Goal: Transaction & Acquisition: Book appointment/travel/reservation

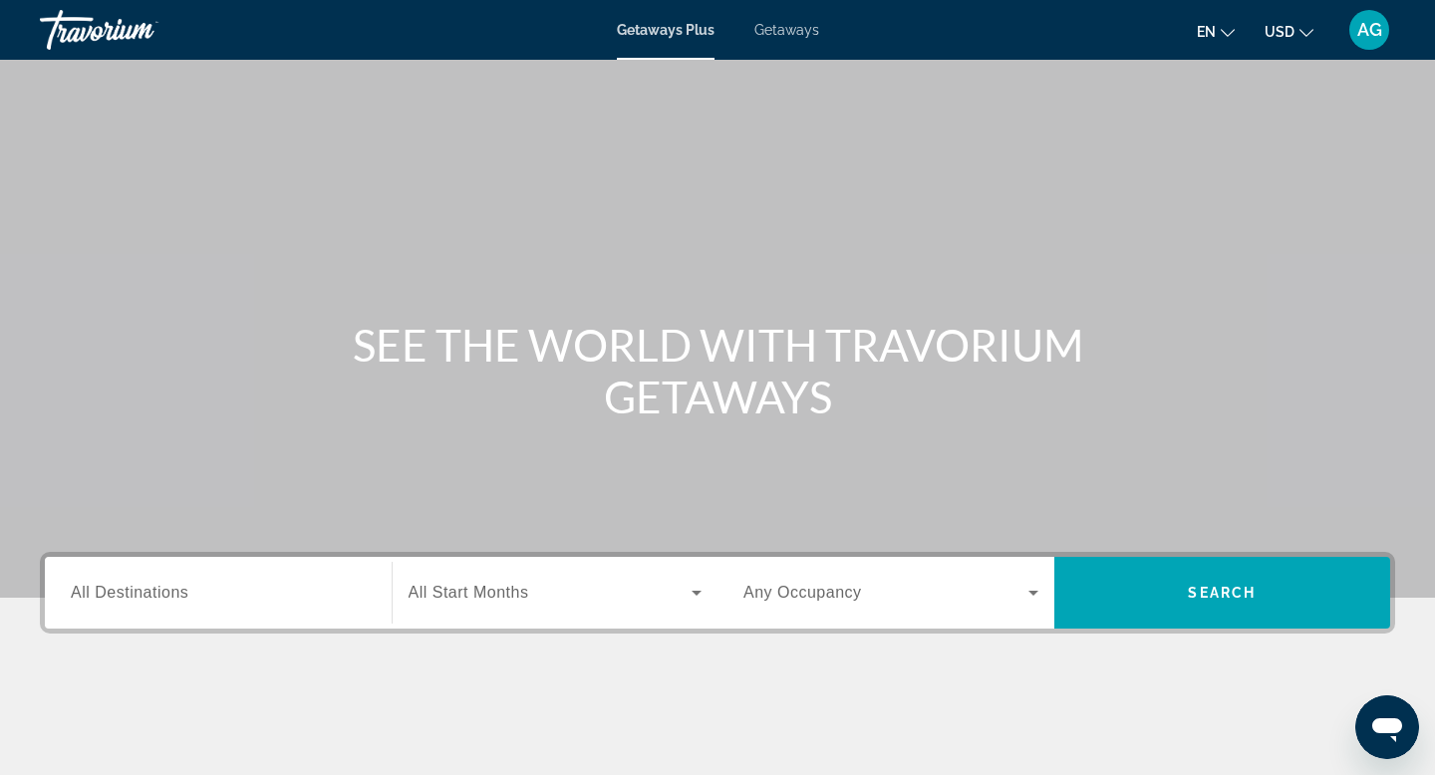
click at [214, 588] on input "Destination All Destinations" at bounding box center [218, 594] width 295 height 24
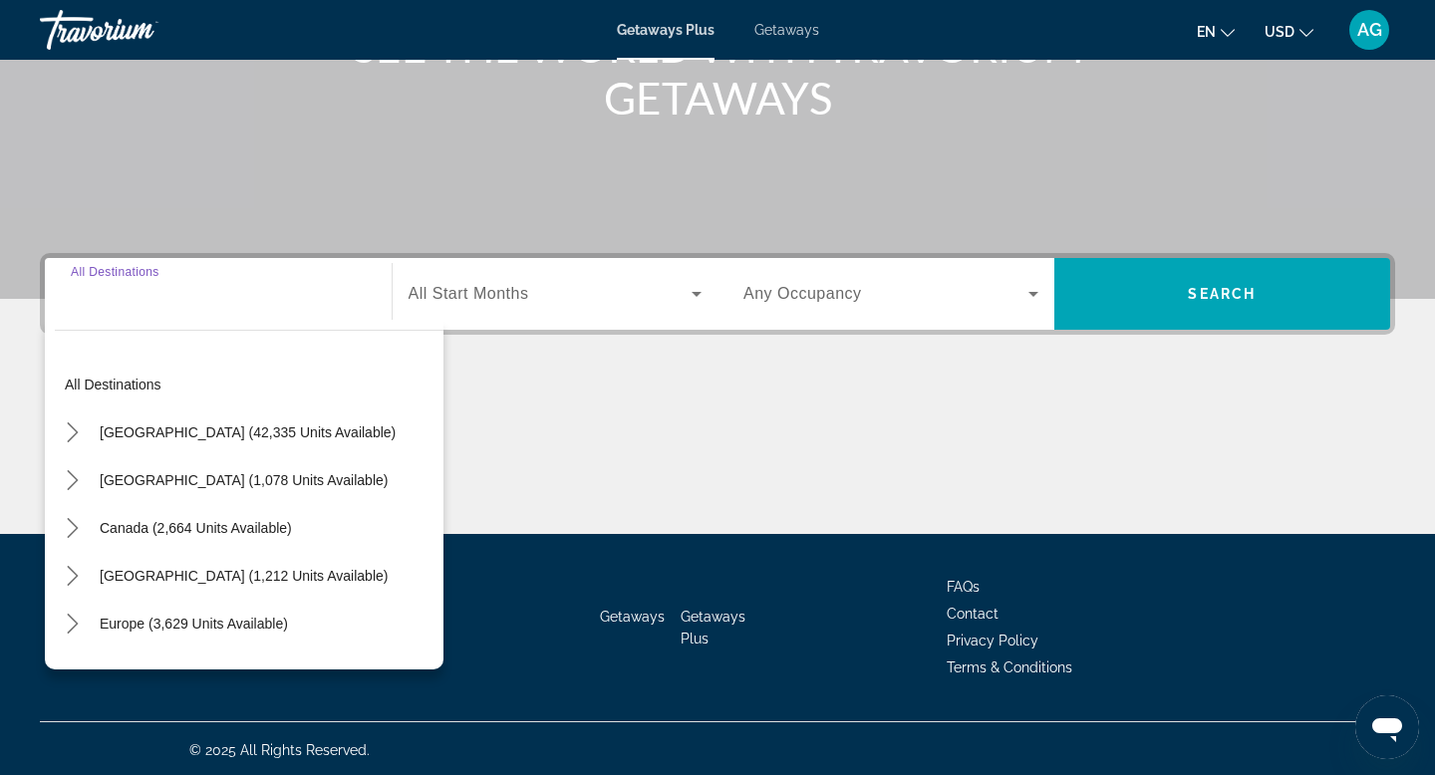
scroll to position [302, 0]
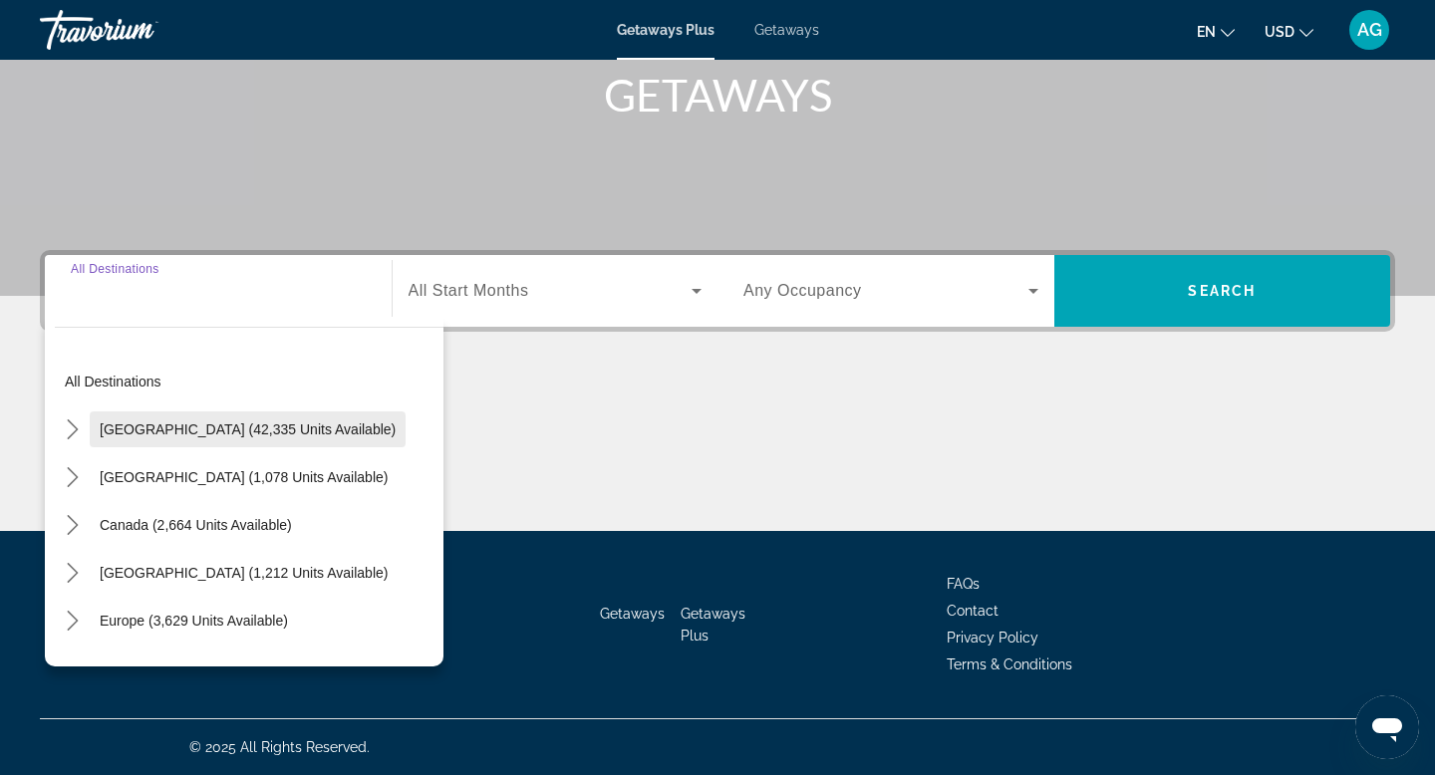
click at [135, 427] on span "[GEOGRAPHIC_DATA] (42,335 units available)" at bounding box center [248, 430] width 296 height 16
type input "**********"
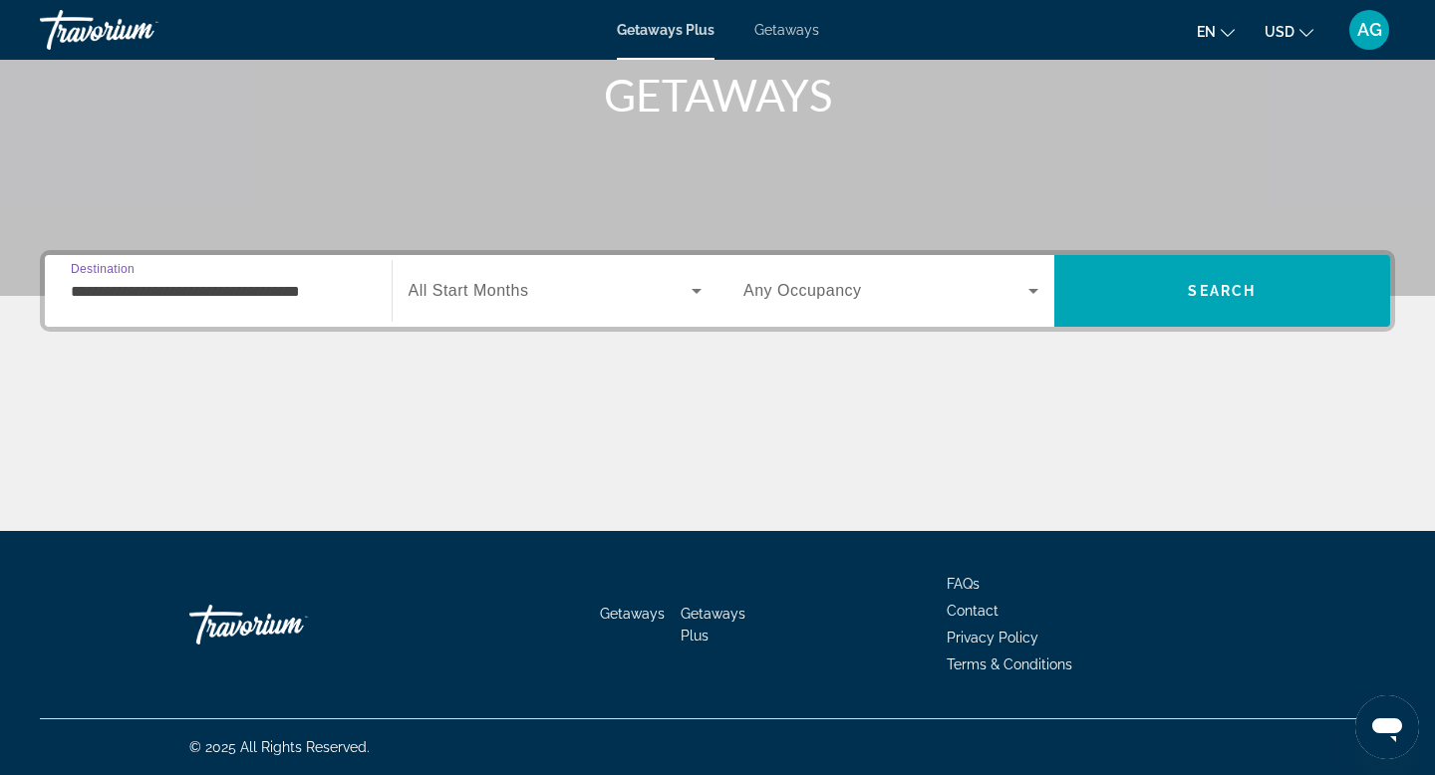
click at [1220, 327] on div "**********" at bounding box center [718, 291] width 1356 height 82
click at [1242, 297] on span "Search" at bounding box center [1222, 291] width 68 height 16
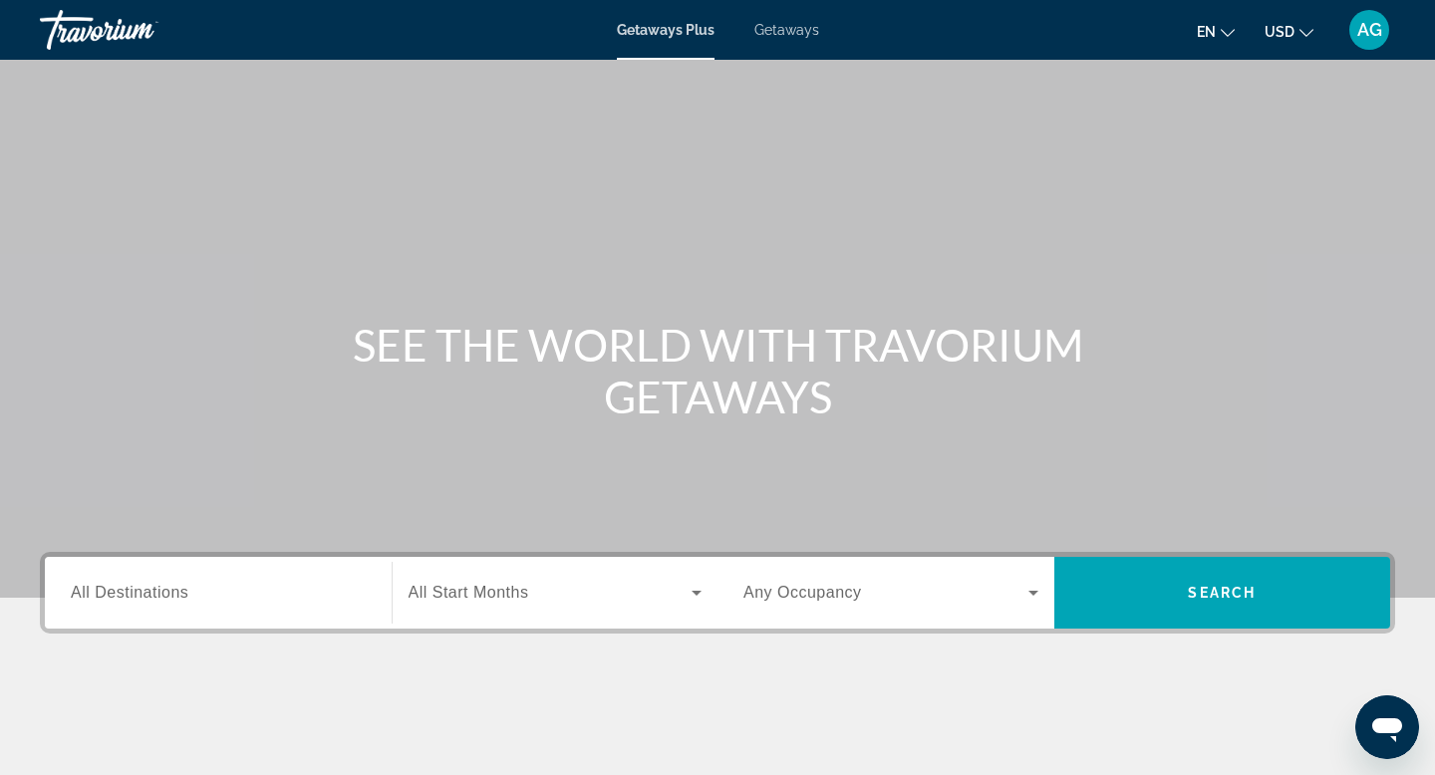
click at [164, 593] on span "All Destinations" at bounding box center [130, 592] width 118 height 17
click at [164, 593] on input "Destination All Destinations" at bounding box center [218, 594] width 295 height 24
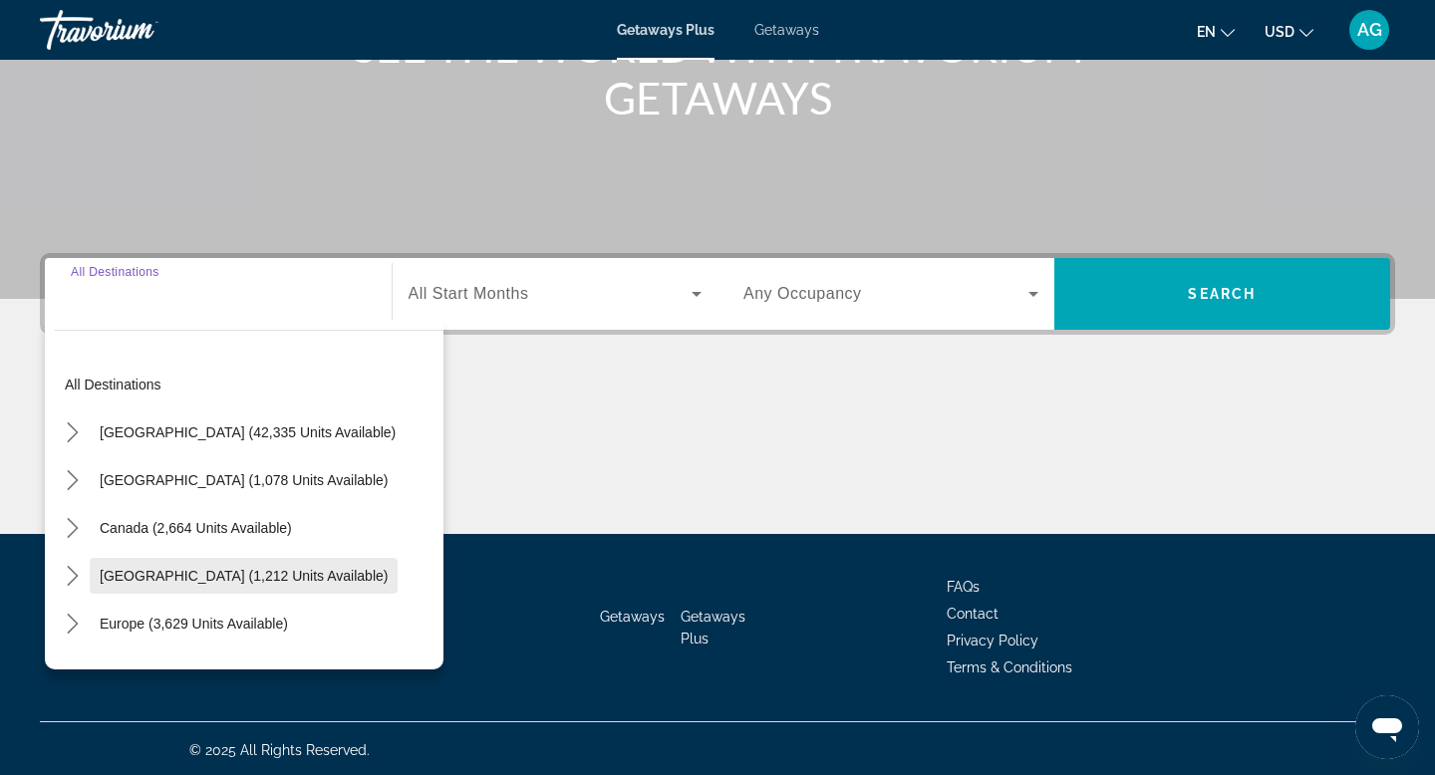
scroll to position [302, 0]
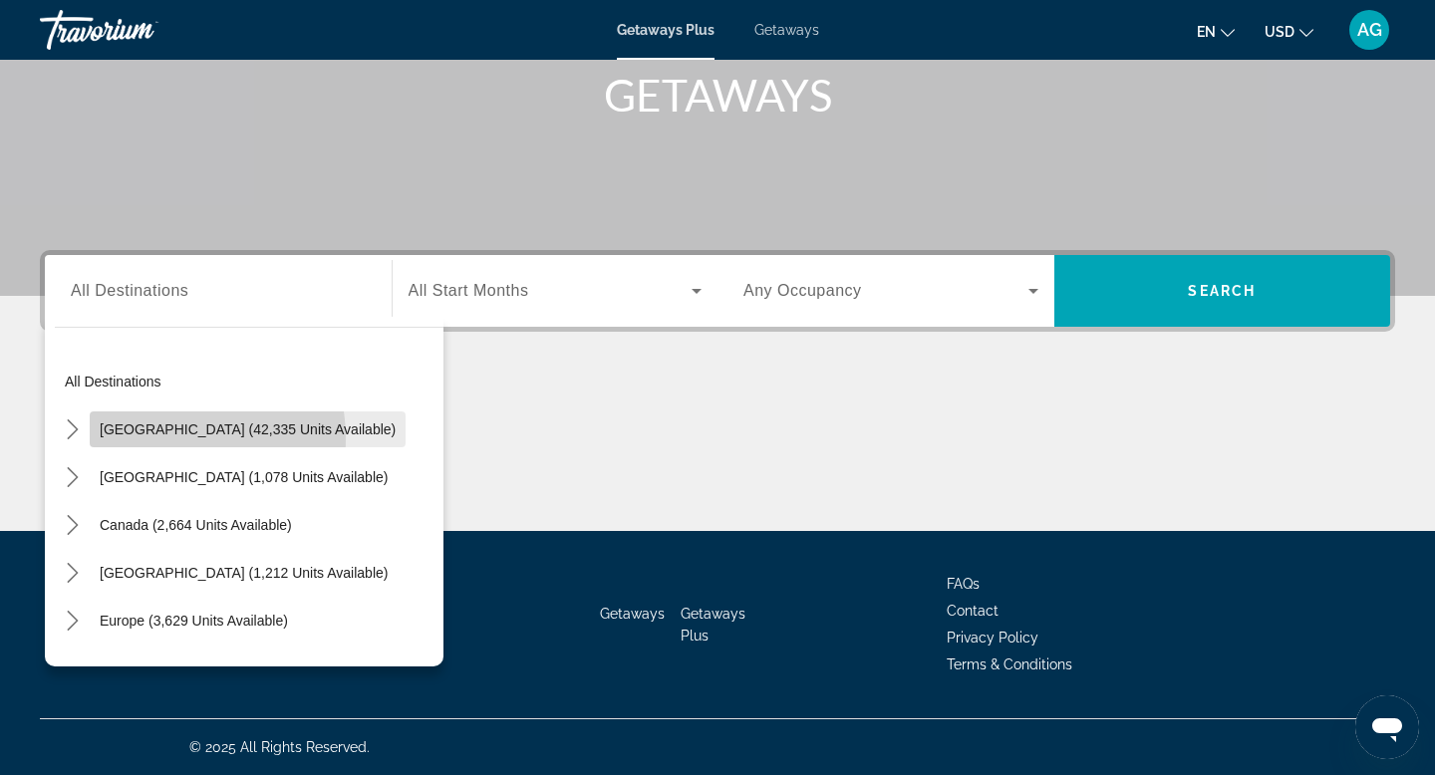
click at [147, 440] on span "Select destination: United States (42,335 units available)" at bounding box center [248, 430] width 316 height 48
type input "**********"
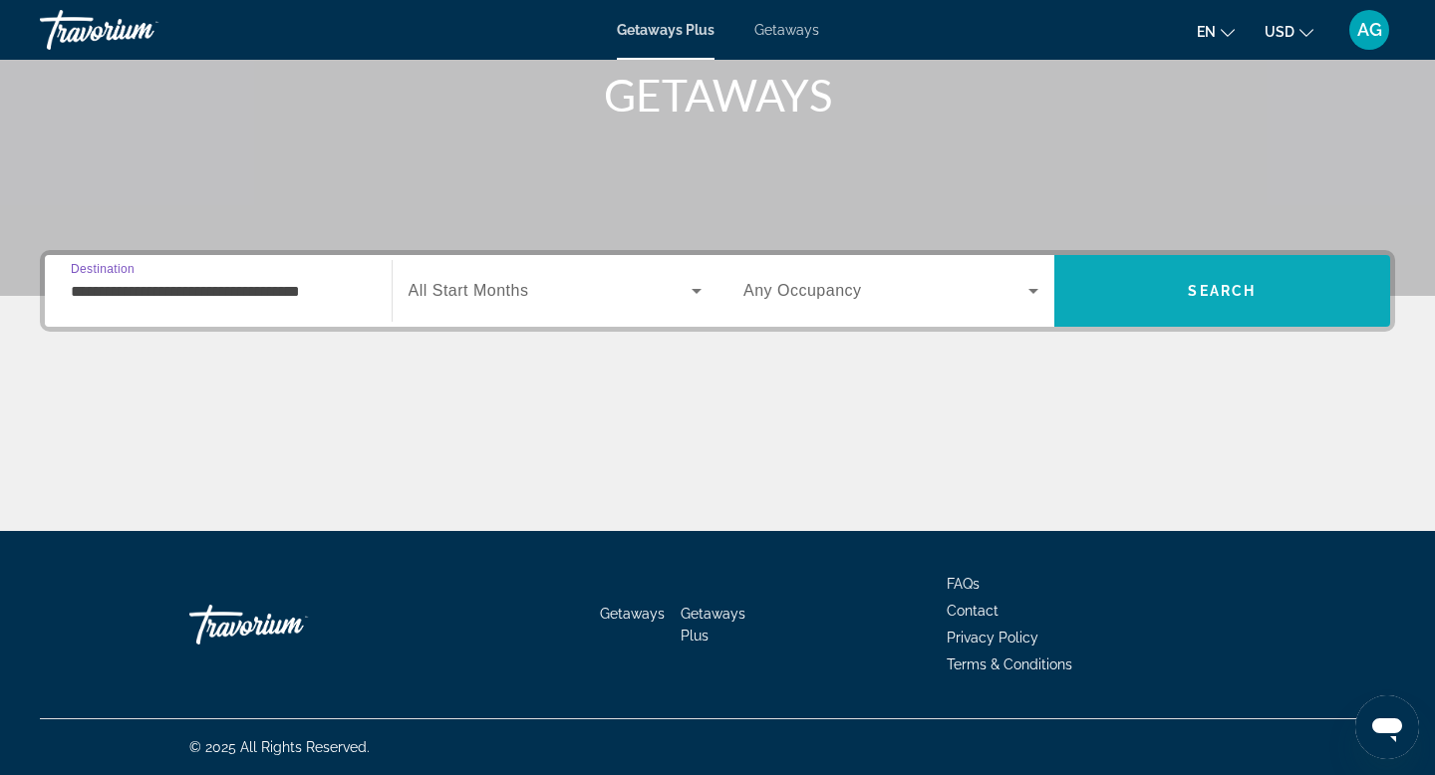
click at [1158, 303] on span "Search" at bounding box center [1223, 291] width 337 height 48
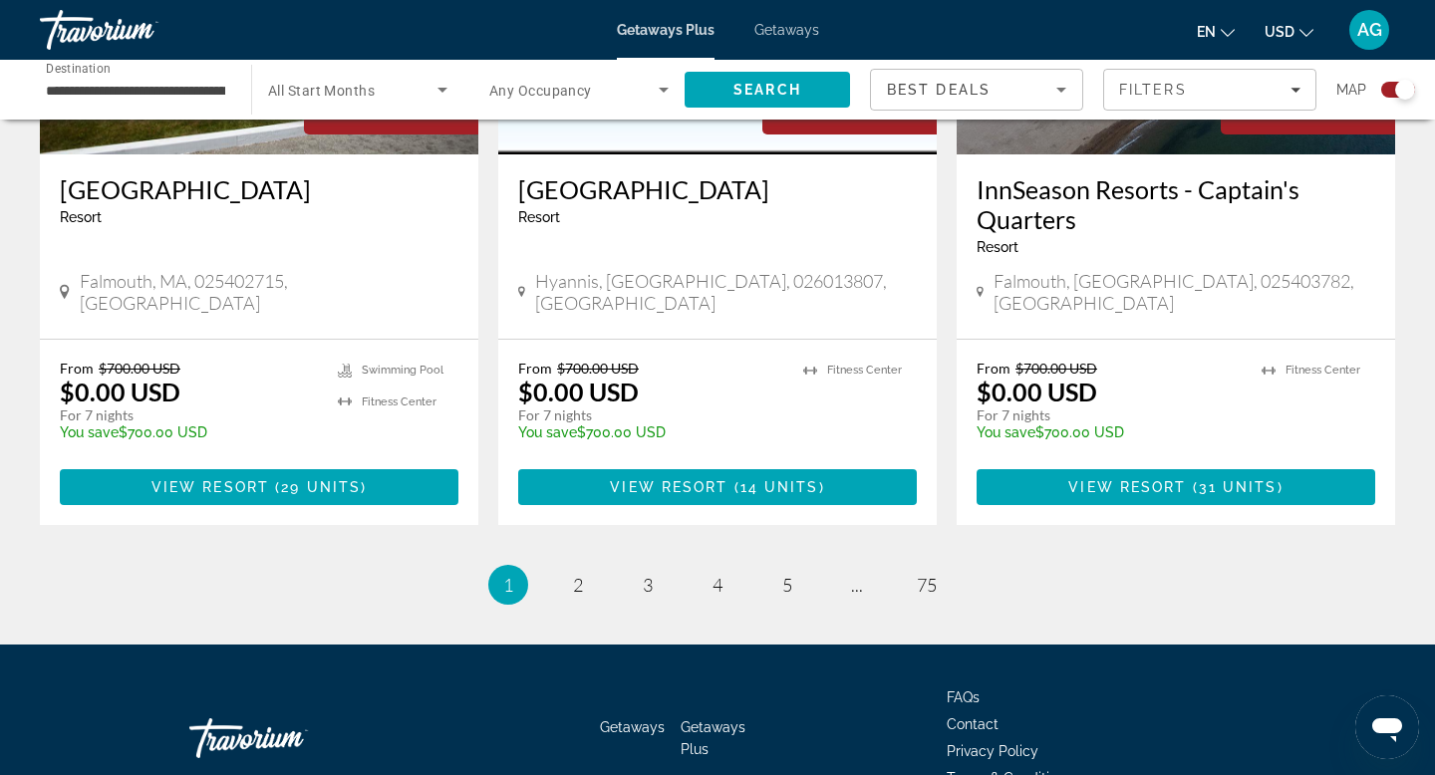
scroll to position [3127, 0]
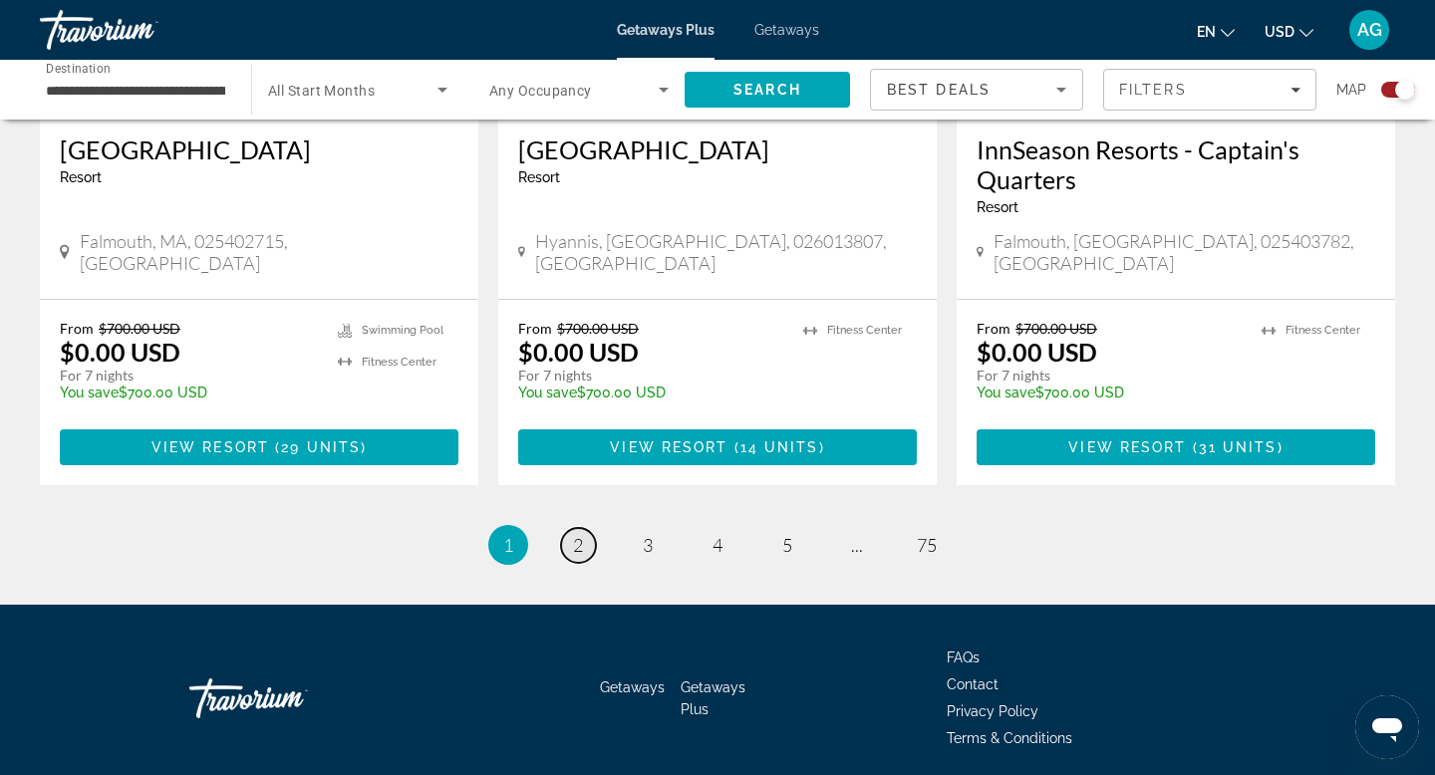
click at [579, 534] on span "2" at bounding box center [578, 545] width 10 height 22
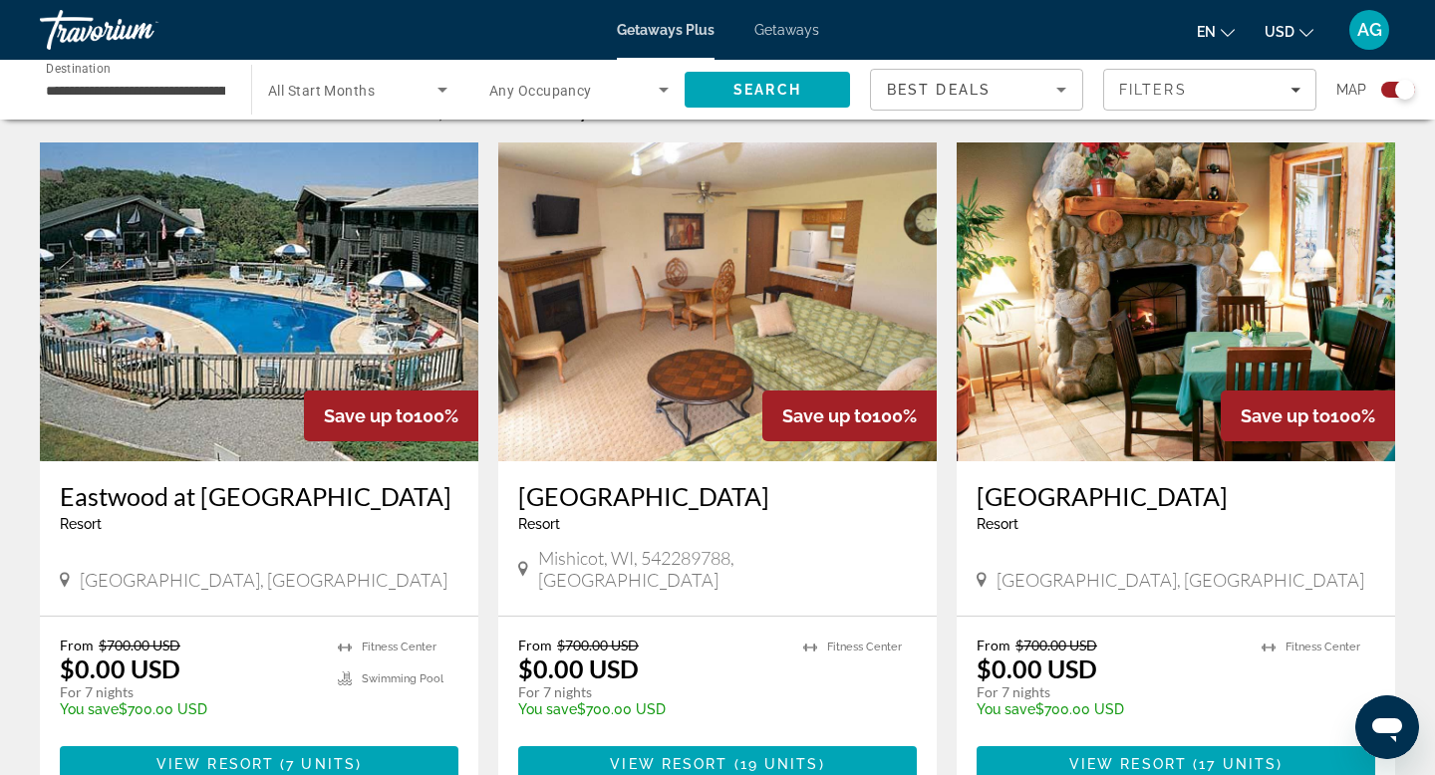
scroll to position [664, 0]
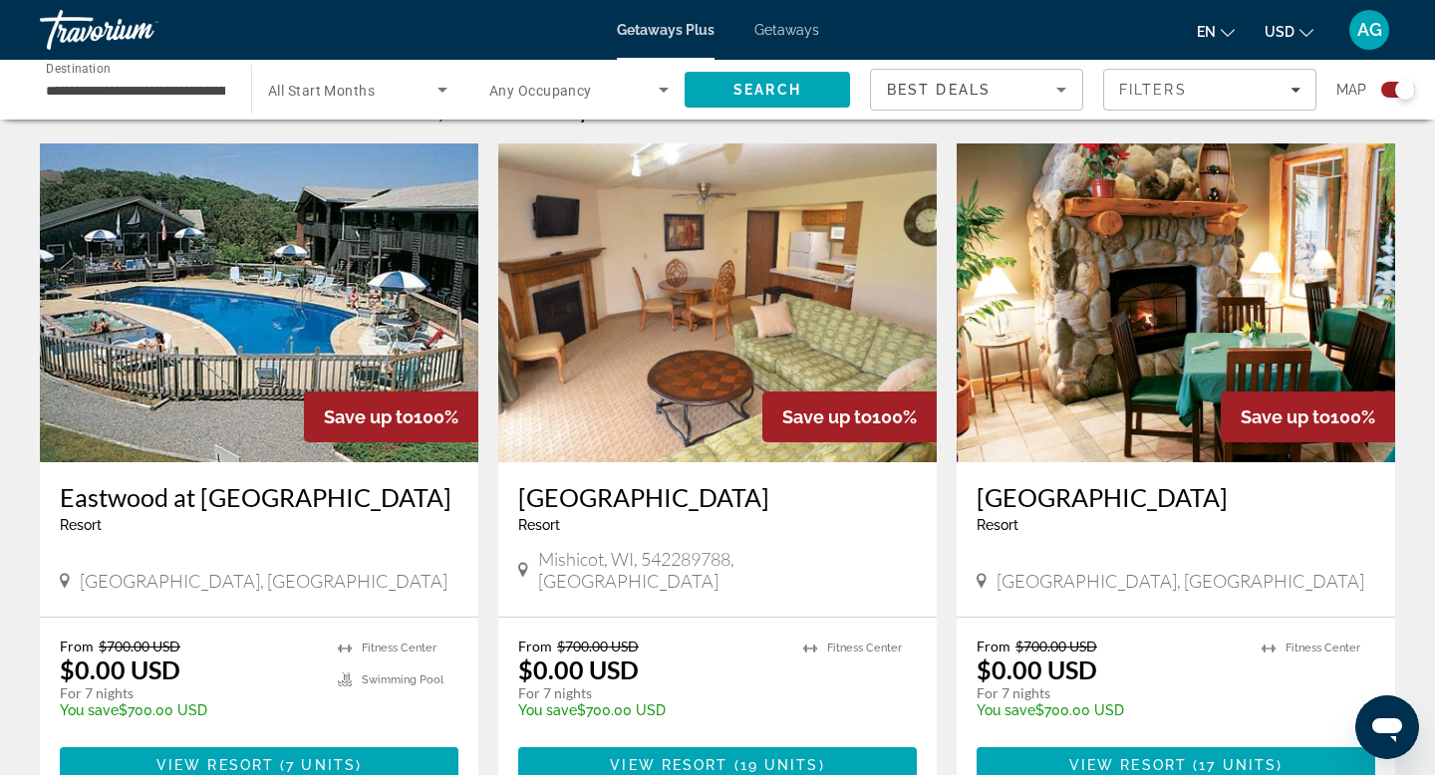
click at [1131, 375] on img "Main content" at bounding box center [1176, 303] width 439 height 319
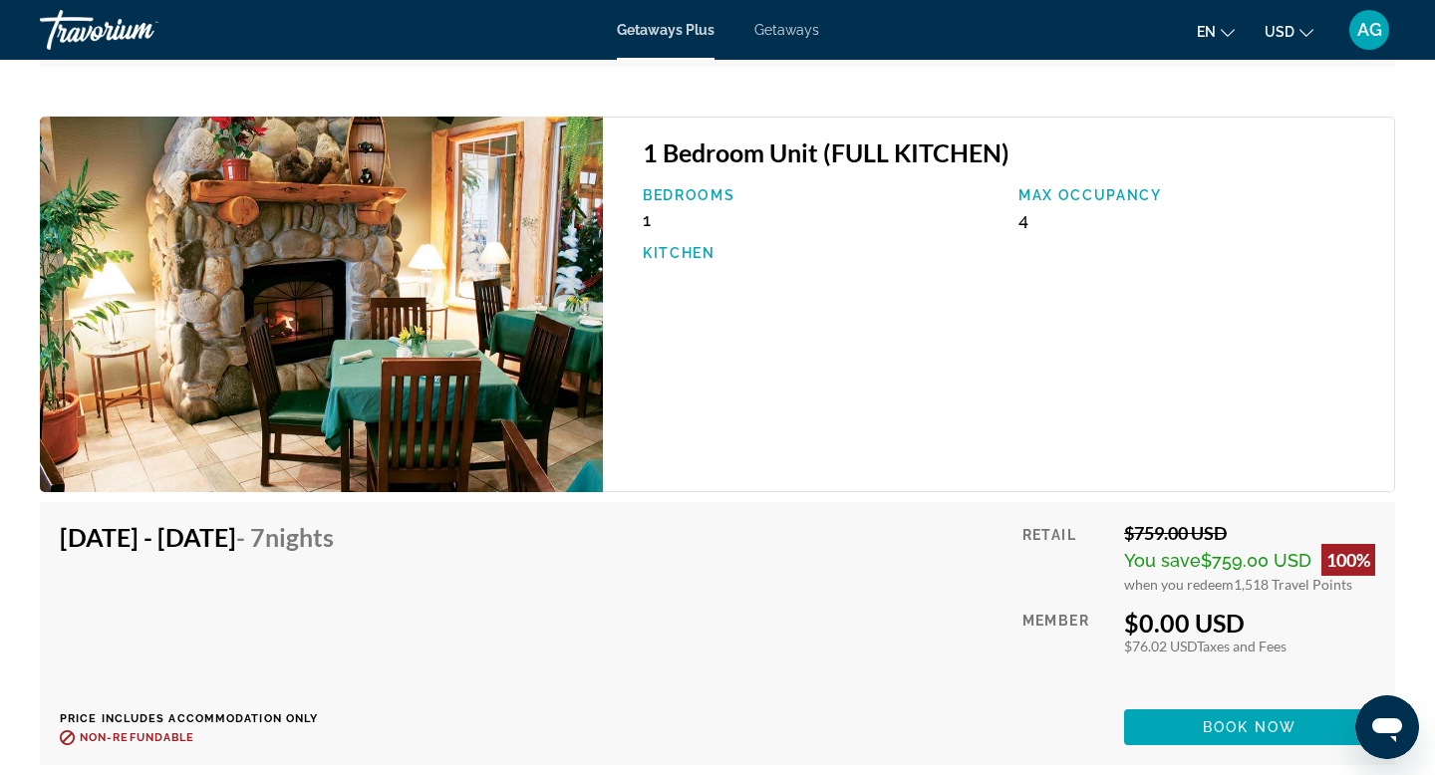
scroll to position [4881, 0]
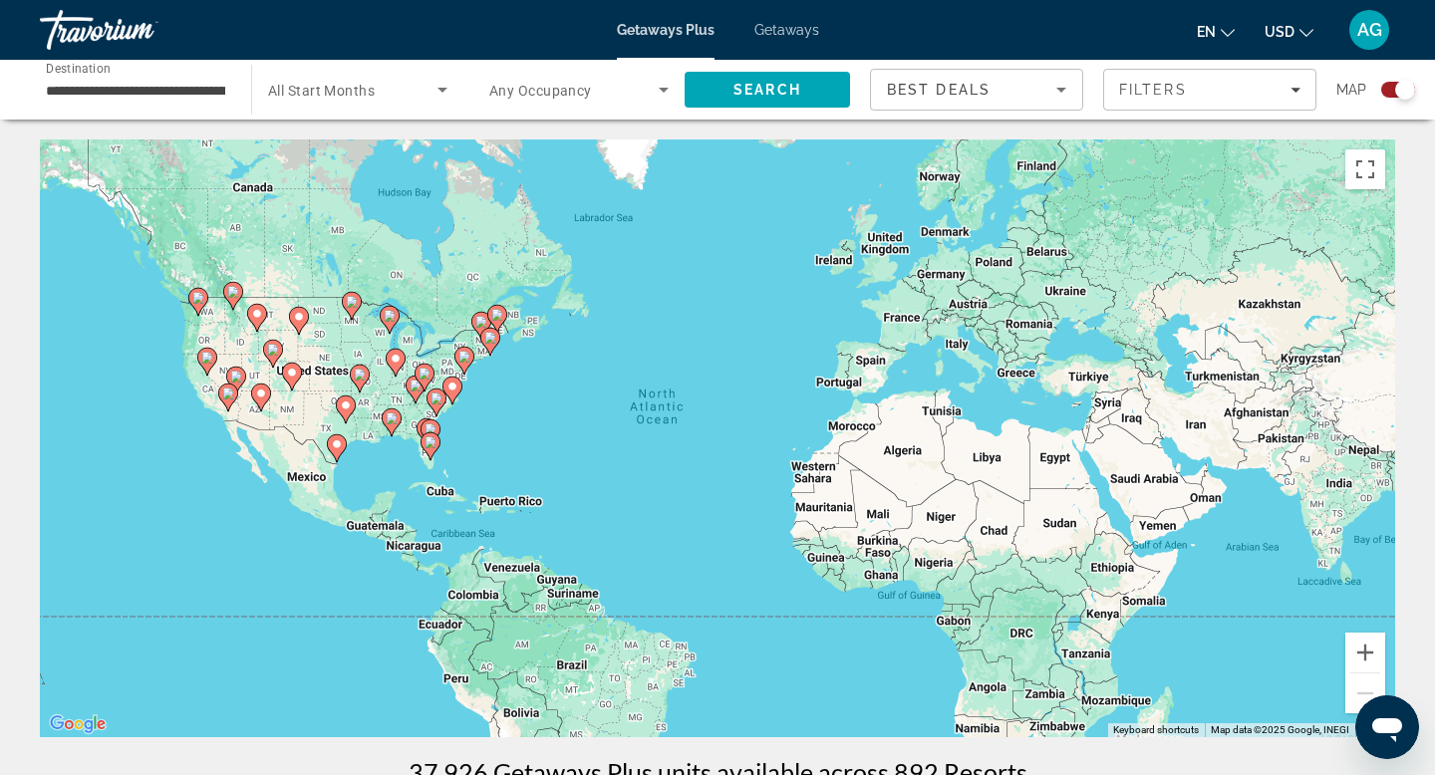
click at [227, 86] on div "**********" at bounding box center [135, 90] width 211 height 57
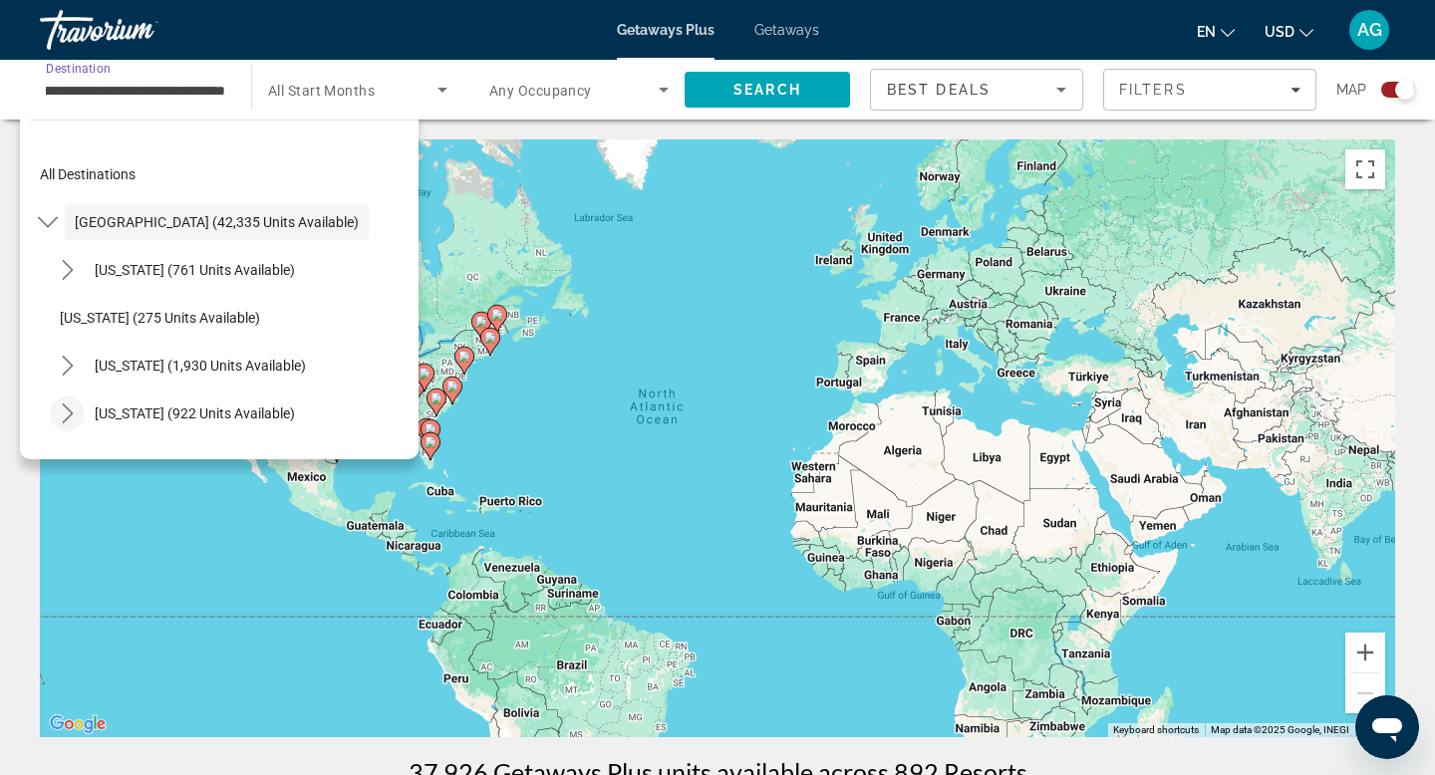
click at [64, 405] on icon "Toggle Colorado (922 units available) submenu" at bounding box center [67, 414] width 11 height 20
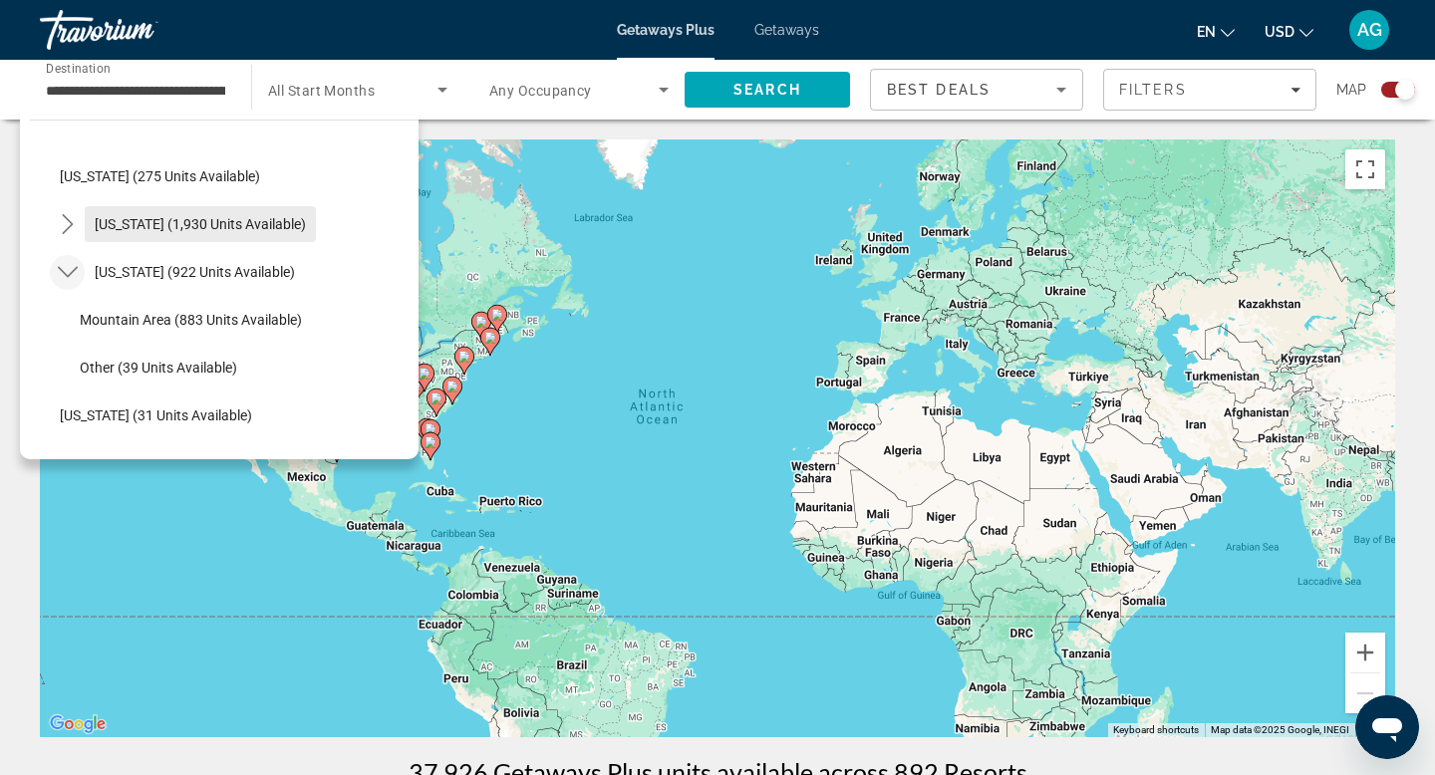
scroll to position [149, 0]
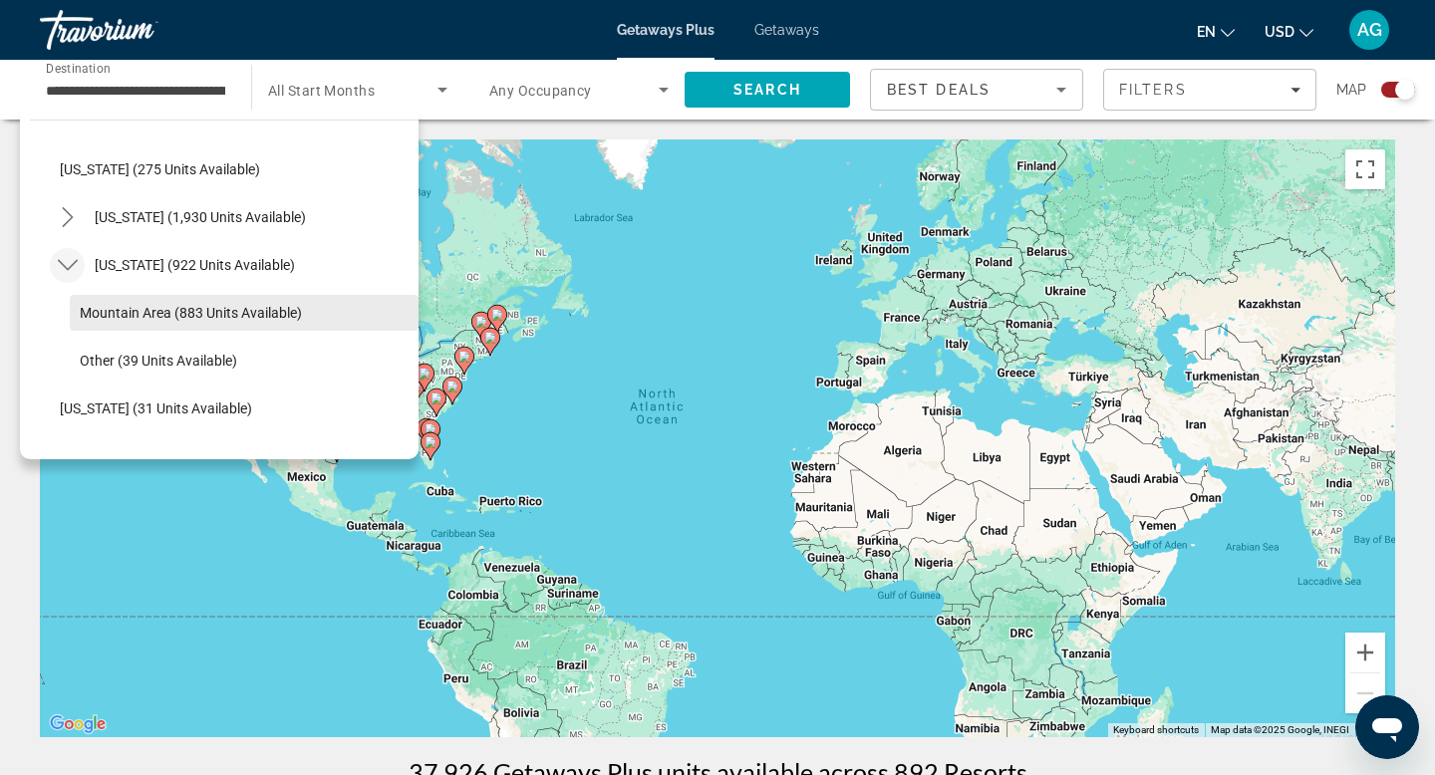
click at [170, 310] on span "Mountain Area (883 units available)" at bounding box center [191, 313] width 222 height 16
type input "**********"
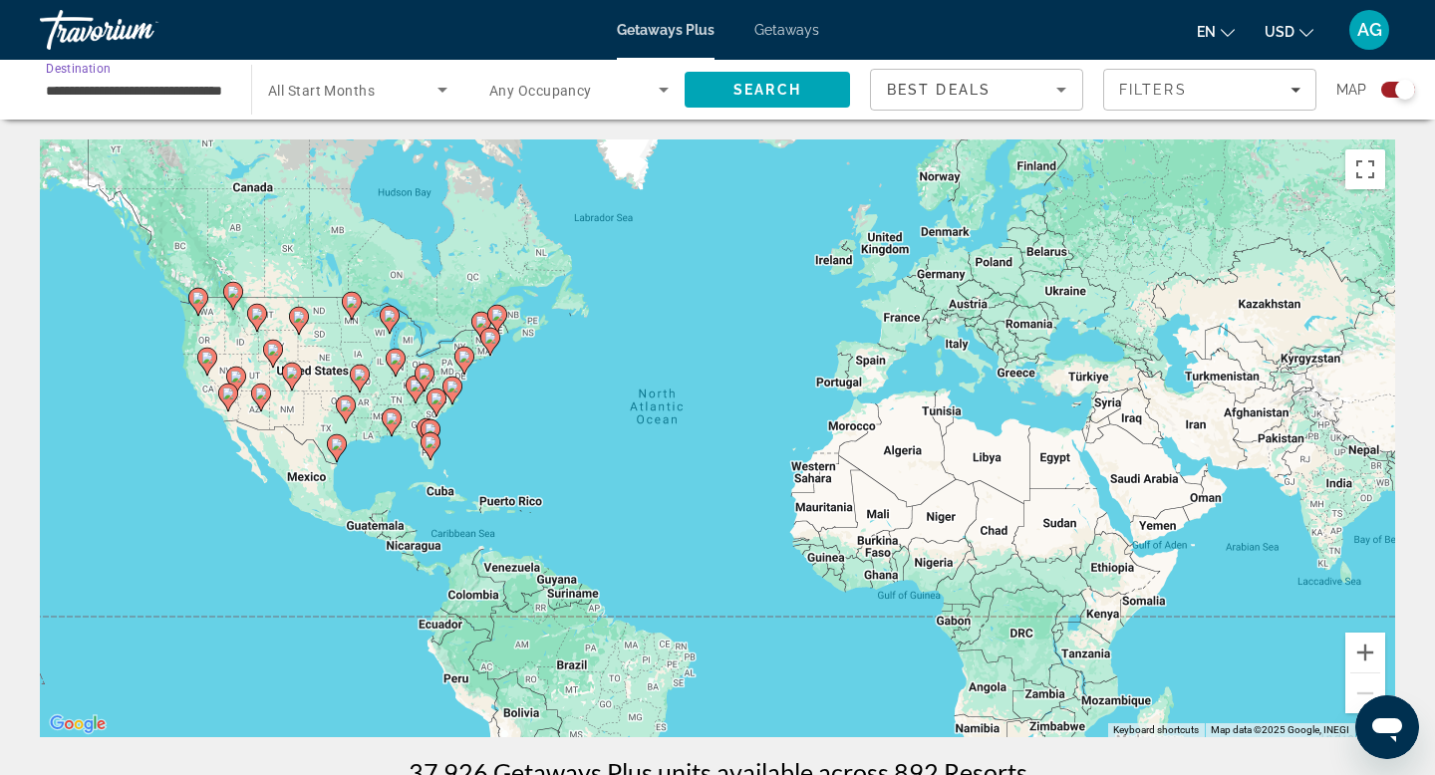
scroll to position [0, 56]
click at [740, 89] on span "Search" at bounding box center [768, 90] width 68 height 16
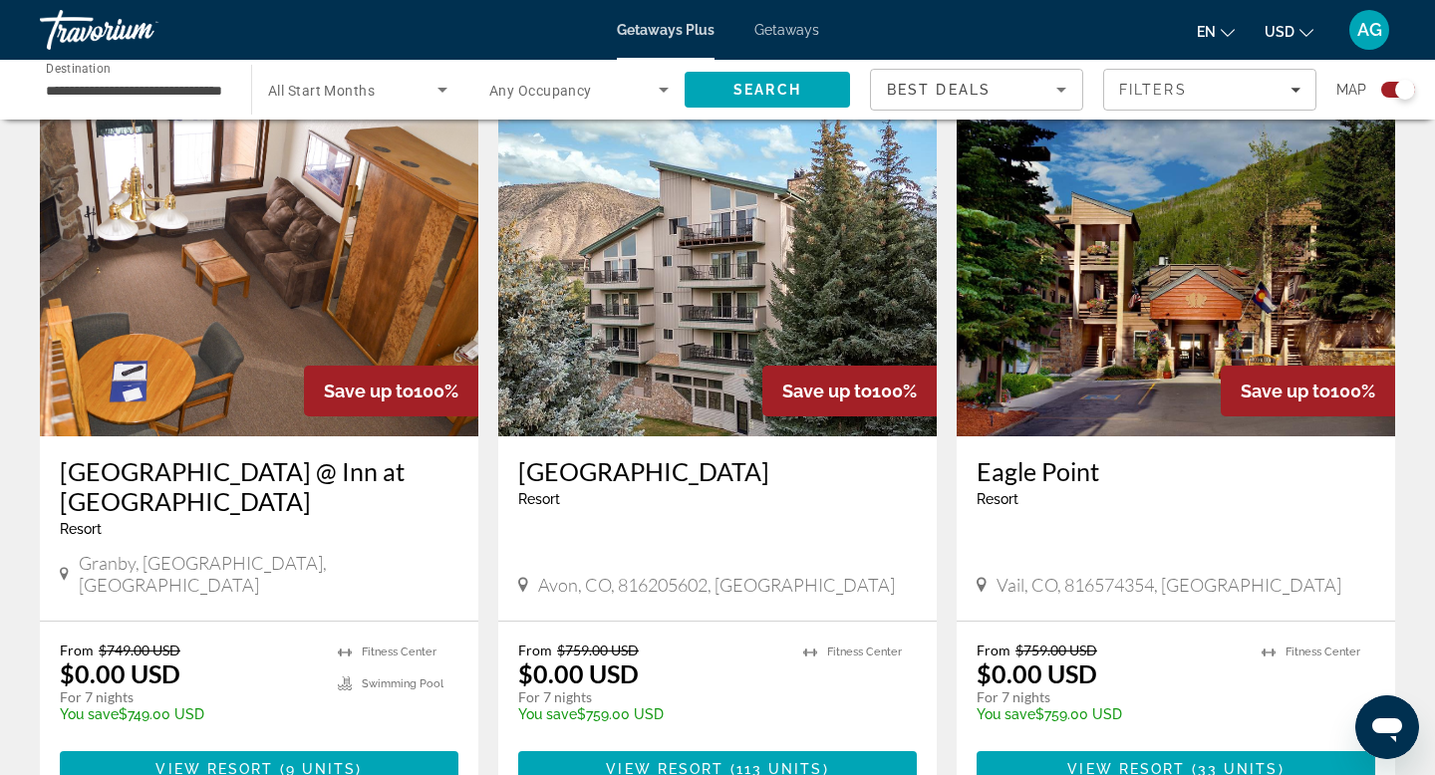
scroll to position [1399, 0]
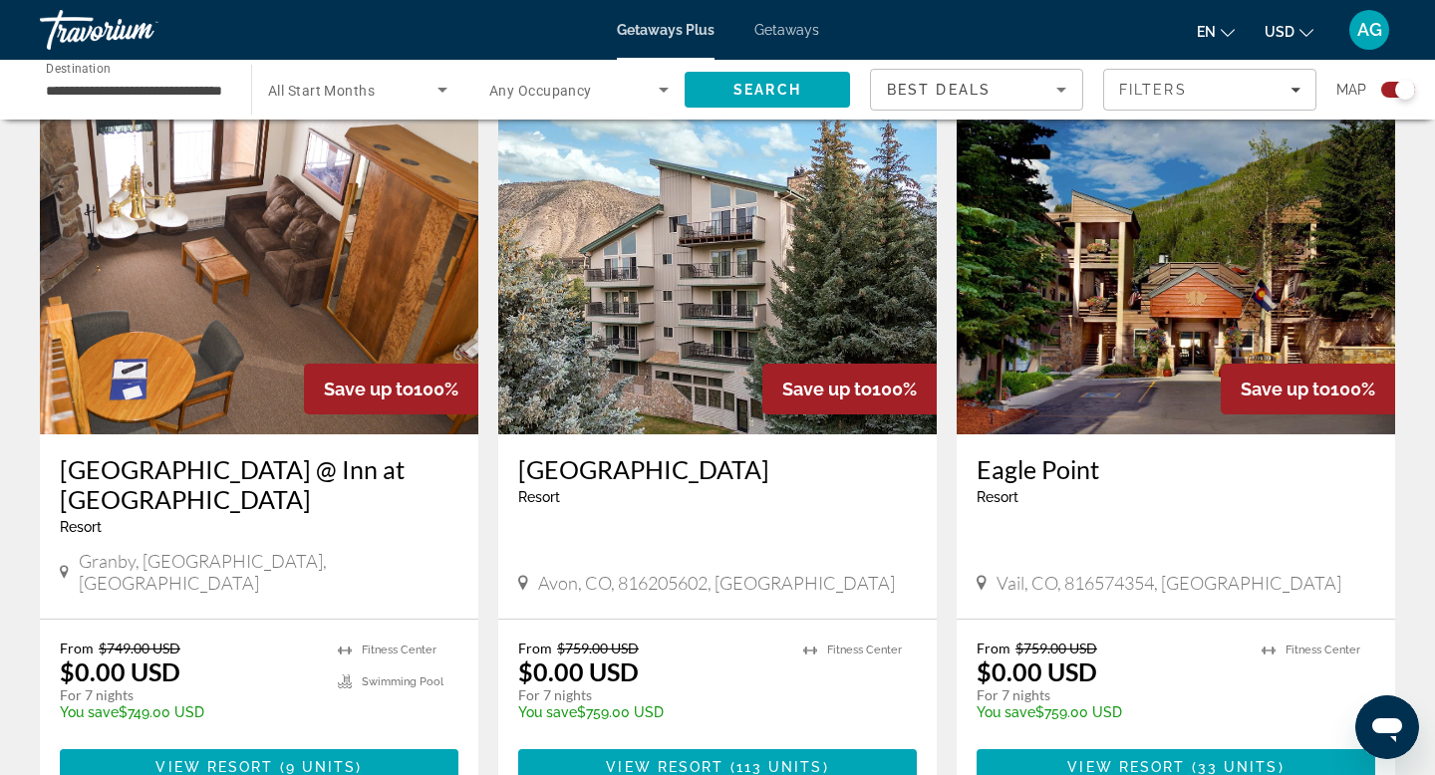
click at [1014, 378] on img "Main content" at bounding box center [1176, 275] width 439 height 319
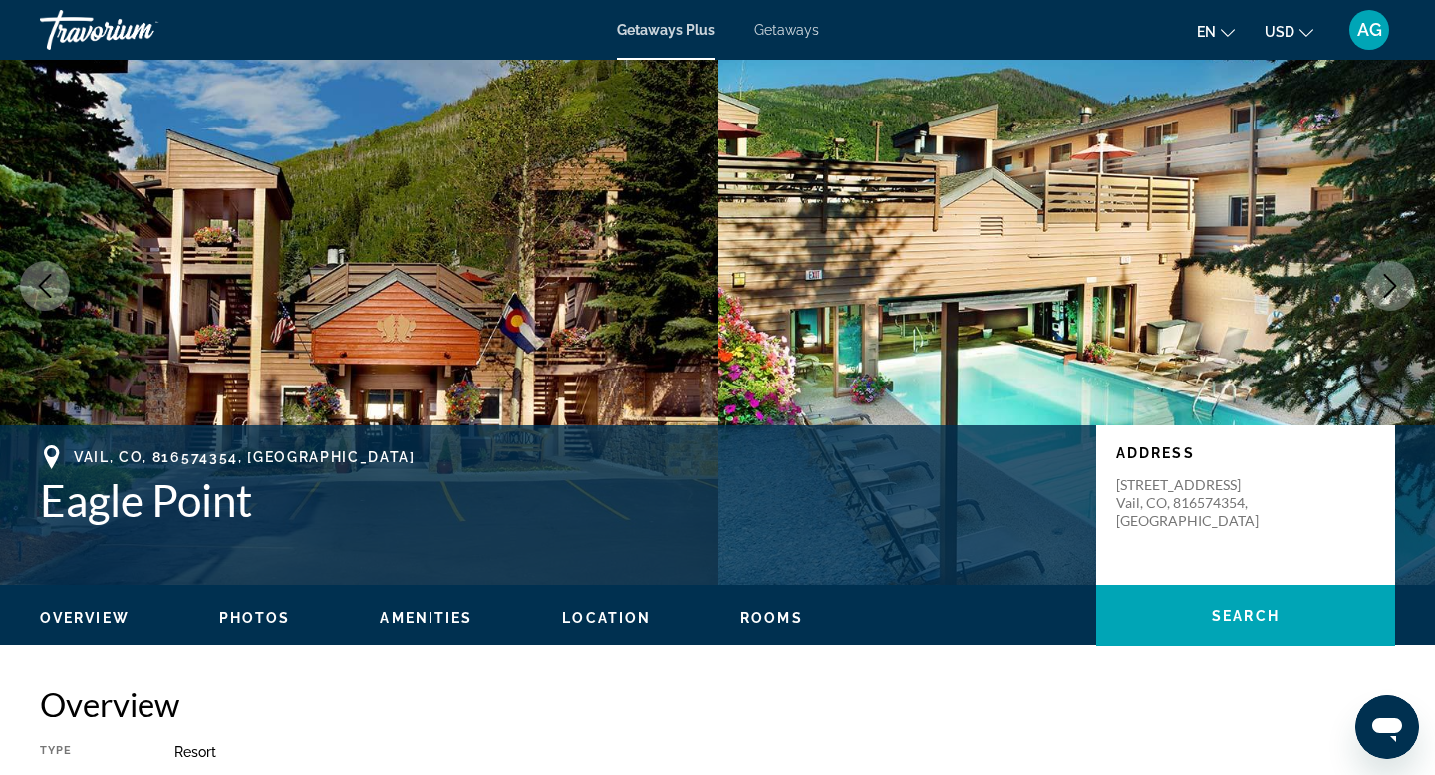
scroll to position [13, 0]
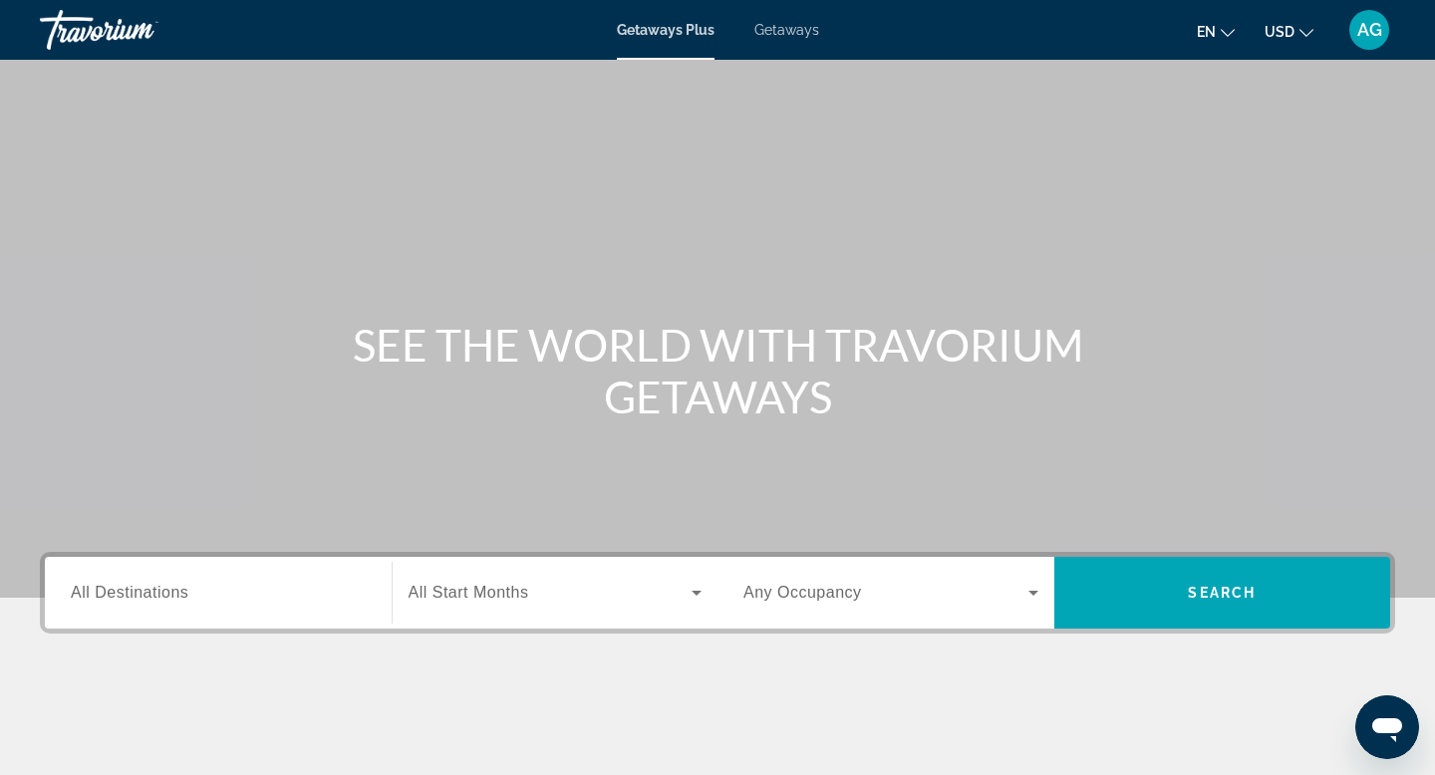
click at [261, 588] on input "Destination All Destinations" at bounding box center [218, 594] width 295 height 24
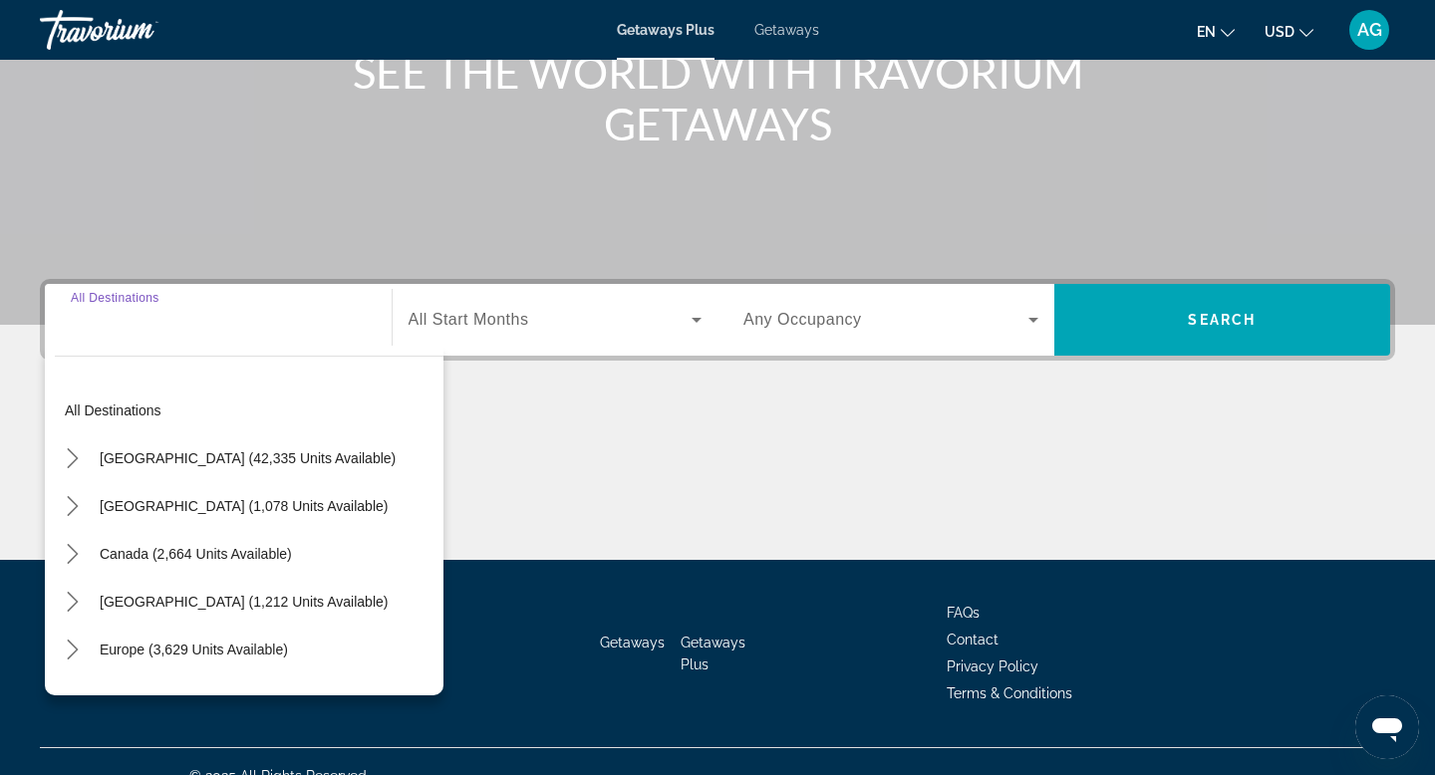
scroll to position [302, 0]
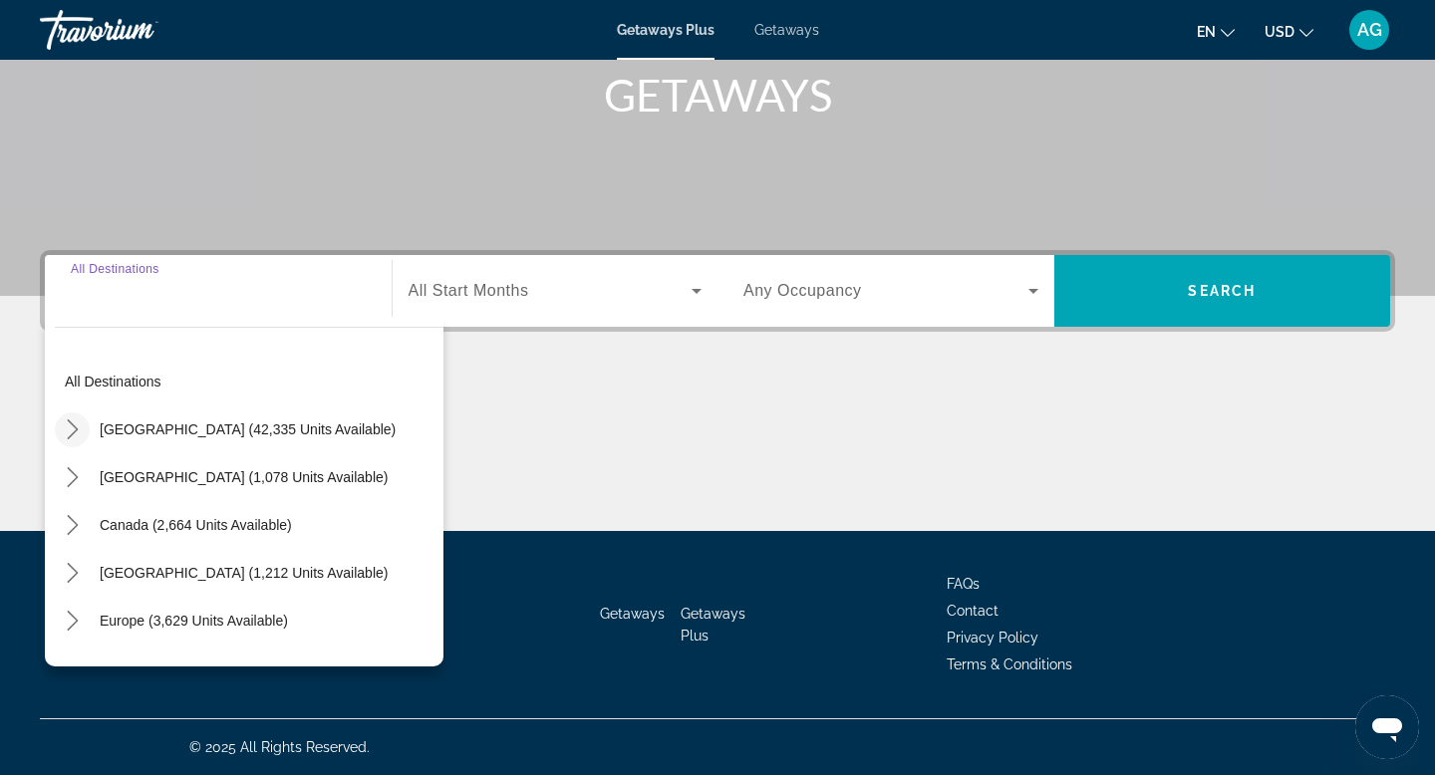
click at [76, 423] on icon "Toggle United States (42,335 units available) submenu" at bounding box center [73, 430] width 20 height 20
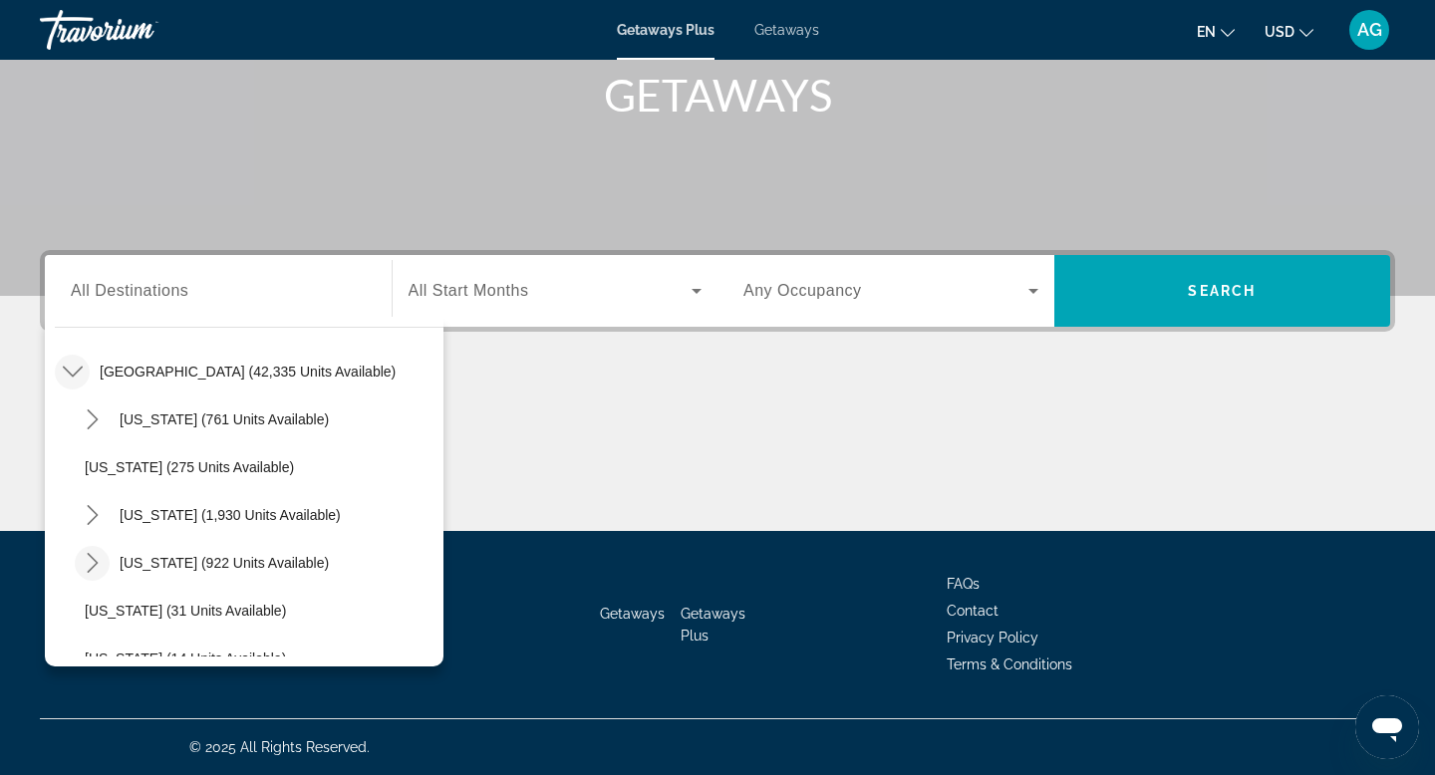
click at [88, 554] on icon "Toggle Colorado (922 units available) submenu" at bounding box center [92, 563] width 11 height 20
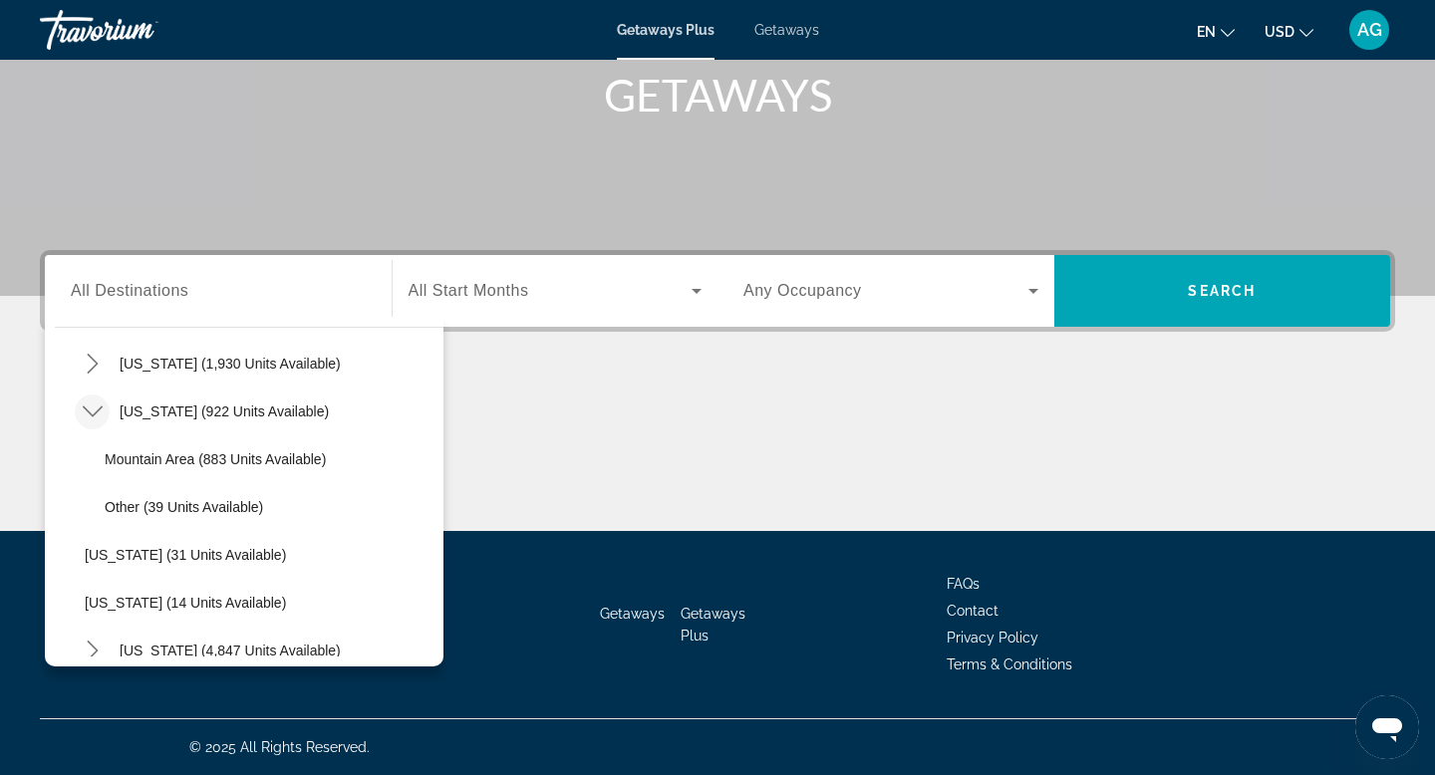
scroll to position [214, 0]
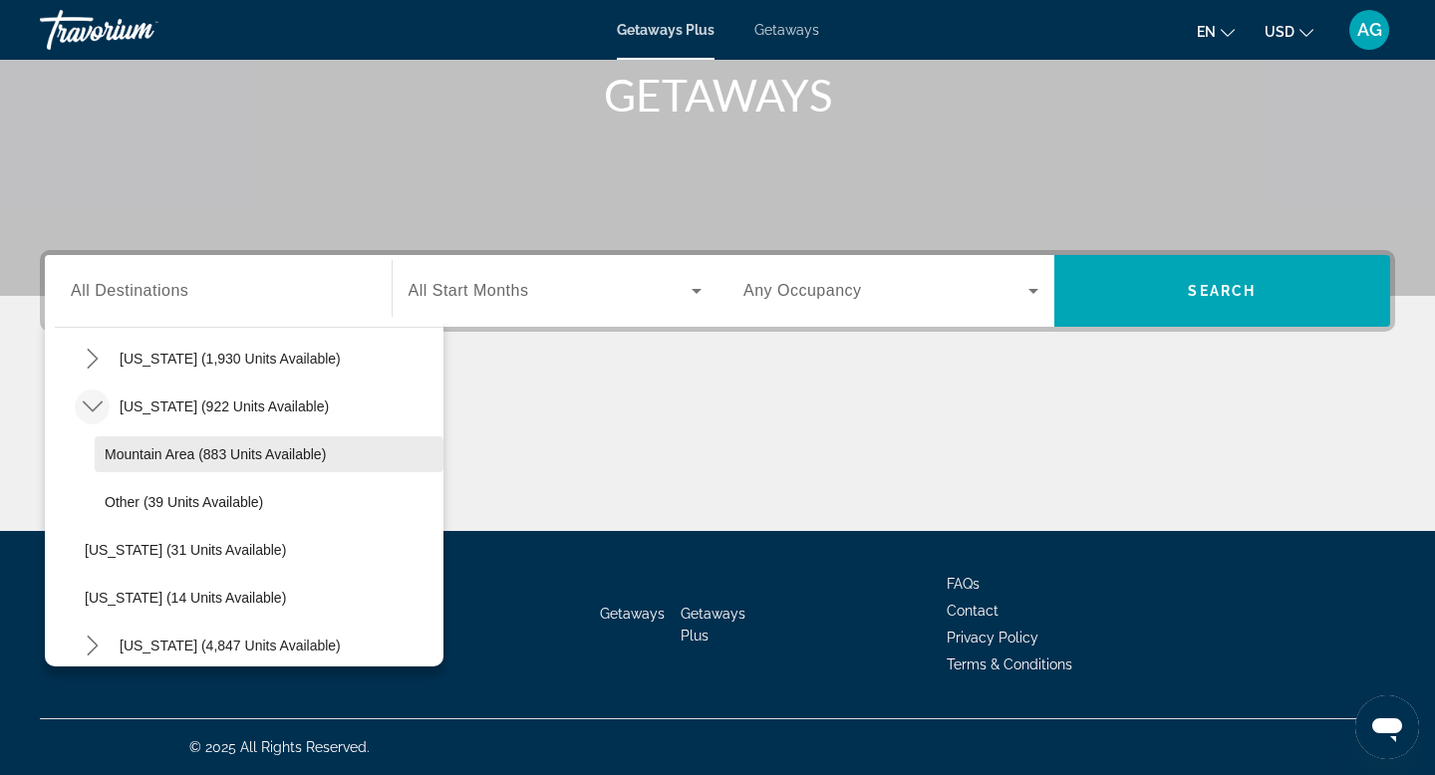
click at [159, 459] on span "Mountain Area (883 units available)" at bounding box center [215, 455] width 221 height 16
type input "**********"
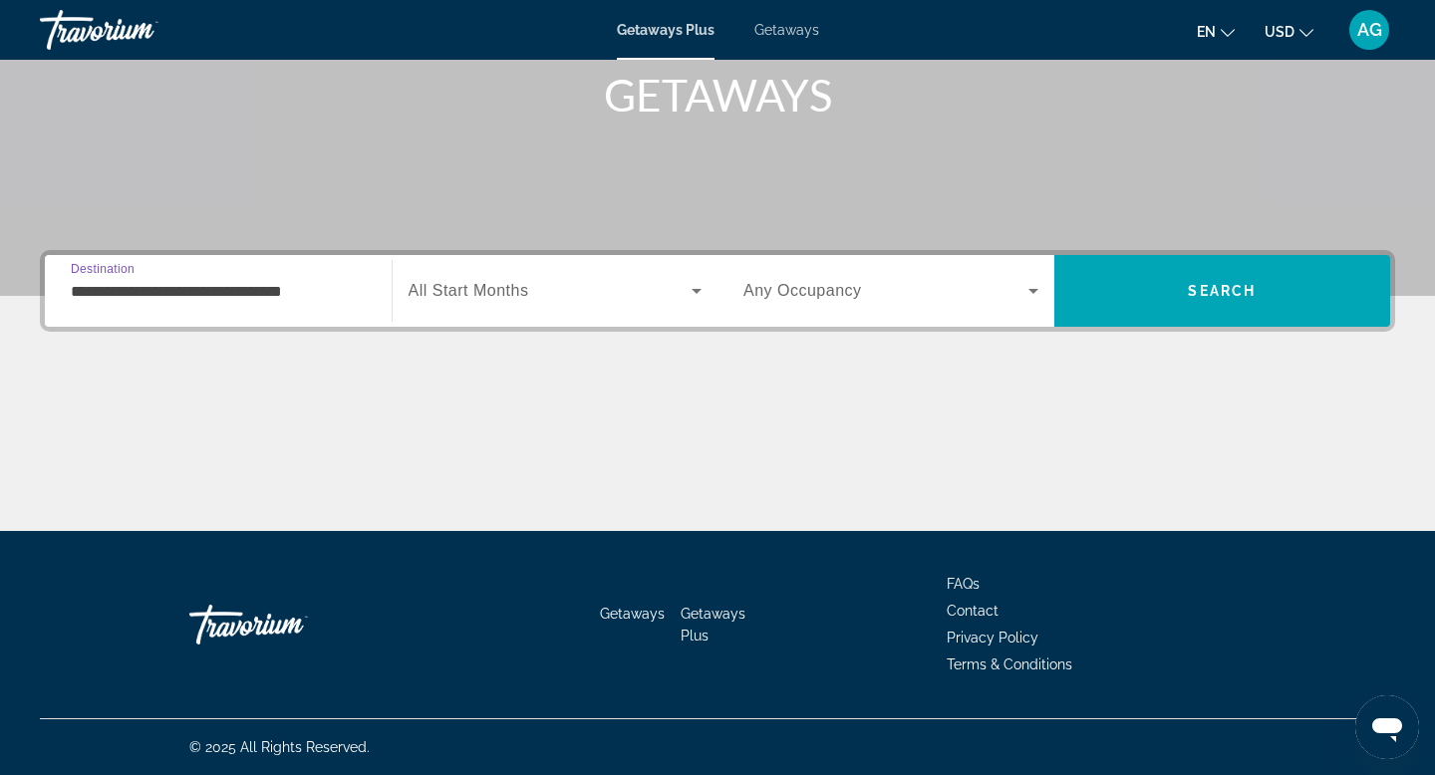
click at [503, 294] on span "All Start Months" at bounding box center [469, 290] width 121 height 17
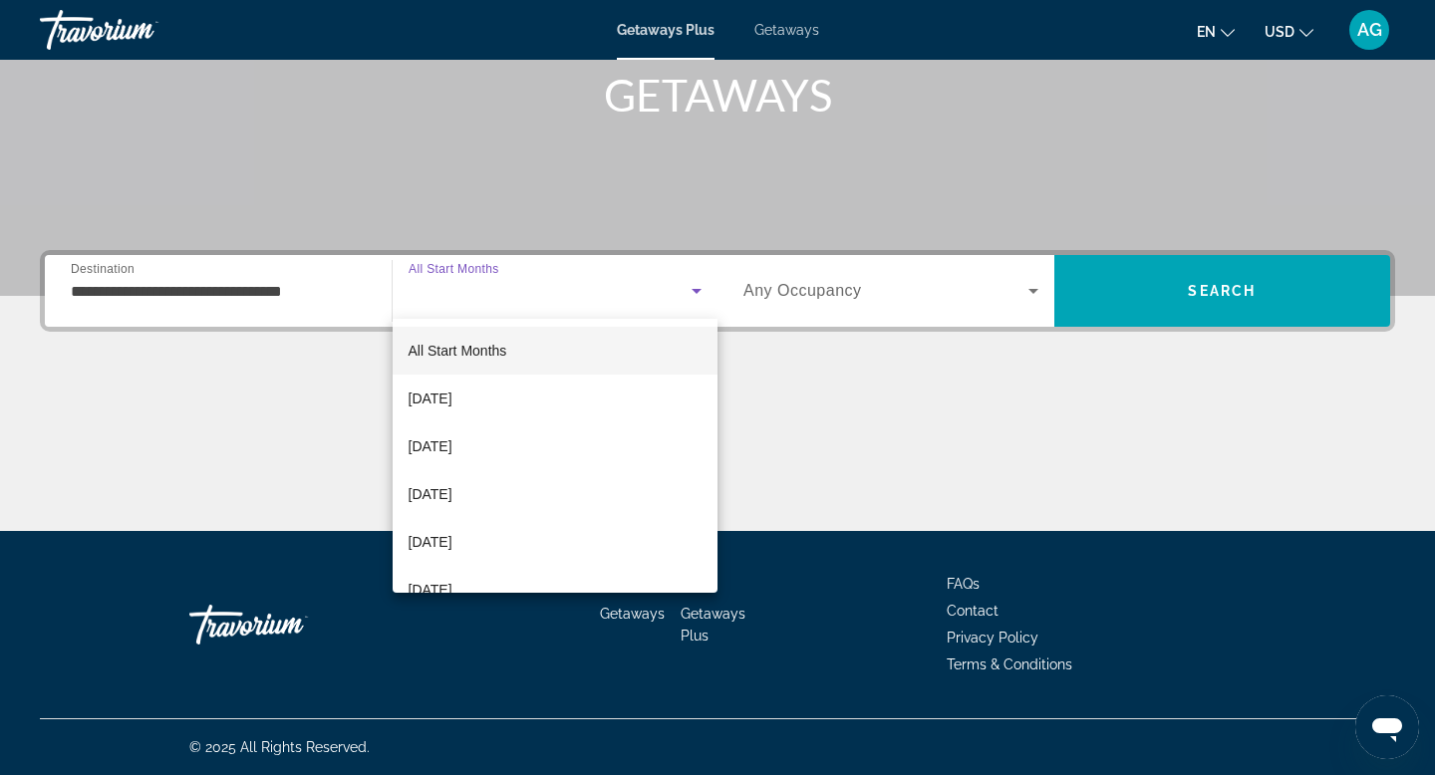
click at [1135, 290] on div at bounding box center [717, 387] width 1435 height 775
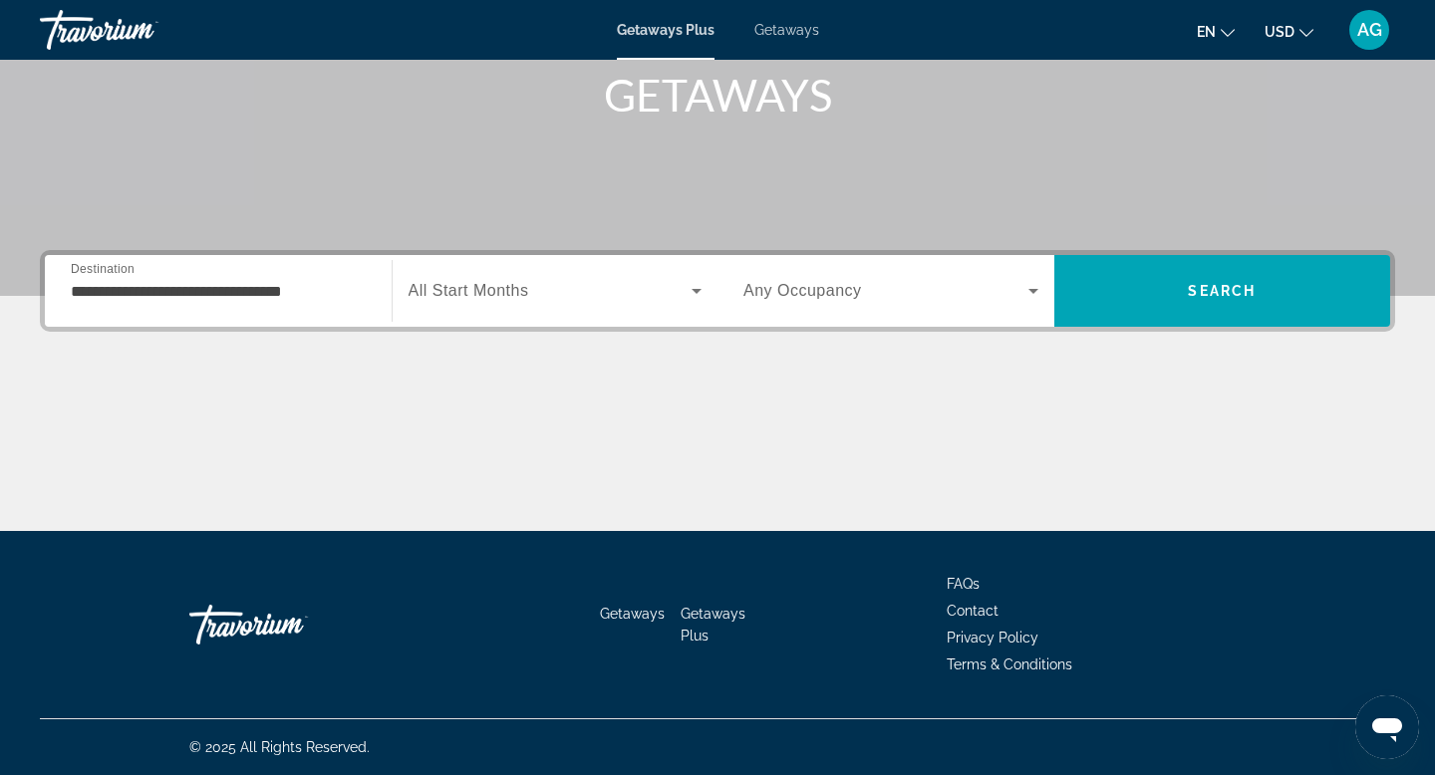
click at [1135, 290] on span "Search" at bounding box center [1223, 291] width 337 height 48
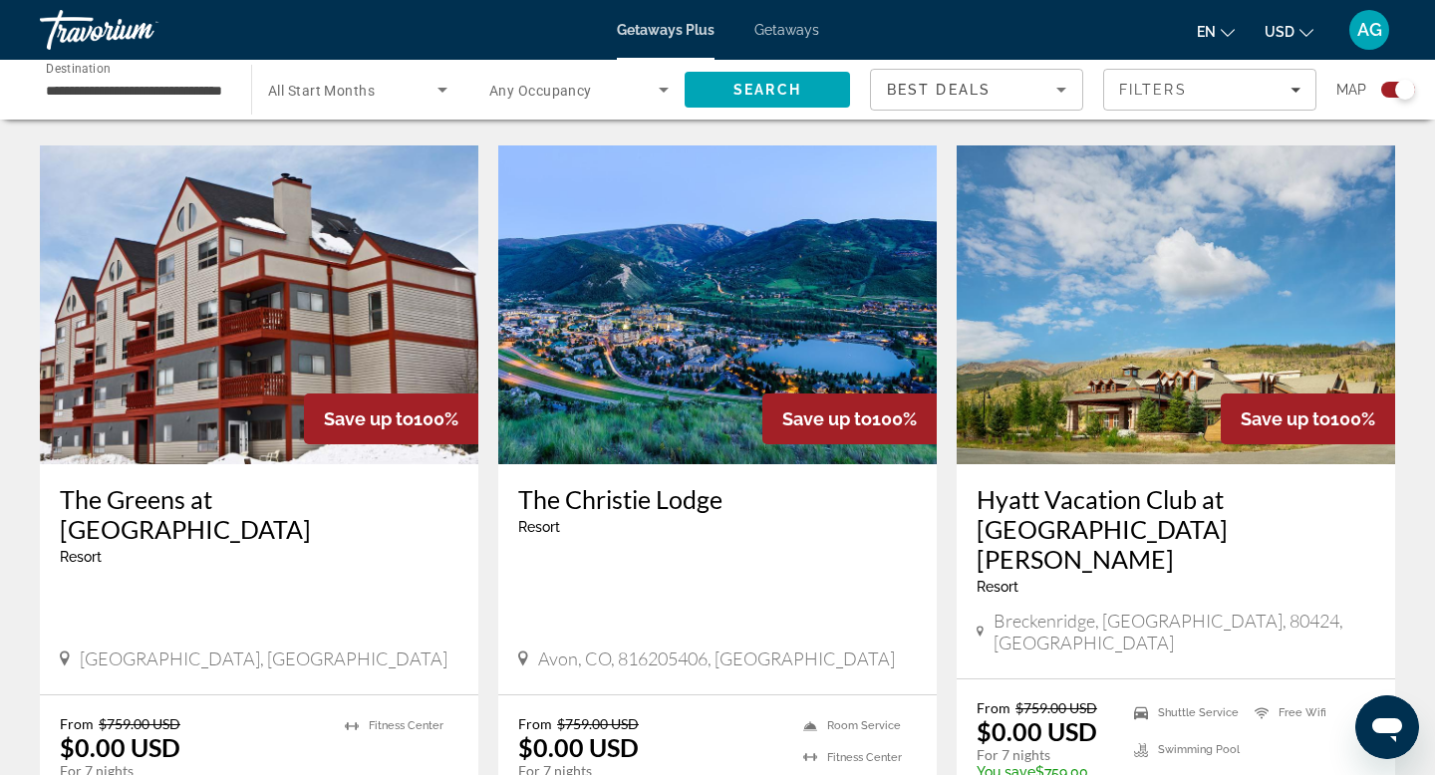
scroll to position [2104, 0]
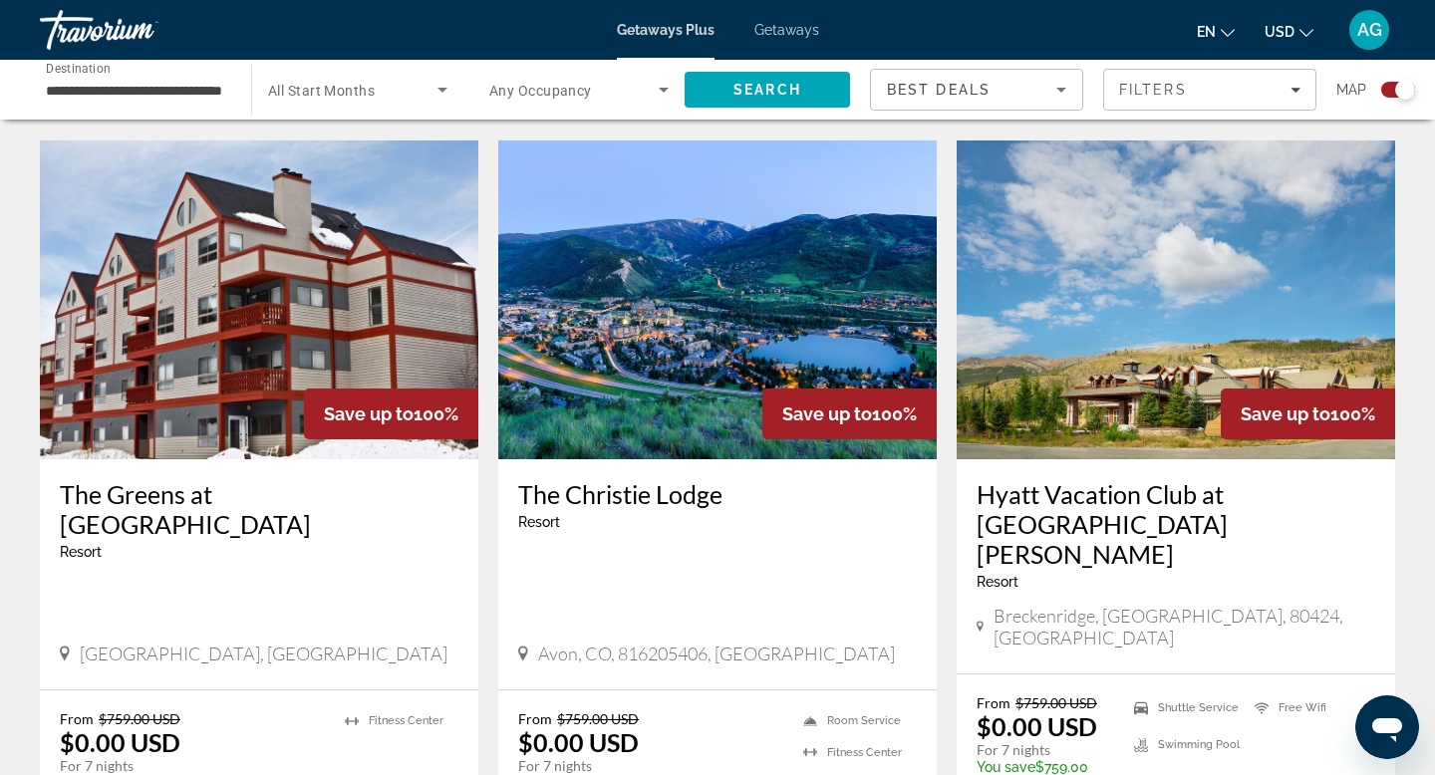
click at [1056, 348] on img "Main content" at bounding box center [1176, 300] width 439 height 319
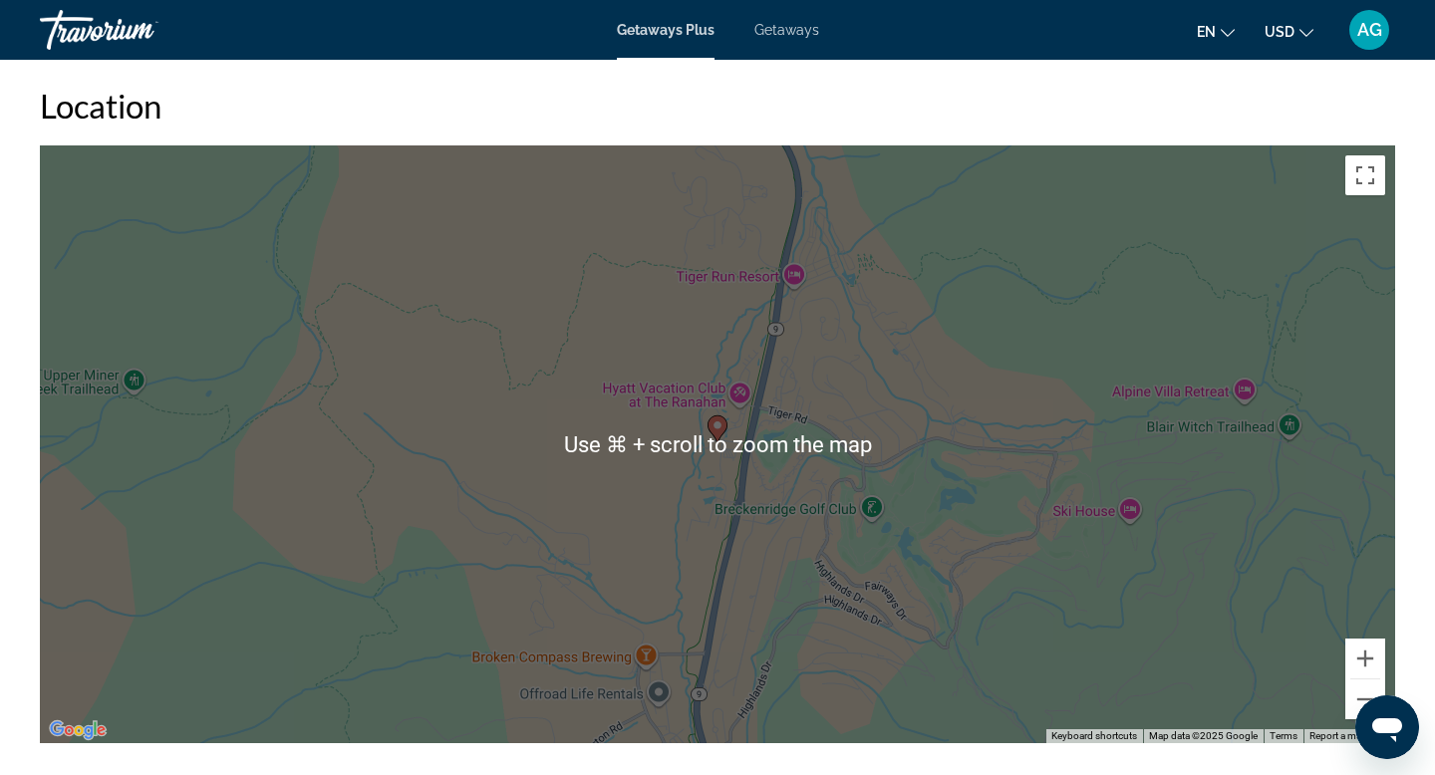
scroll to position [1960, 0]
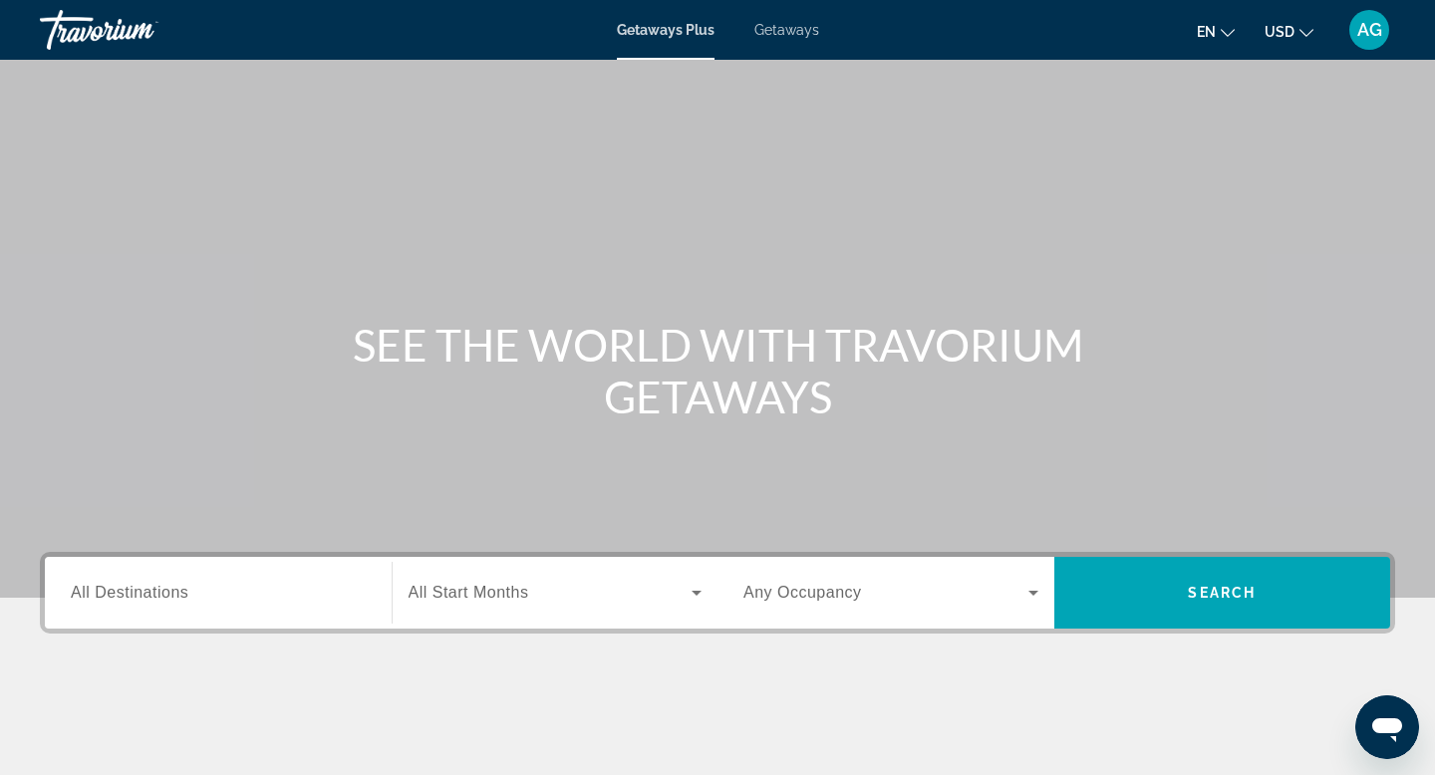
click at [109, 601] on span "All Destinations" at bounding box center [130, 592] width 118 height 17
click at [109, 601] on input "Destination All Destinations" at bounding box center [218, 594] width 295 height 24
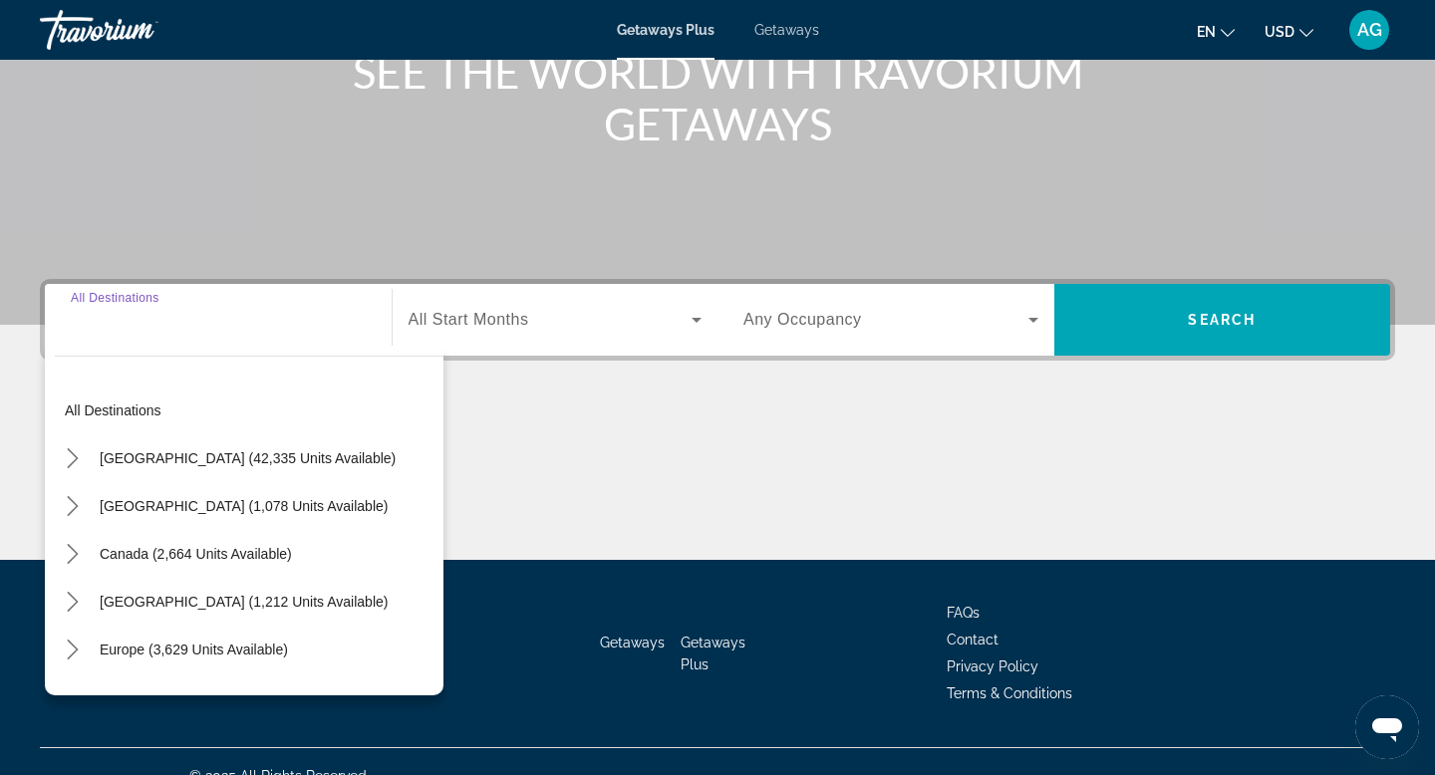
scroll to position [302, 0]
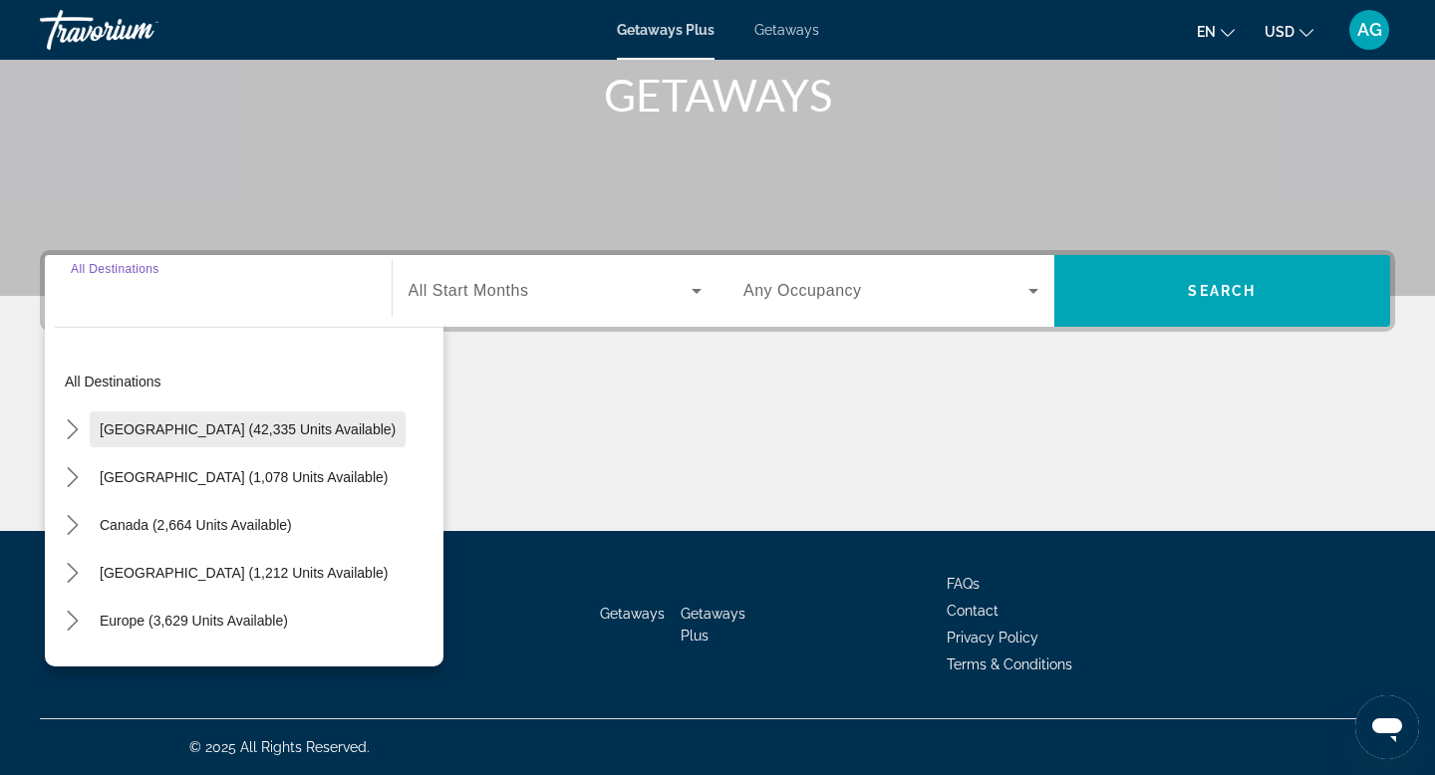
click at [102, 427] on span "[GEOGRAPHIC_DATA] (42,335 units available)" at bounding box center [248, 430] width 296 height 16
type input "**********"
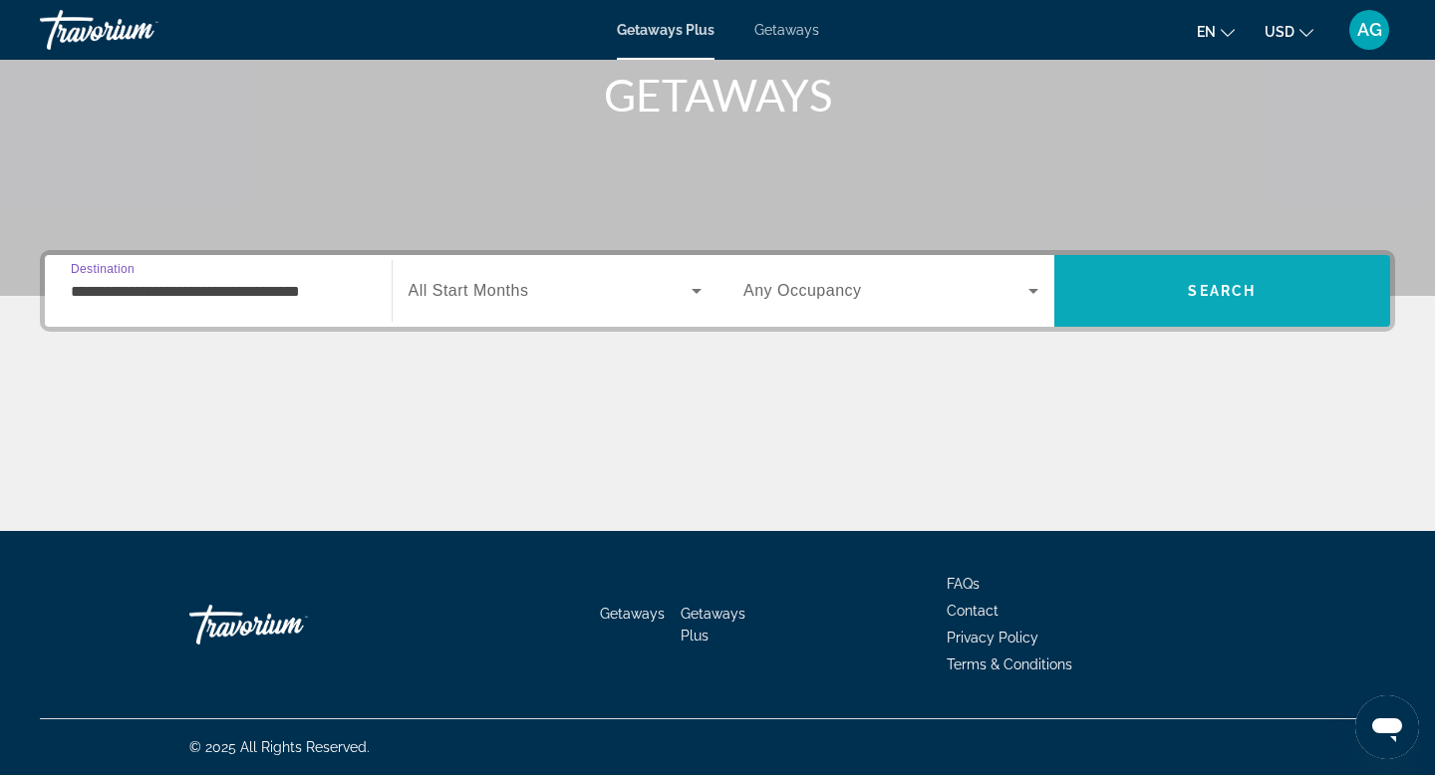
click at [1158, 302] on span "Search" at bounding box center [1223, 291] width 337 height 48
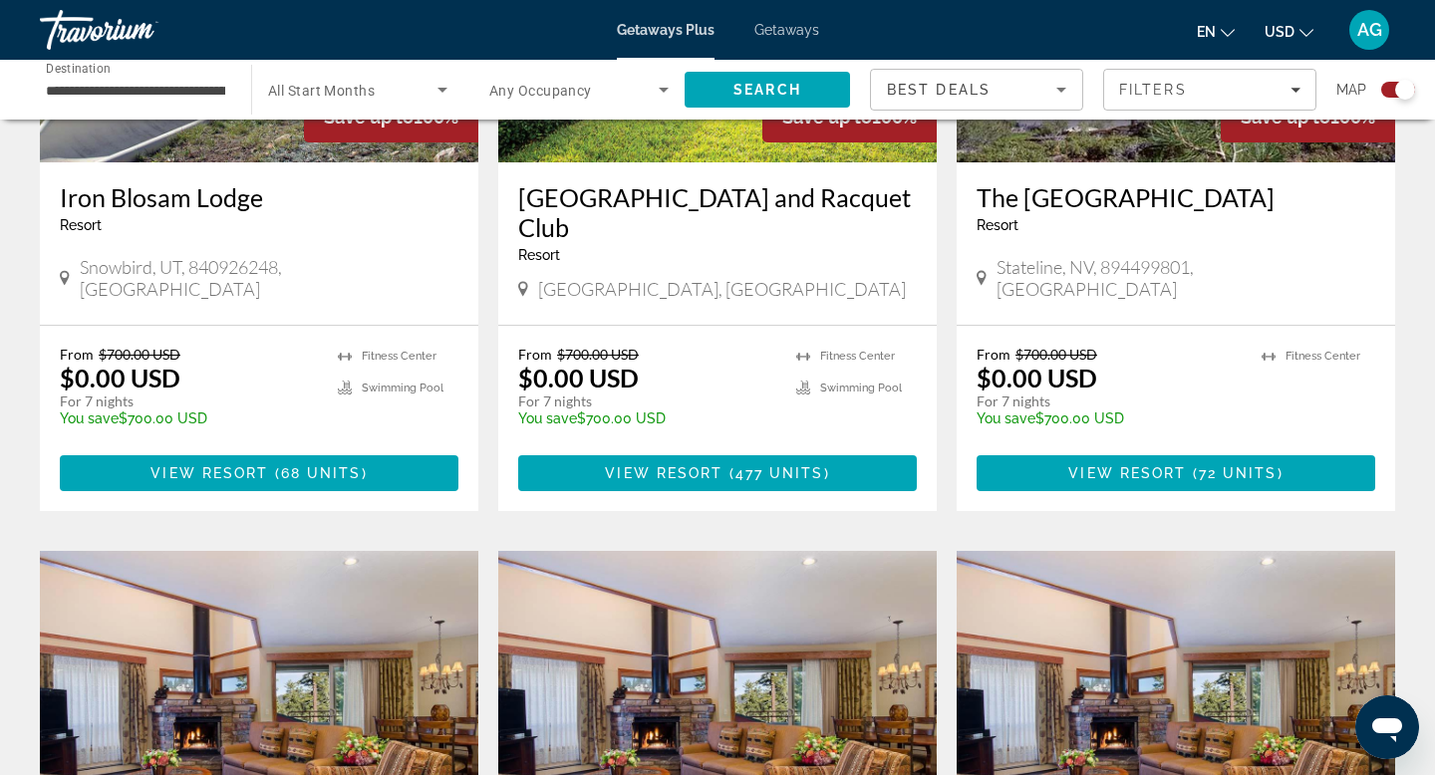
scroll to position [969, 0]
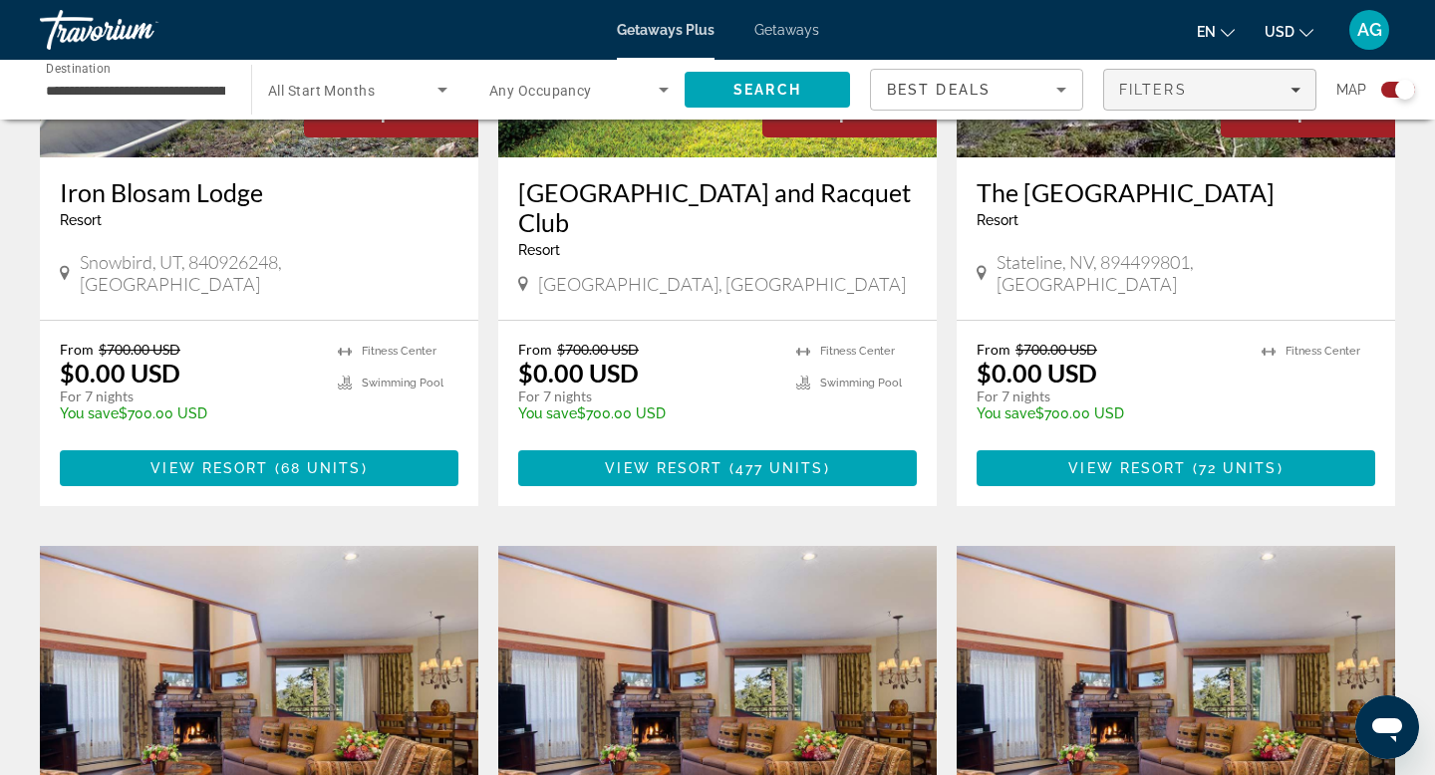
click at [1244, 107] on span "Filters" at bounding box center [1209, 90] width 211 height 48
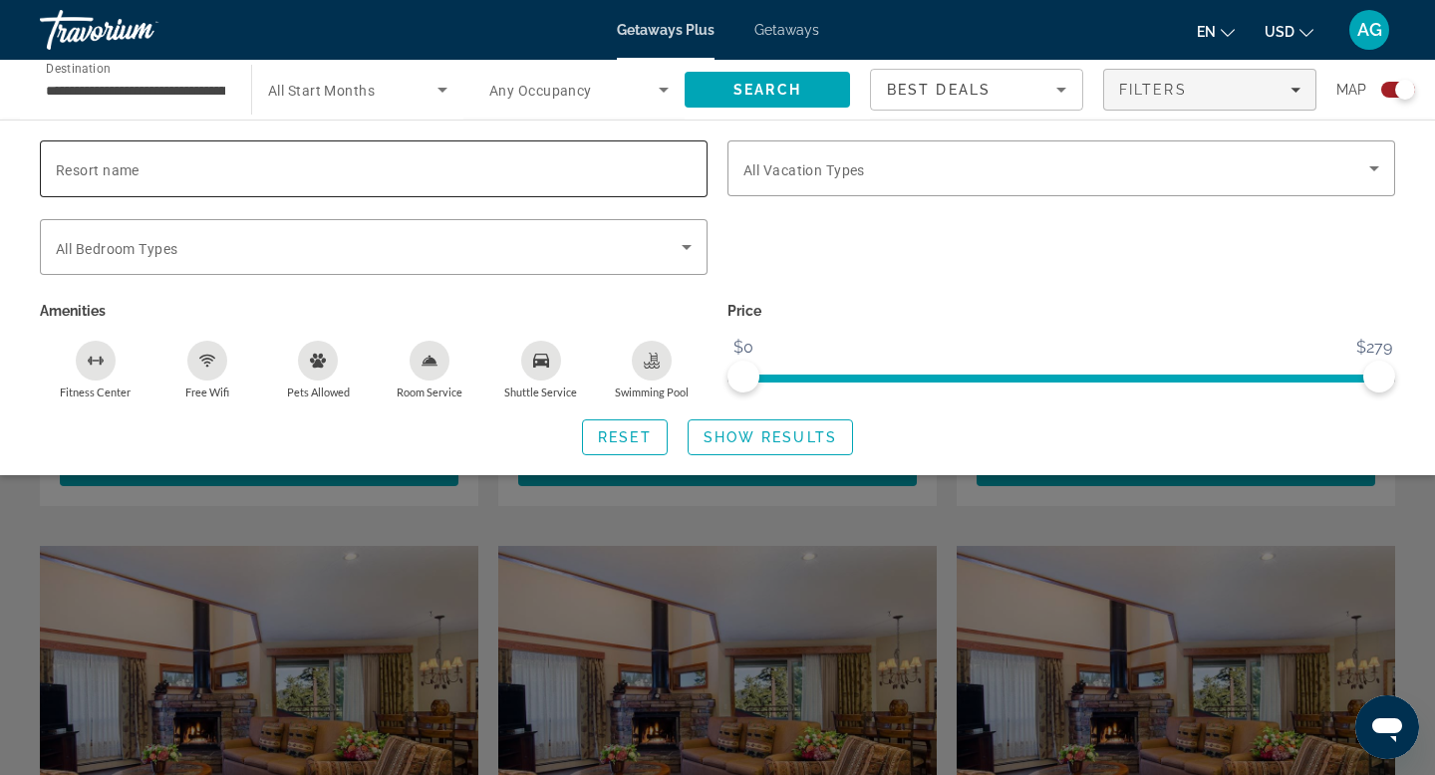
click at [460, 186] on div "Search widget" at bounding box center [374, 169] width 636 height 57
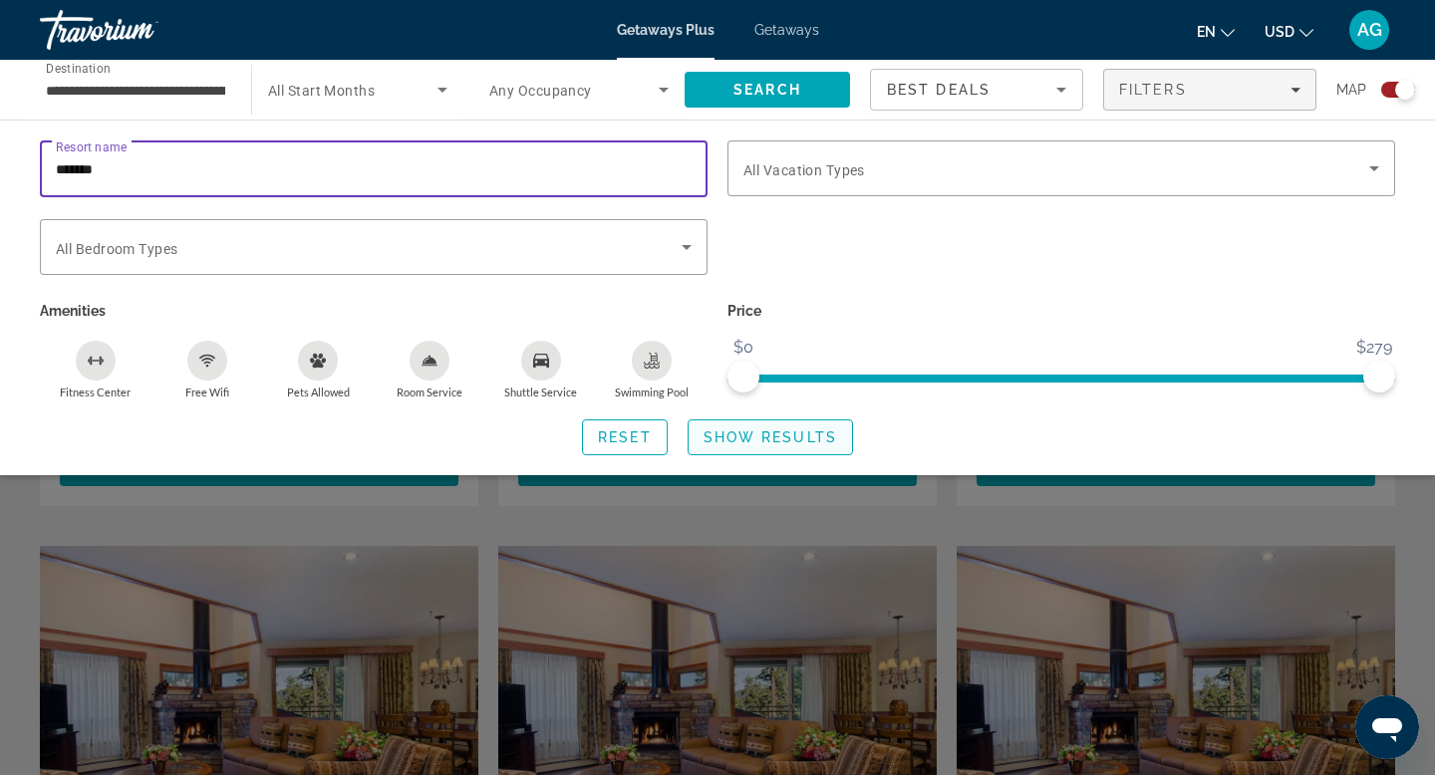
type input "*******"
click at [754, 430] on span "Show Results" at bounding box center [771, 438] width 134 height 16
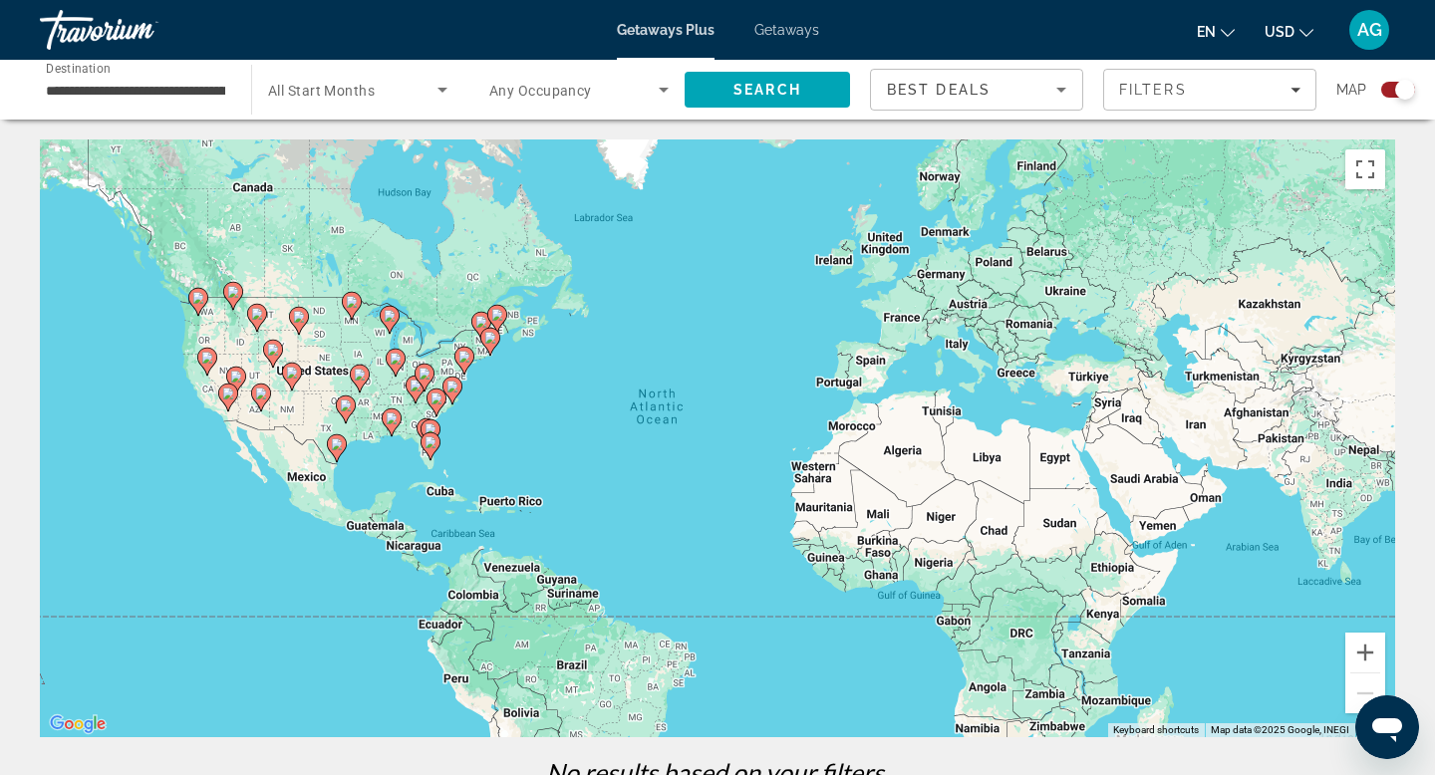
click at [1391, 86] on div "Search widget" at bounding box center [1399, 90] width 34 height 16
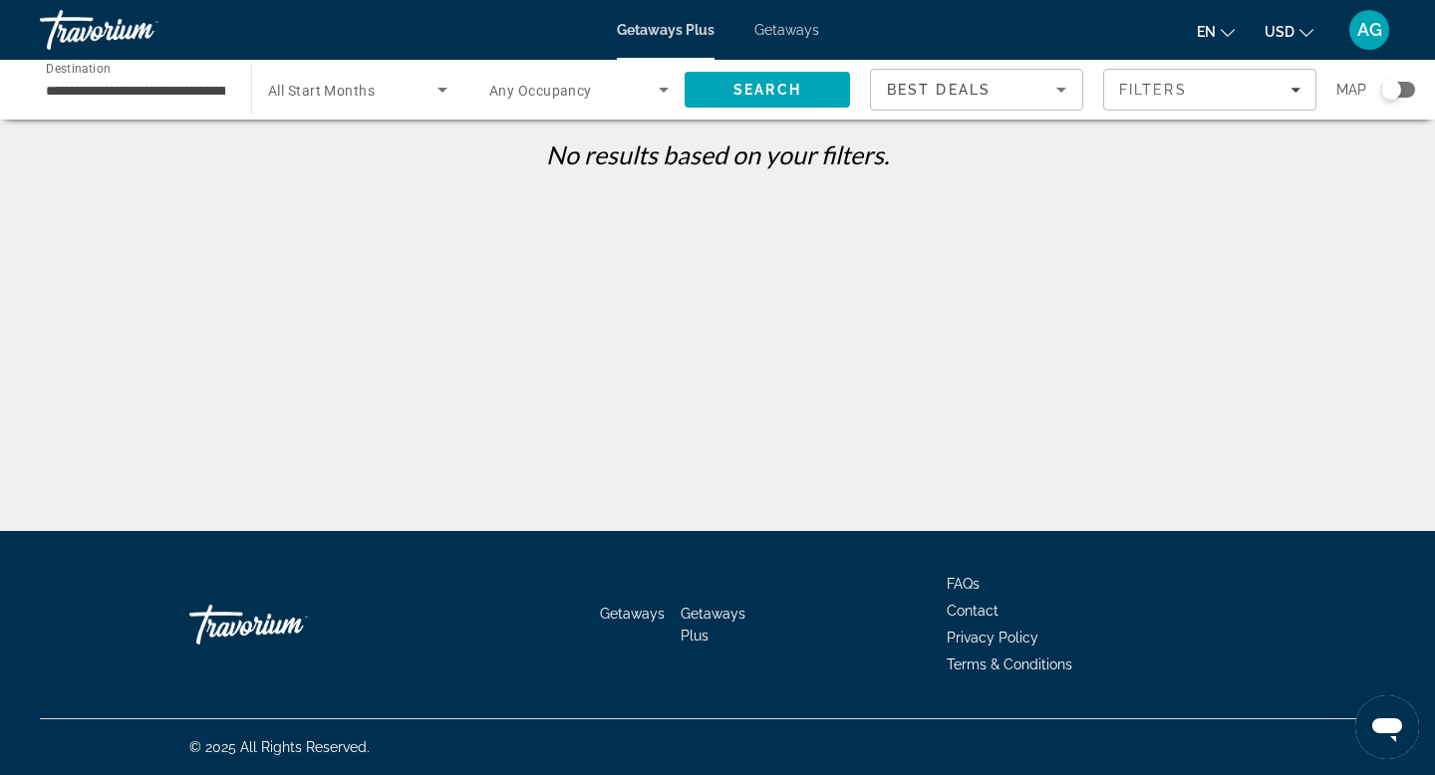
click at [1413, 85] on div "Search widget" at bounding box center [1399, 90] width 34 height 16
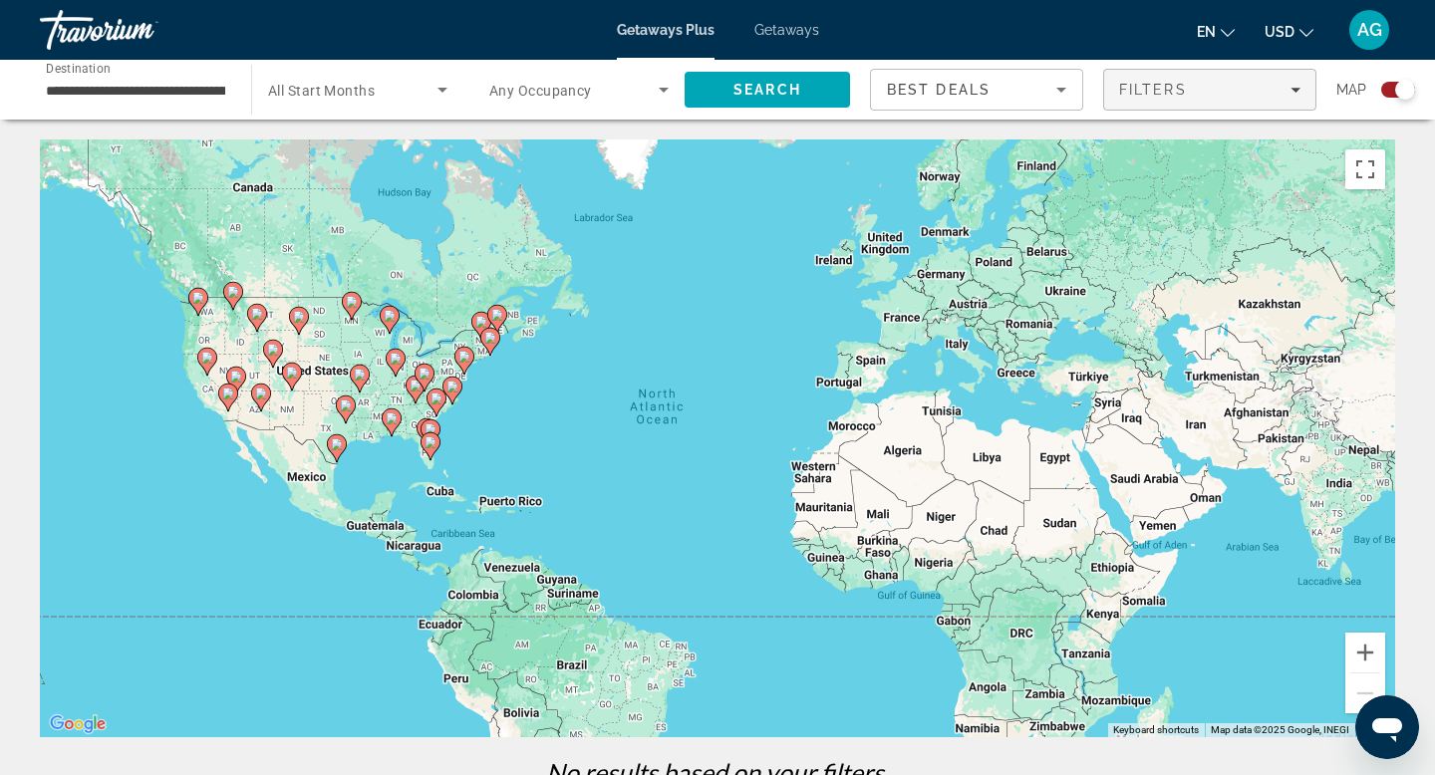
click at [1297, 92] on icon "Filters" at bounding box center [1296, 90] width 10 height 10
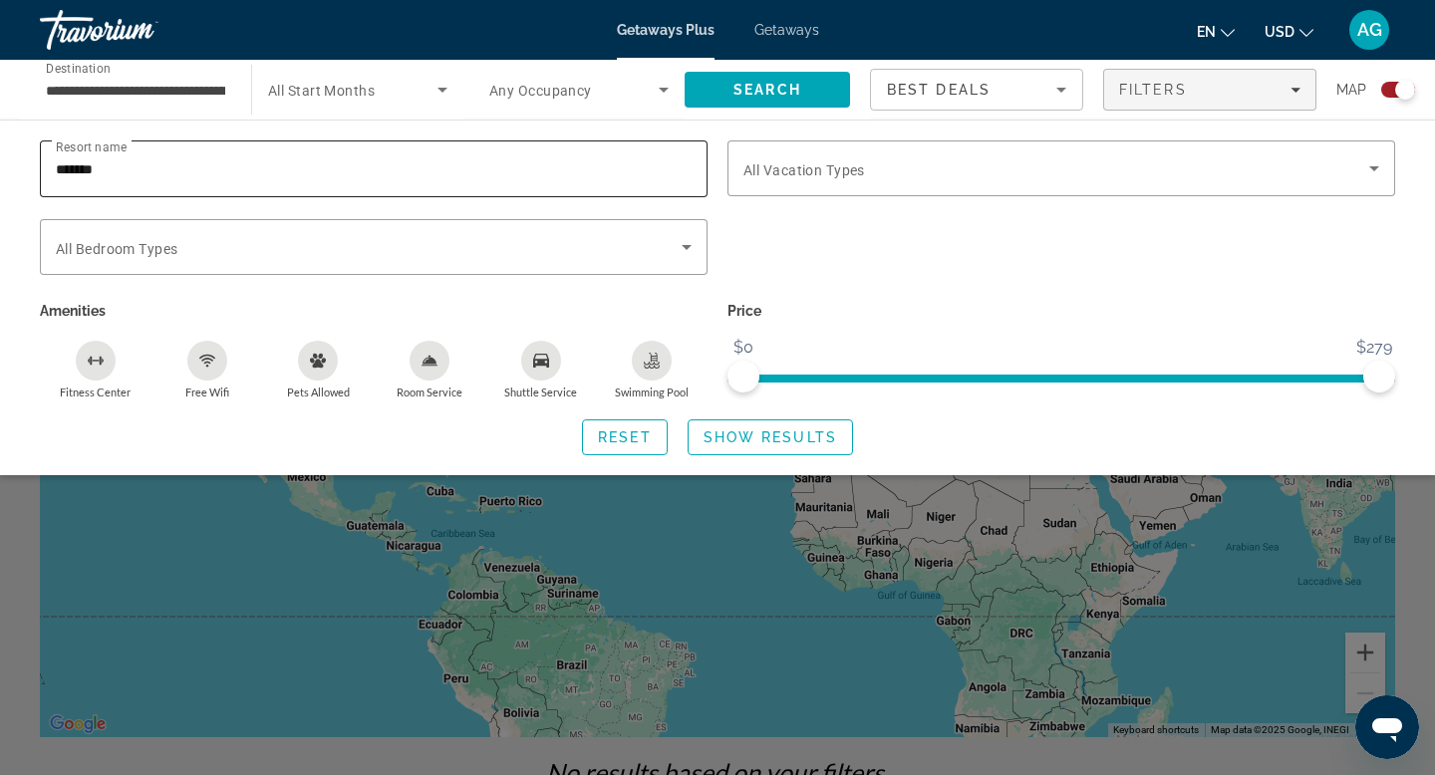
click at [495, 181] on div "*******" at bounding box center [374, 169] width 636 height 57
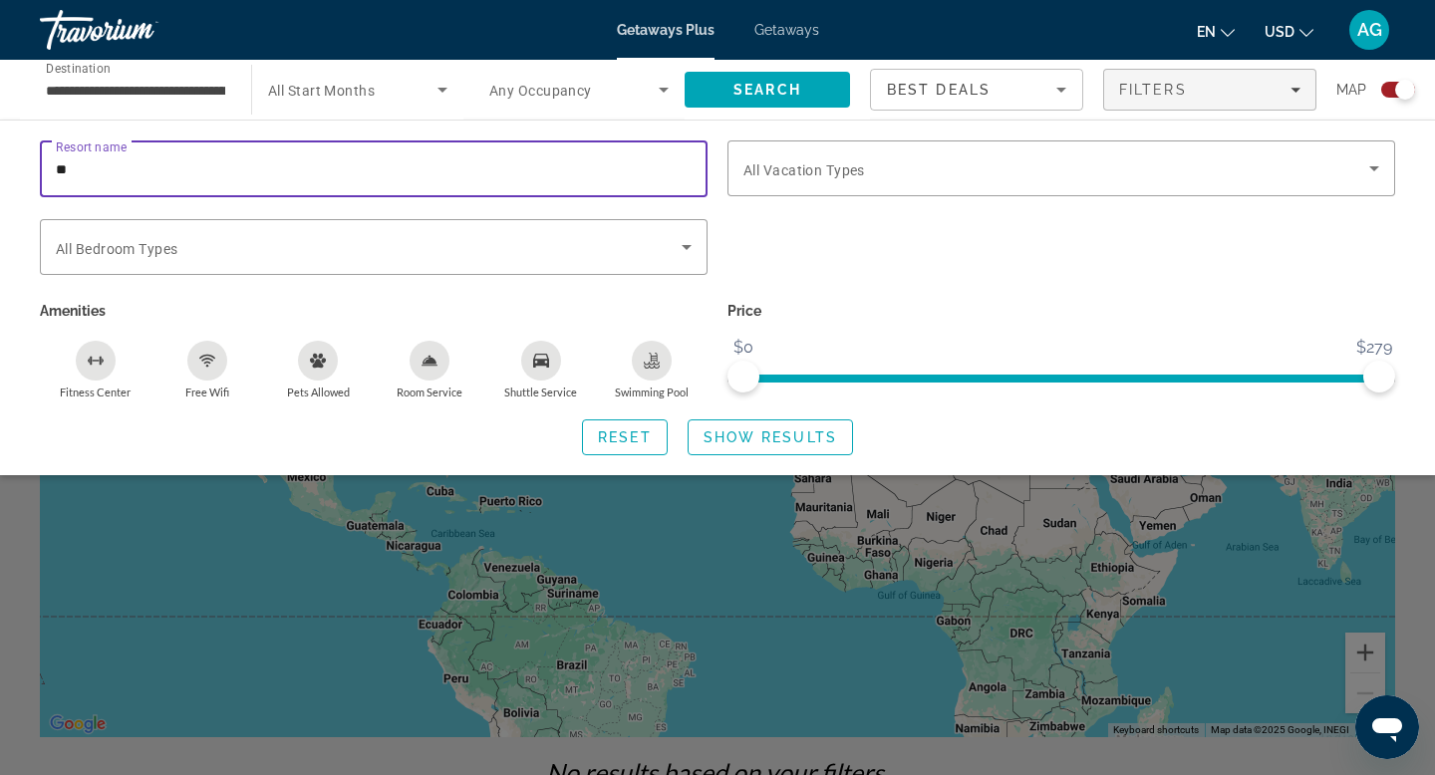
type input "*"
click at [686, 249] on icon "Search widget" at bounding box center [687, 247] width 24 height 24
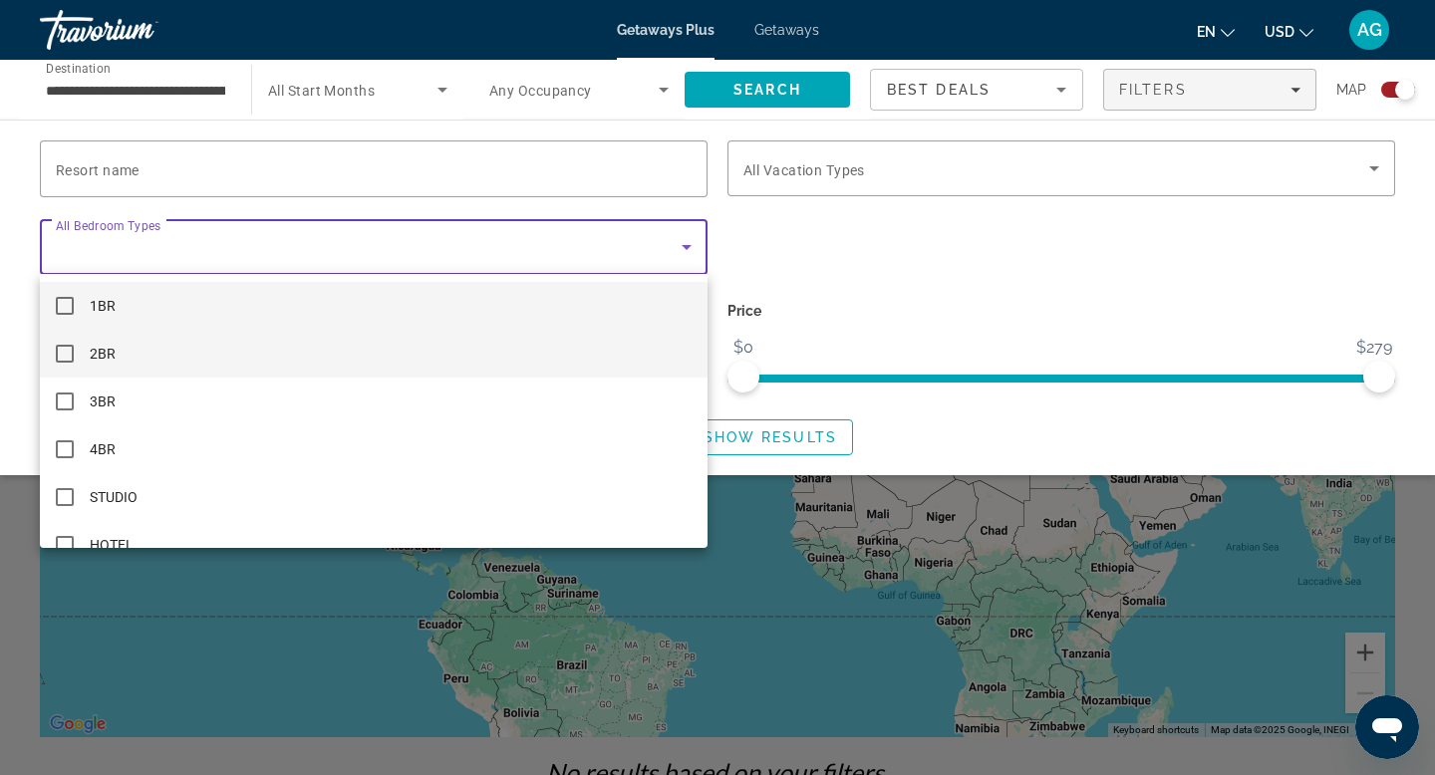
click at [64, 360] on mat-pseudo-checkbox at bounding box center [65, 354] width 18 height 18
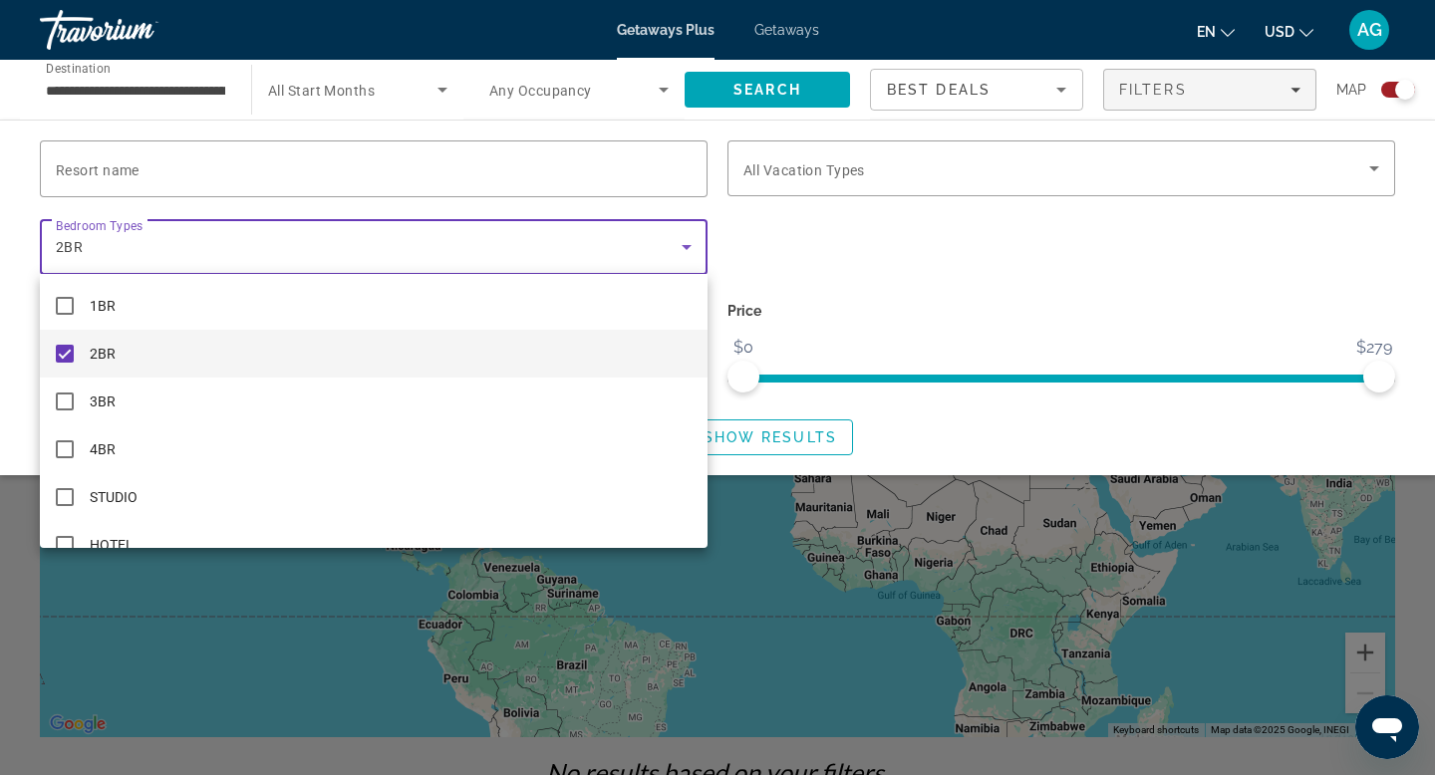
click at [832, 176] on div at bounding box center [717, 387] width 1435 height 775
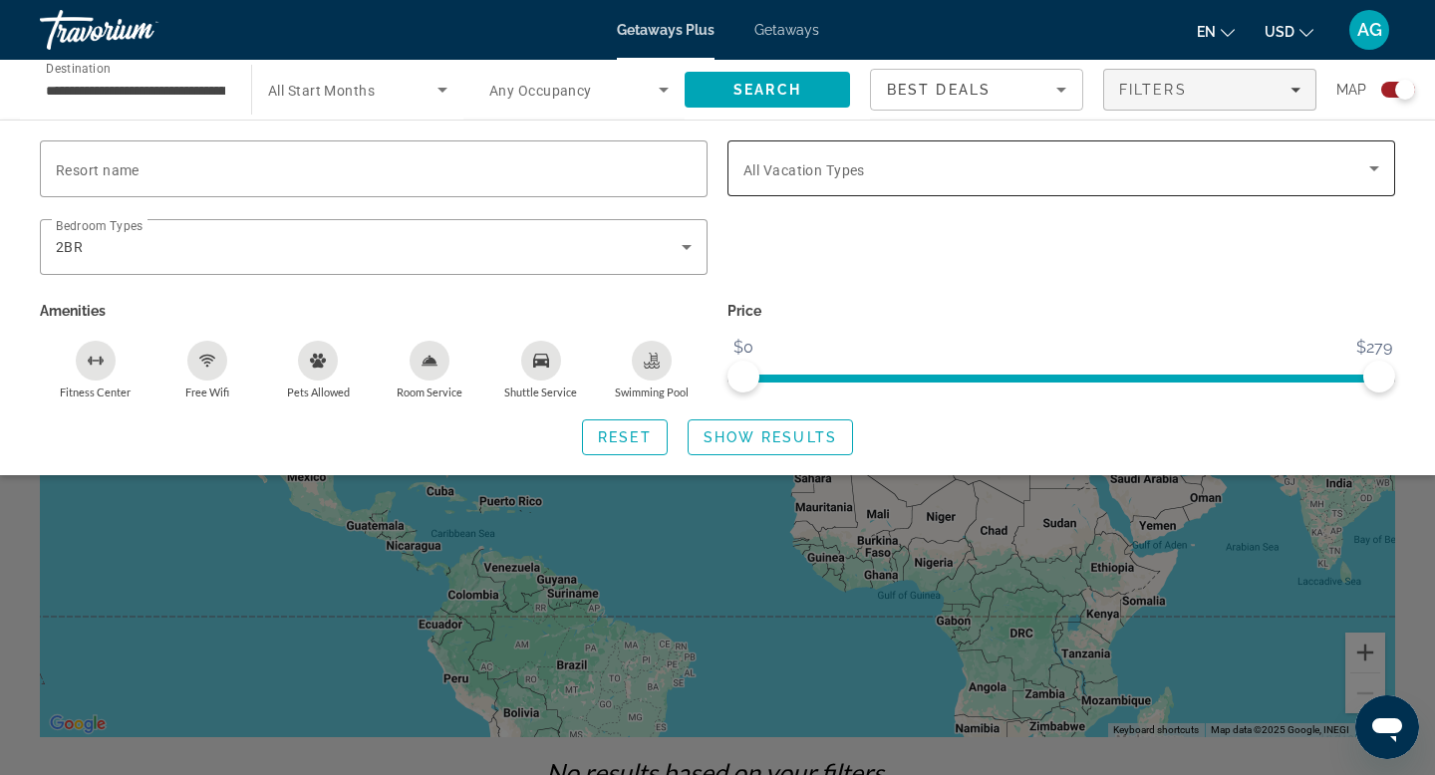
click at [806, 162] on span "All Vacation Types" at bounding box center [805, 170] width 122 height 16
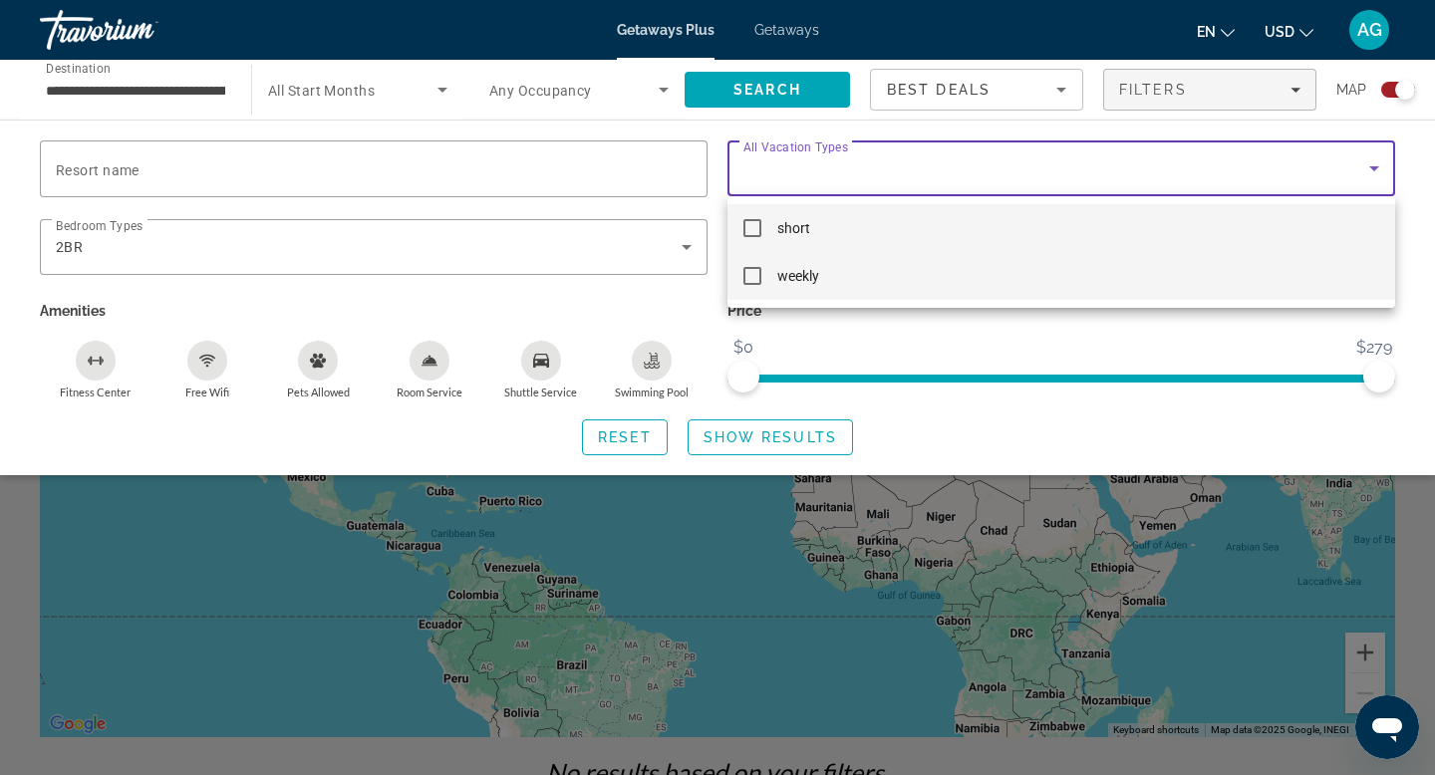
click at [757, 270] on mat-pseudo-checkbox at bounding box center [753, 276] width 18 height 18
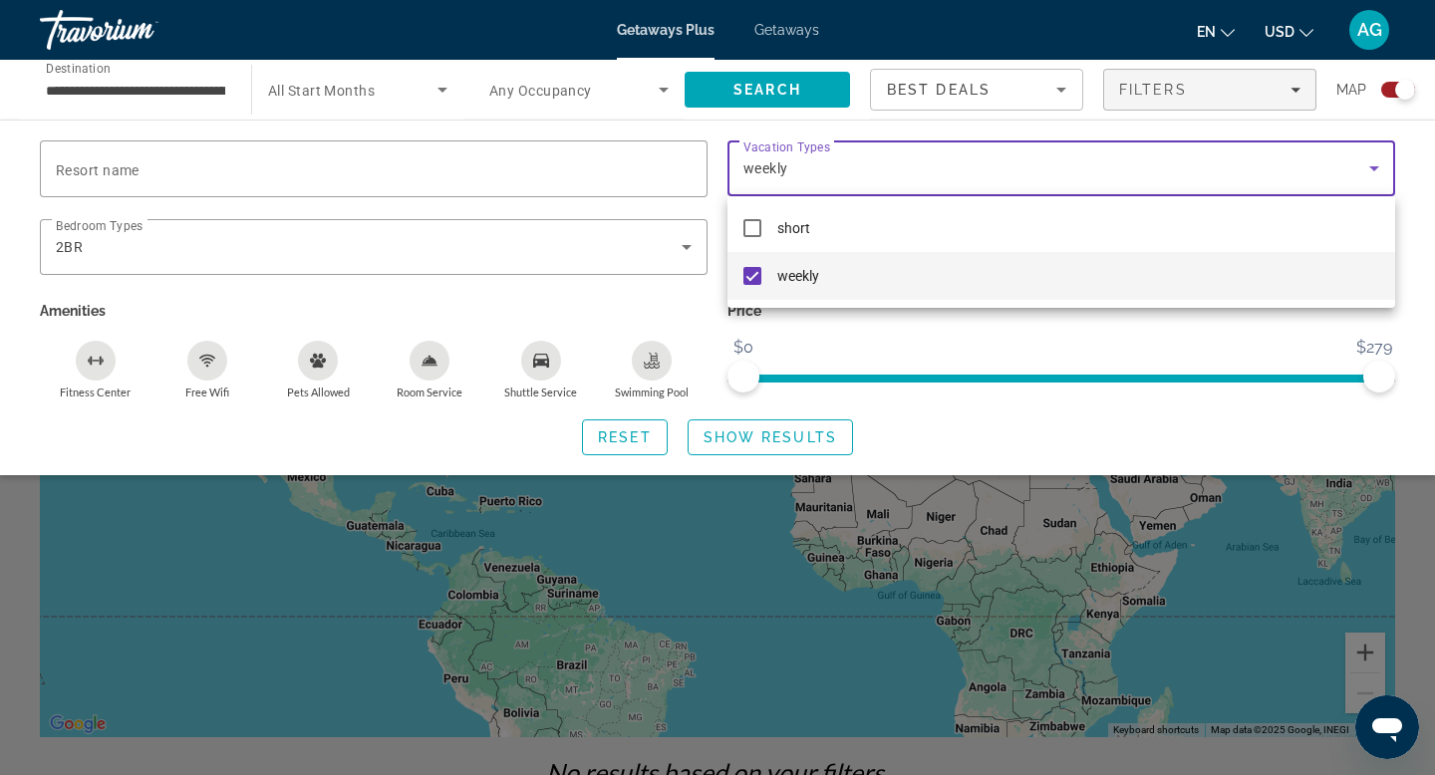
click at [772, 431] on div at bounding box center [717, 387] width 1435 height 775
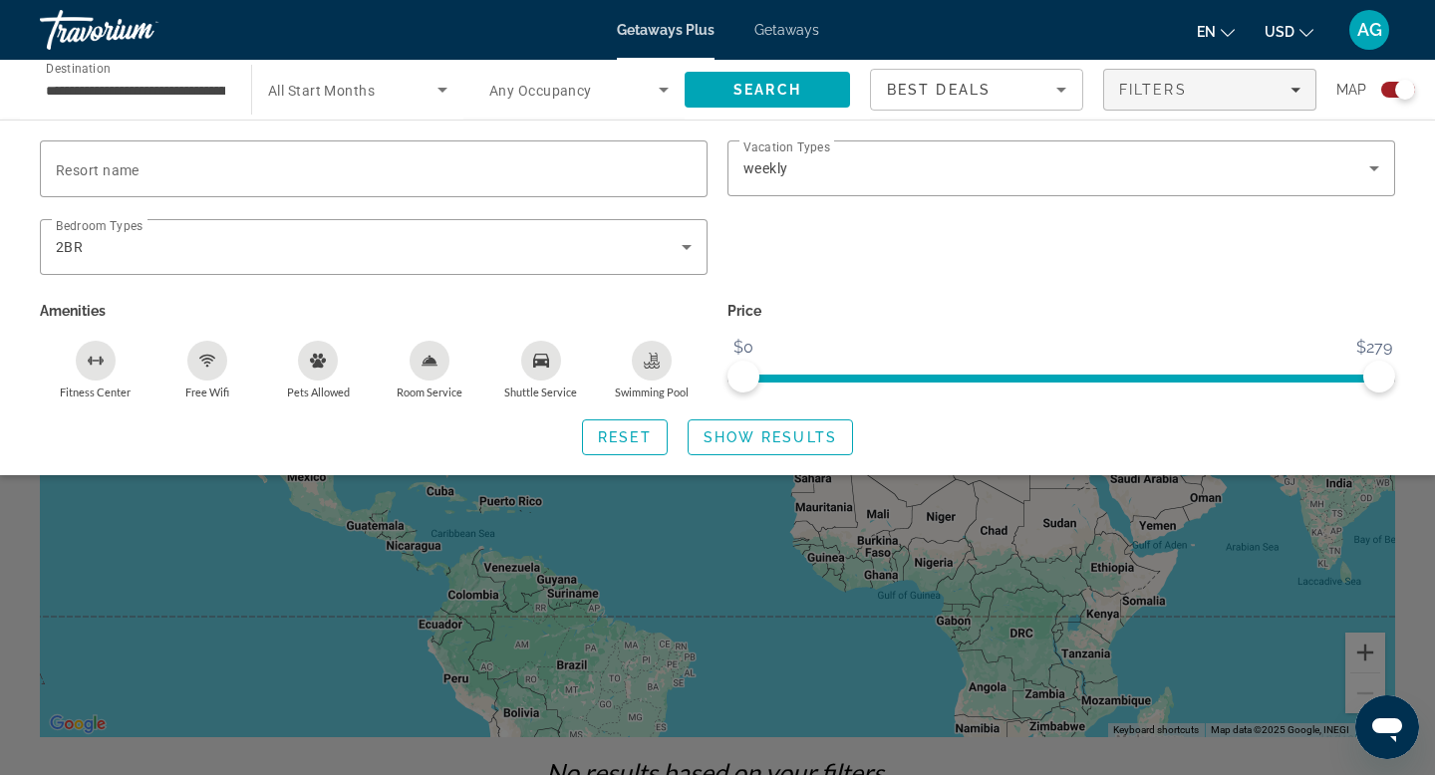
click at [772, 431] on span "Show Results" at bounding box center [771, 438] width 134 height 16
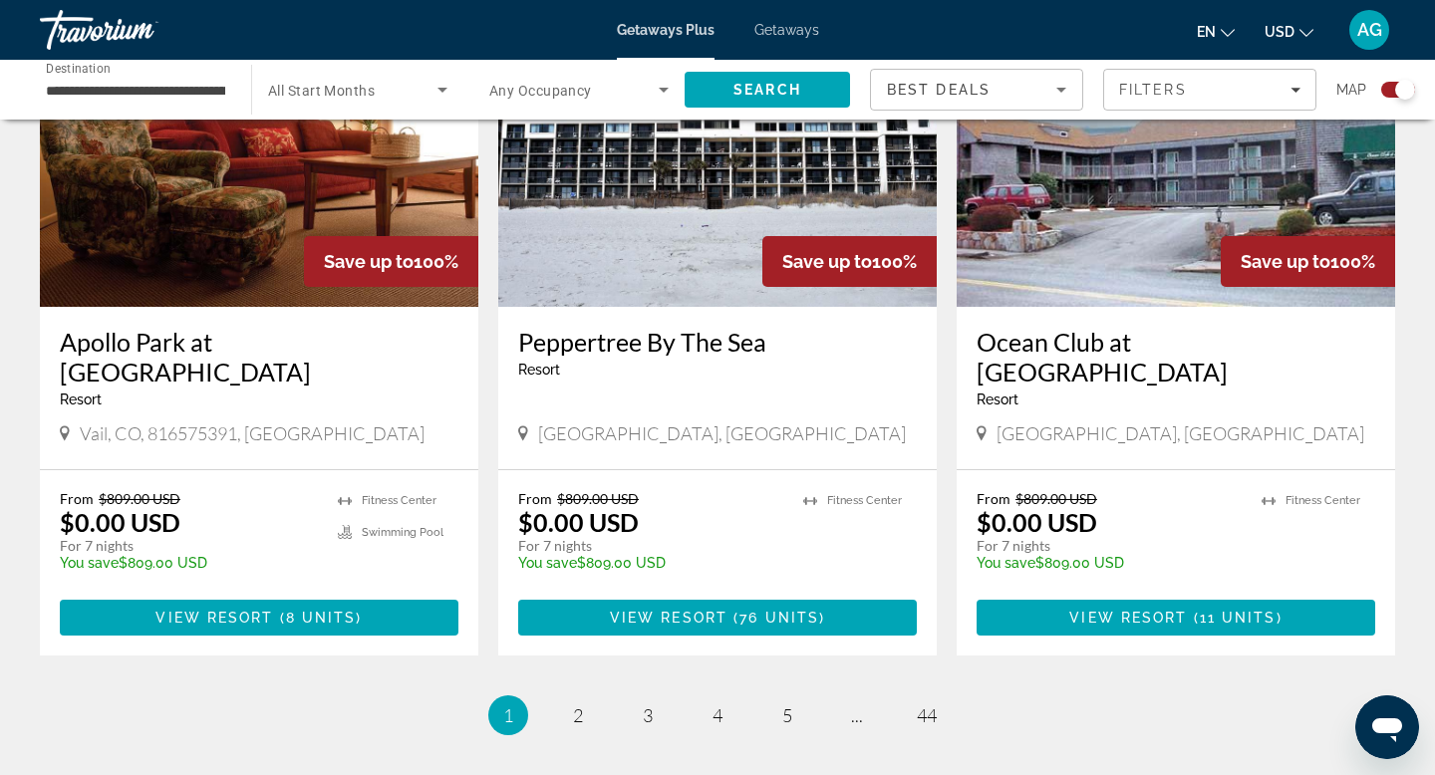
scroll to position [2981, 0]
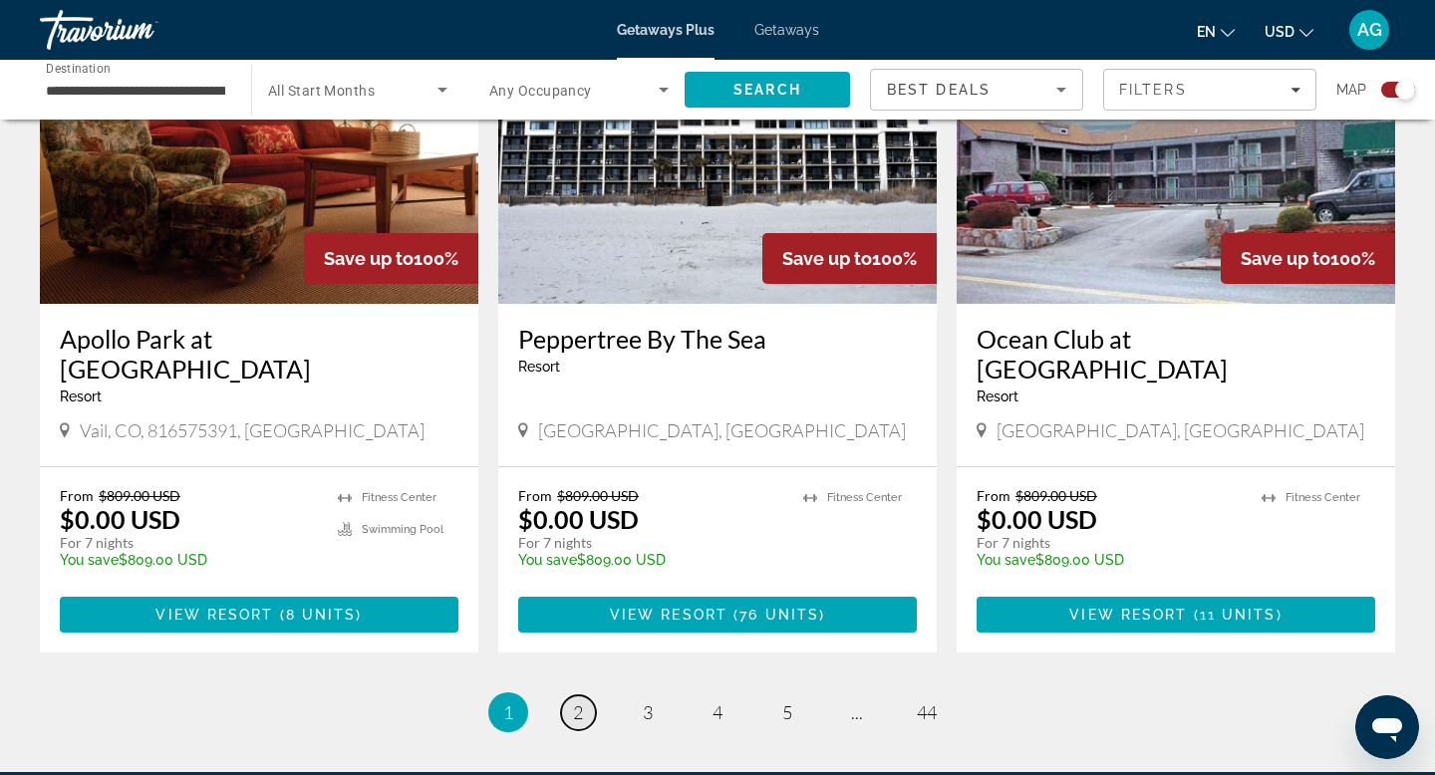
click at [574, 702] on span "2" at bounding box center [578, 713] width 10 height 22
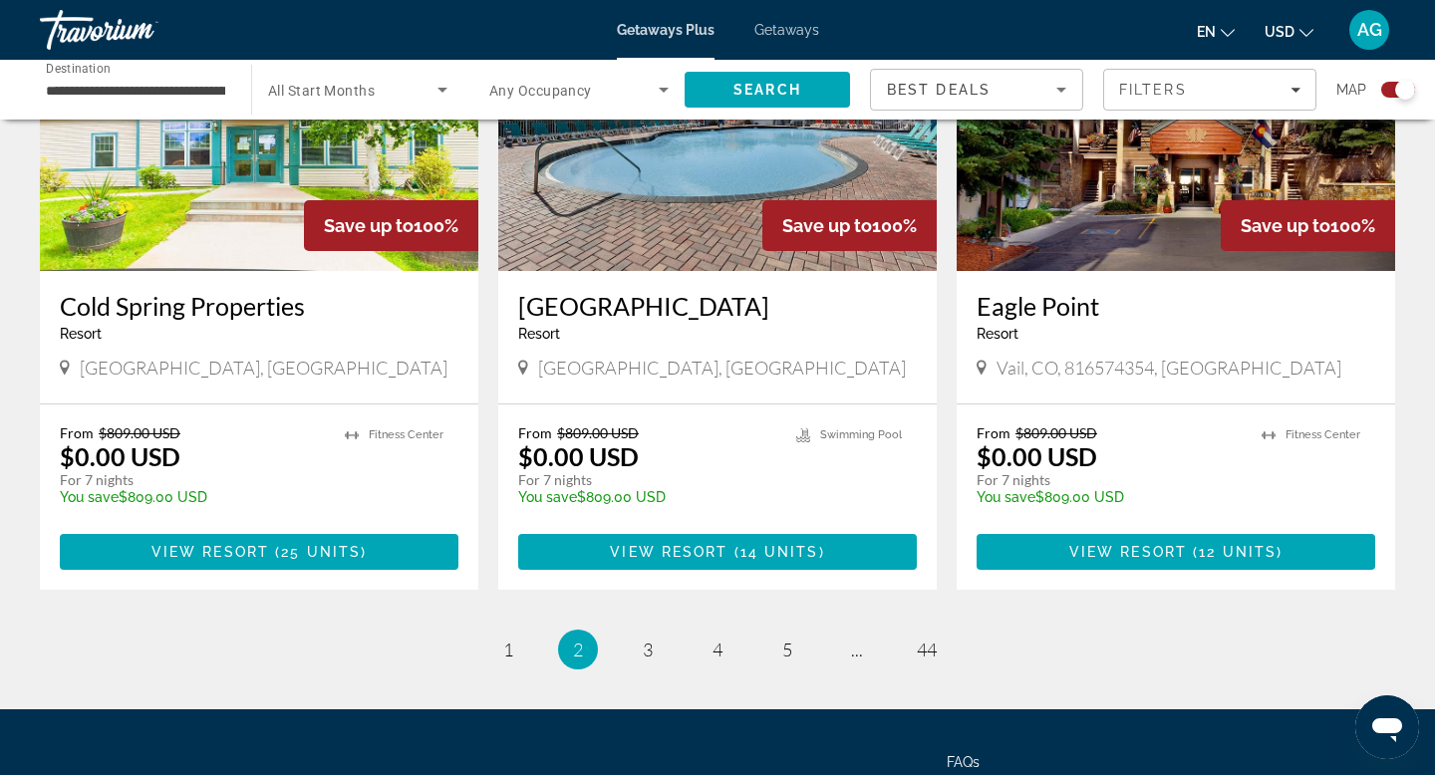
scroll to position [3046, 0]
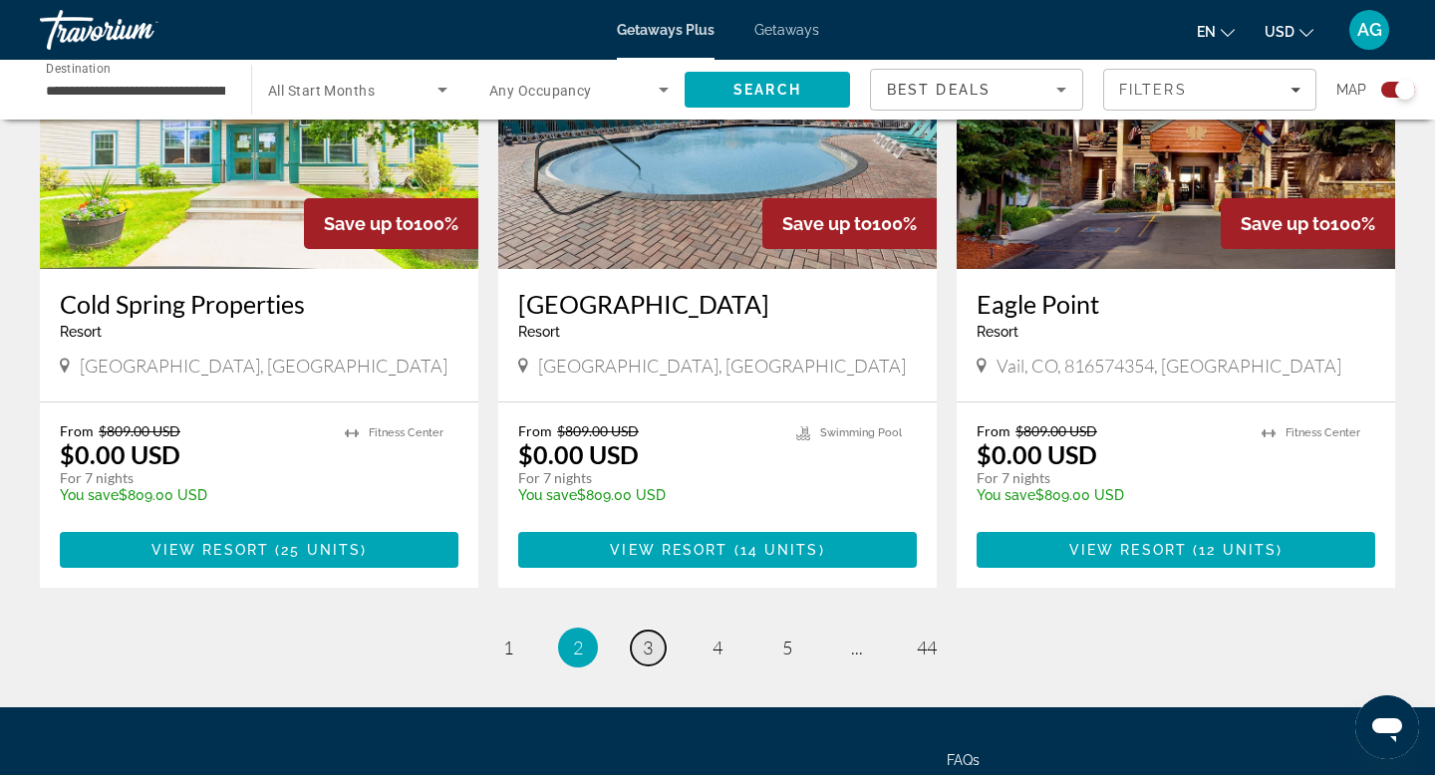
click at [640, 631] on link "page 3" at bounding box center [648, 648] width 35 height 35
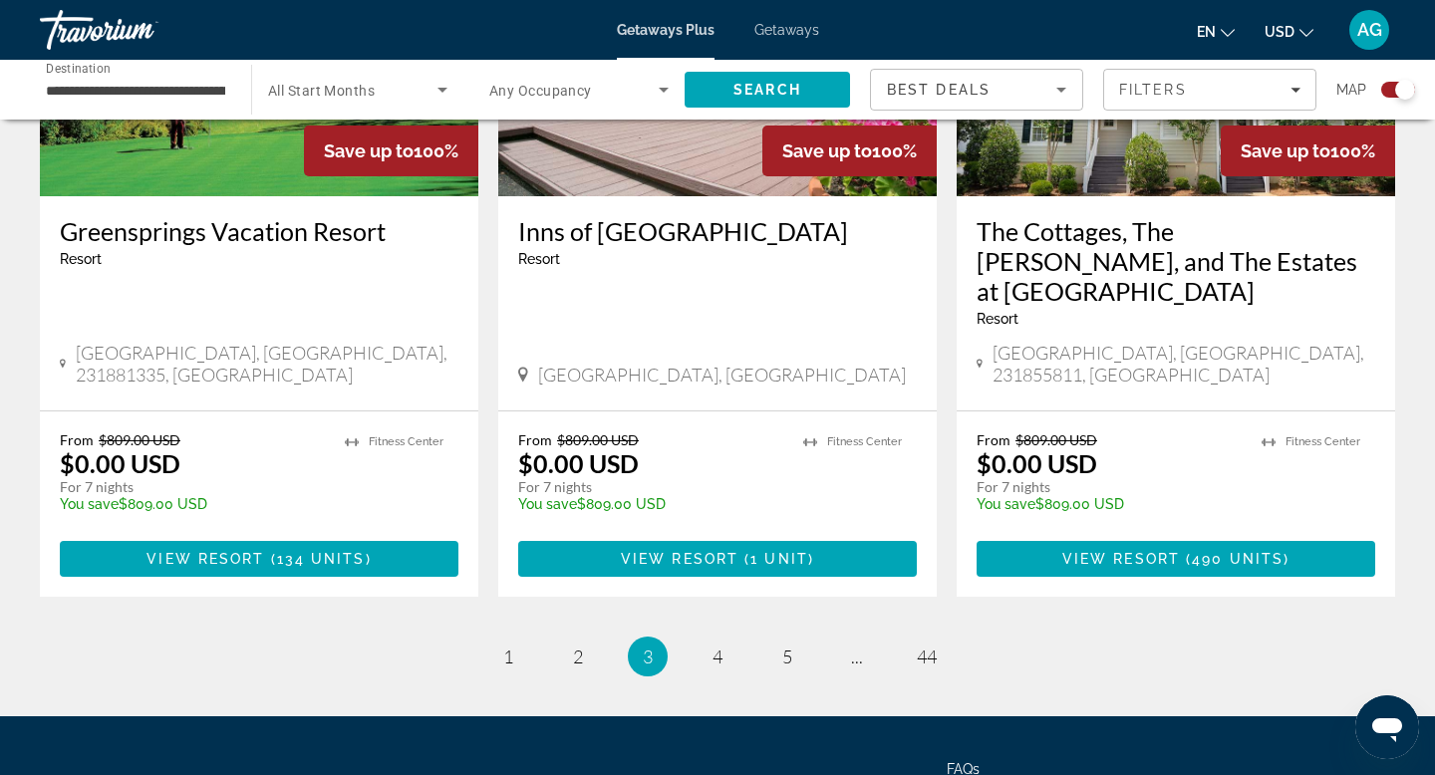
scroll to position [3127, 0]
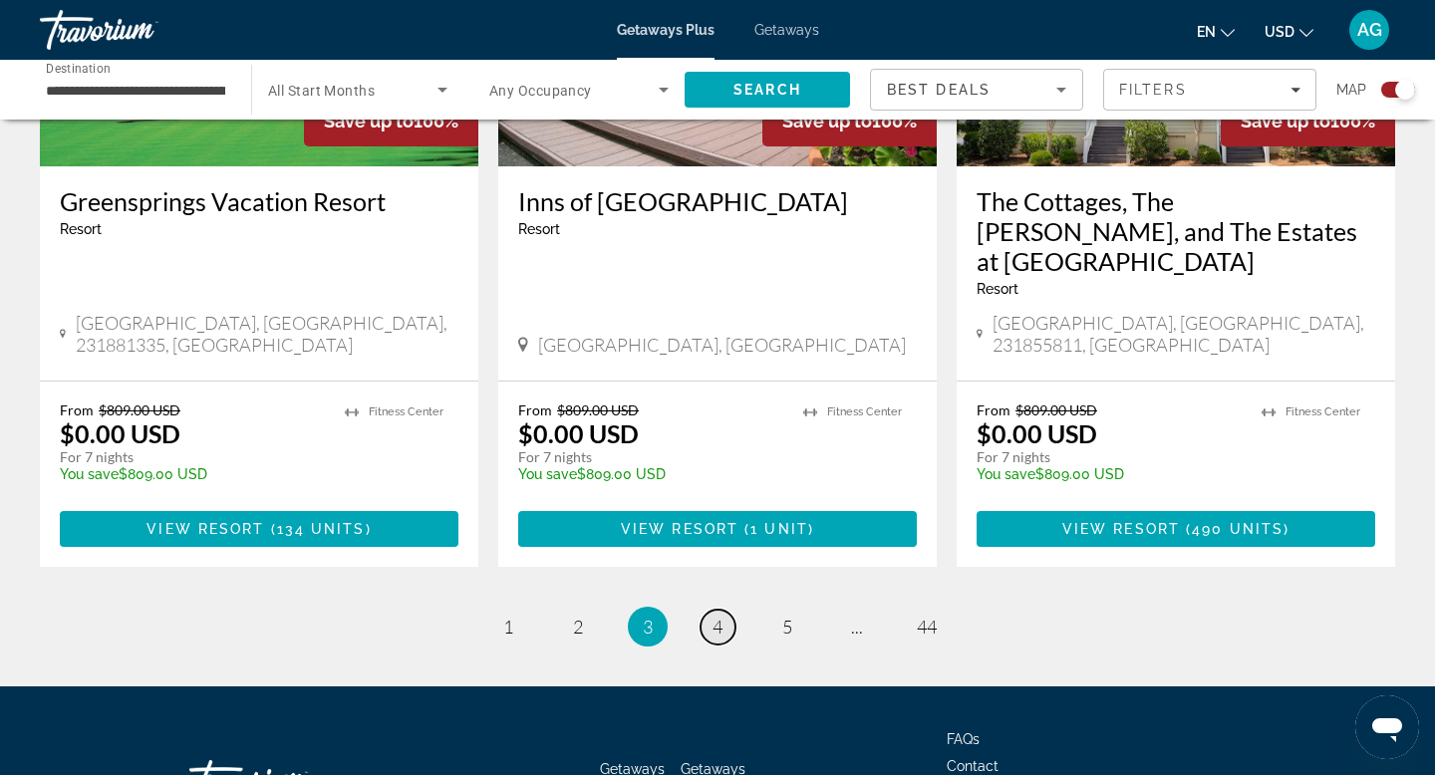
click at [718, 616] on span "4" at bounding box center [718, 627] width 10 height 22
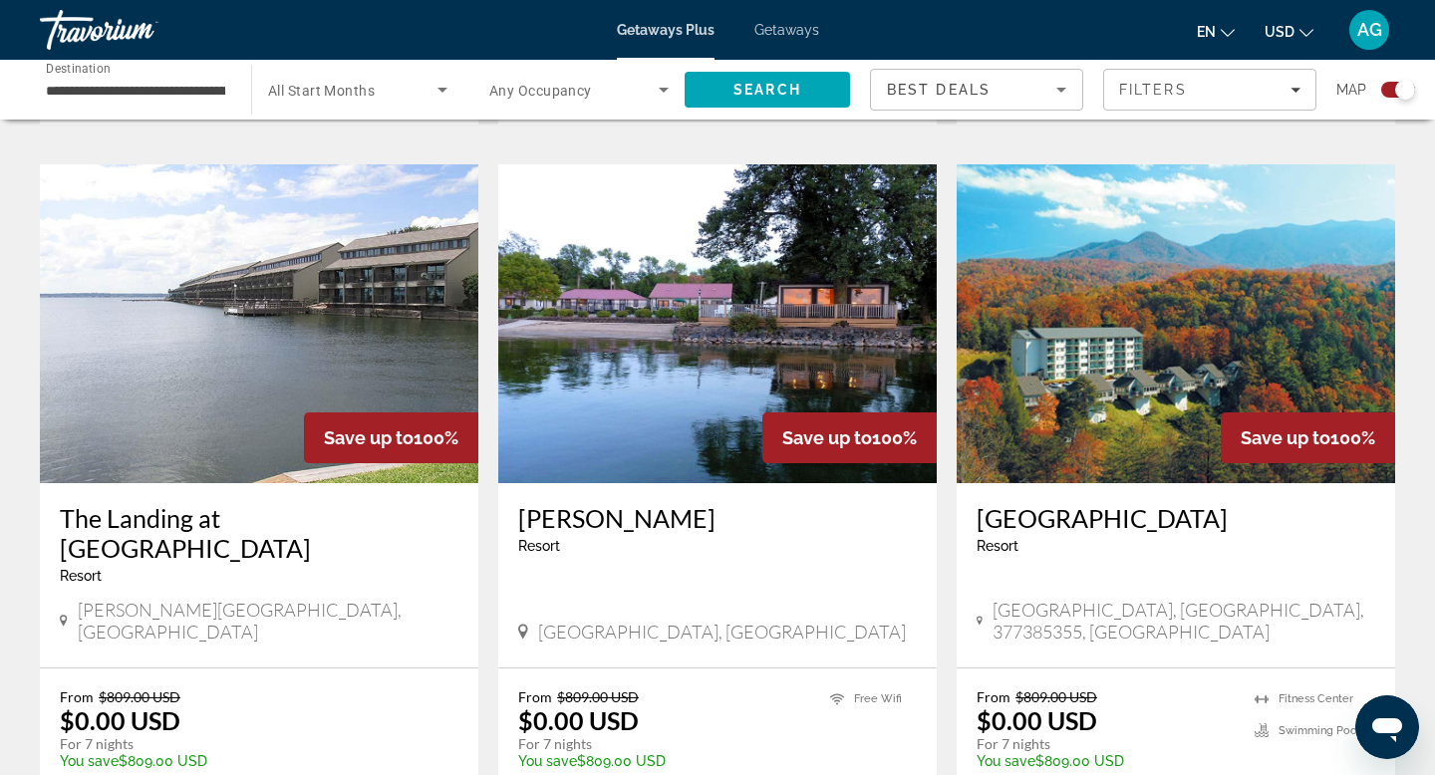
scroll to position [1404, 0]
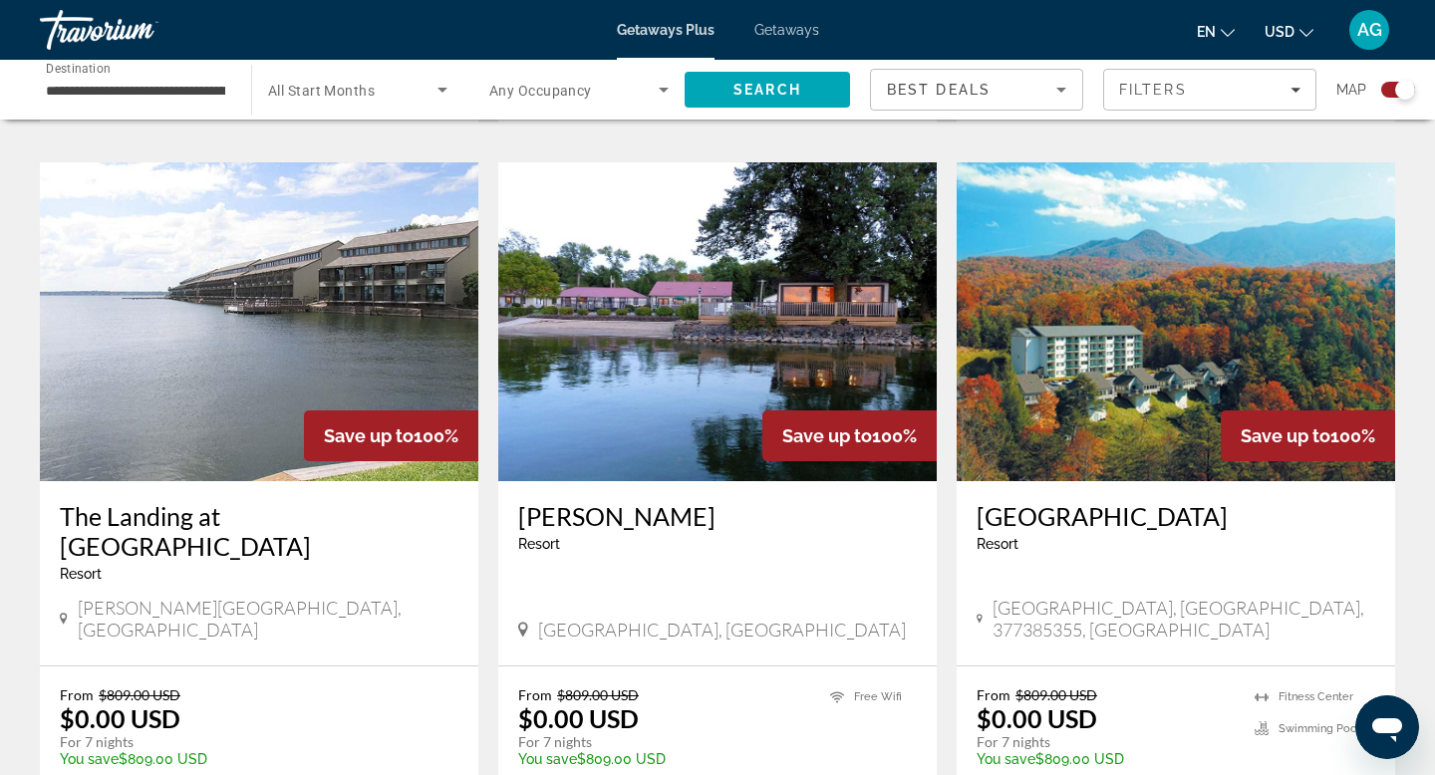
click at [1134, 347] on img "Main content" at bounding box center [1176, 321] width 439 height 319
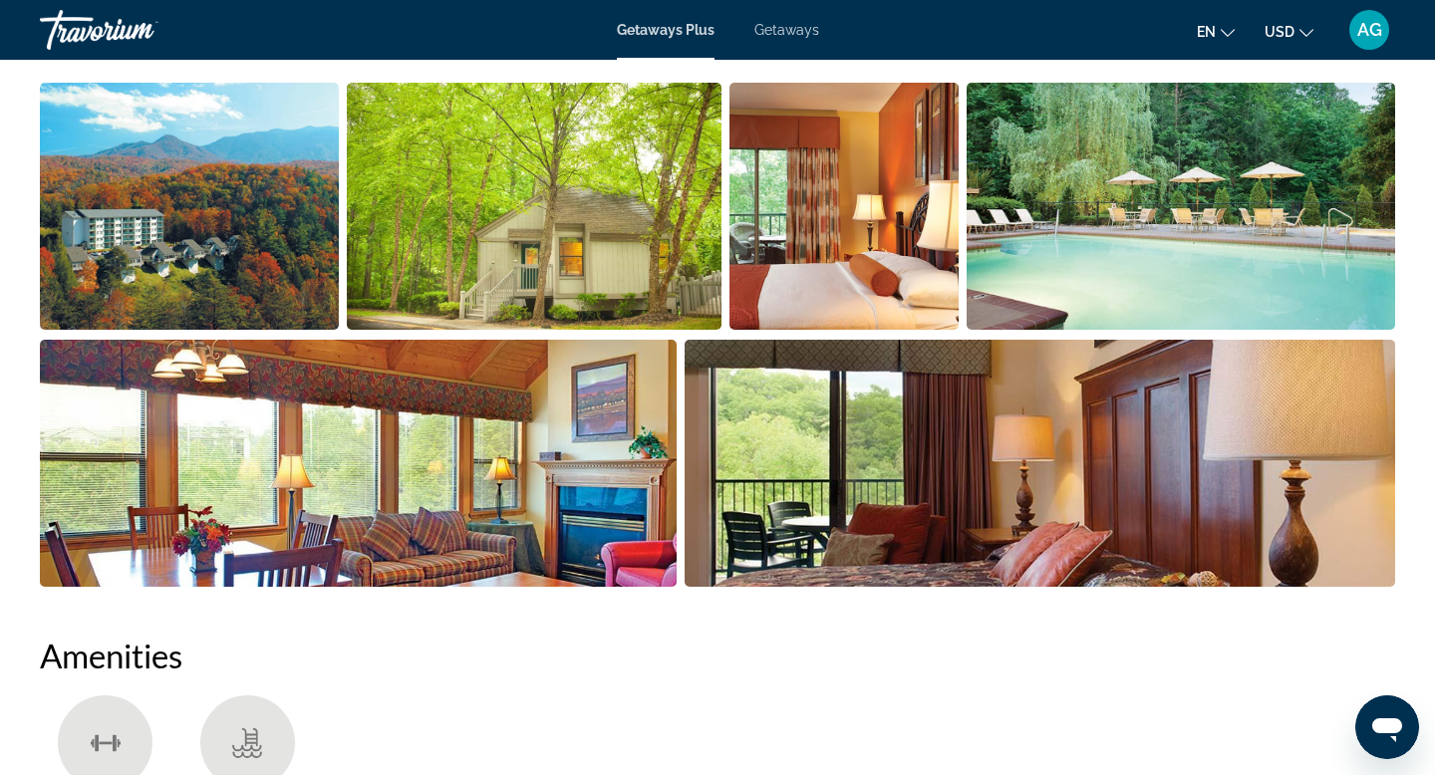
scroll to position [989, 0]
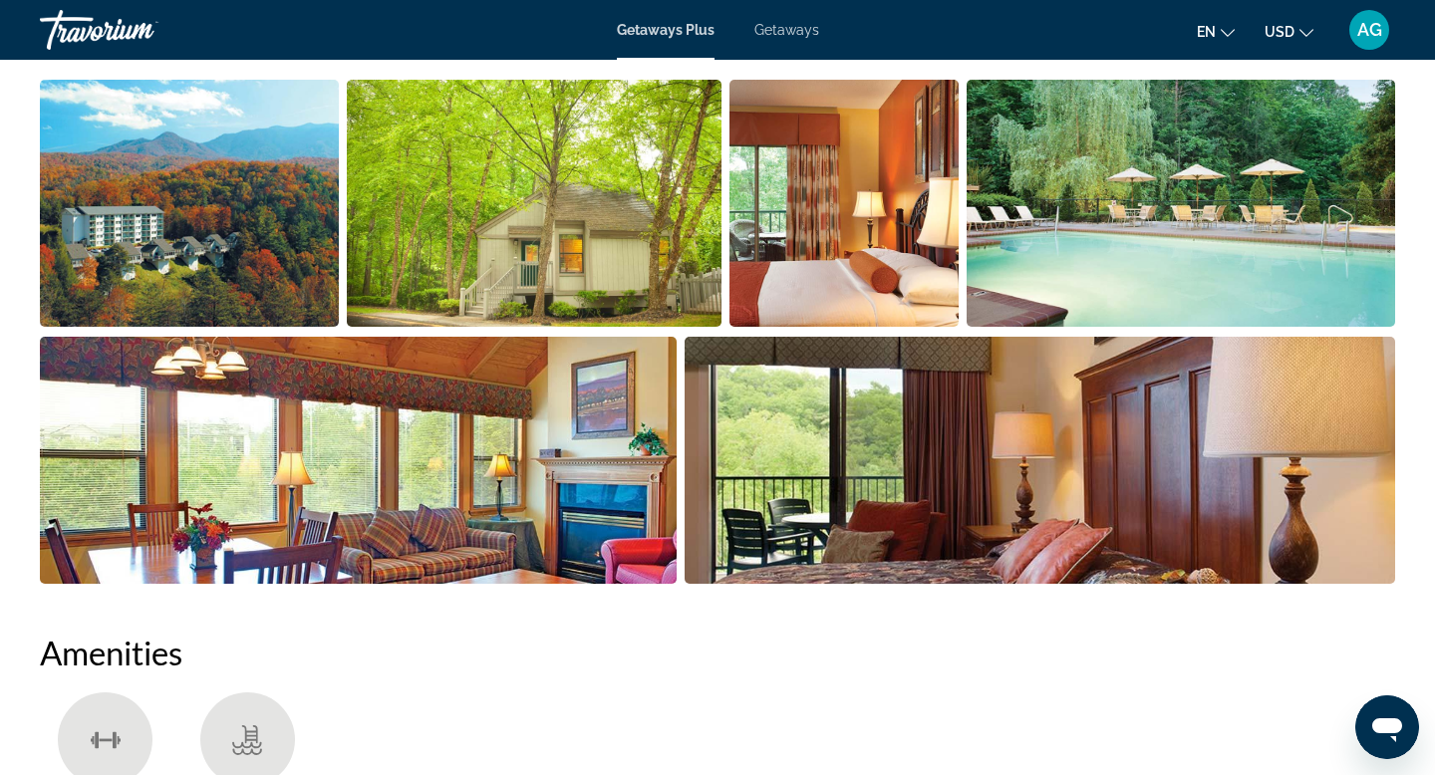
click at [299, 272] on img "Open full-screen image slider" at bounding box center [189, 203] width 299 height 247
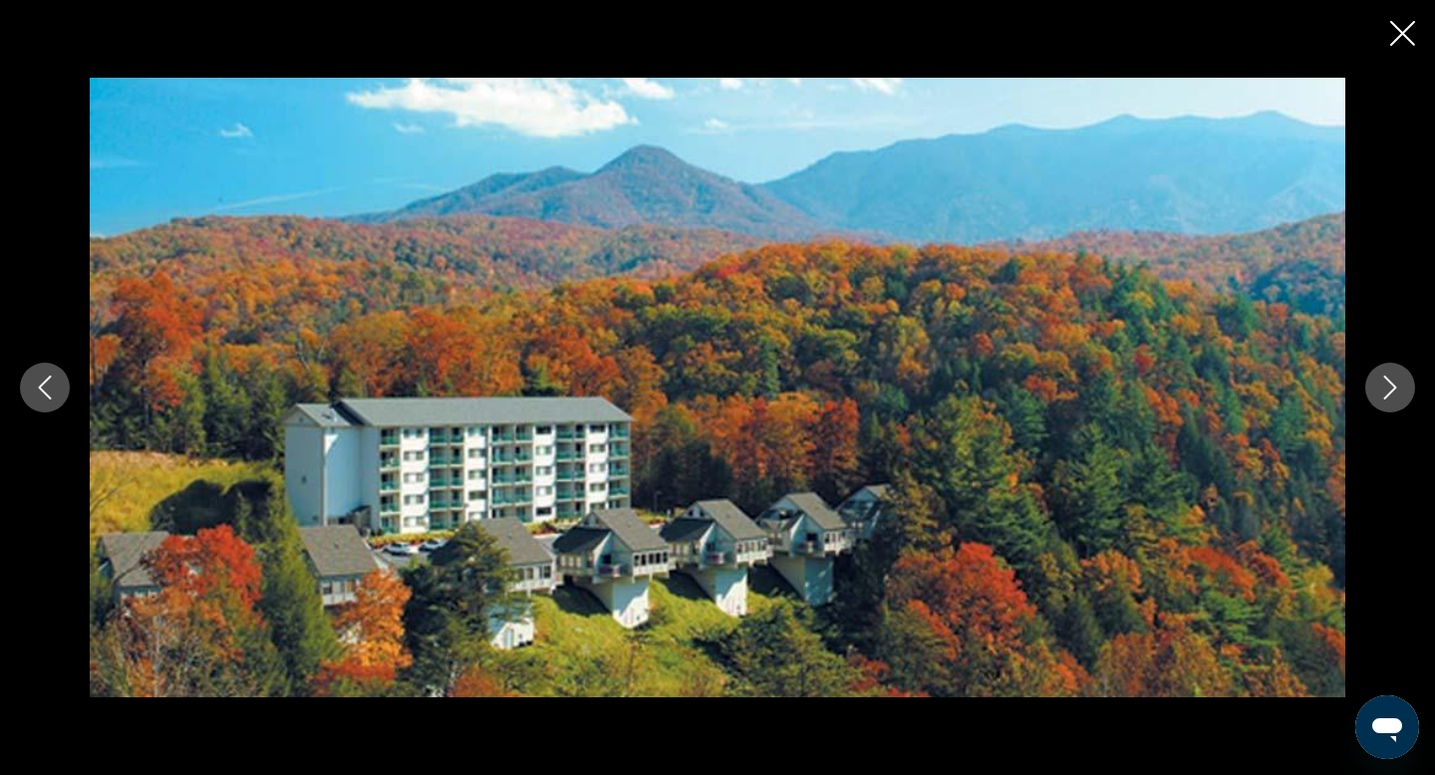
click at [1386, 393] on icon "Next image" at bounding box center [1391, 388] width 24 height 24
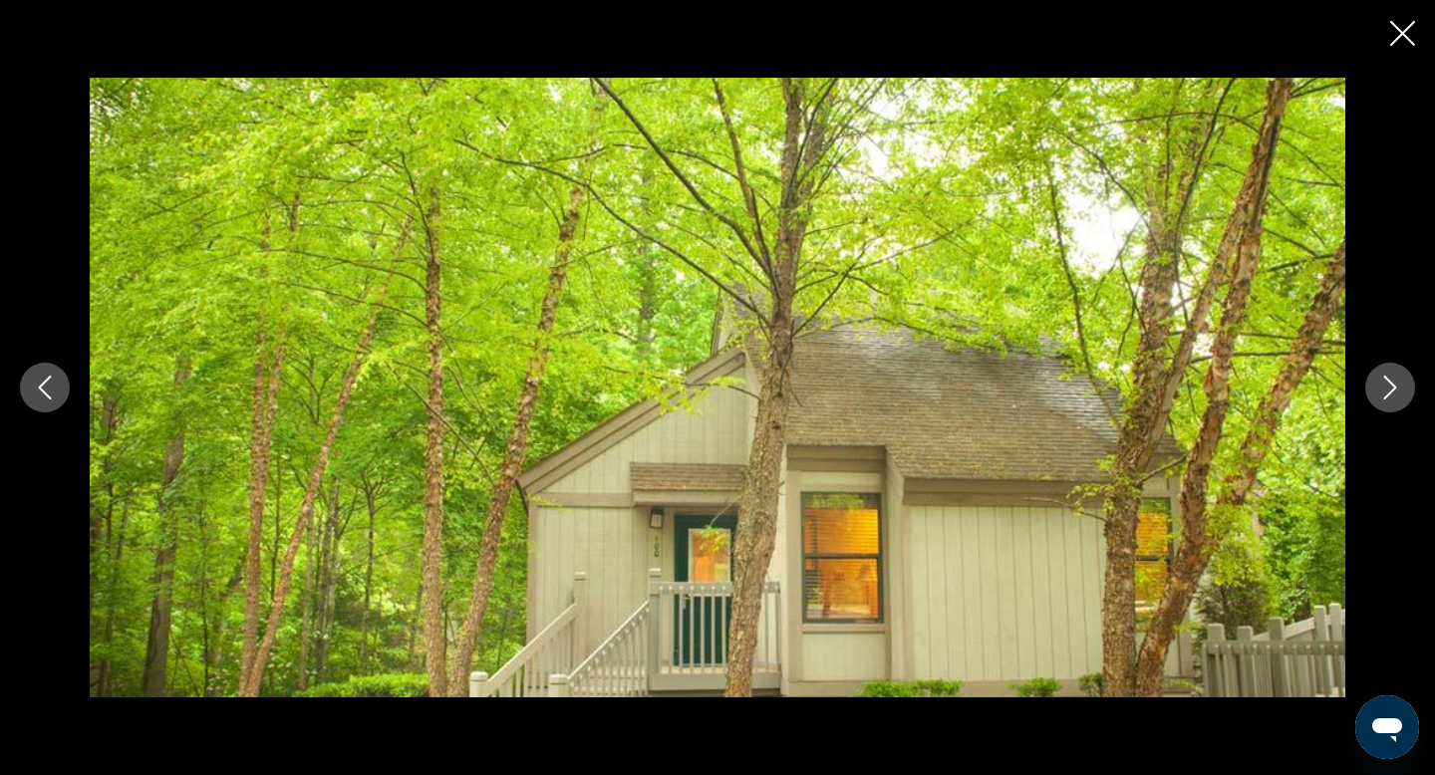
click at [1386, 393] on icon "Next image" at bounding box center [1391, 388] width 24 height 24
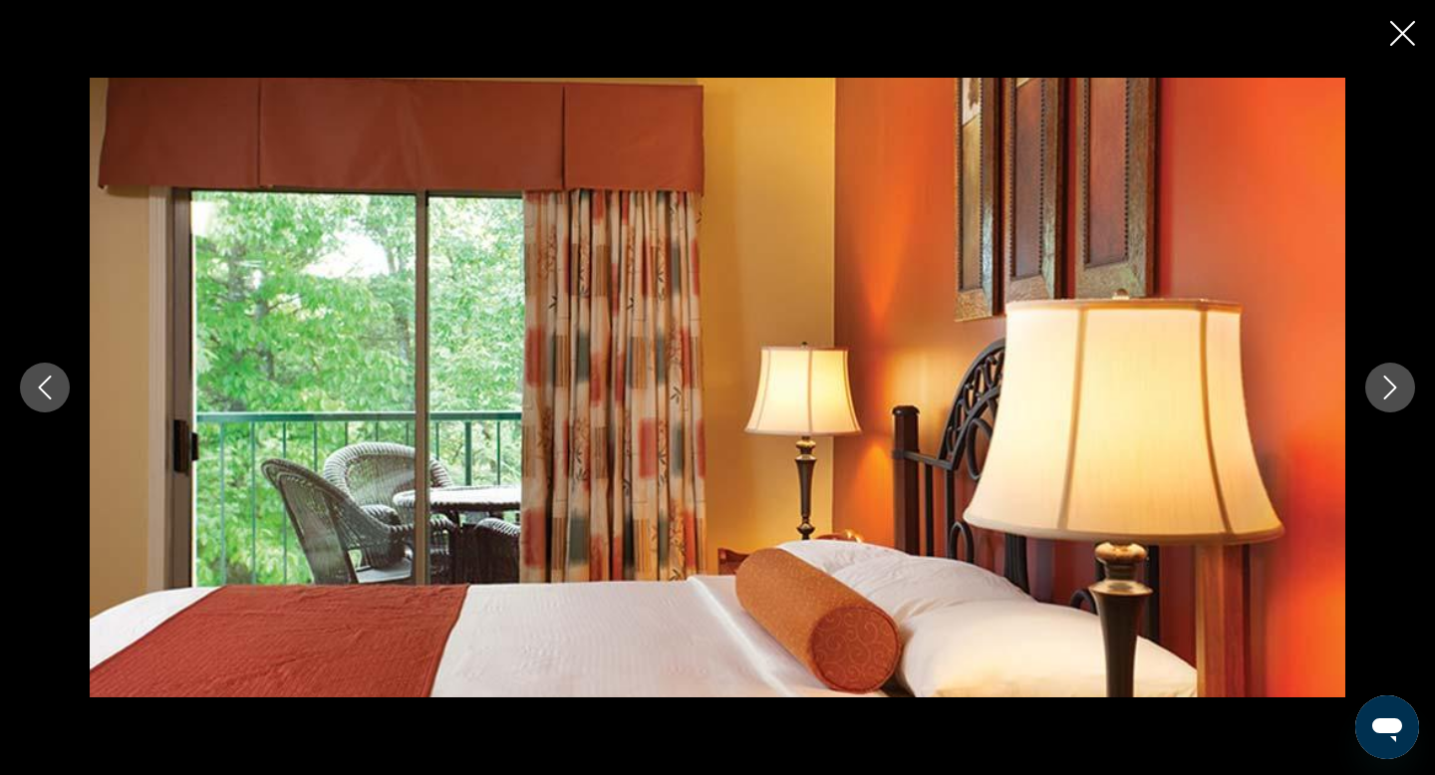
click at [1386, 393] on icon "Next image" at bounding box center [1391, 388] width 24 height 24
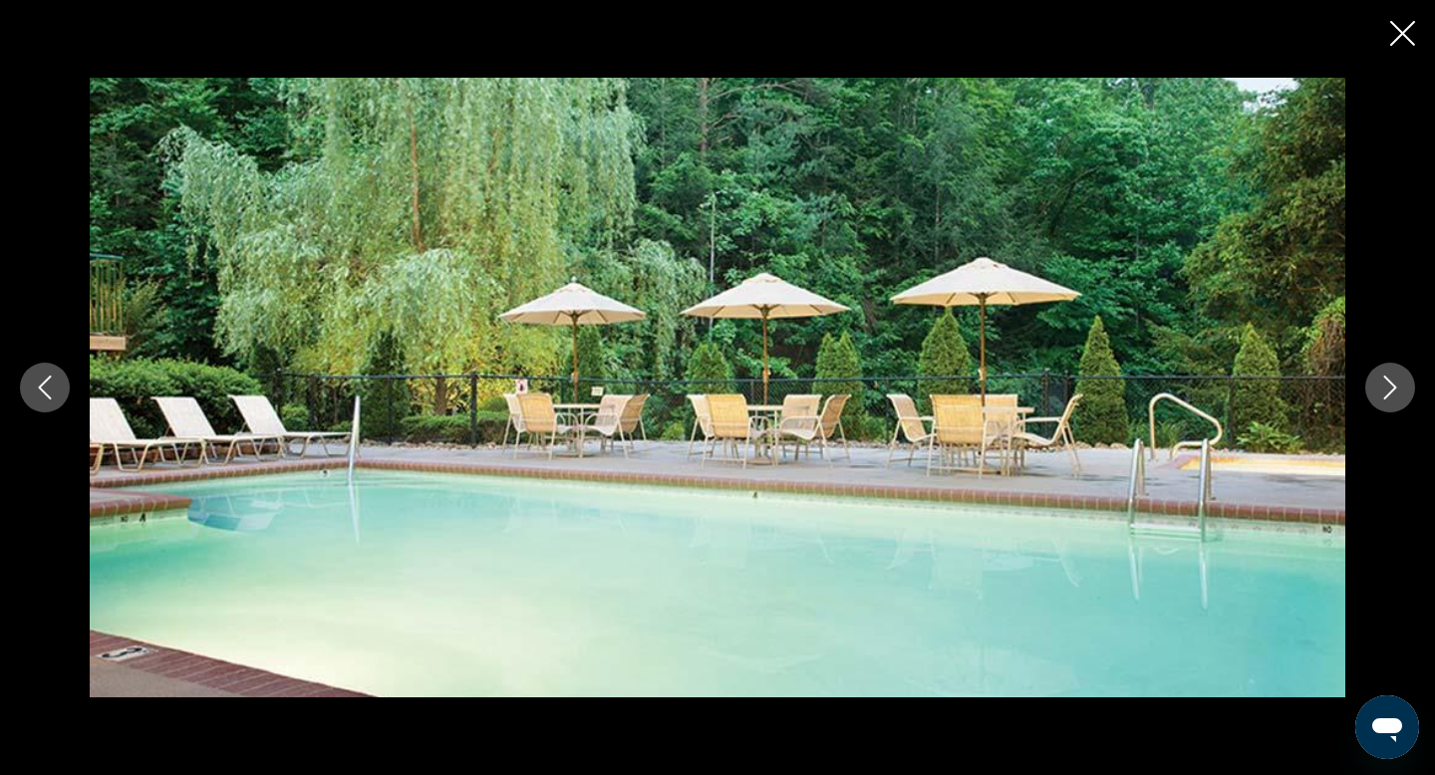
click at [1386, 393] on icon "Next image" at bounding box center [1391, 388] width 24 height 24
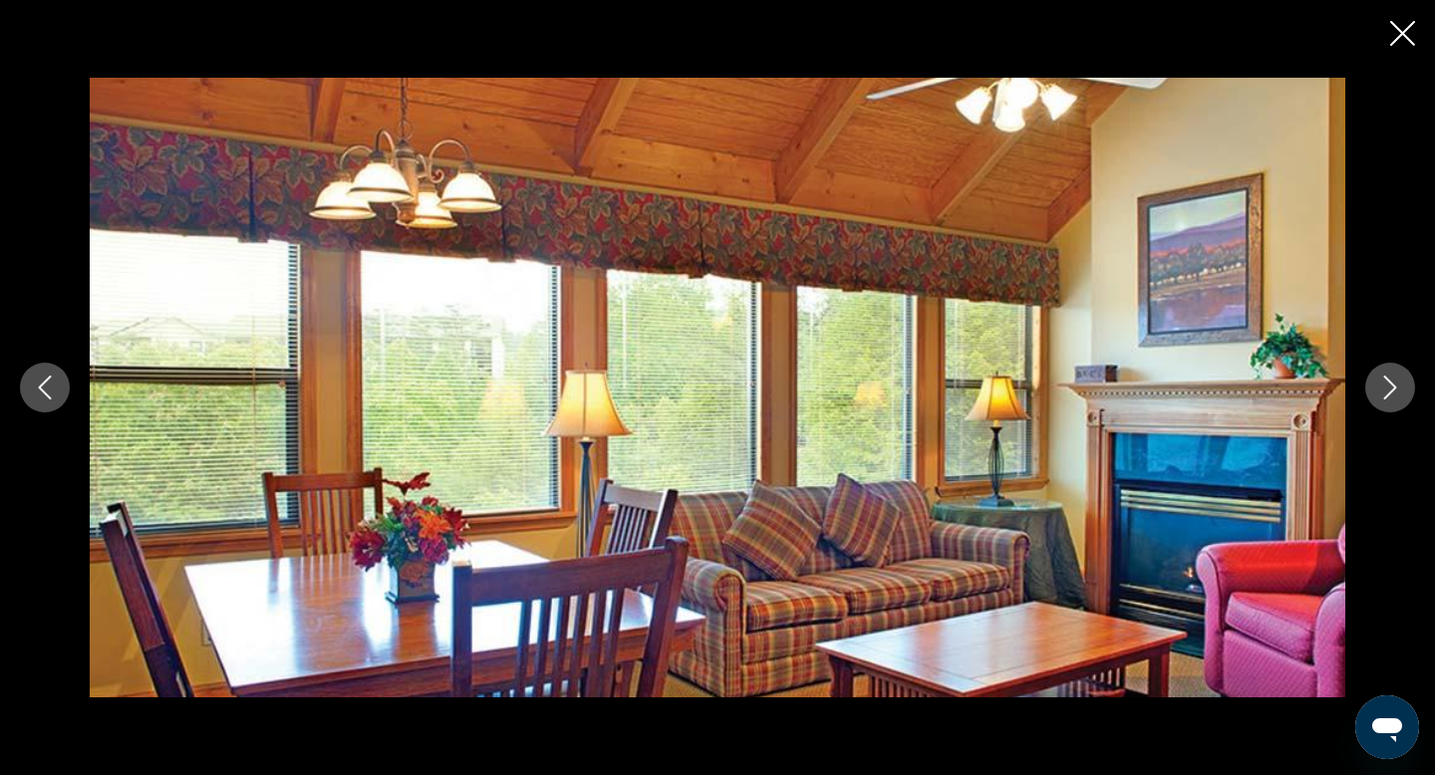
click at [1386, 393] on icon "Next image" at bounding box center [1391, 388] width 24 height 24
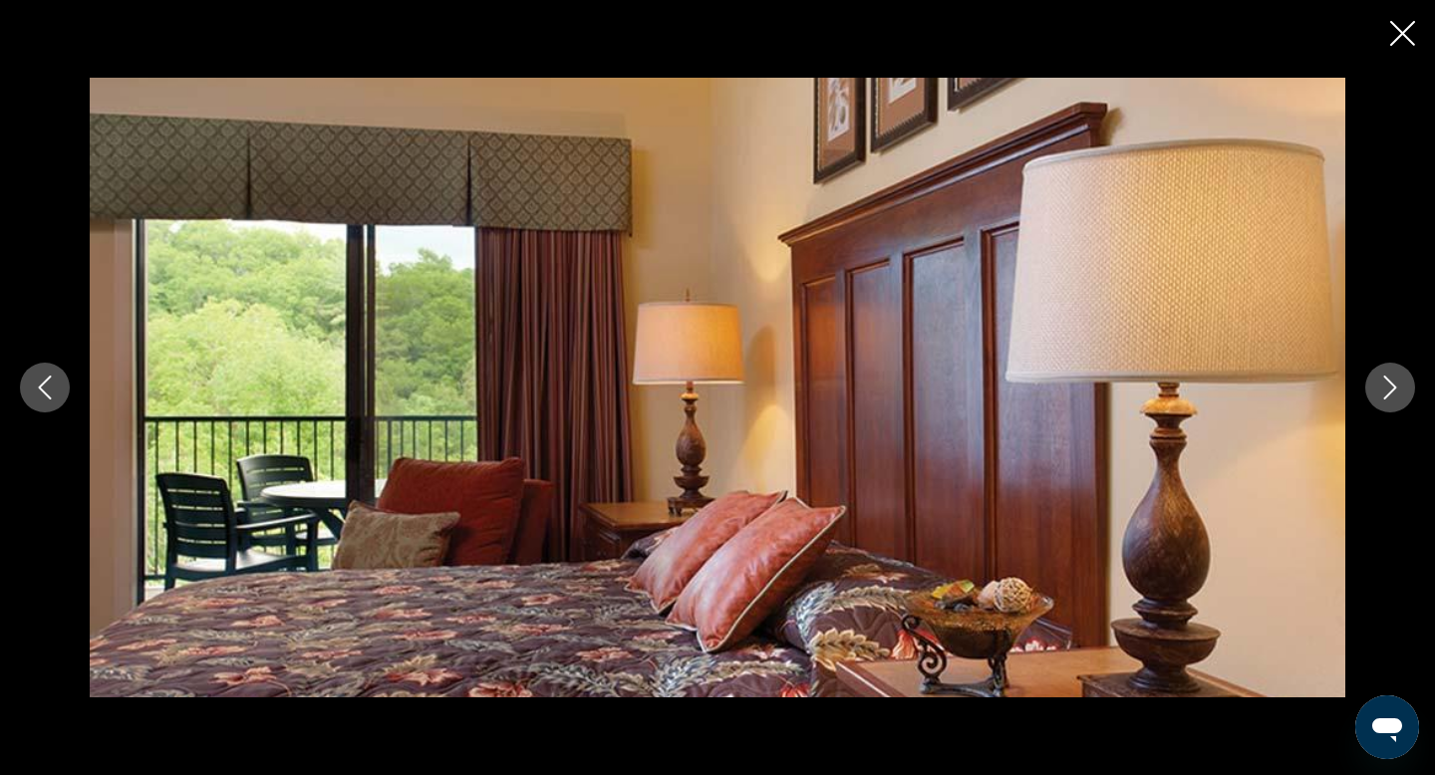
click at [1386, 393] on icon "Next image" at bounding box center [1391, 388] width 24 height 24
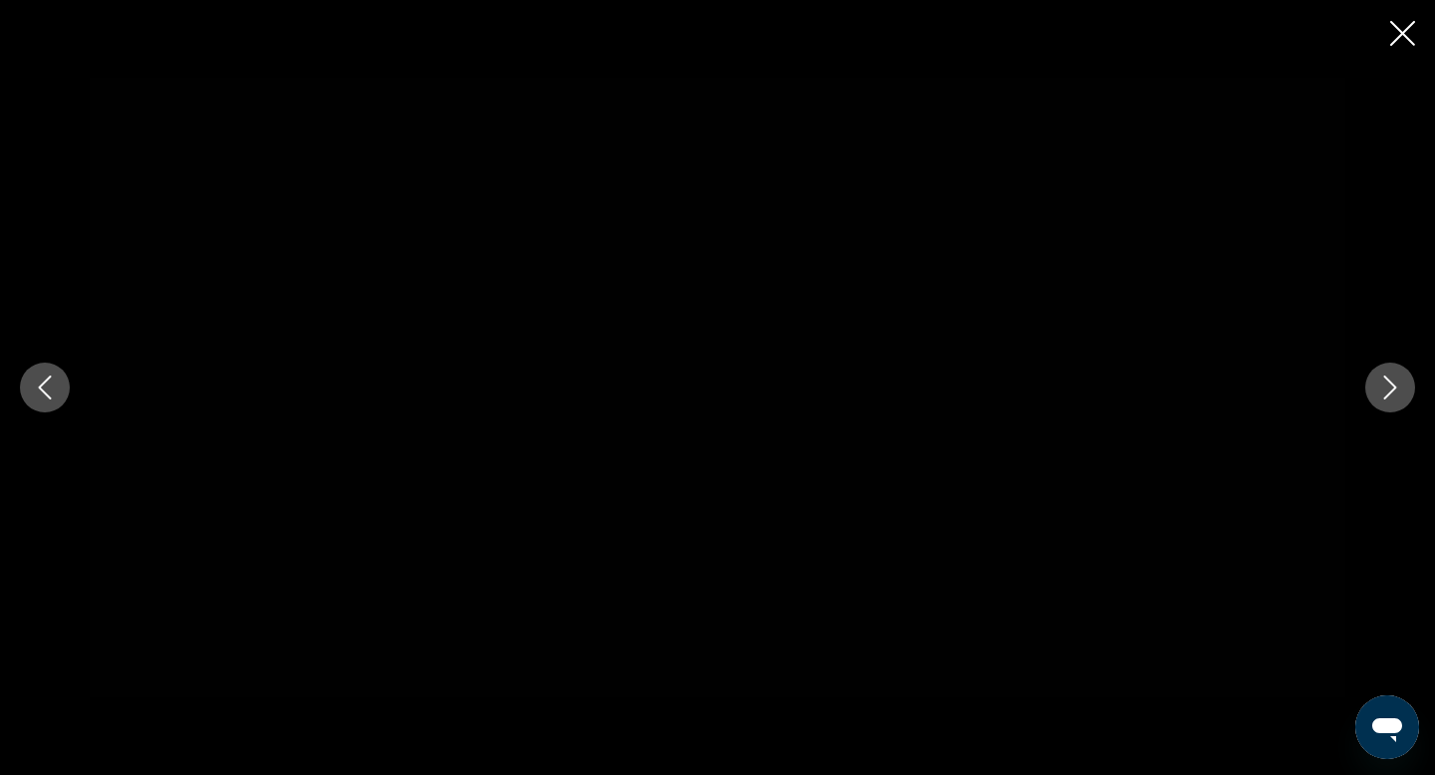
click at [1386, 393] on icon "Next image" at bounding box center [1391, 388] width 24 height 24
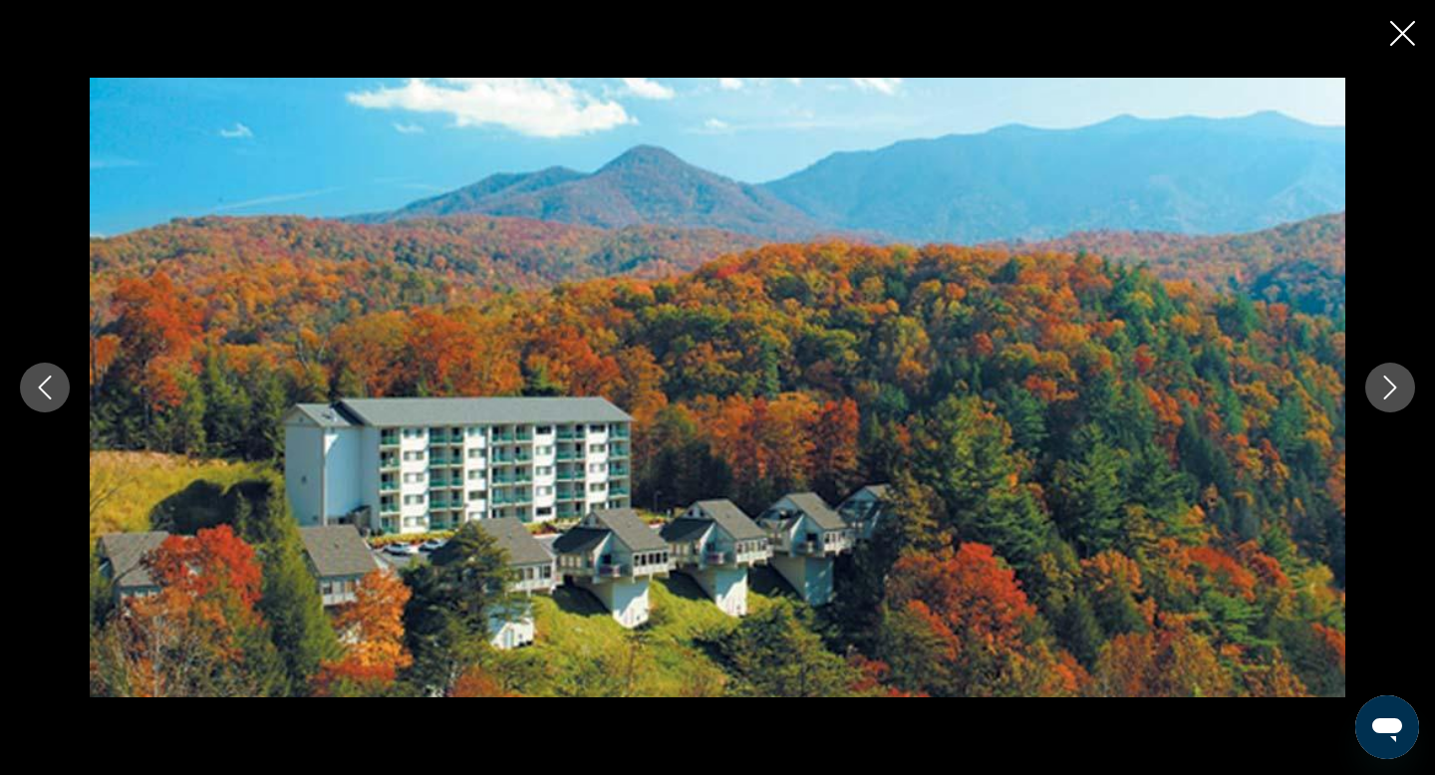
click at [1386, 393] on icon "Next image" at bounding box center [1391, 388] width 24 height 24
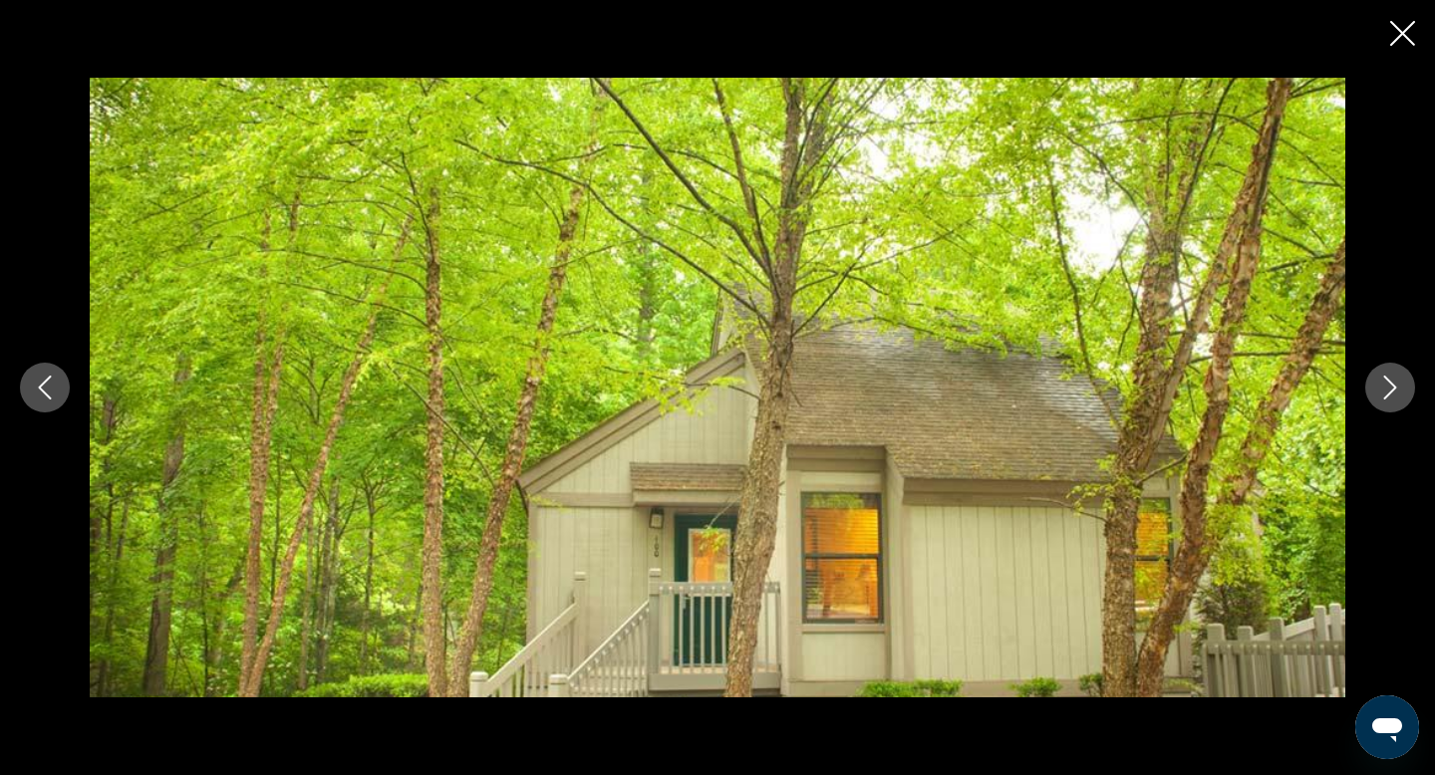
click at [1386, 393] on icon "Next image" at bounding box center [1391, 388] width 24 height 24
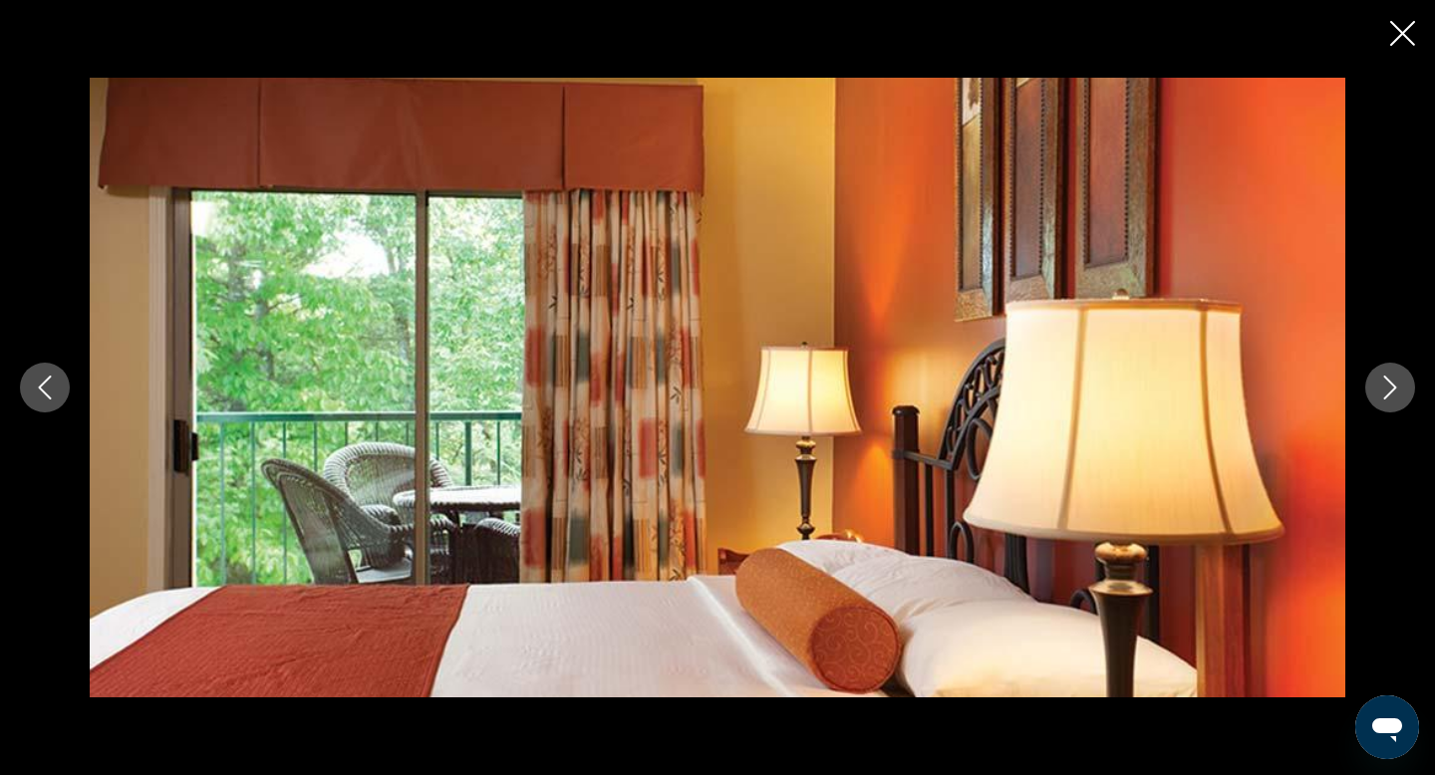
click at [1386, 393] on icon "Next image" at bounding box center [1391, 388] width 24 height 24
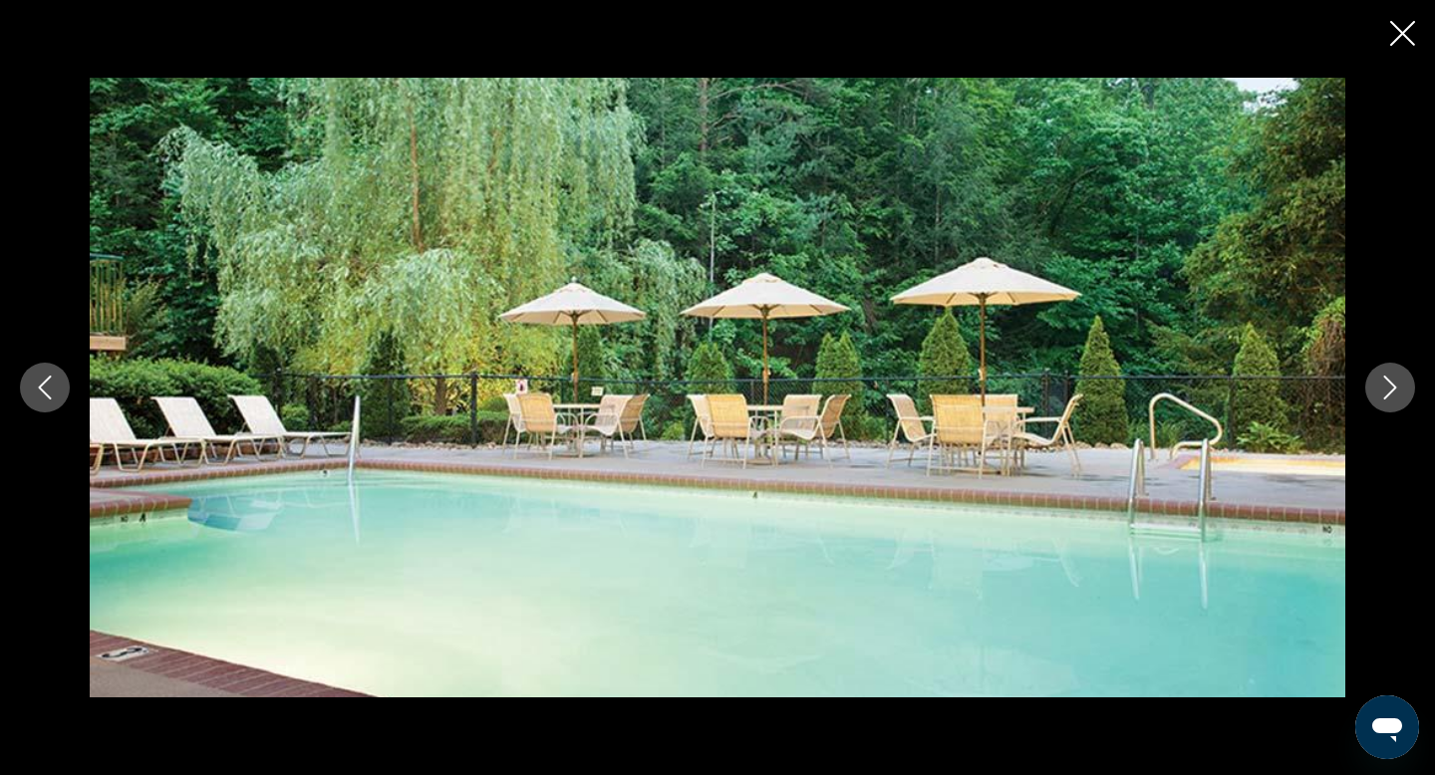
click at [1386, 393] on icon "Next image" at bounding box center [1391, 388] width 24 height 24
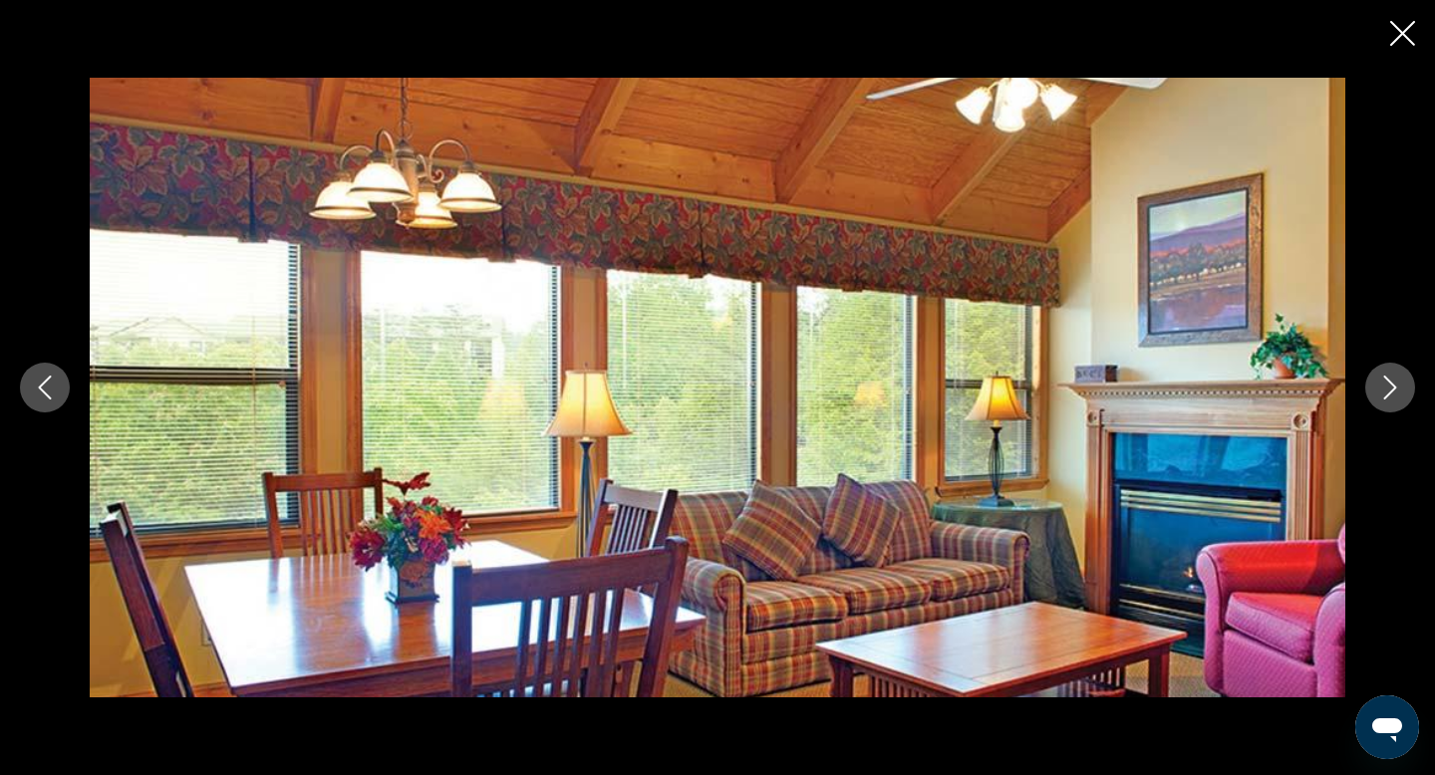
click at [1407, 36] on icon "Close slideshow" at bounding box center [1402, 33] width 25 height 25
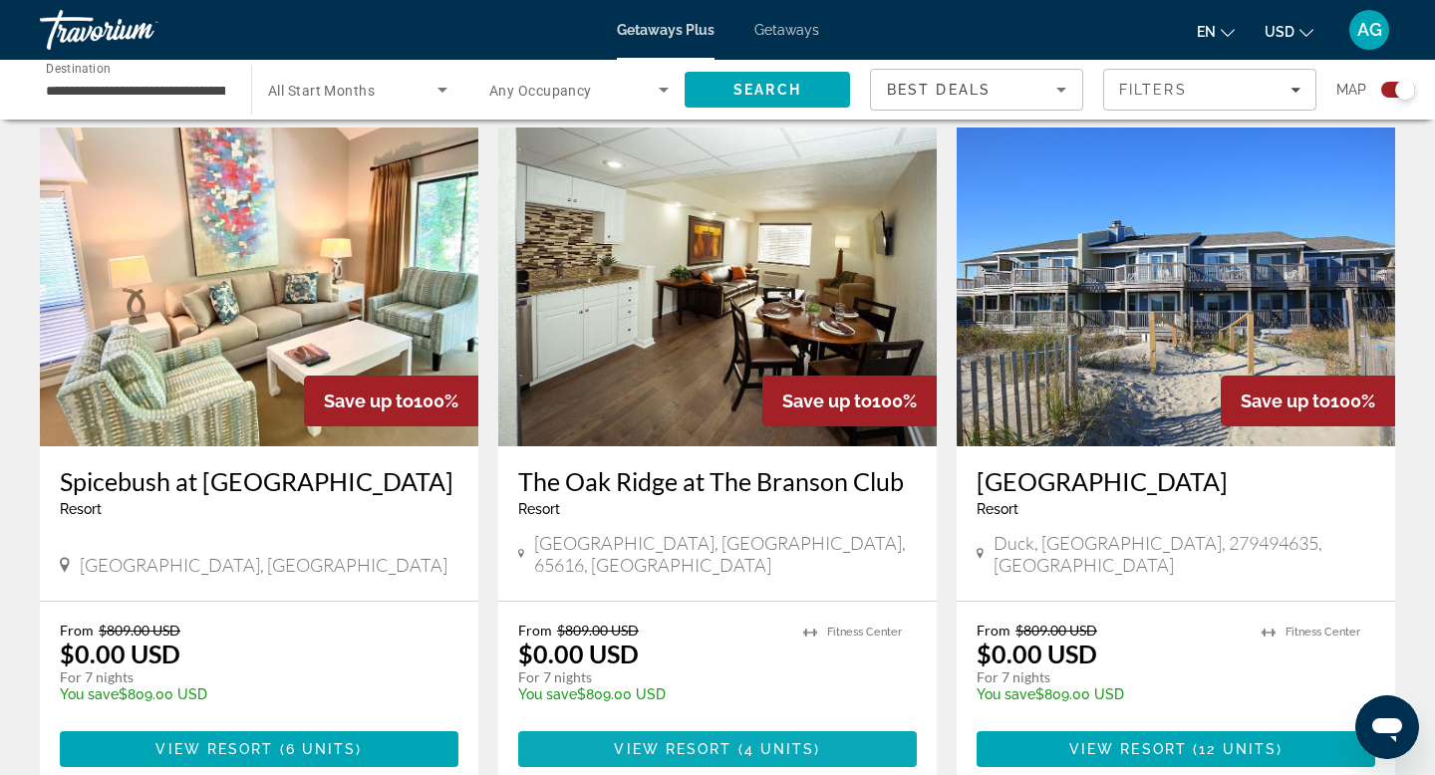
scroll to position [2968, 0]
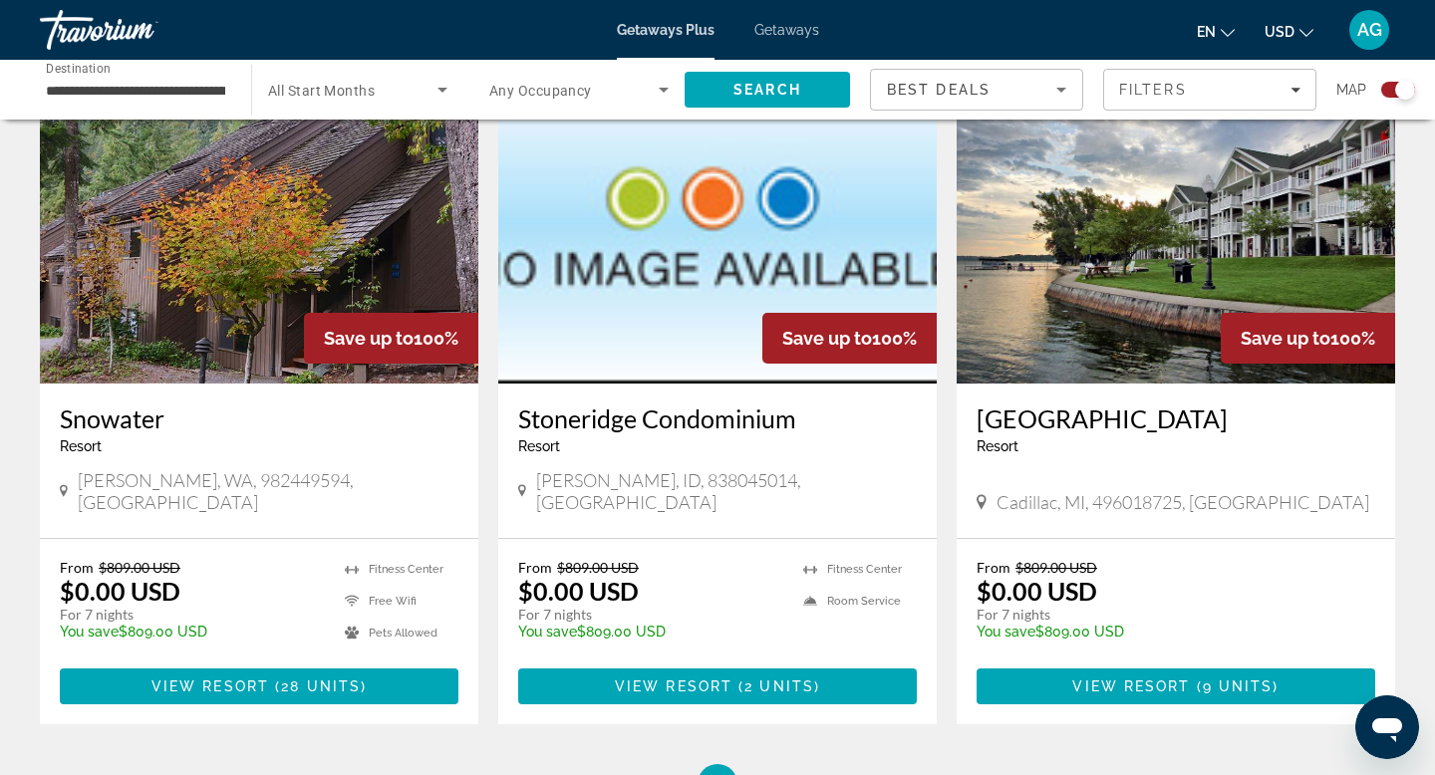
scroll to position [2904, 0]
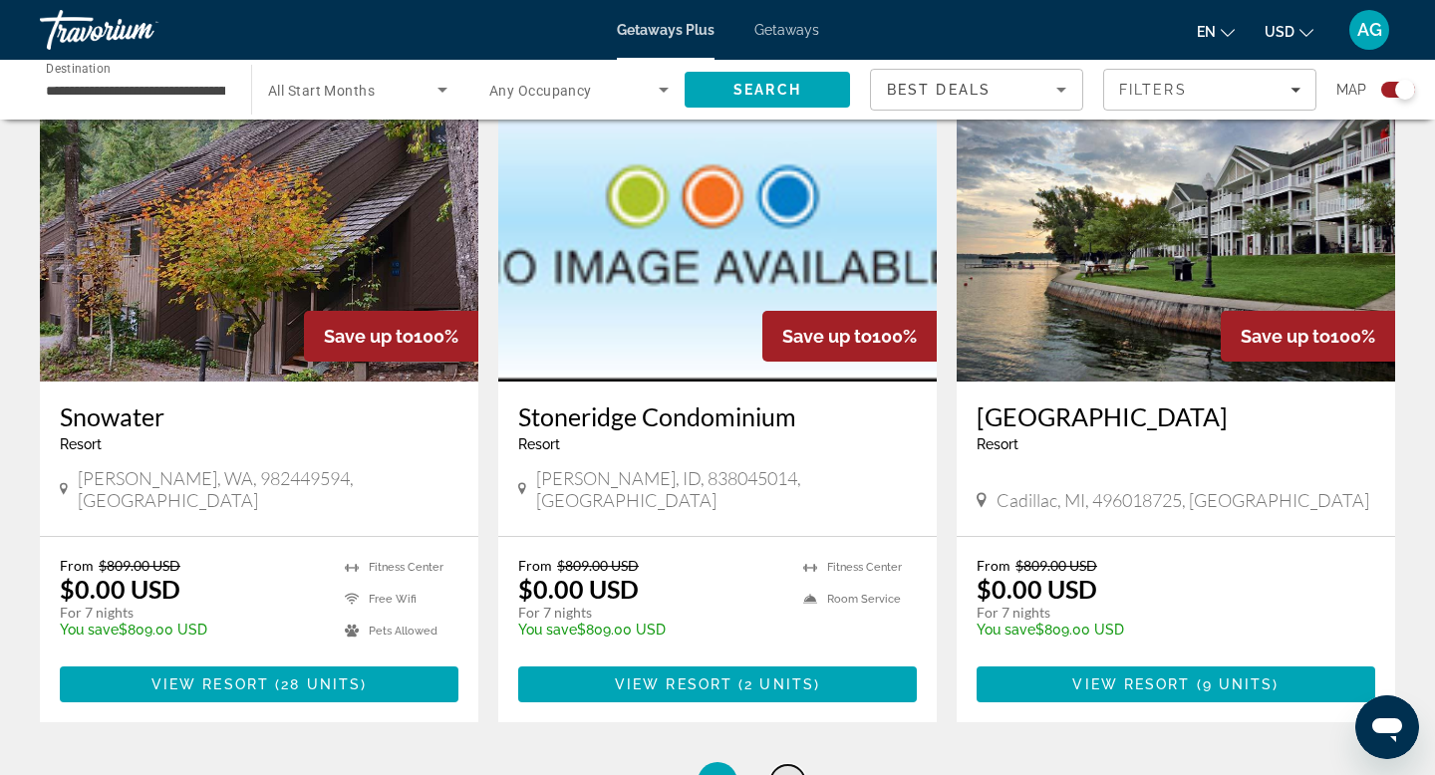
click at [788, 771] on span "6" at bounding box center [787, 782] width 10 height 22
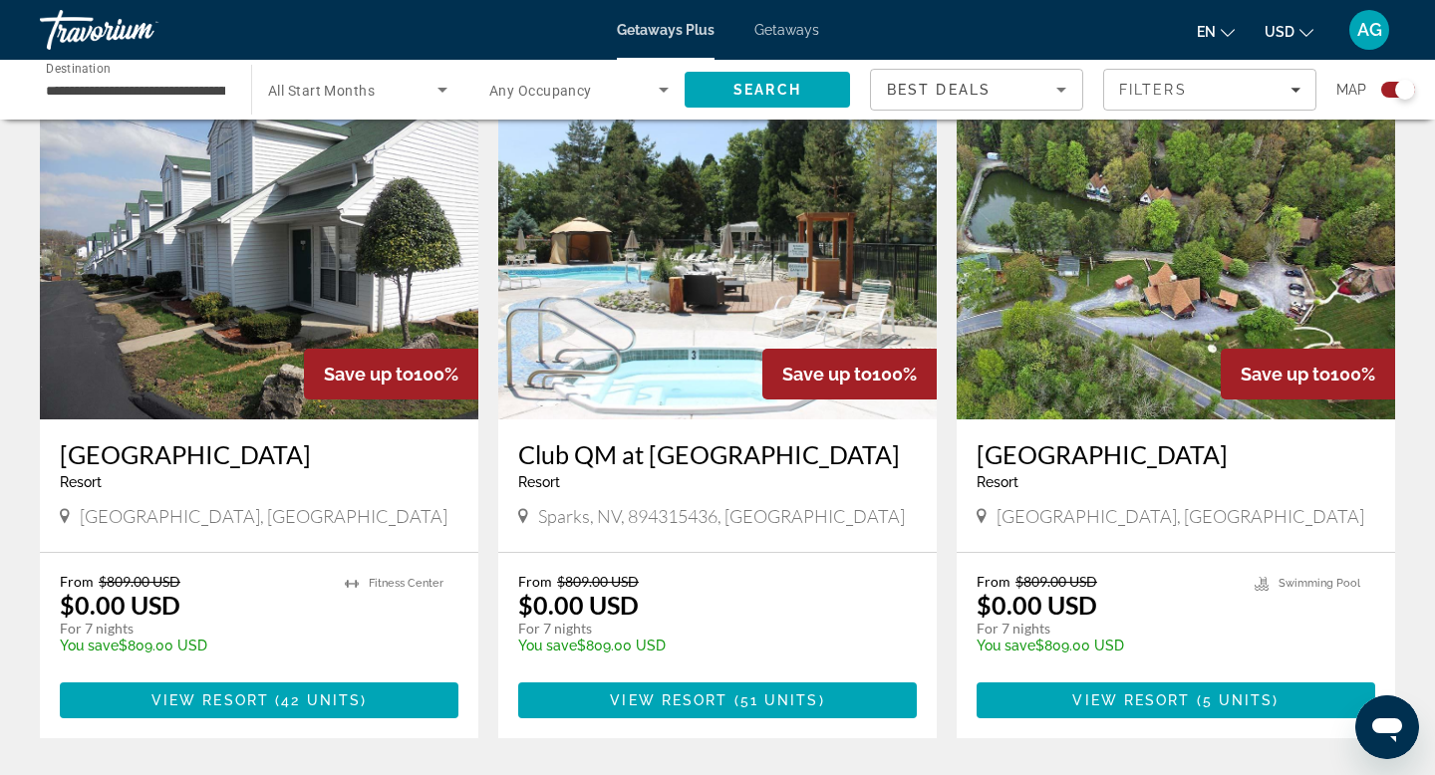
scroll to position [652, 0]
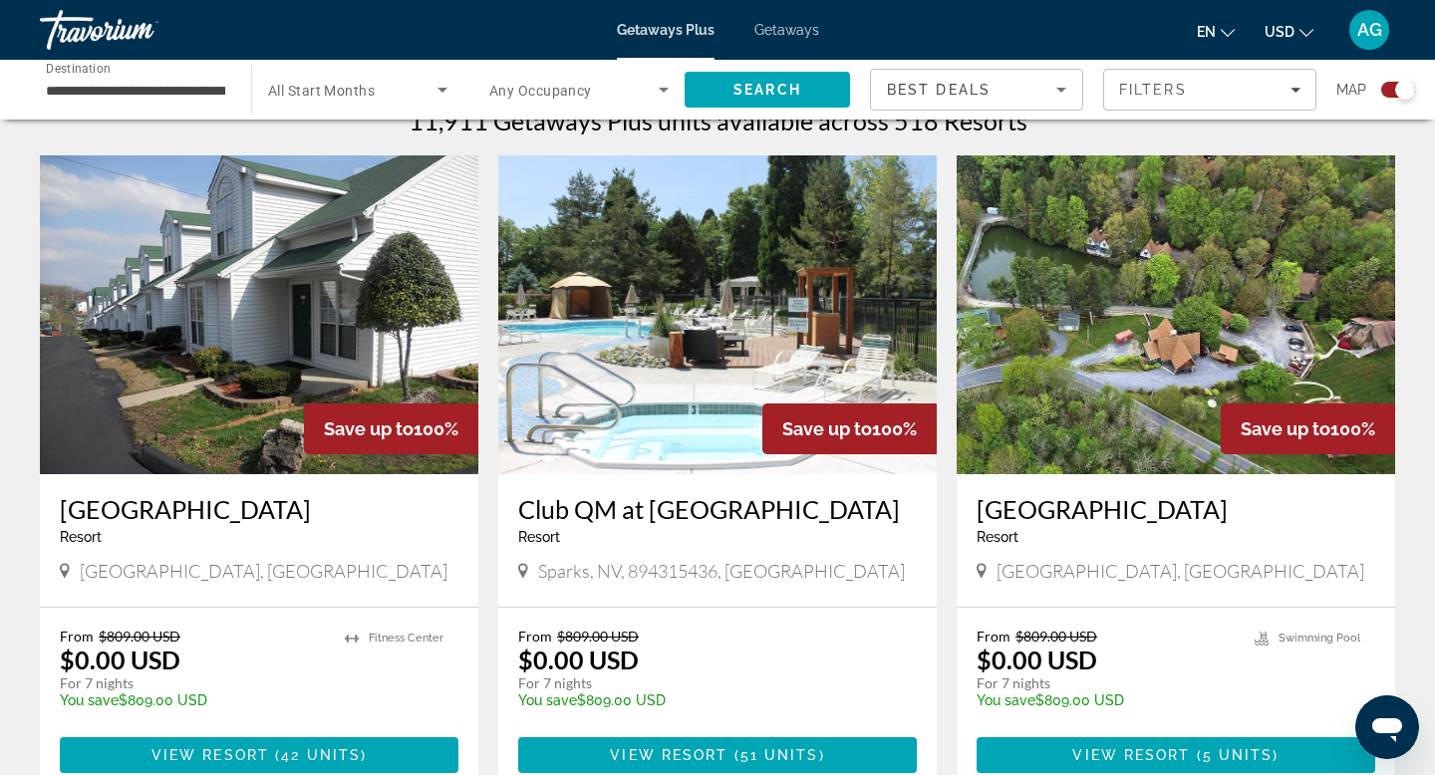
click at [1081, 419] on img "Main content" at bounding box center [1176, 314] width 439 height 319
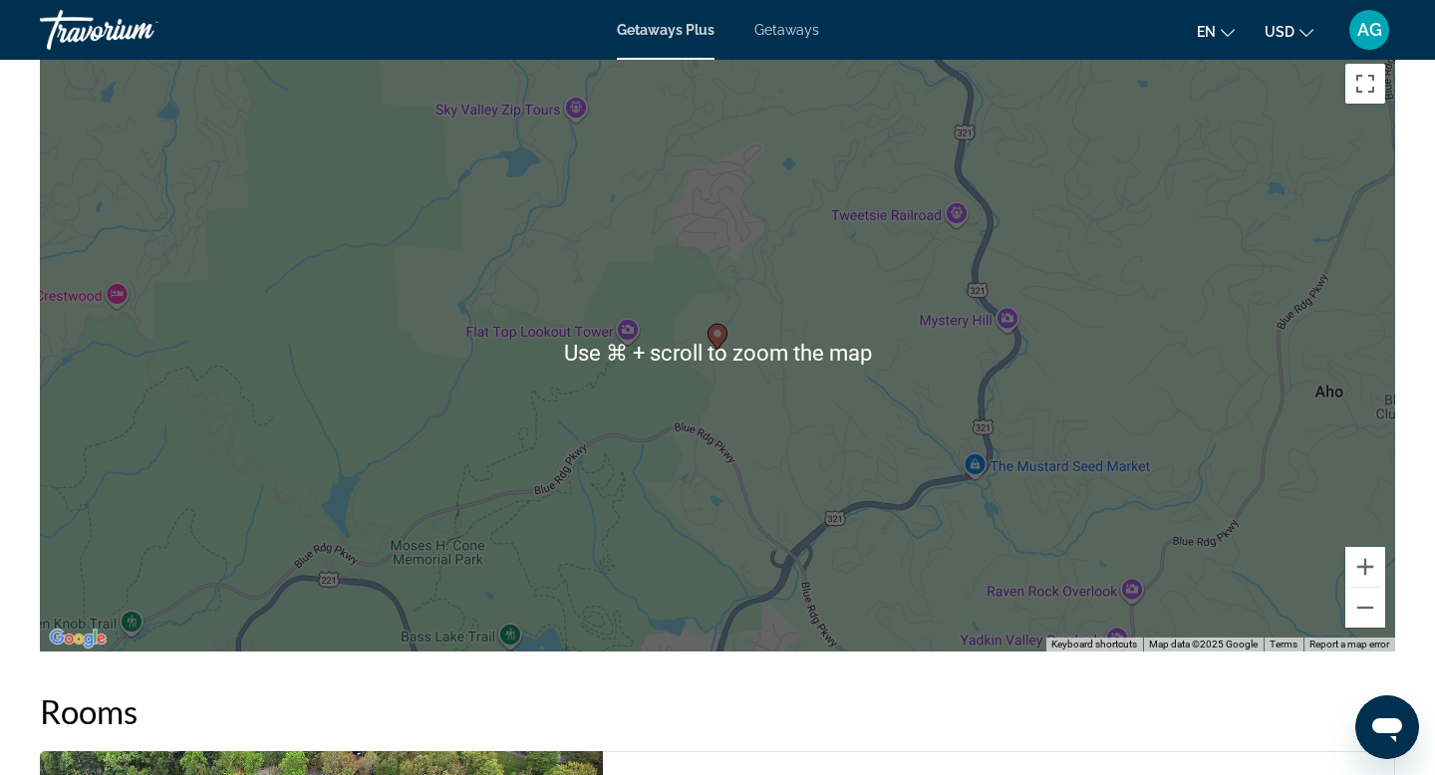
scroll to position [2072, 0]
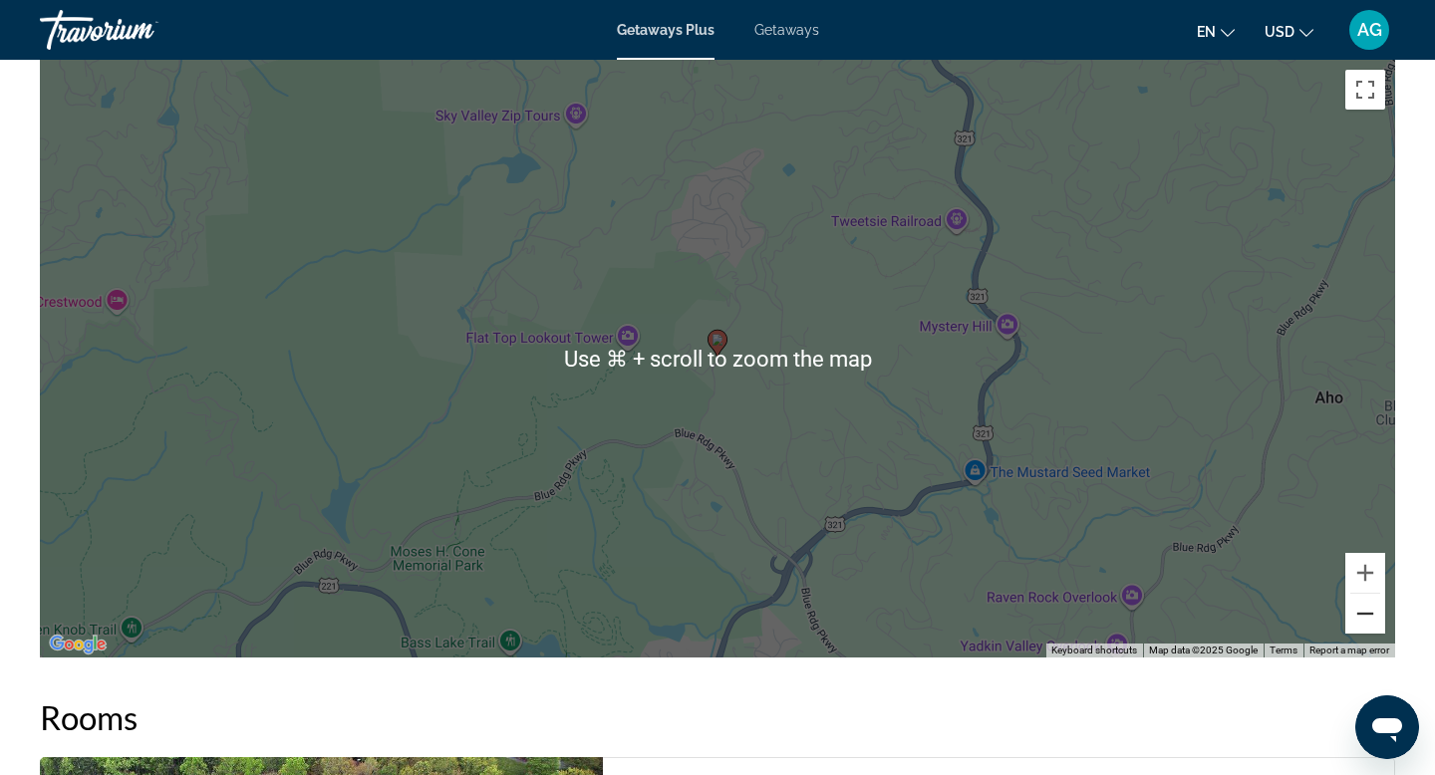
click at [1362, 619] on button "Zoom out" at bounding box center [1366, 614] width 40 height 40
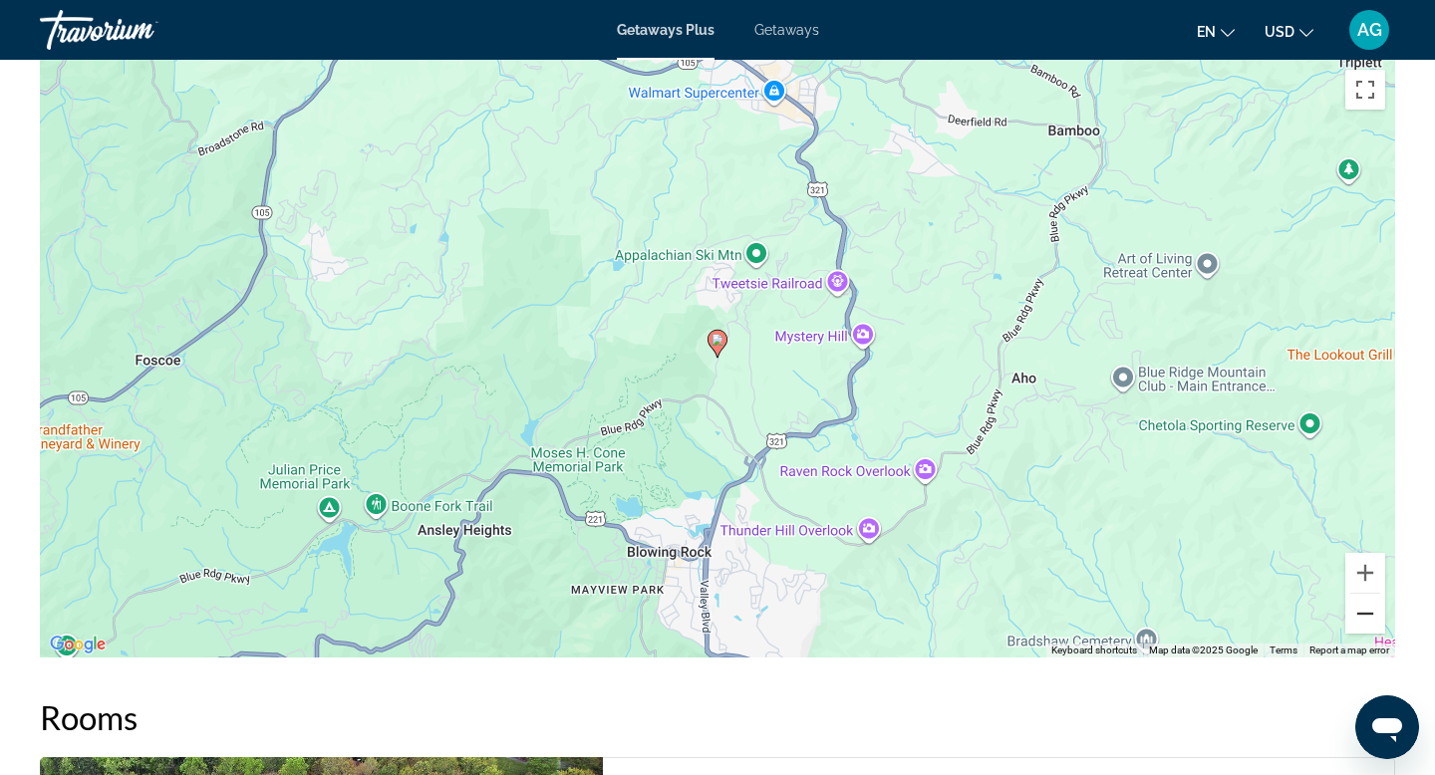
click at [1362, 619] on button "Zoom out" at bounding box center [1366, 614] width 40 height 40
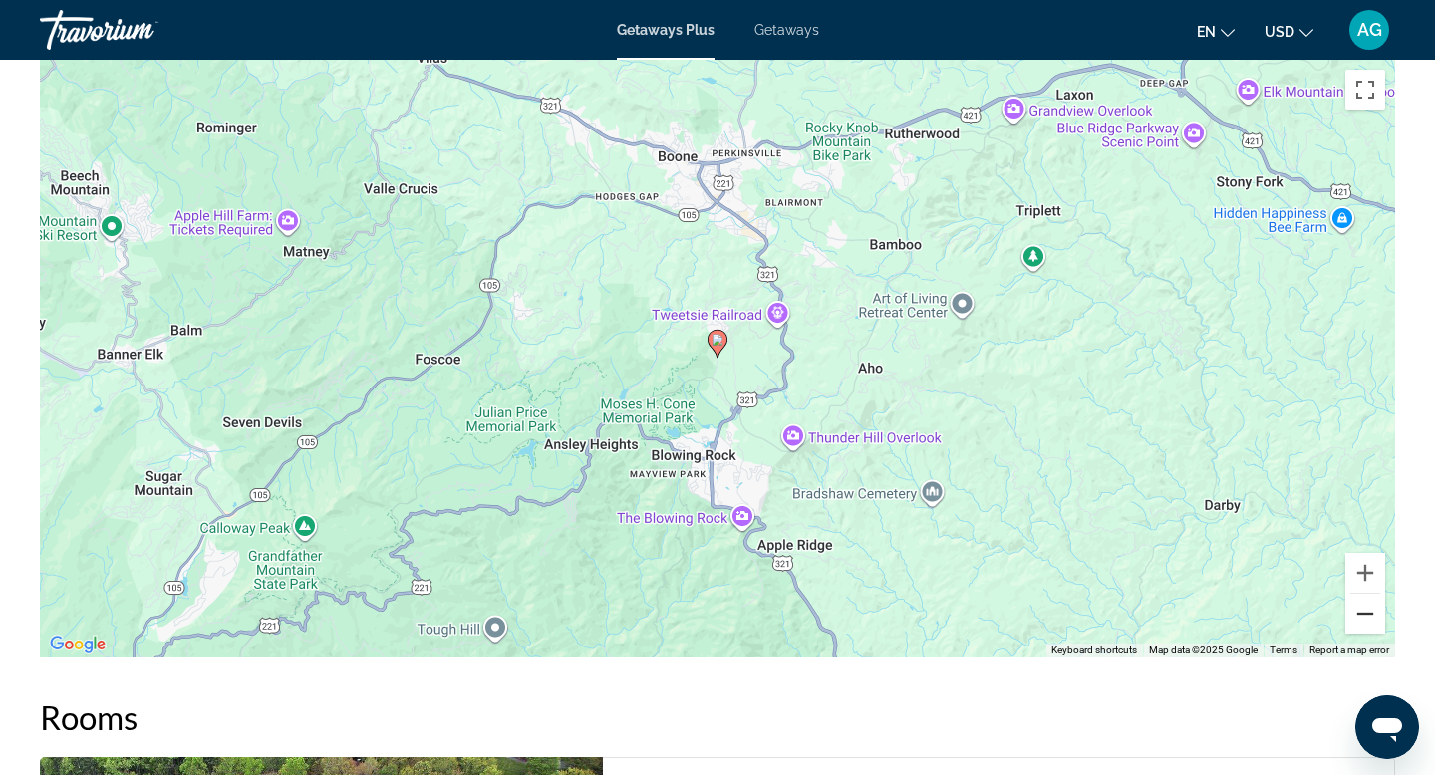
click at [1366, 610] on button "Zoom out" at bounding box center [1366, 614] width 40 height 40
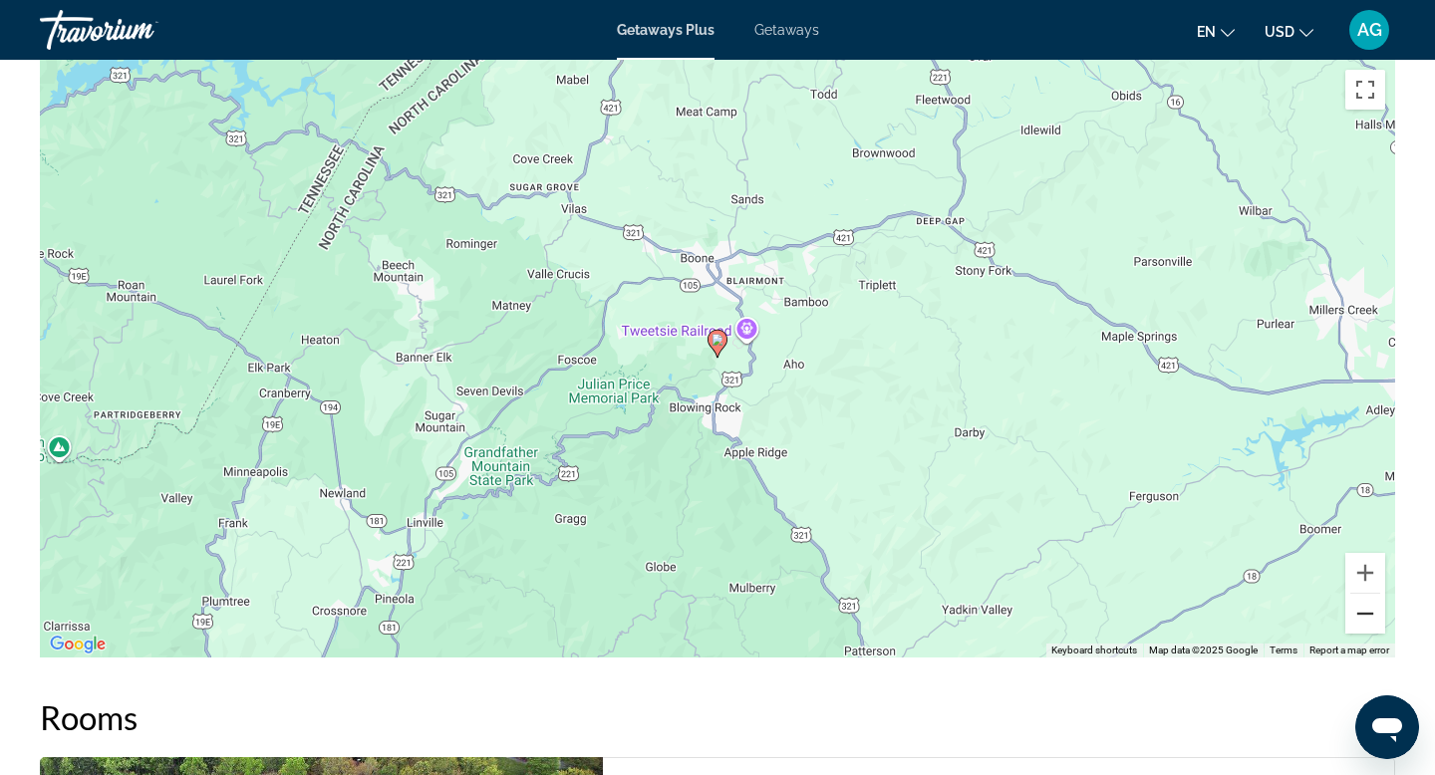
click at [1366, 610] on button "Zoom out" at bounding box center [1366, 614] width 40 height 40
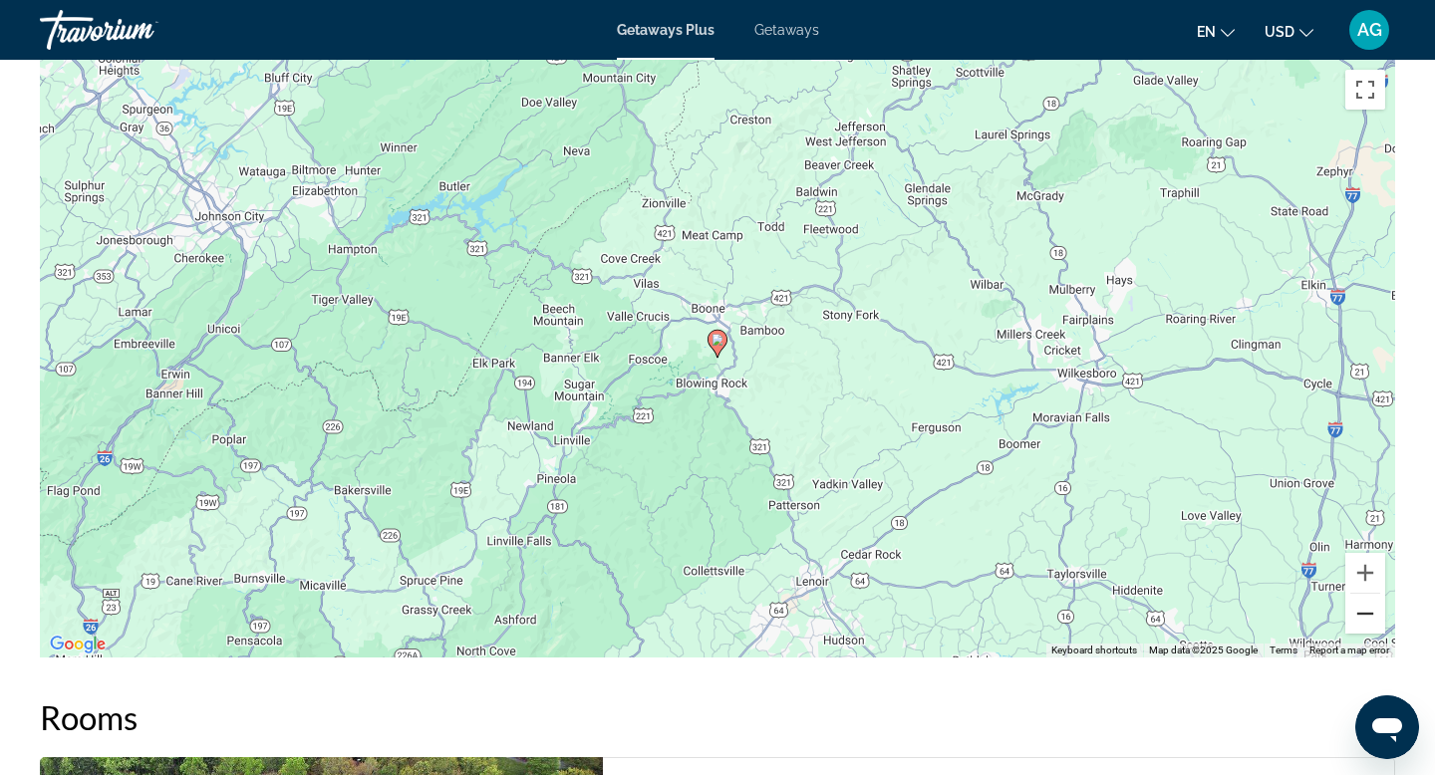
click at [1366, 610] on button "Zoom out" at bounding box center [1366, 614] width 40 height 40
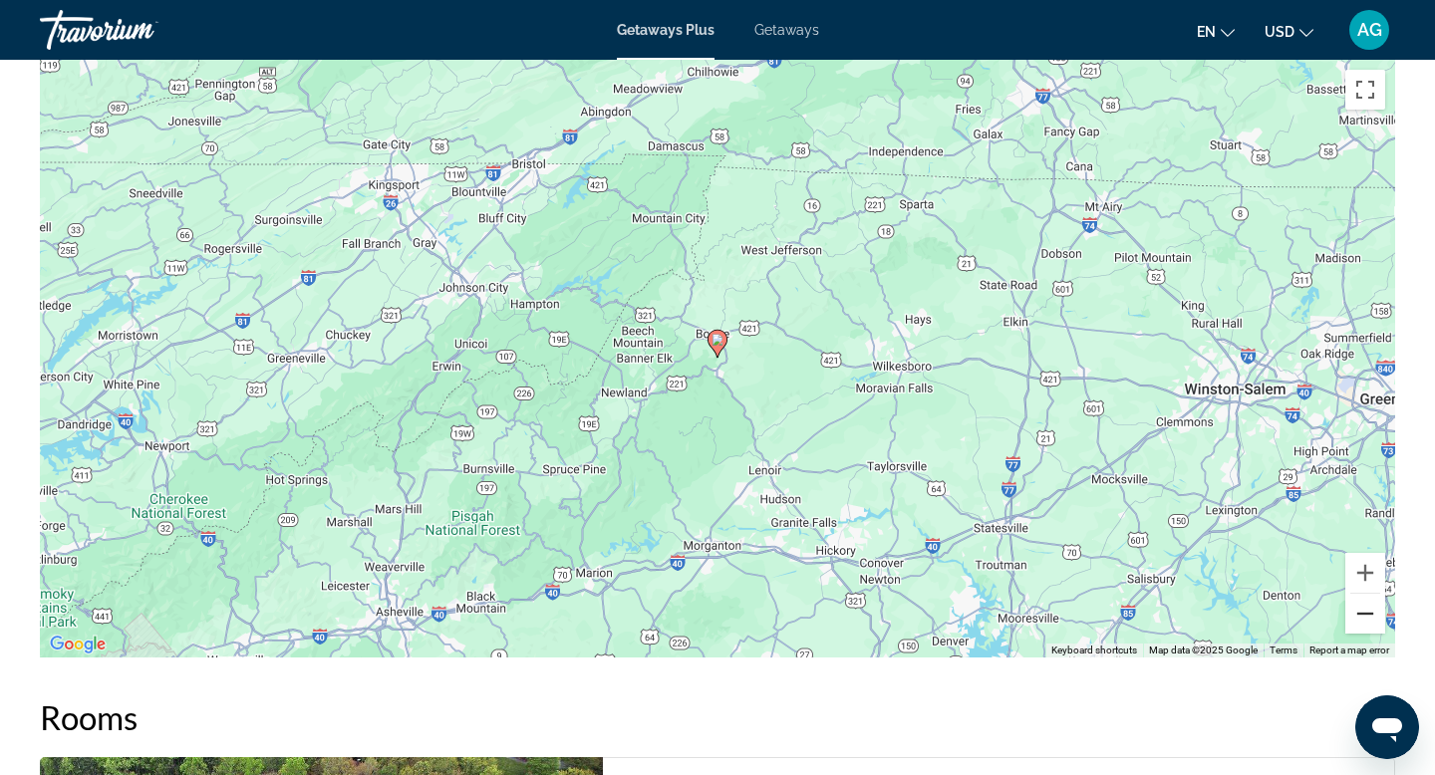
click at [1366, 610] on button "Zoom out" at bounding box center [1366, 614] width 40 height 40
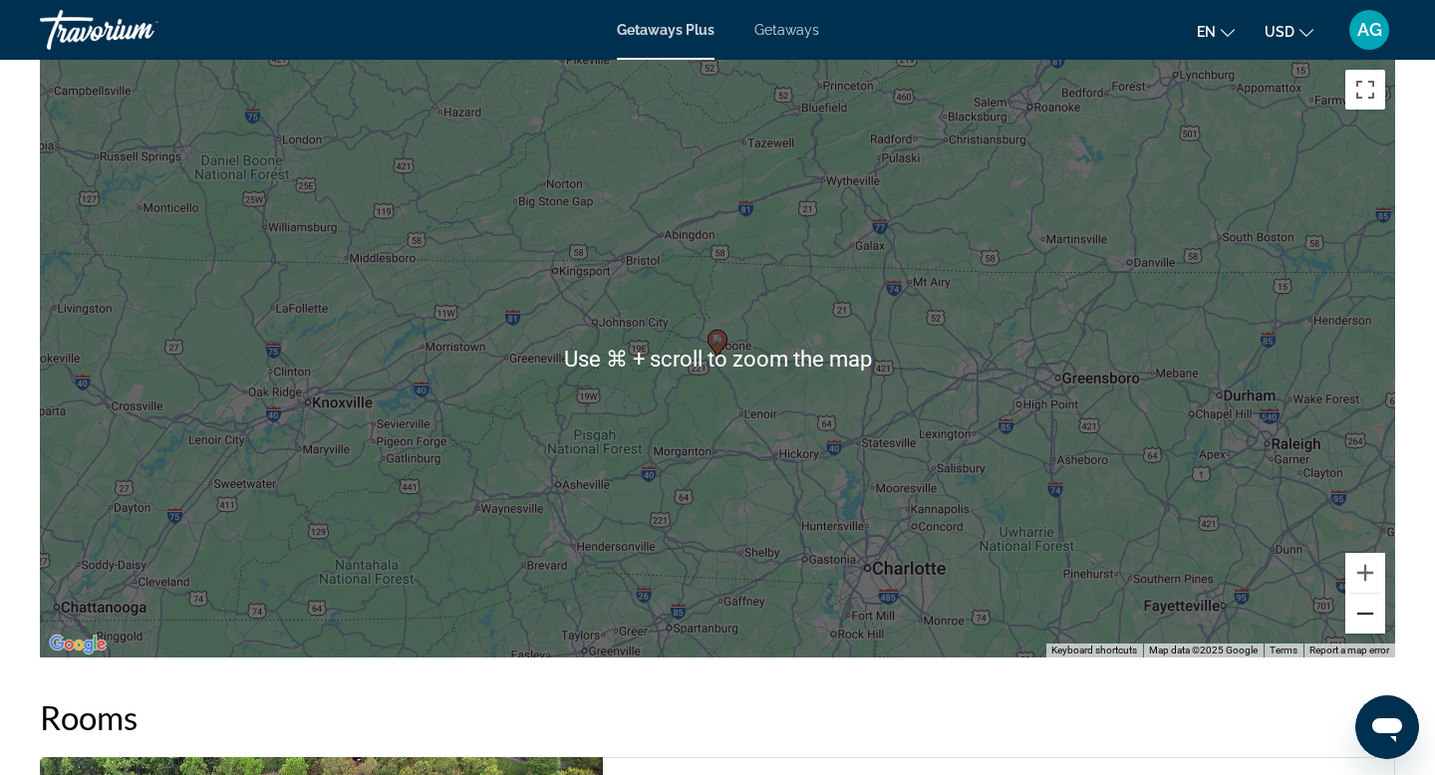
scroll to position [2082, 0]
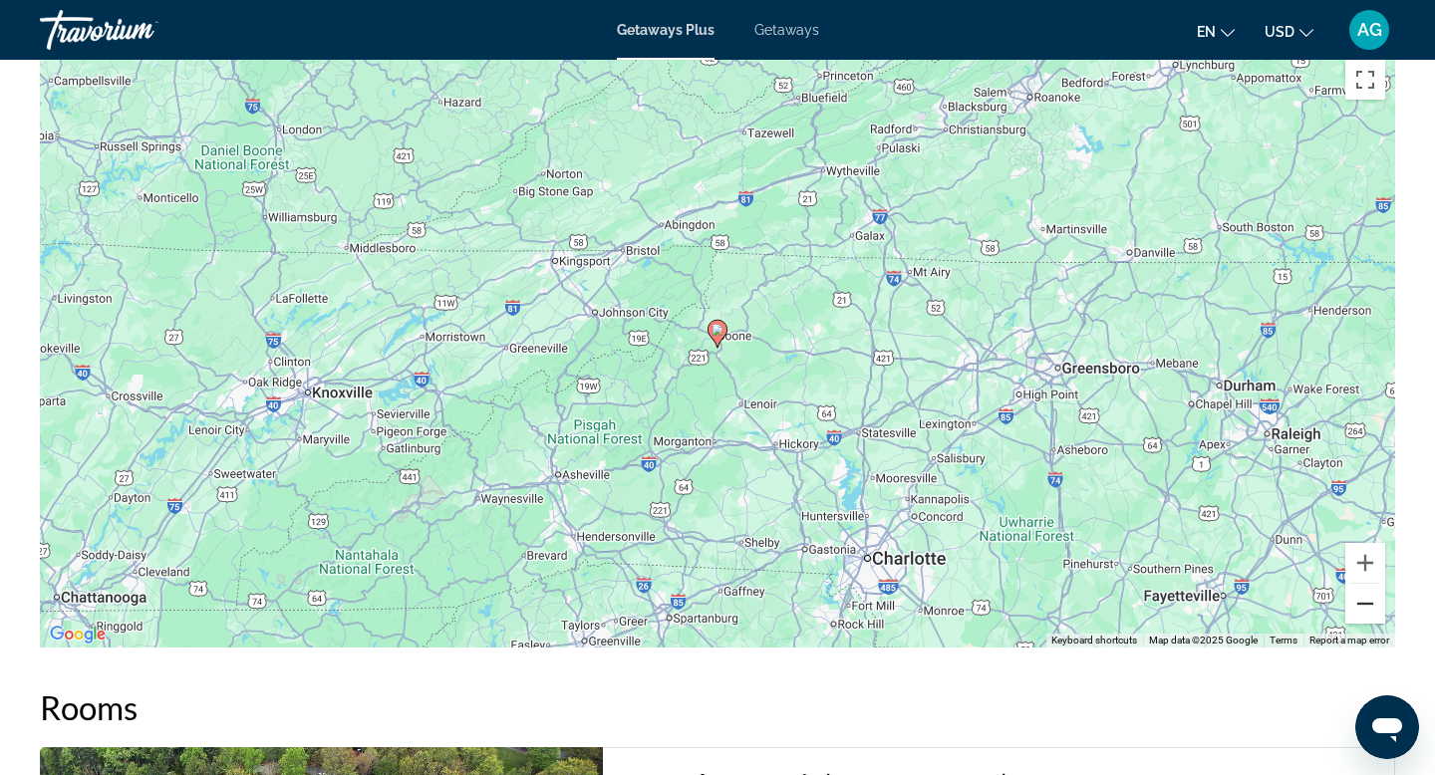
click at [1361, 605] on button "Zoom out" at bounding box center [1366, 604] width 40 height 40
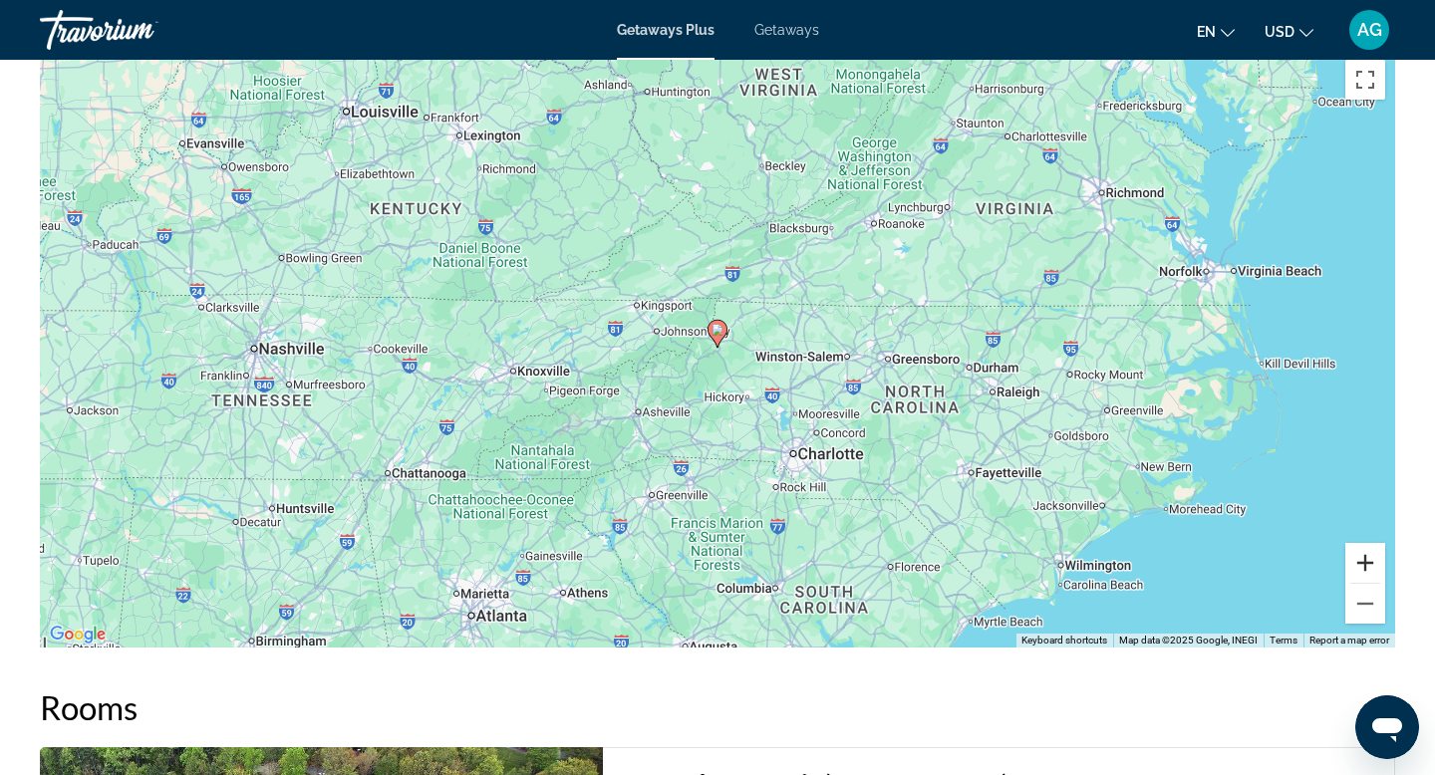
click at [1376, 558] on button "Zoom in" at bounding box center [1366, 563] width 40 height 40
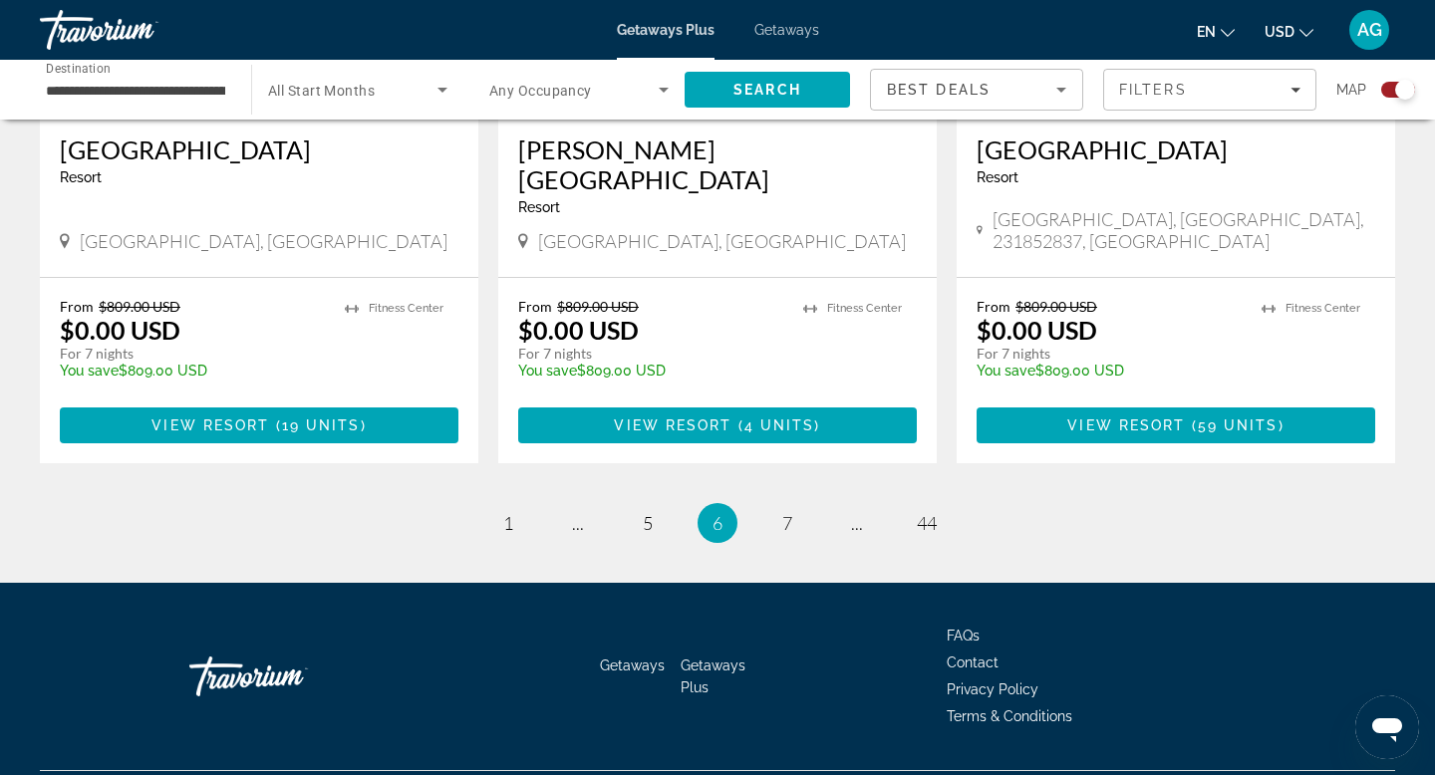
scroll to position [3157, 0]
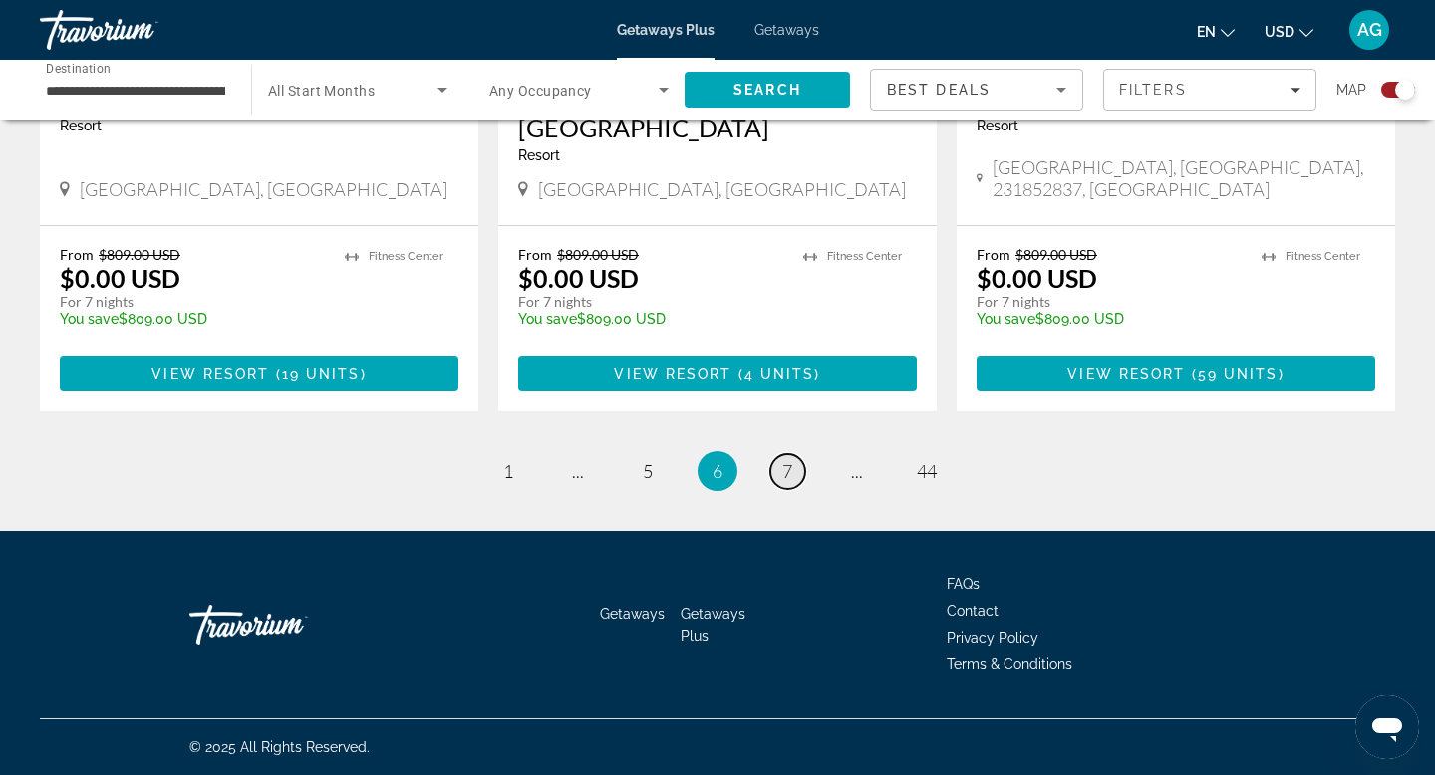
click at [788, 473] on span "7" at bounding box center [787, 472] width 10 height 22
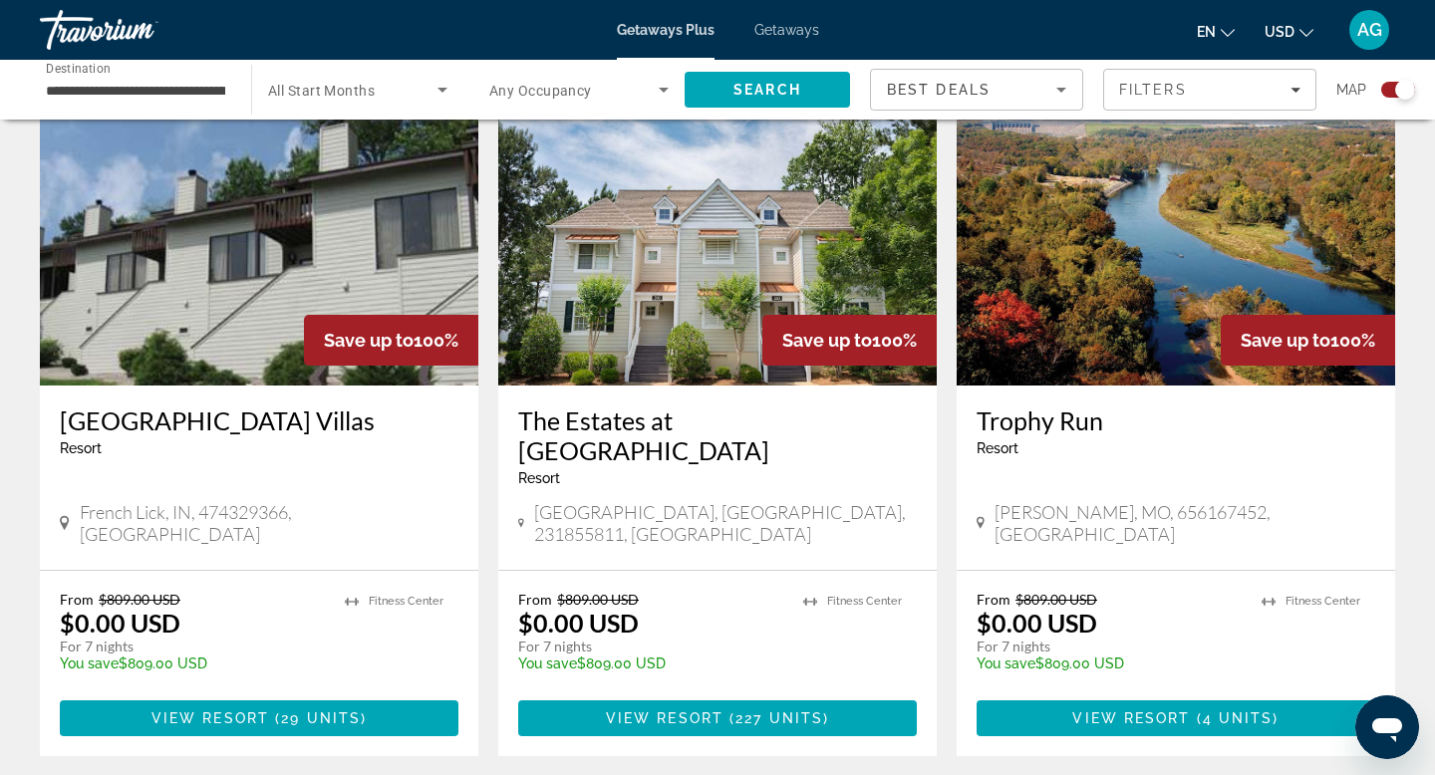
scroll to position [2145, 0]
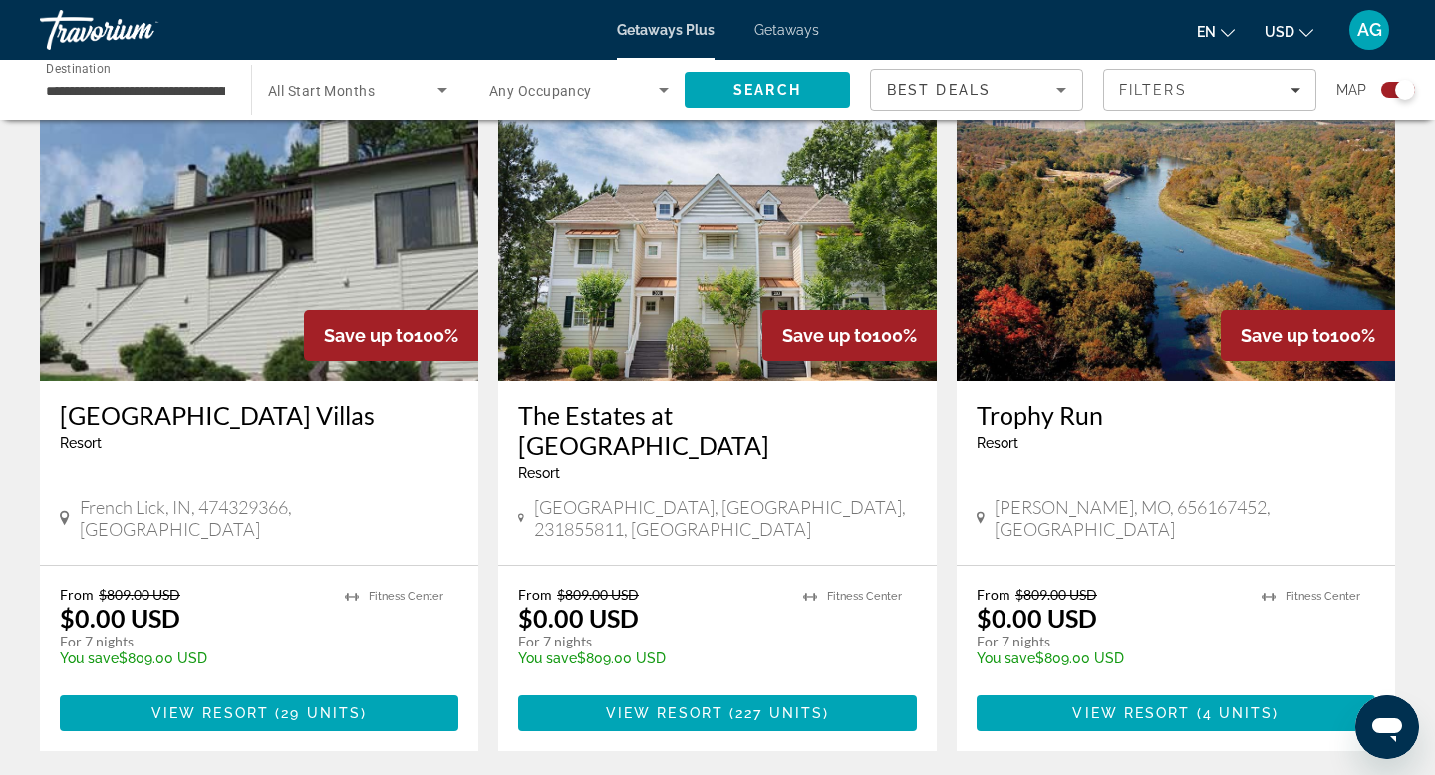
click at [731, 315] on img "Main content" at bounding box center [717, 221] width 439 height 319
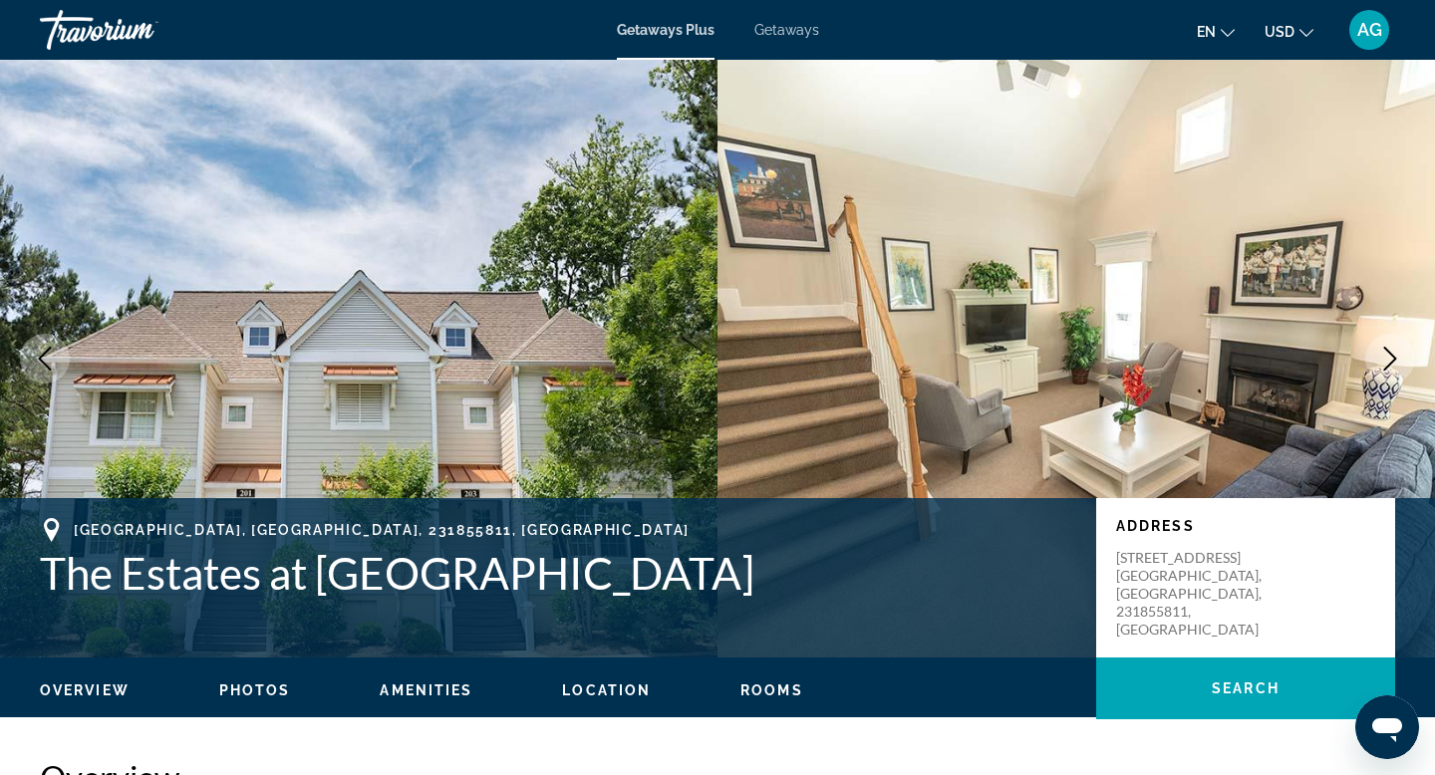
click at [1386, 361] on icon "Next image" at bounding box center [1391, 359] width 24 height 24
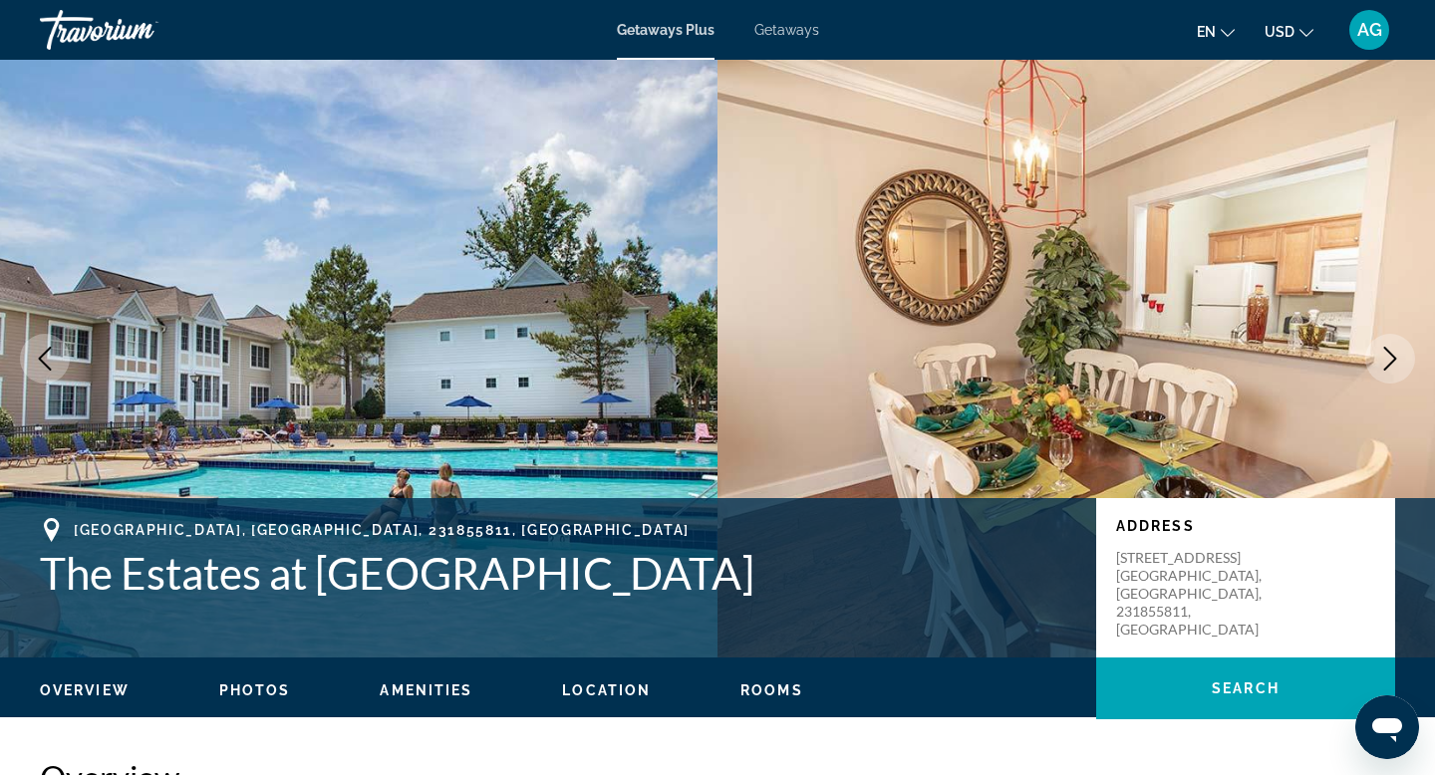
click at [1386, 361] on icon "Next image" at bounding box center [1391, 359] width 24 height 24
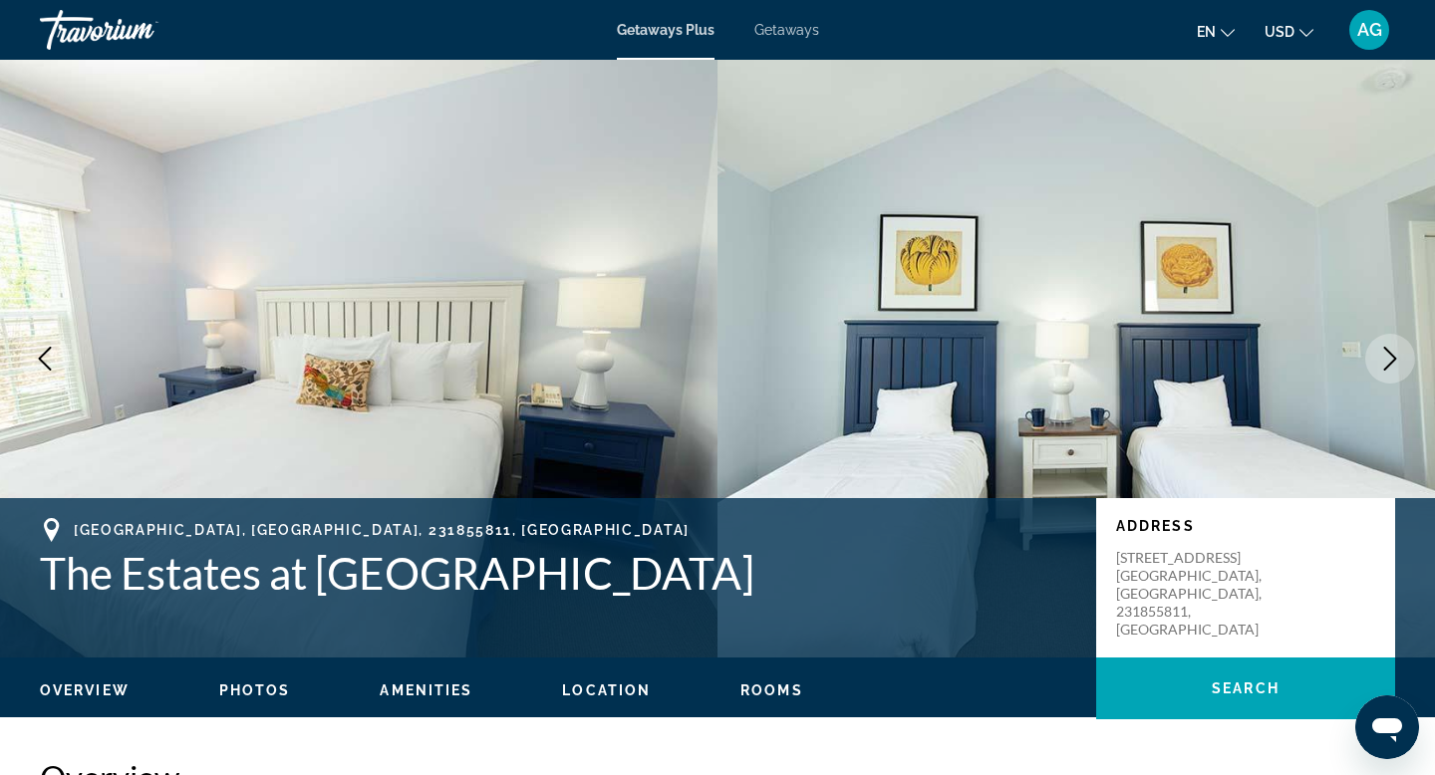
click at [1386, 361] on icon "Next image" at bounding box center [1391, 359] width 24 height 24
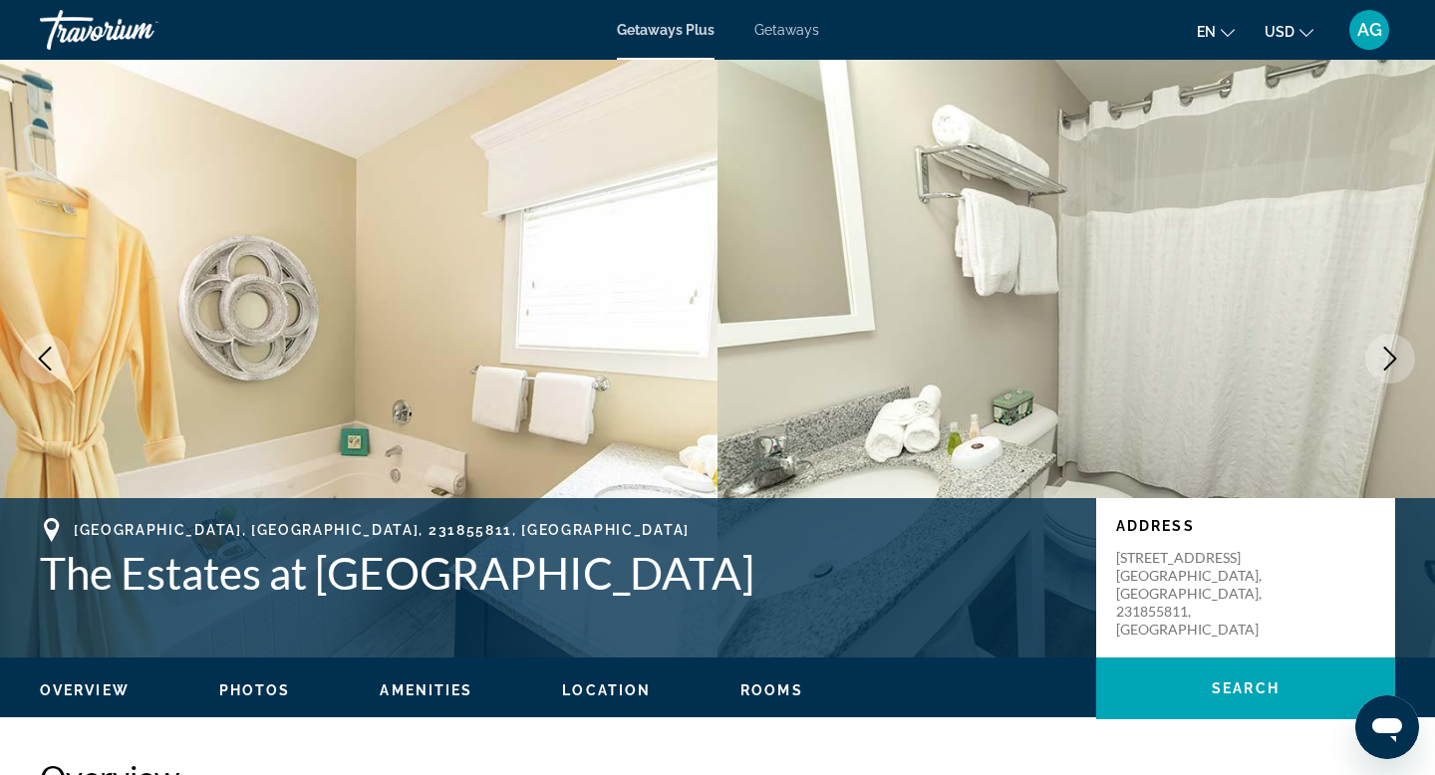
click at [1386, 361] on icon "Next image" at bounding box center [1391, 359] width 24 height 24
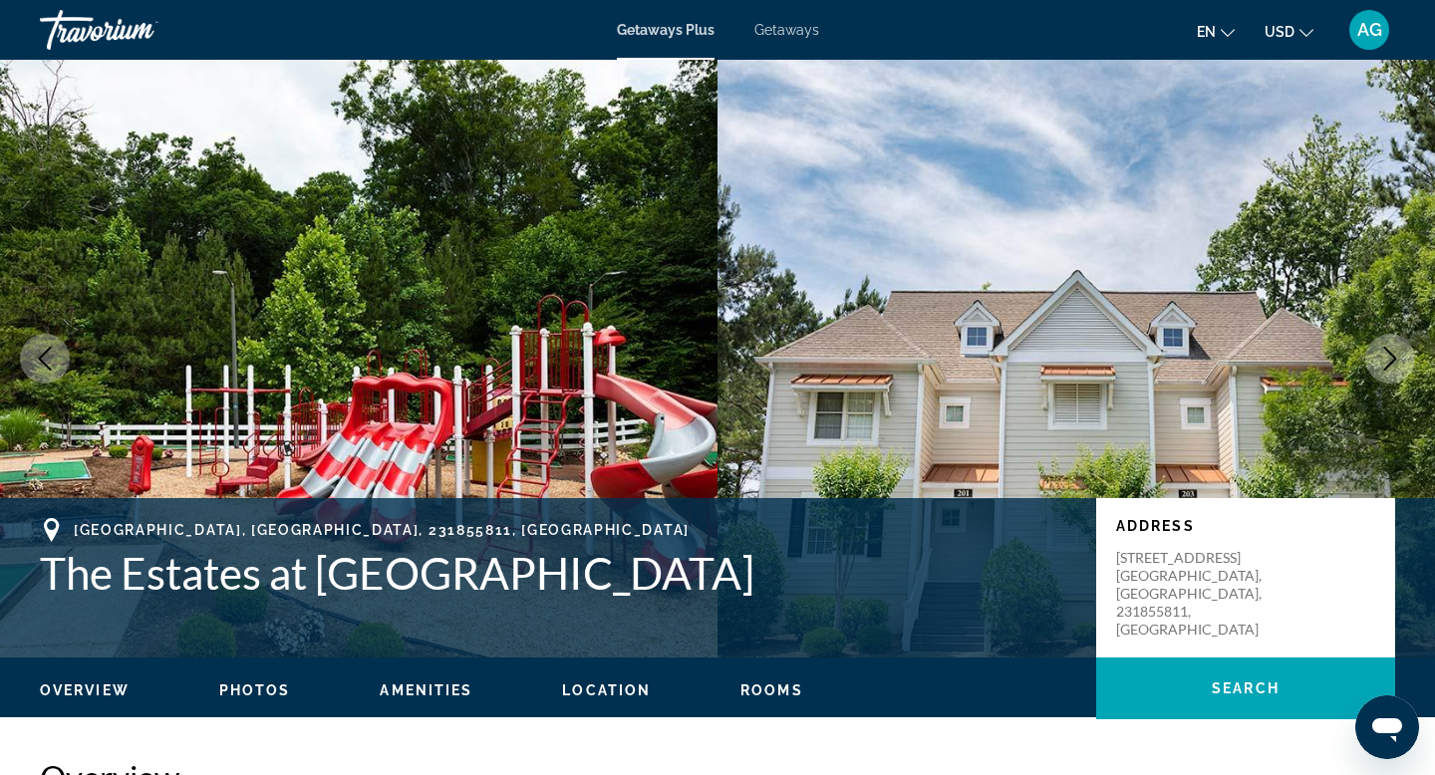
click at [1386, 361] on icon "Next image" at bounding box center [1391, 359] width 24 height 24
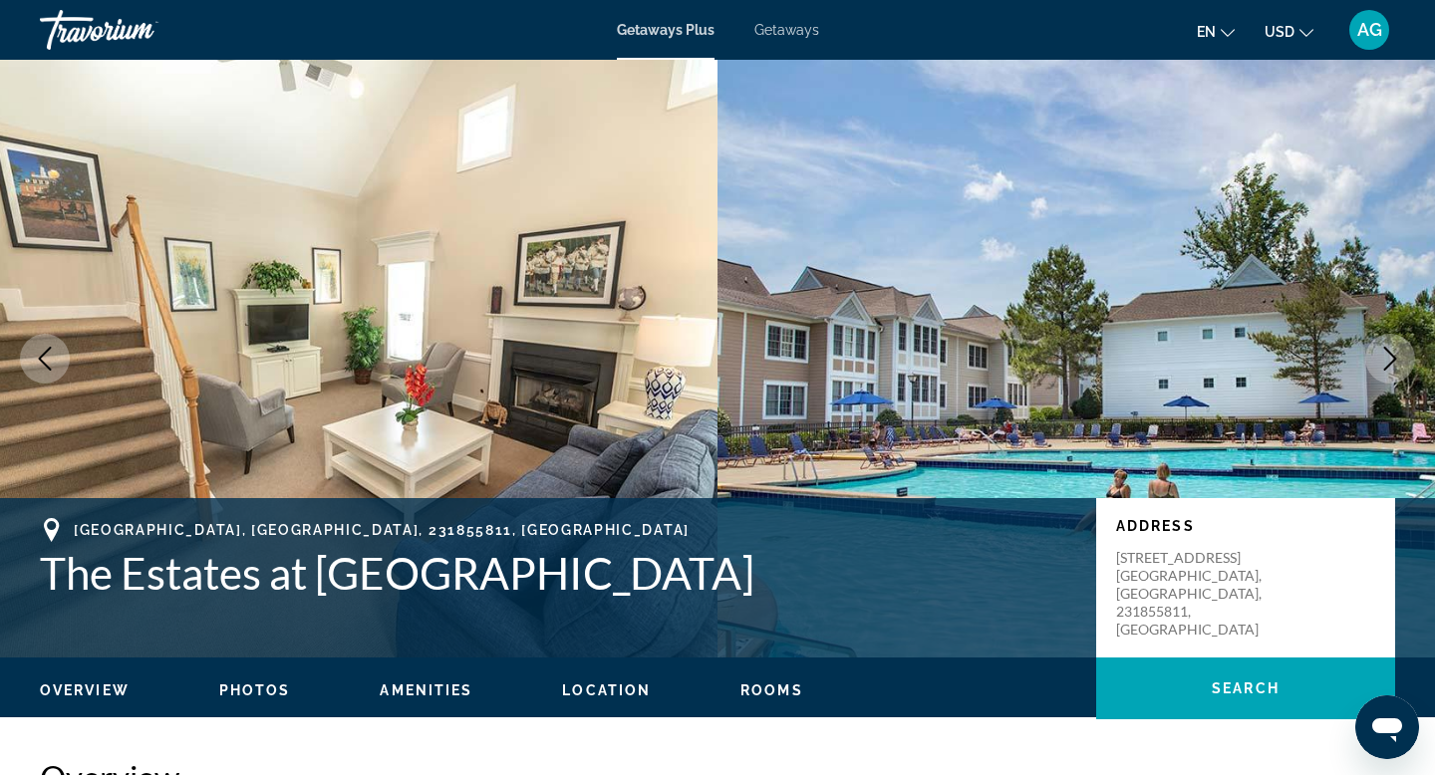
click at [1386, 361] on icon "Next image" at bounding box center [1391, 359] width 24 height 24
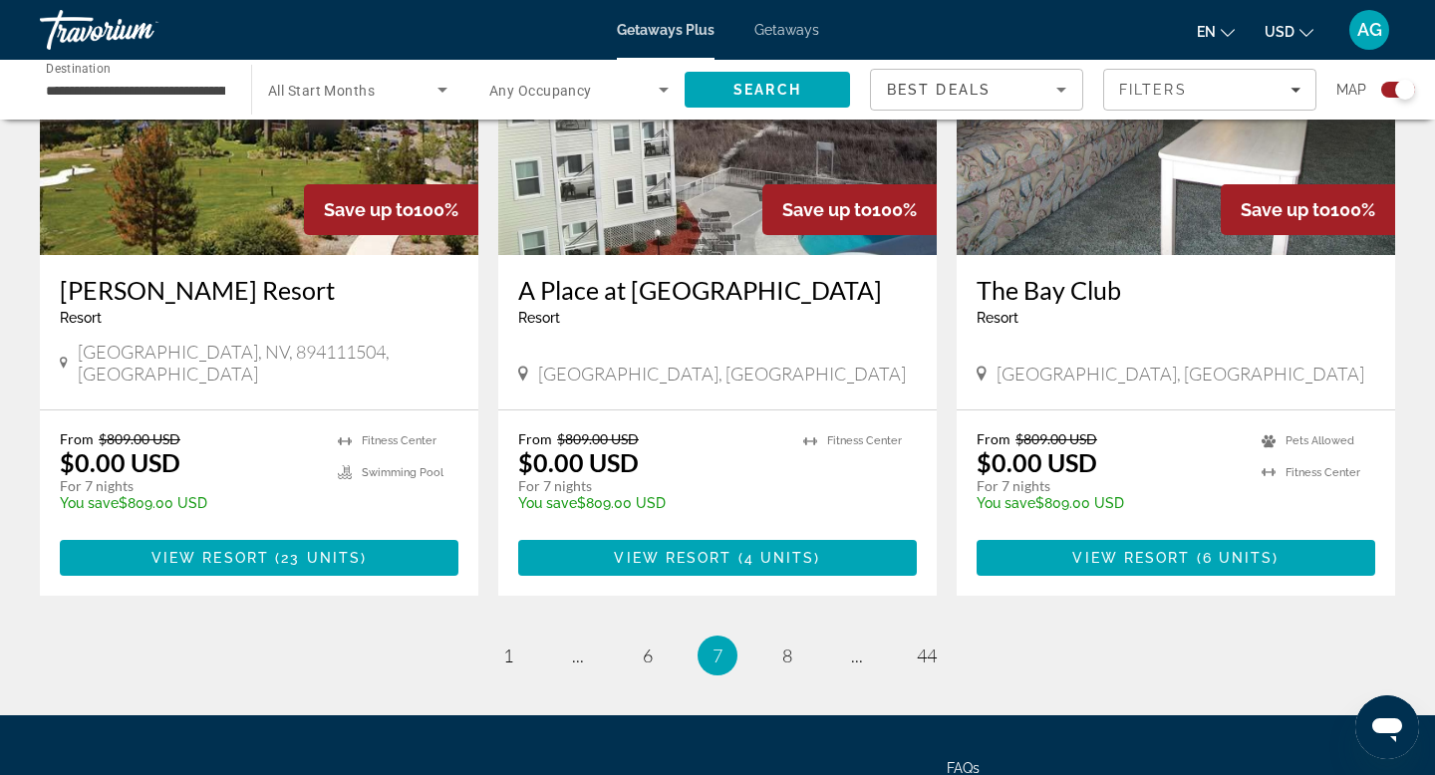
scroll to position [3006, 0]
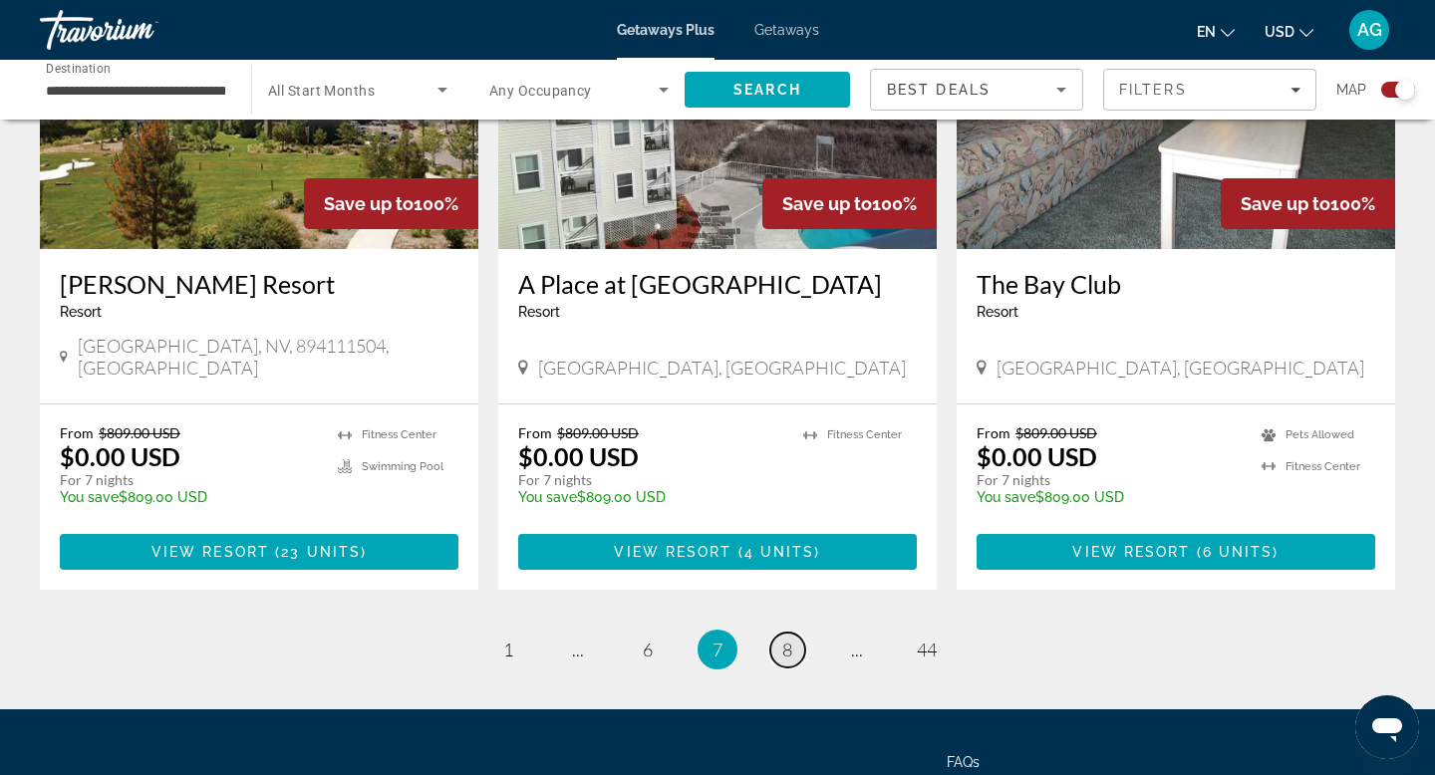
click at [780, 633] on link "page 8" at bounding box center [788, 650] width 35 height 35
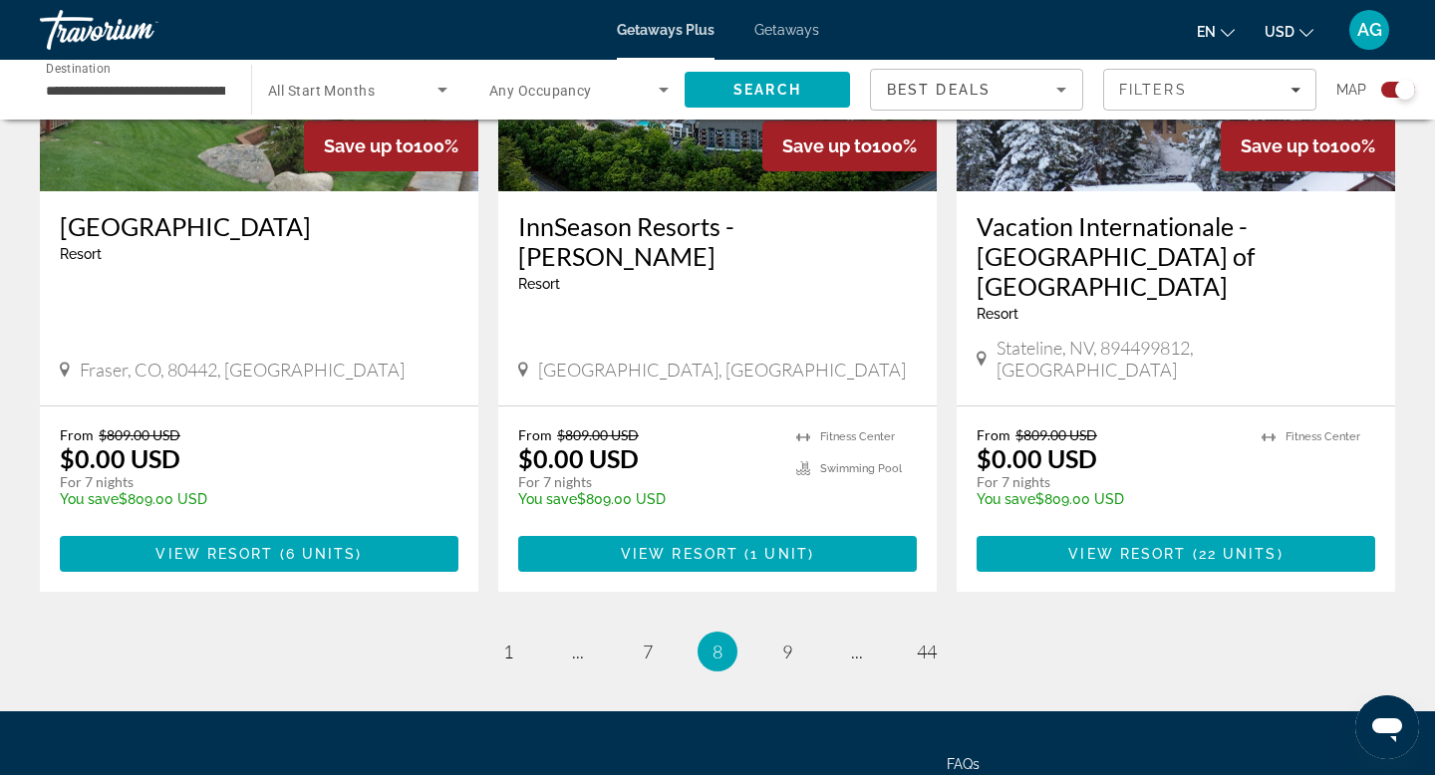
scroll to position [3127, 0]
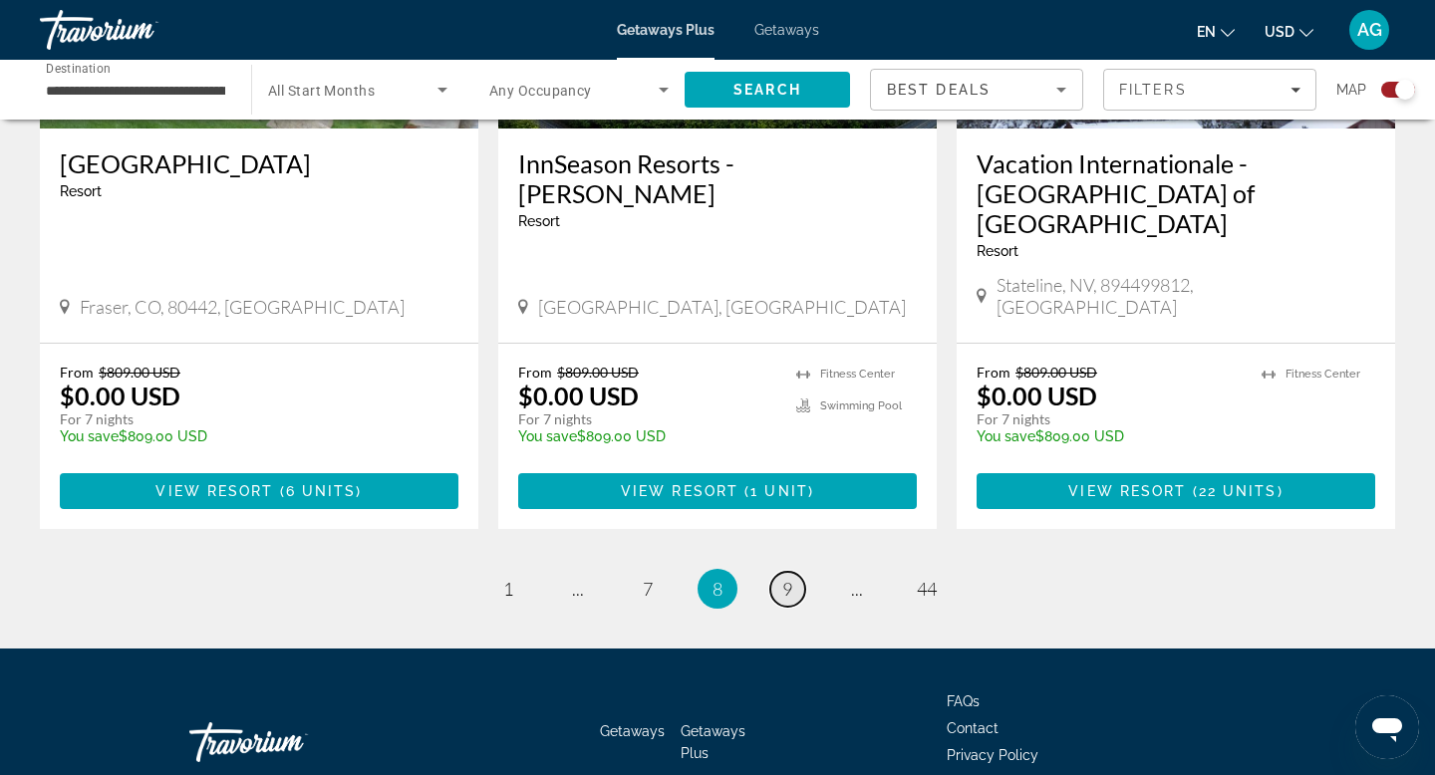
click at [785, 578] on span "9" at bounding box center [787, 589] width 10 height 22
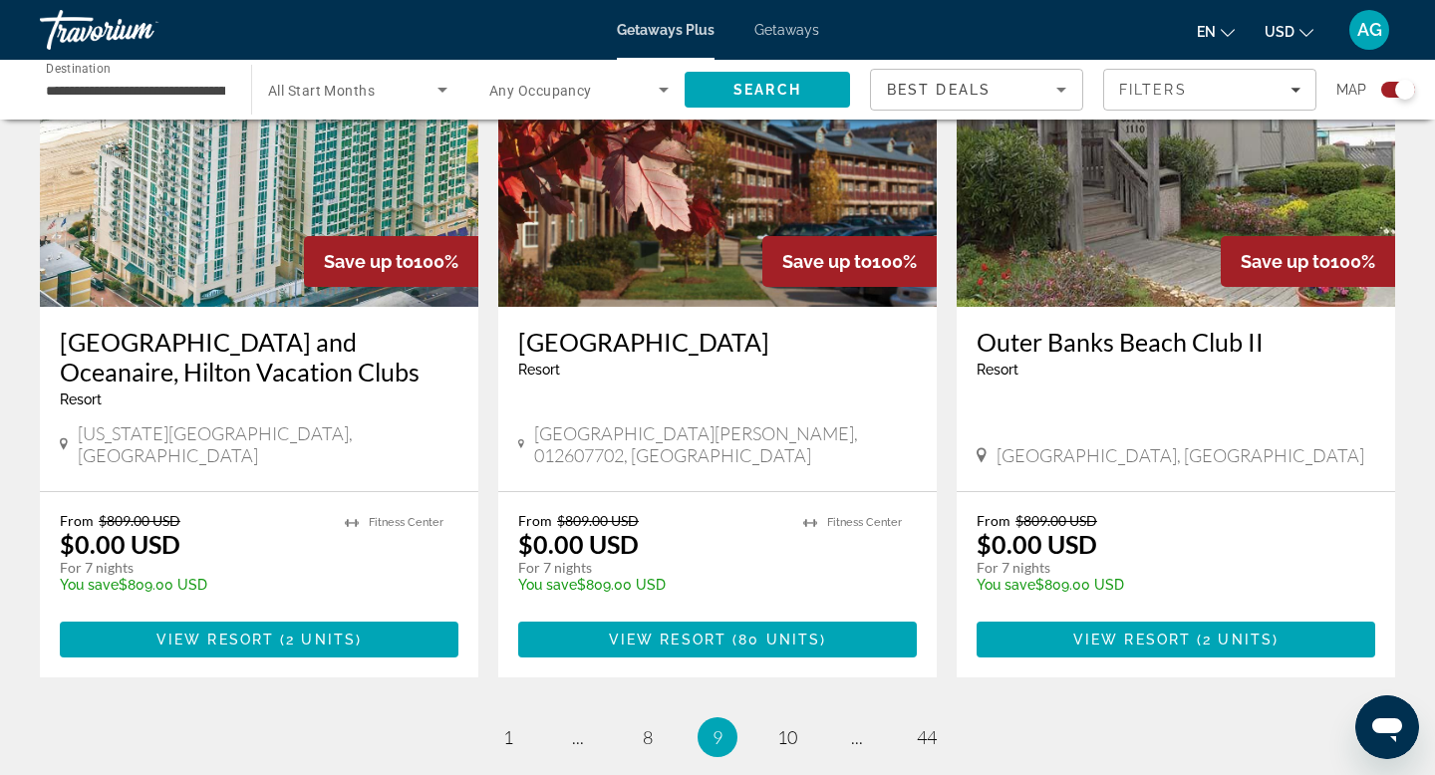
scroll to position [3131, 0]
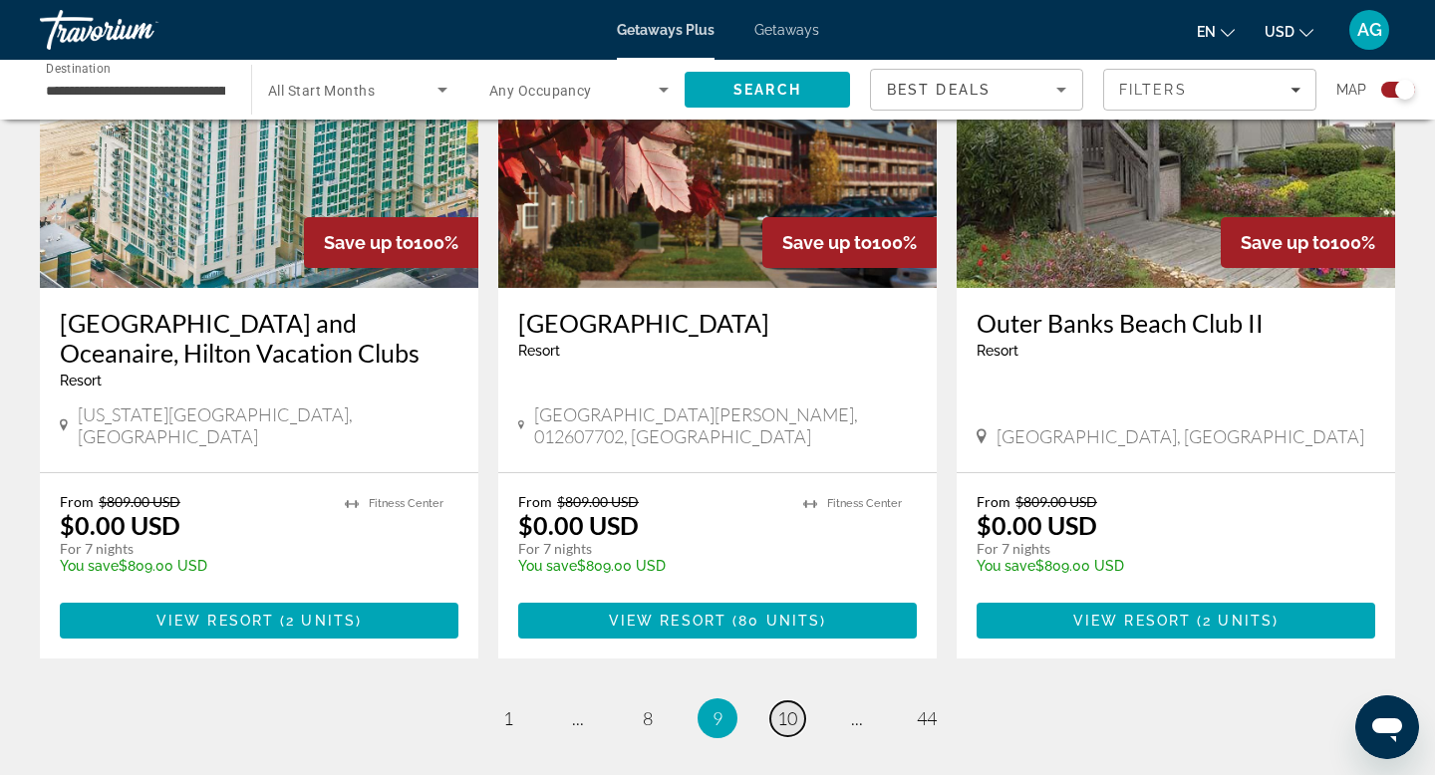
click at [777, 708] on span "10" at bounding box center [787, 719] width 20 height 22
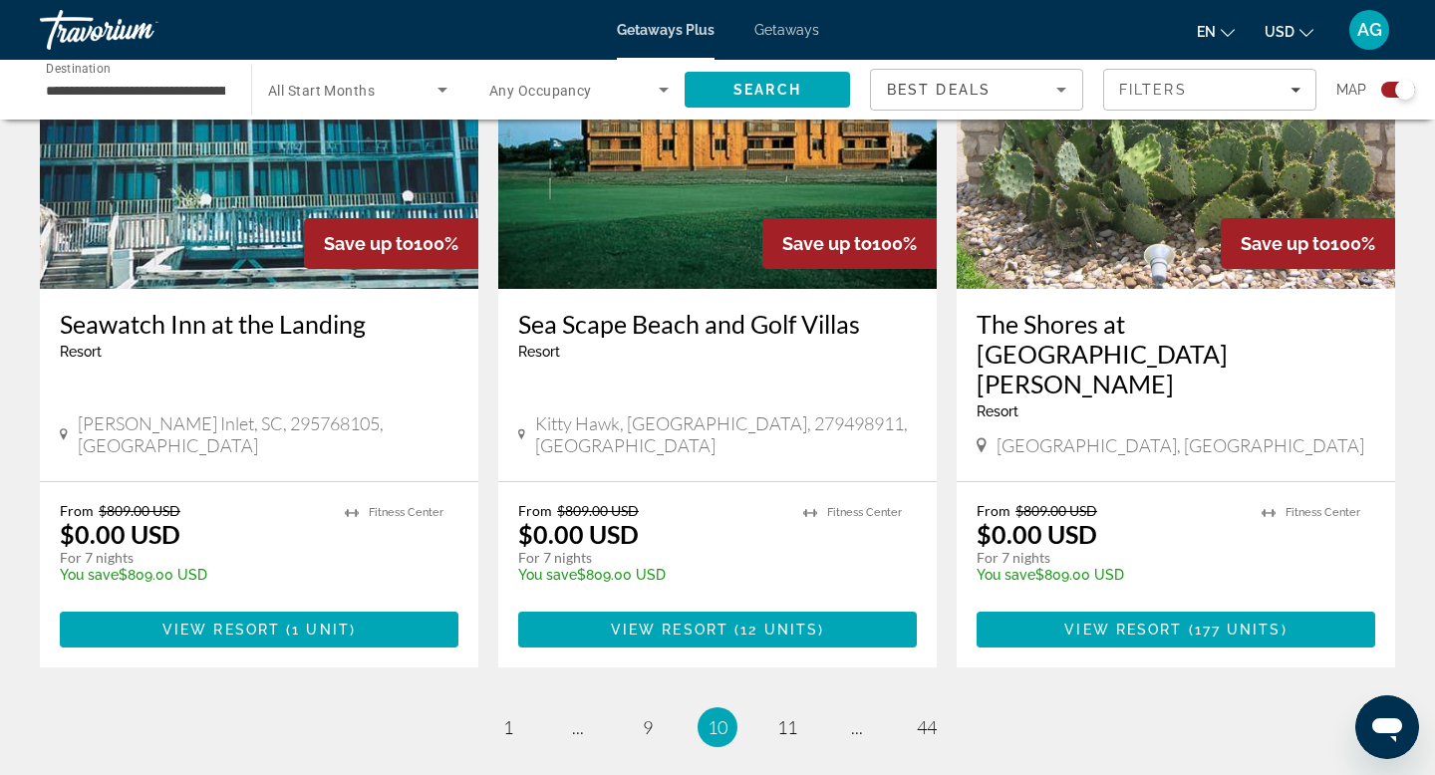
scroll to position [2958, 0]
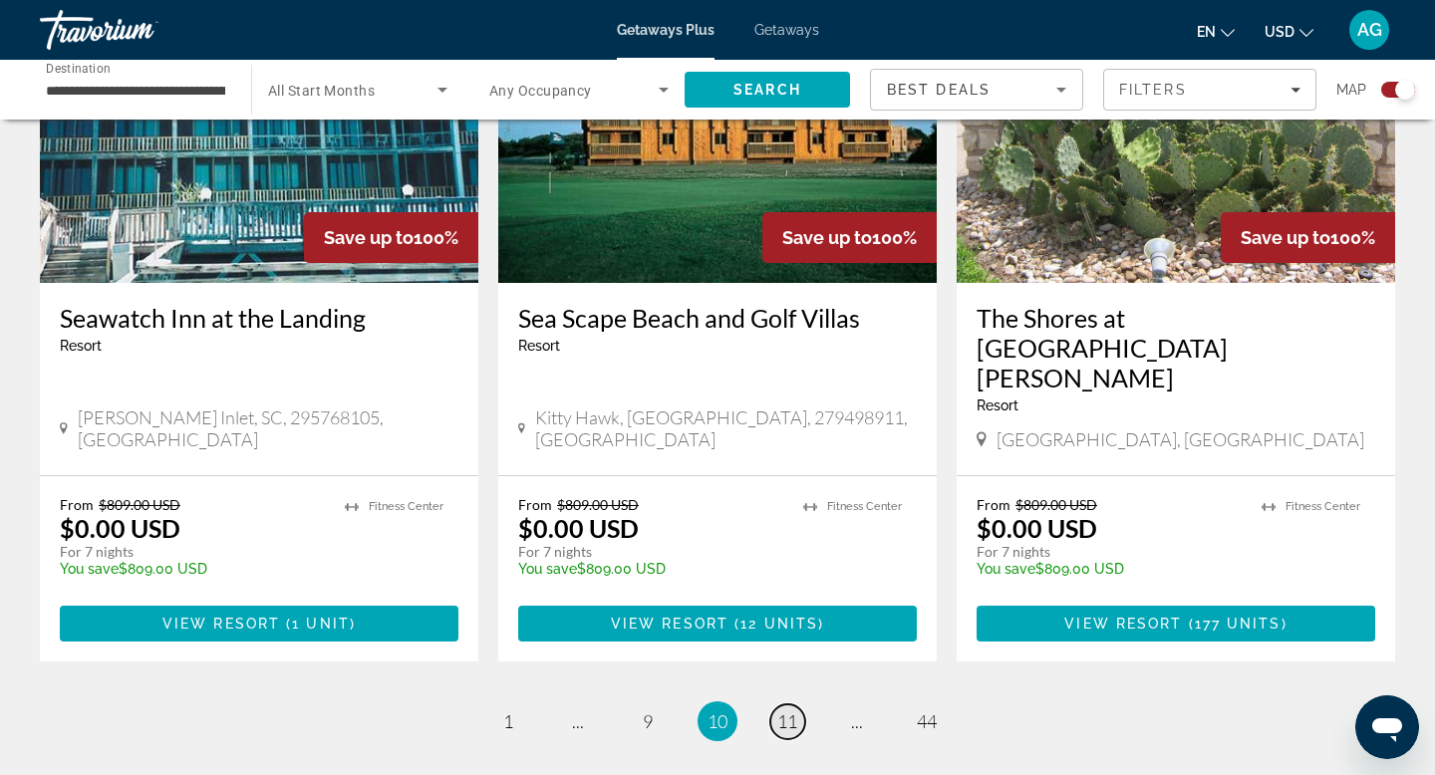
click at [790, 711] on span "11" at bounding box center [787, 722] width 20 height 22
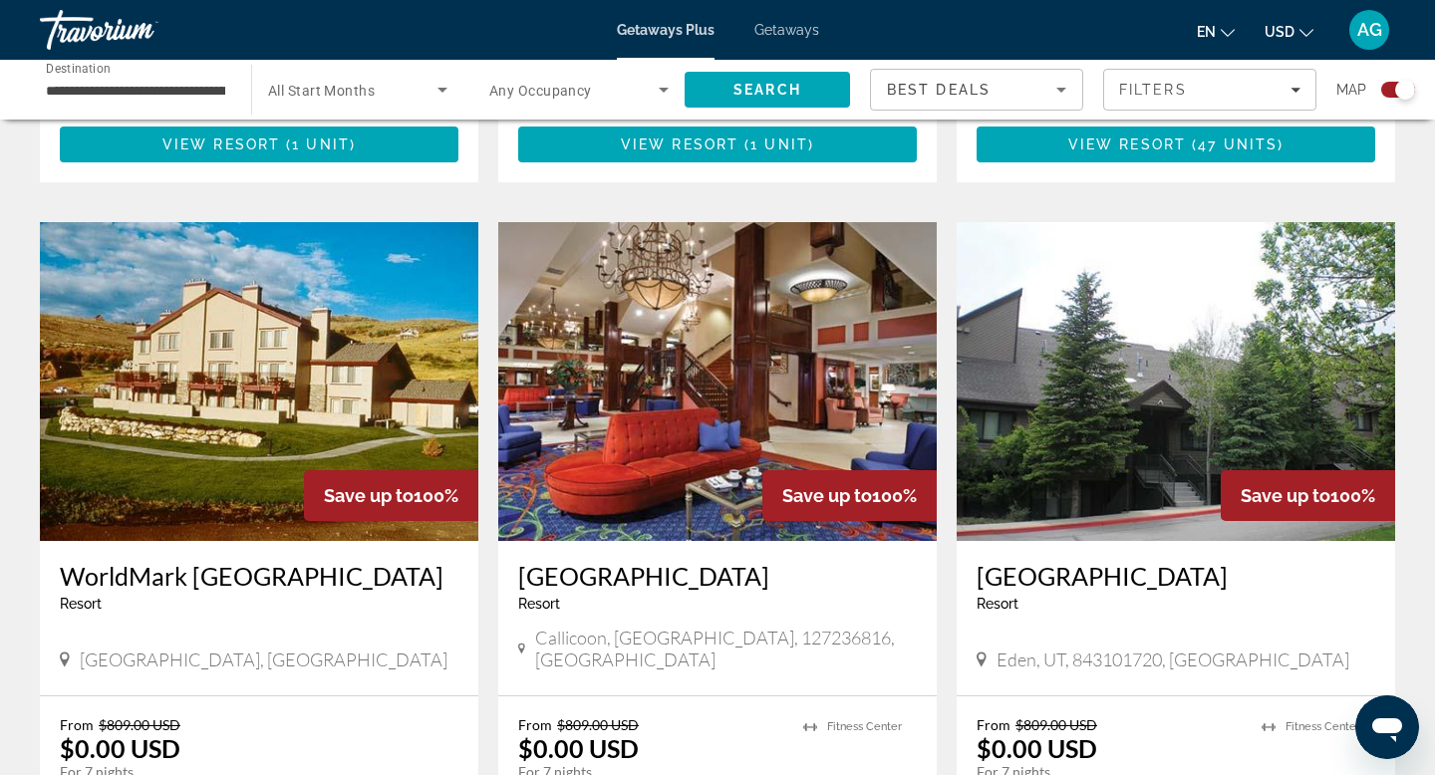
scroll to position [2019, 0]
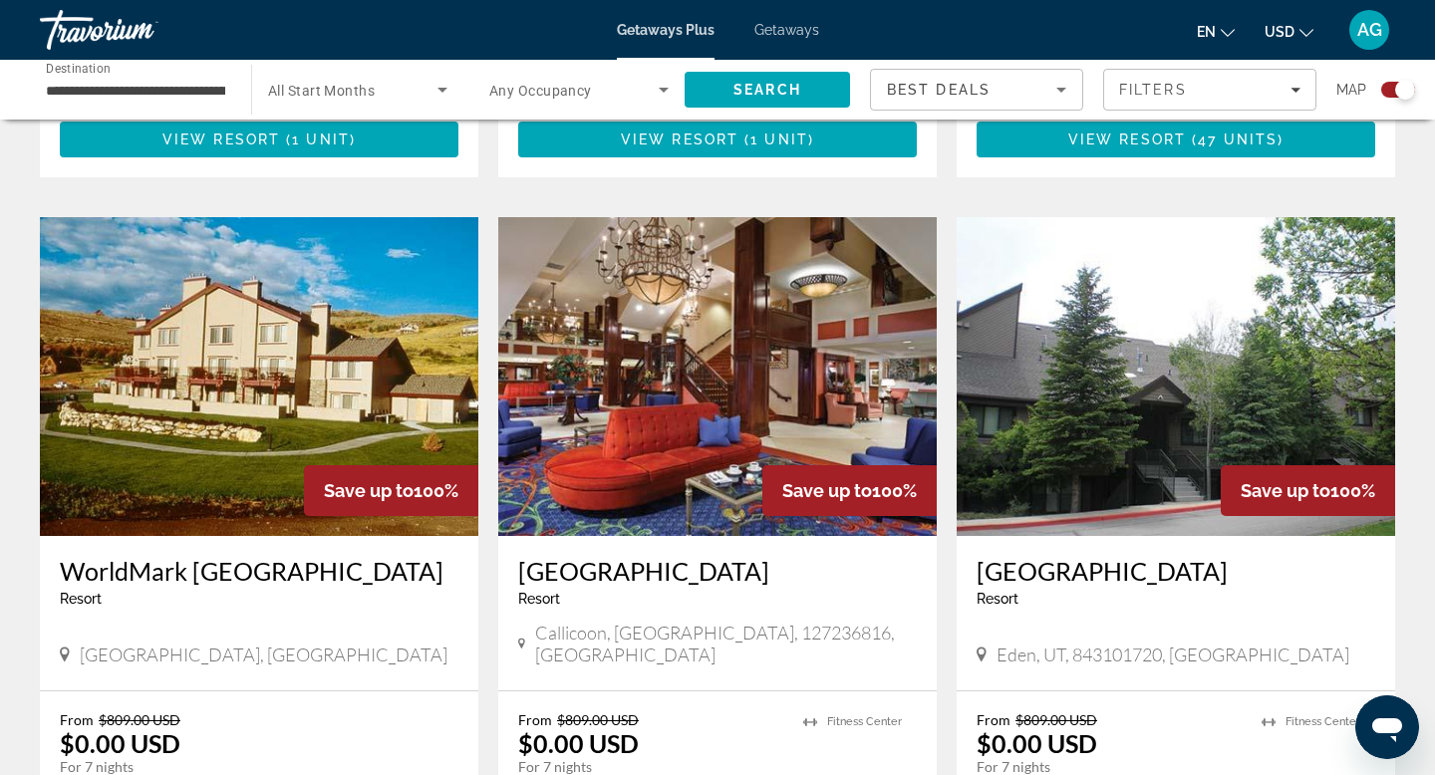
click at [709, 387] on img "Main content" at bounding box center [717, 376] width 439 height 319
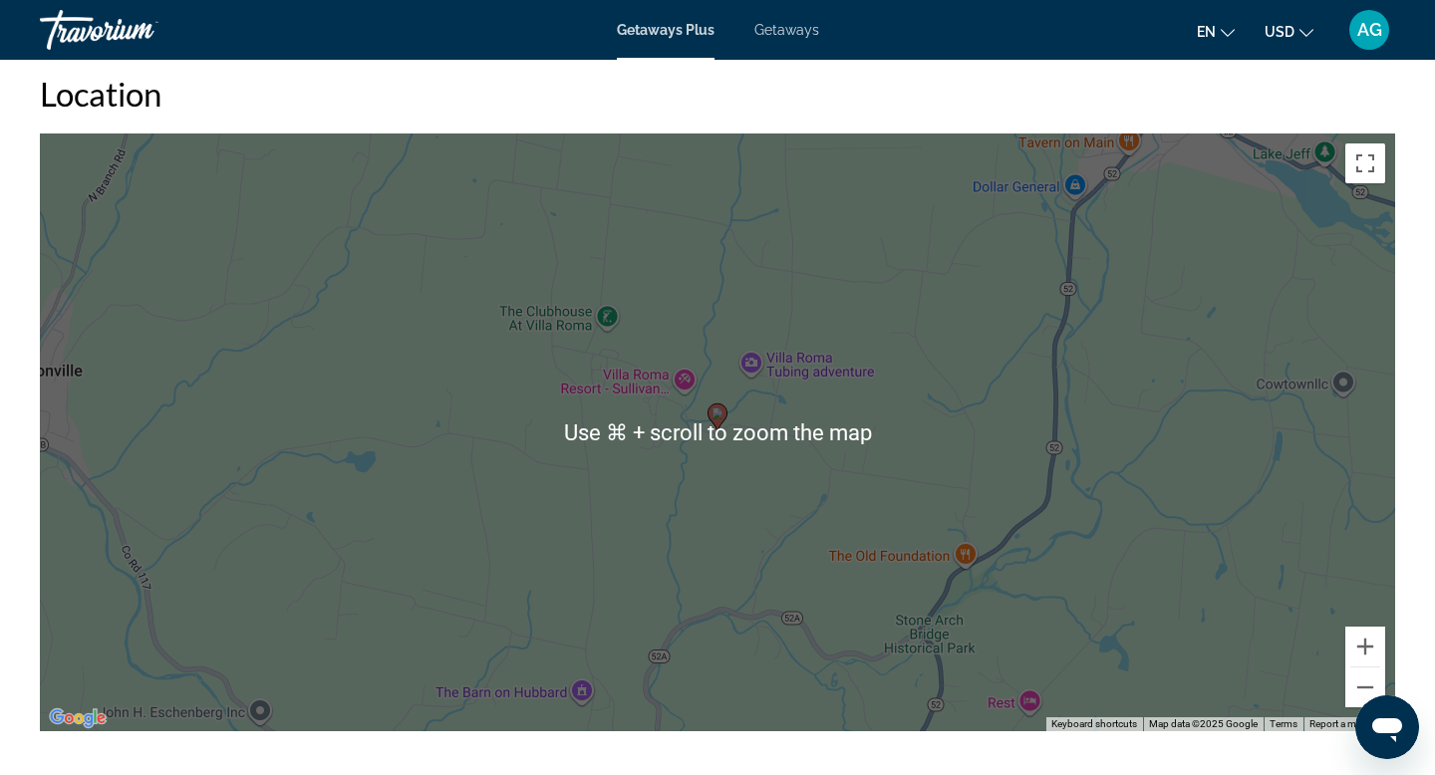
scroll to position [1727, 0]
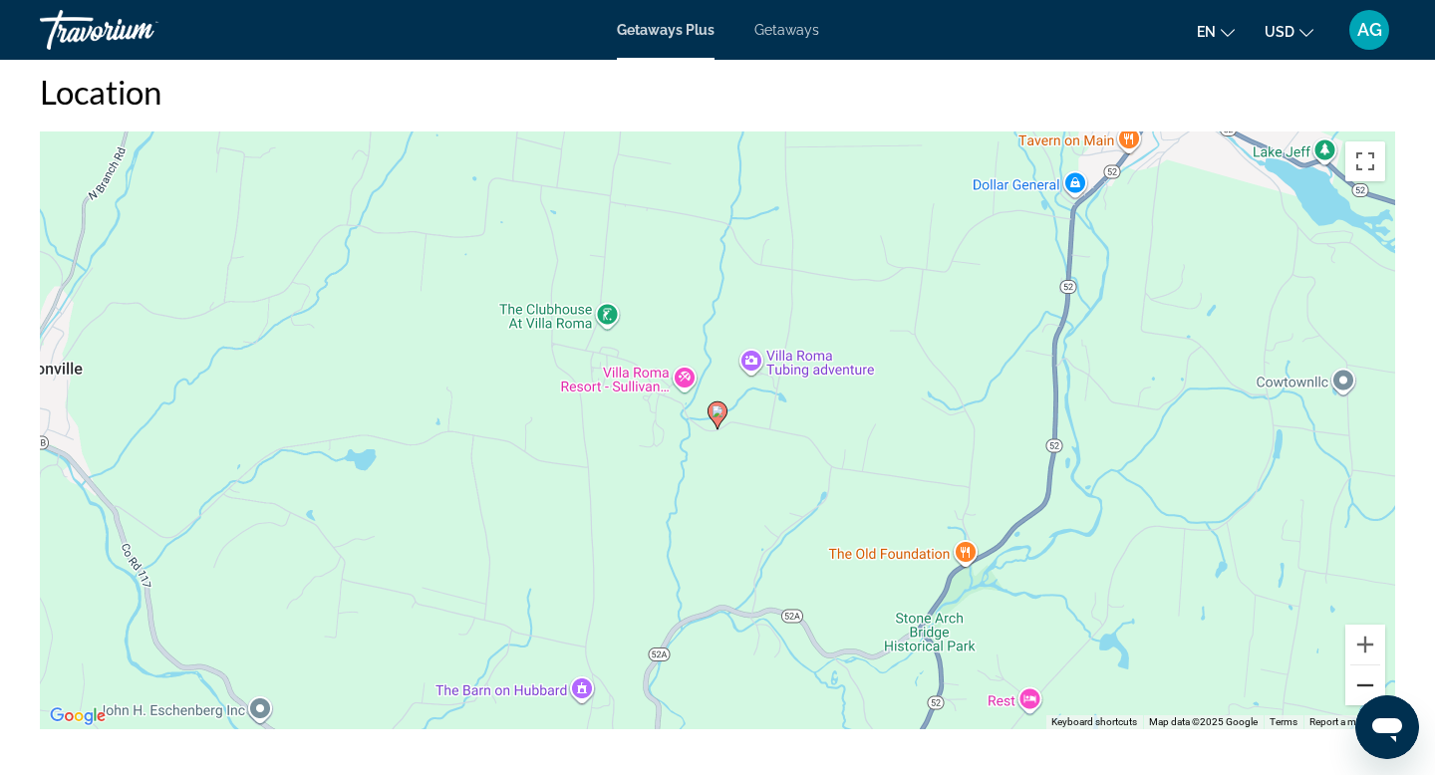
click at [1365, 673] on button "Zoom out" at bounding box center [1366, 686] width 40 height 40
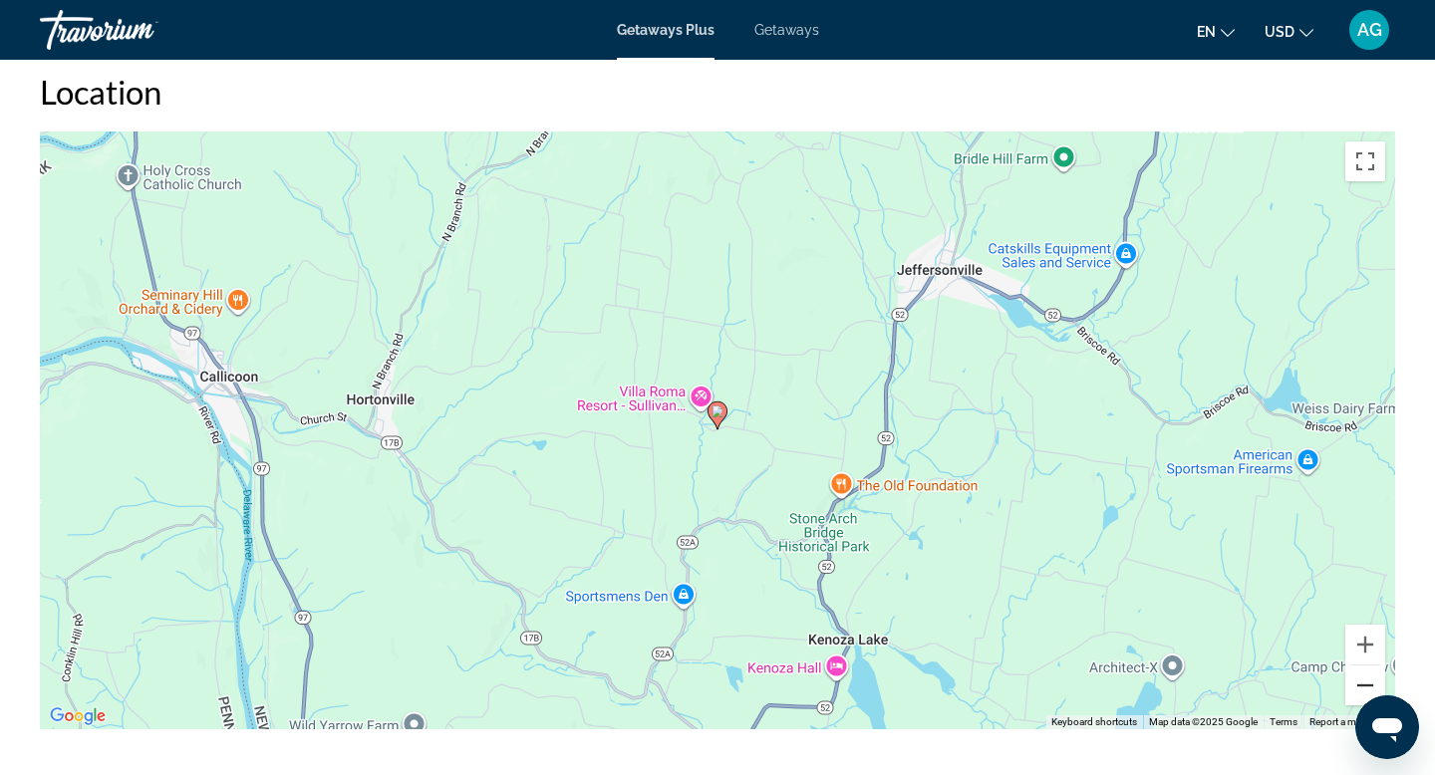
click at [1365, 673] on button "Zoom out" at bounding box center [1366, 686] width 40 height 40
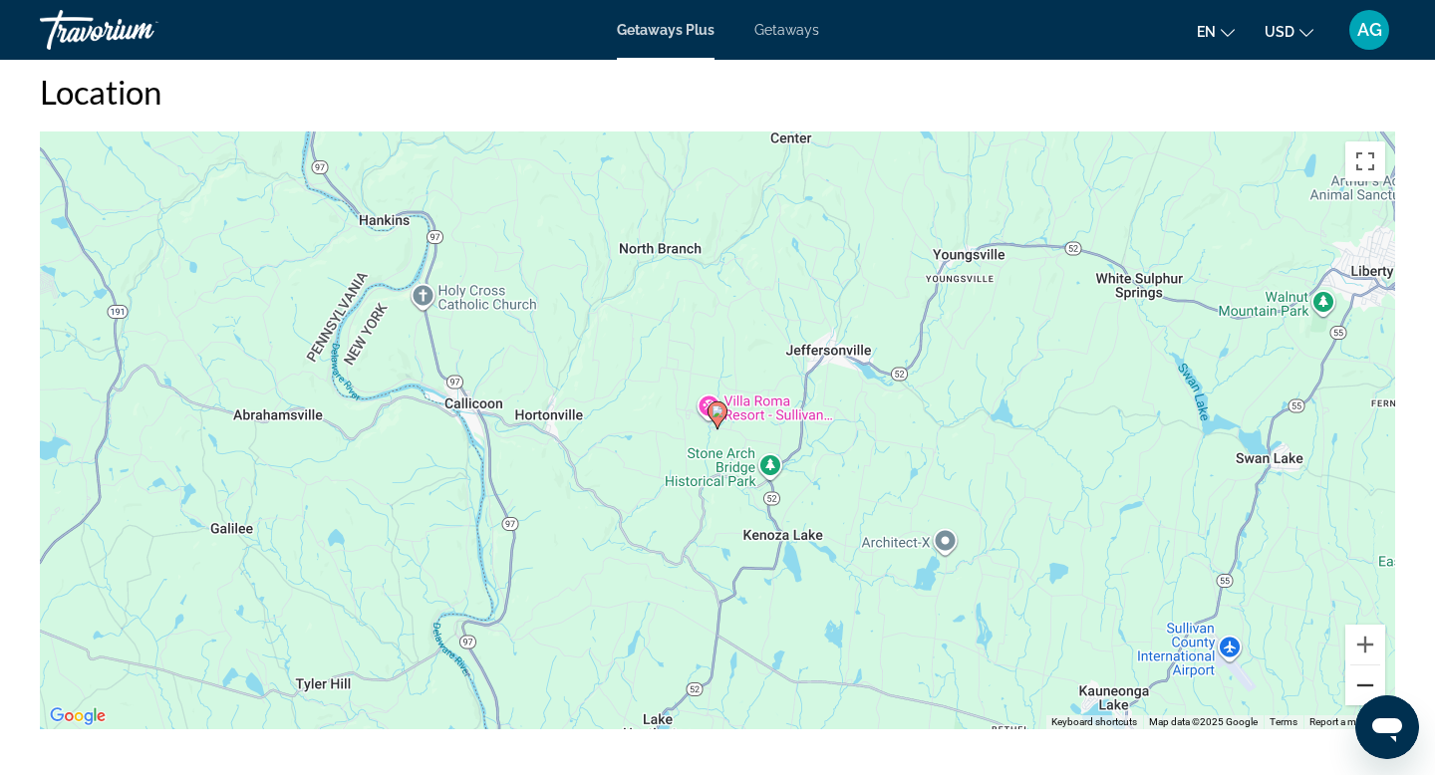
click at [1365, 673] on button "Zoom out" at bounding box center [1366, 686] width 40 height 40
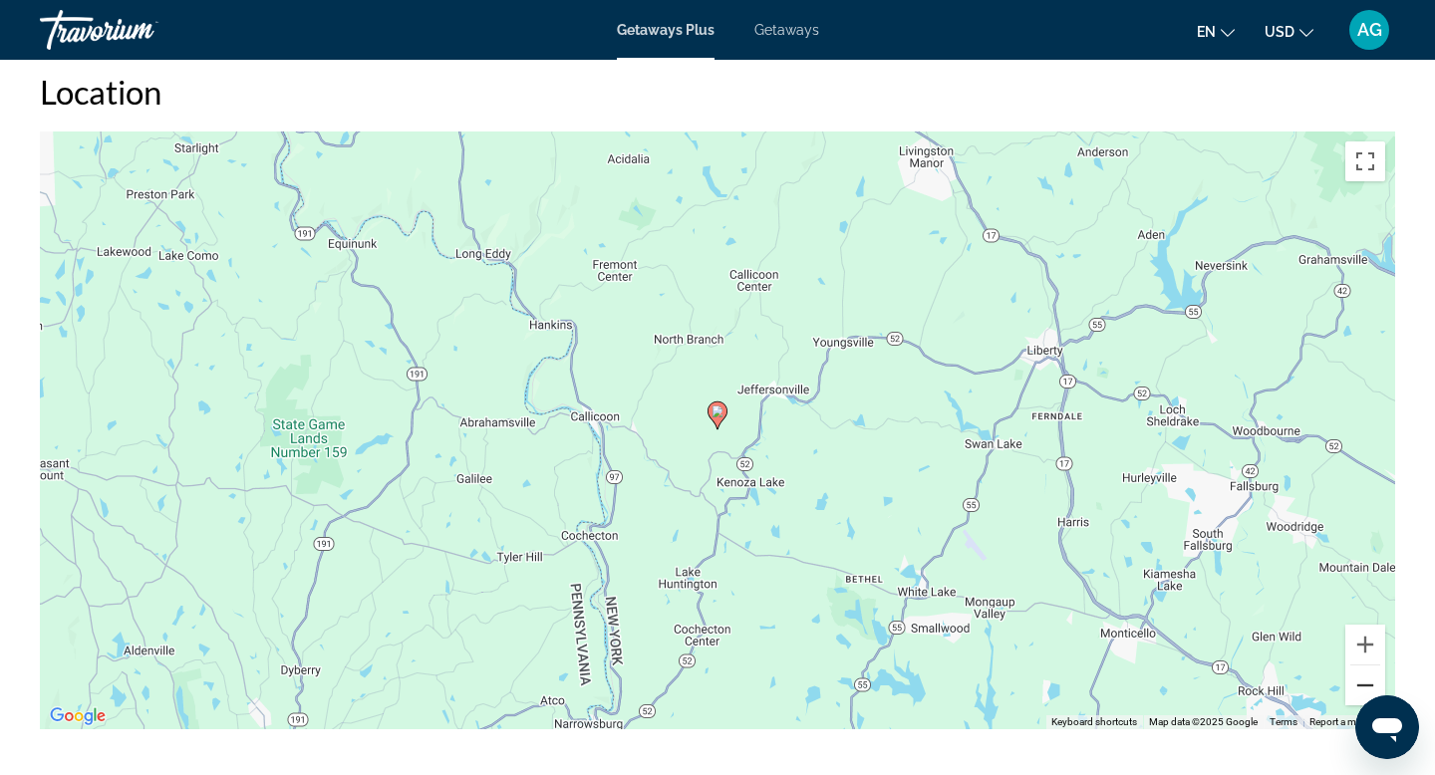
click at [1365, 673] on button "Zoom out" at bounding box center [1366, 686] width 40 height 40
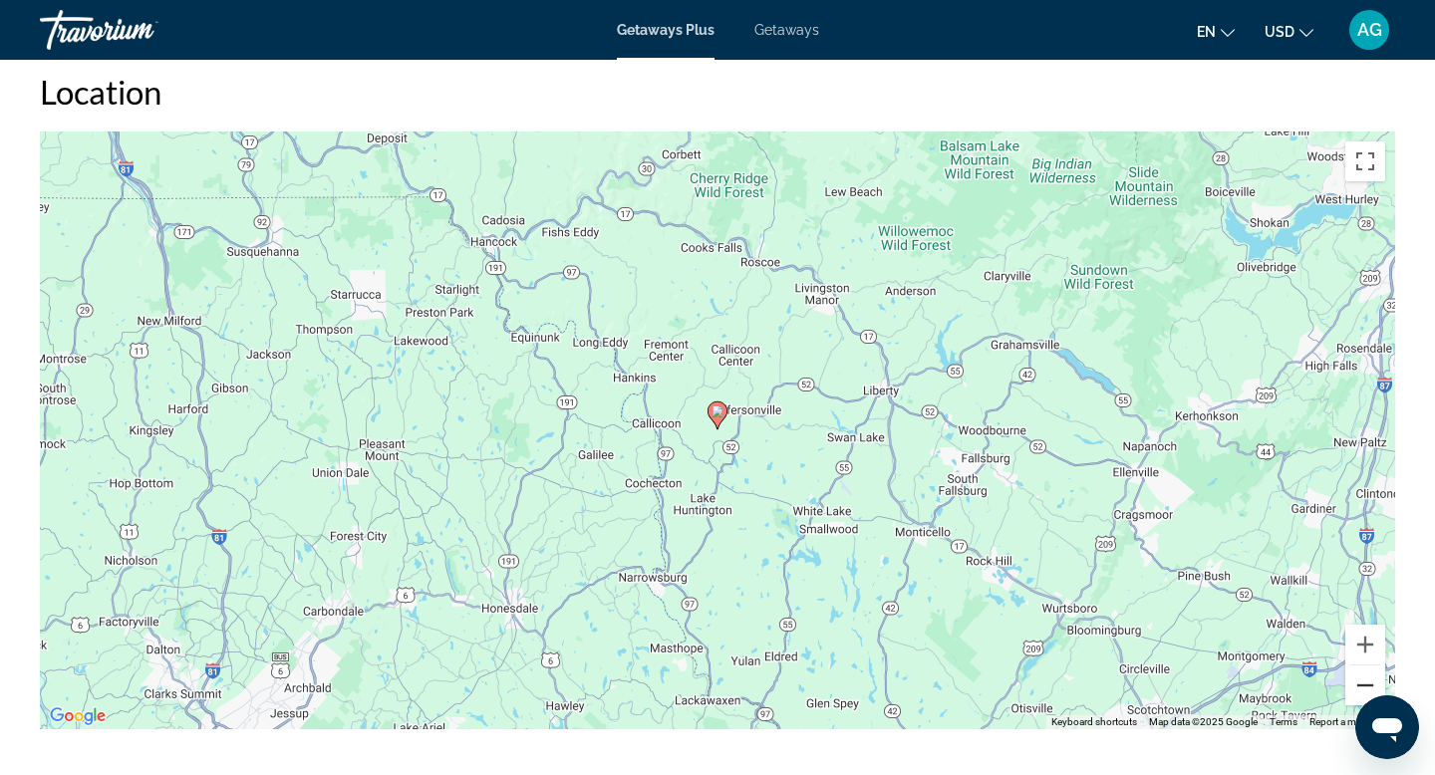
click at [1365, 673] on button "Zoom out" at bounding box center [1366, 686] width 40 height 40
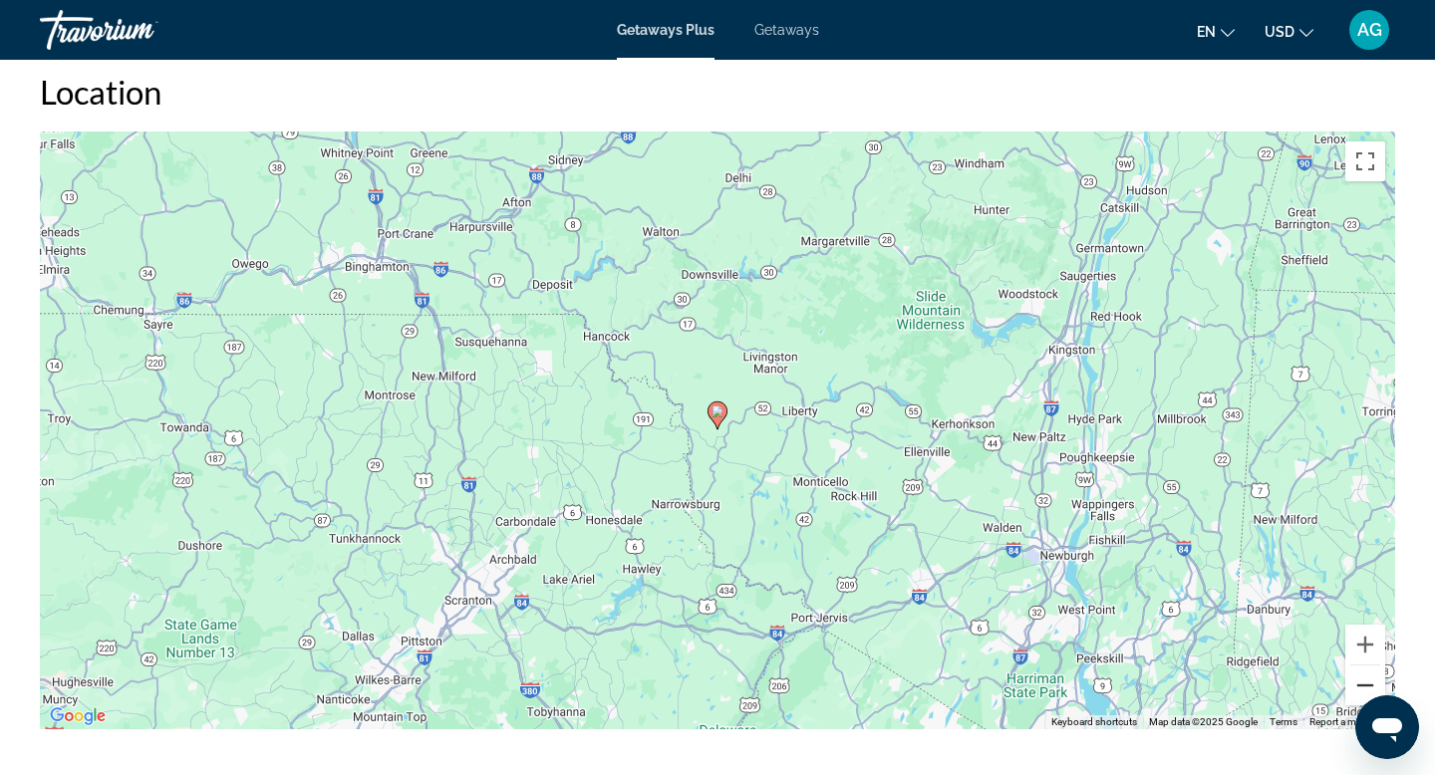
click at [1365, 673] on button "Zoom out" at bounding box center [1366, 686] width 40 height 40
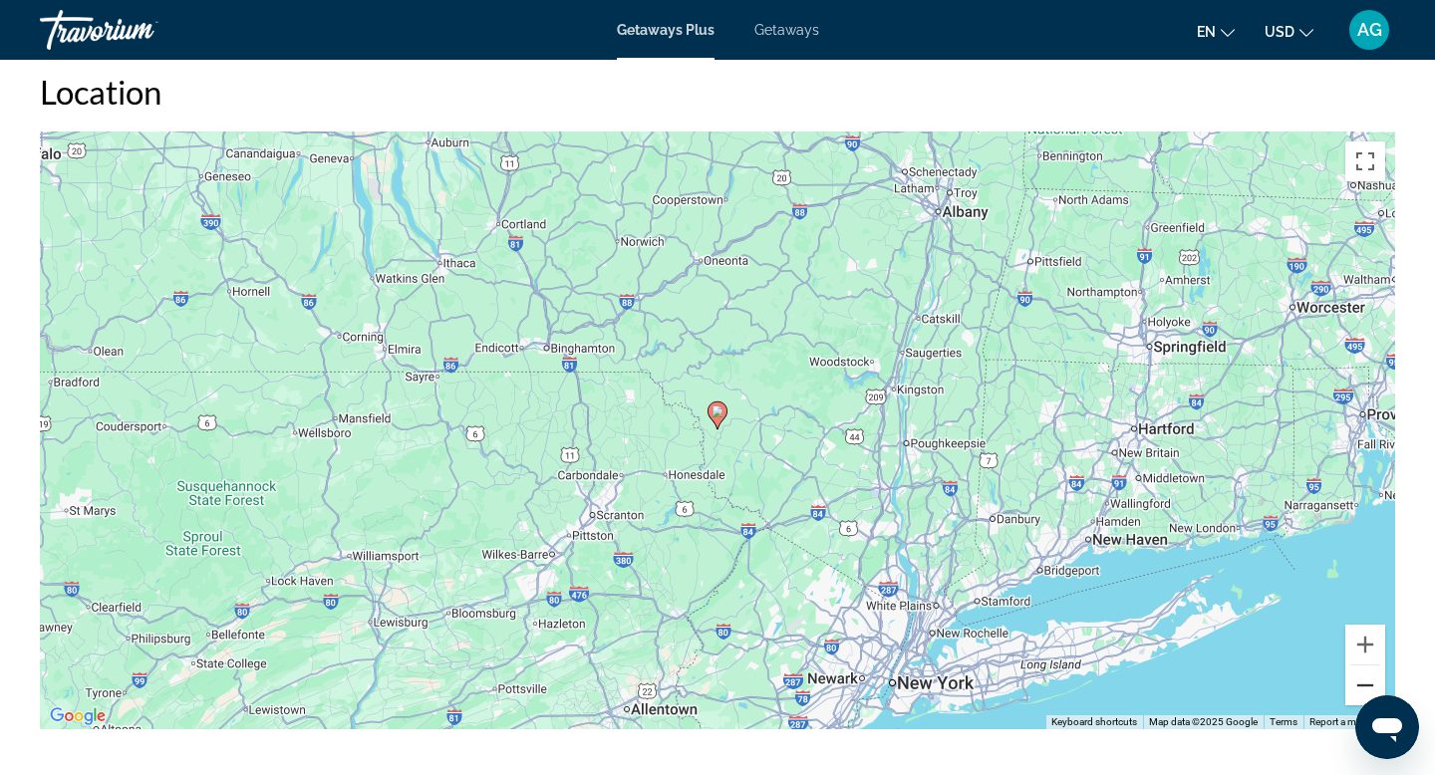
click at [1365, 673] on button "Zoom out" at bounding box center [1366, 686] width 40 height 40
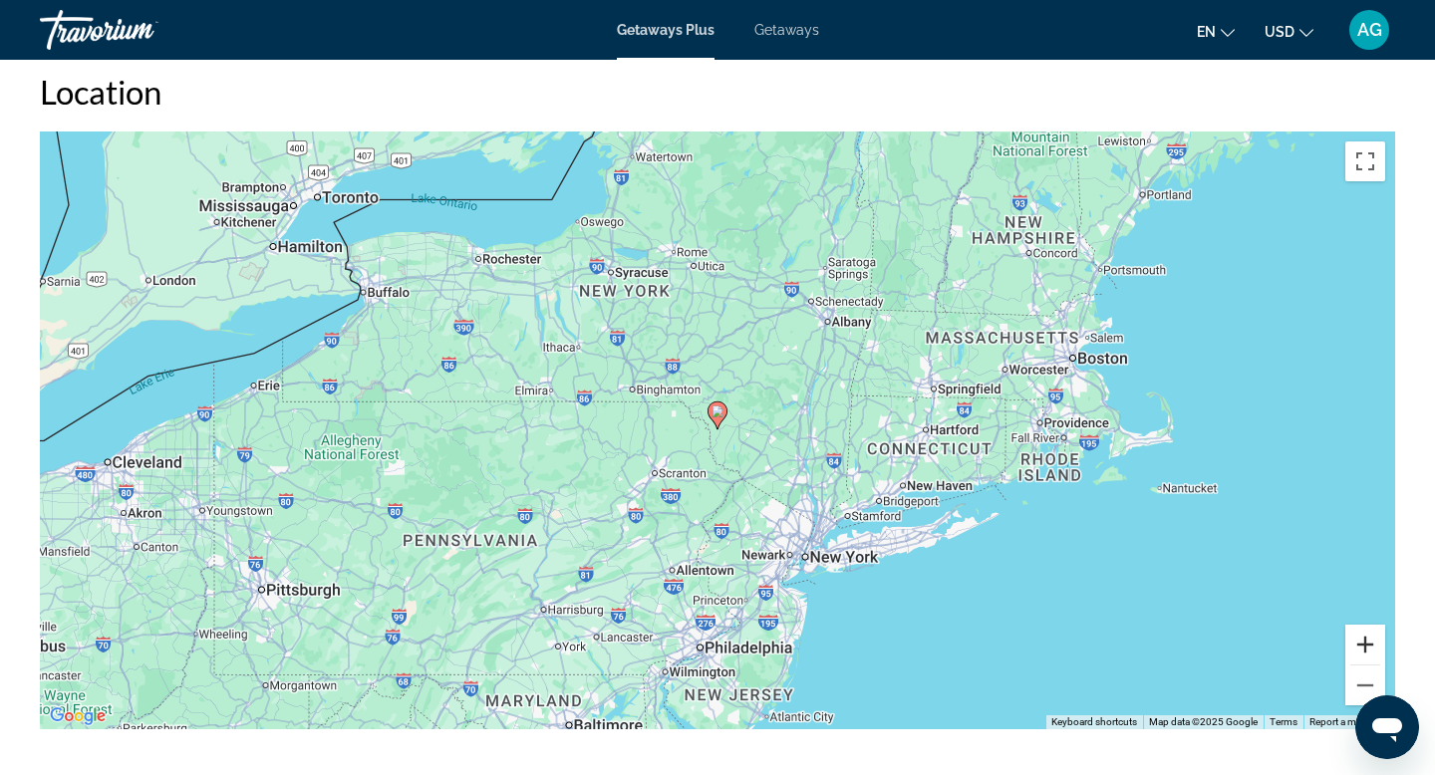
click at [1368, 641] on button "Zoom in" at bounding box center [1366, 645] width 40 height 40
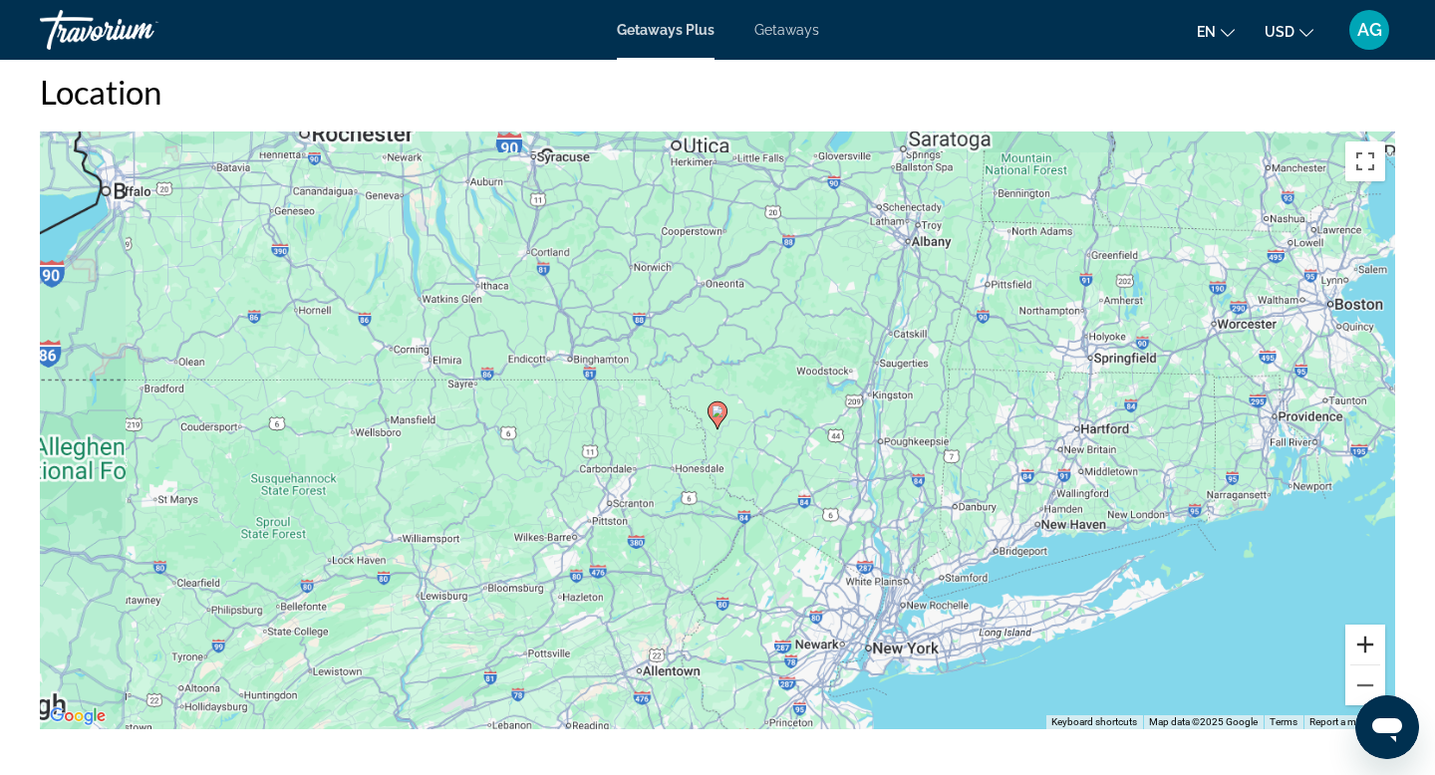
click at [1368, 641] on button "Zoom in" at bounding box center [1366, 645] width 40 height 40
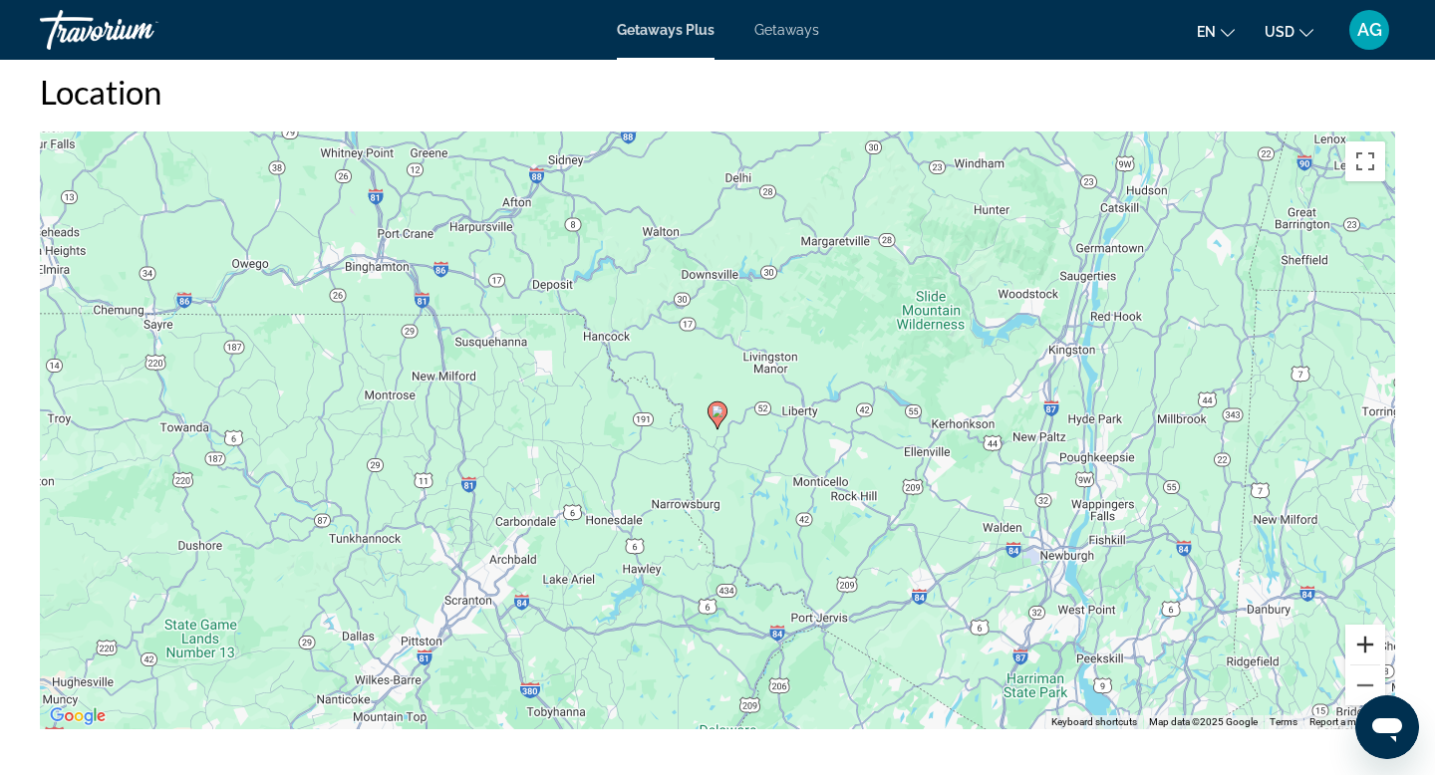
click at [1368, 641] on button "Zoom in" at bounding box center [1366, 645] width 40 height 40
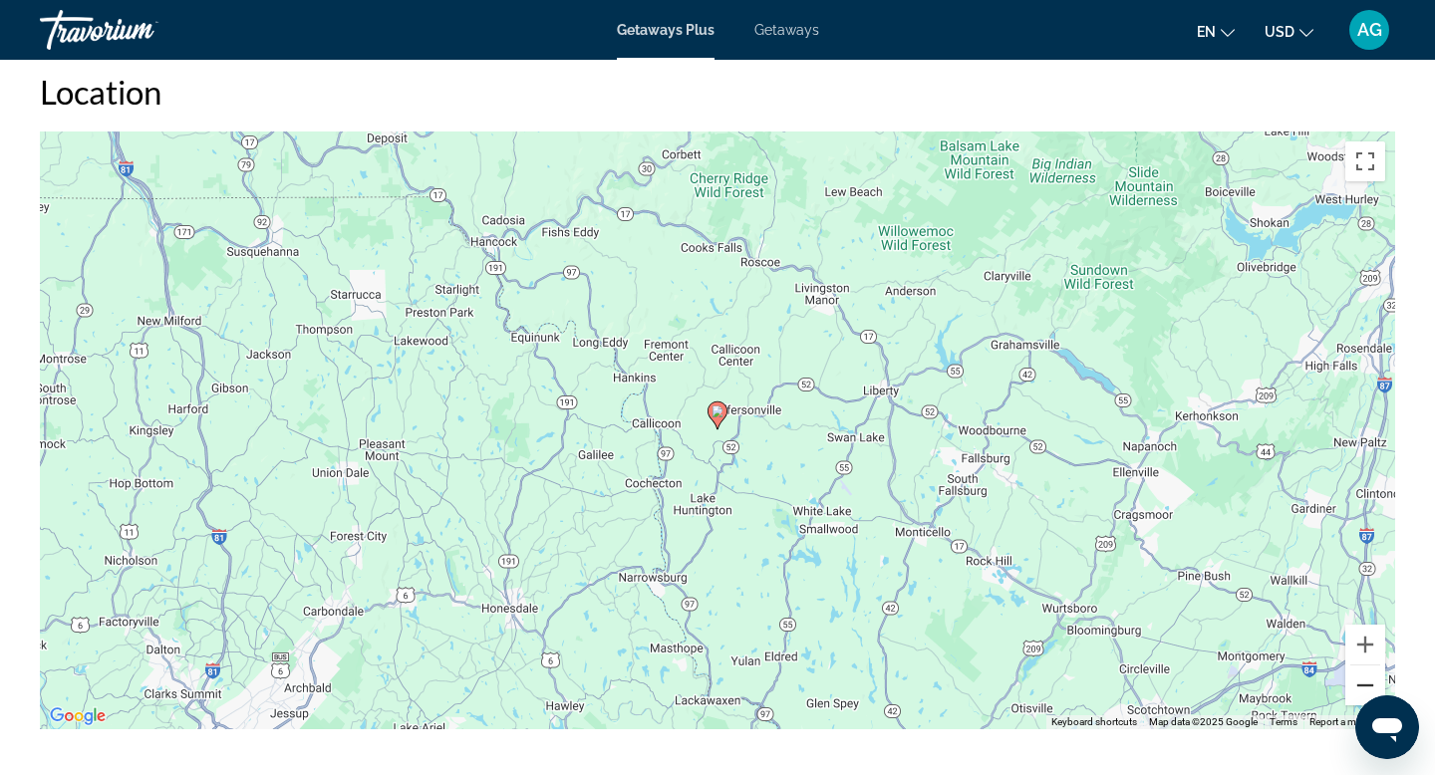
click at [1365, 683] on button "Zoom out" at bounding box center [1366, 686] width 40 height 40
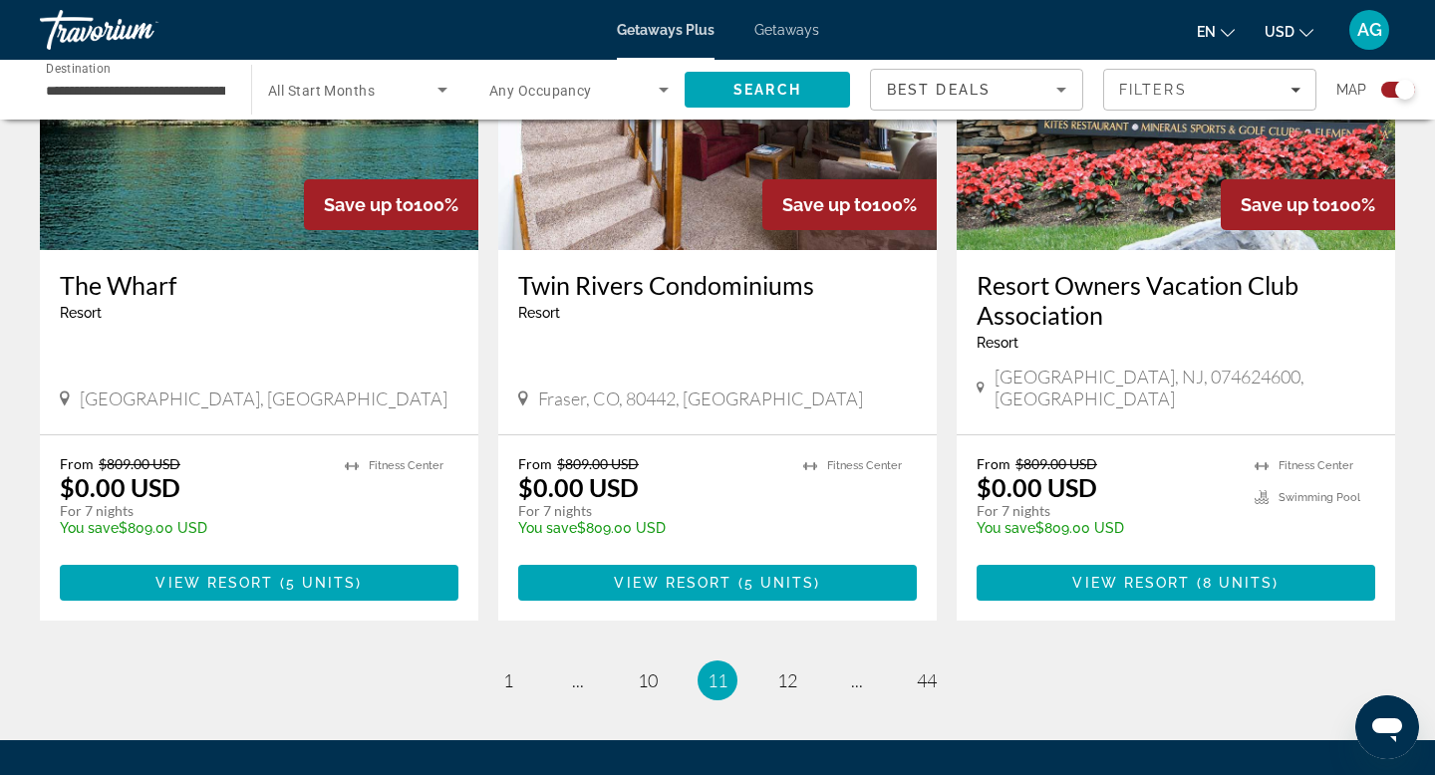
scroll to position [3024, 0]
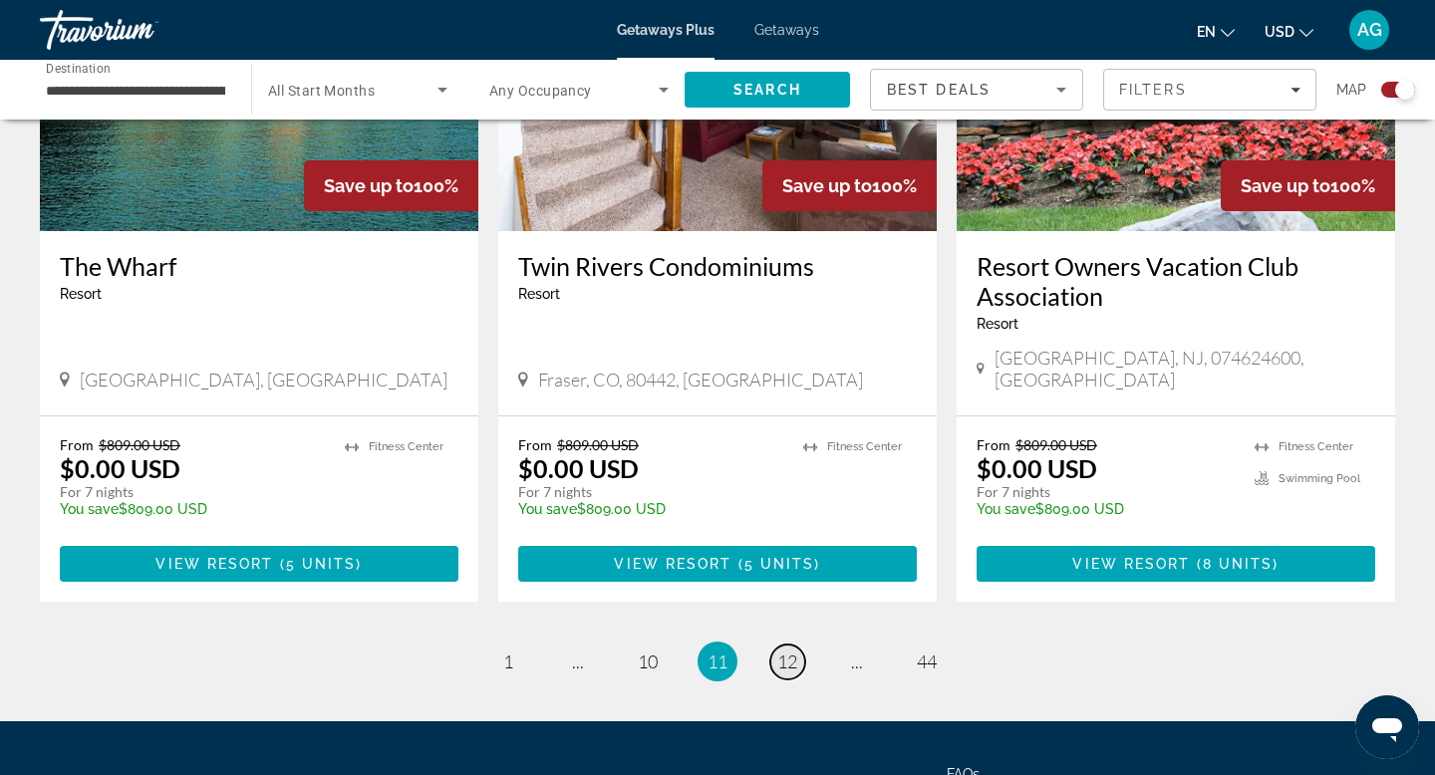
click at [785, 651] on span "12" at bounding box center [787, 662] width 20 height 22
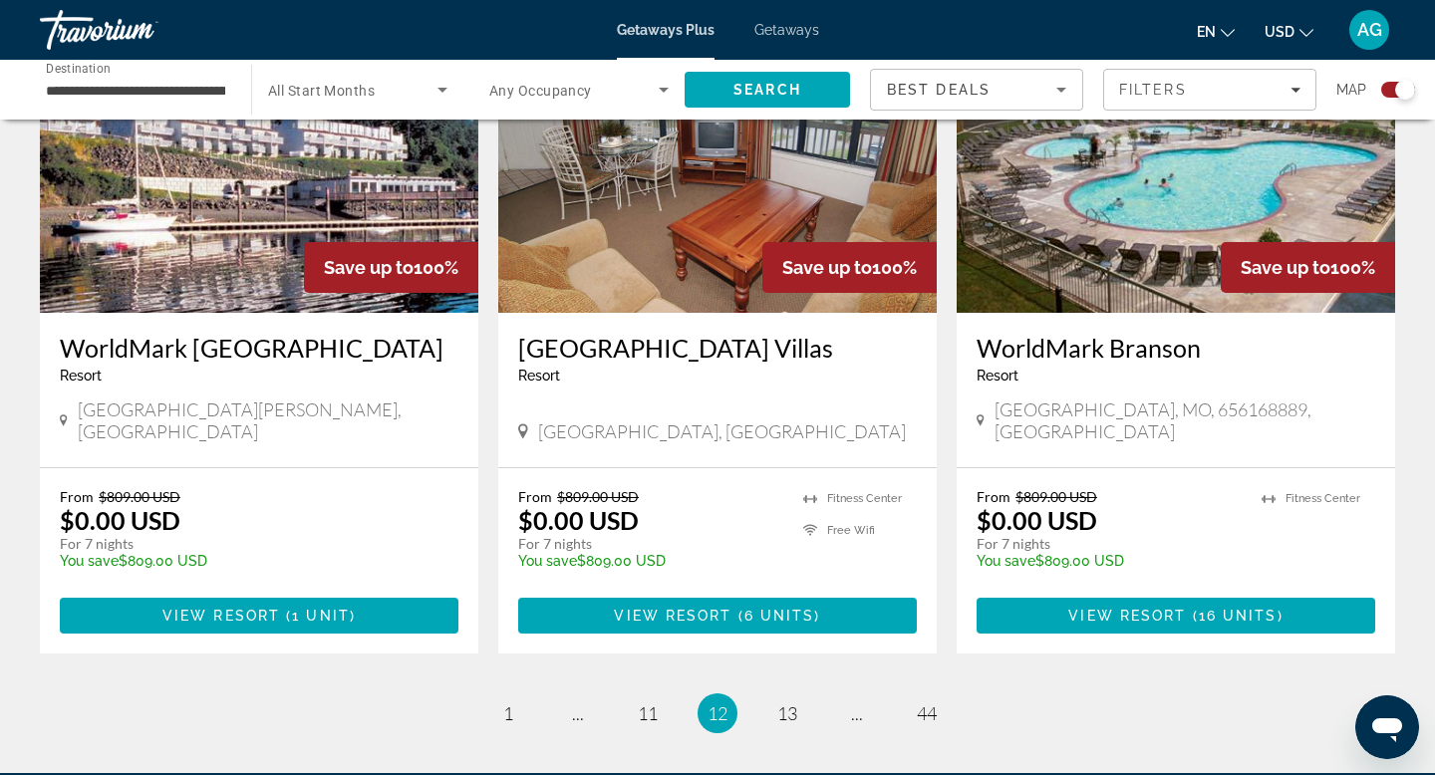
scroll to position [2955, 0]
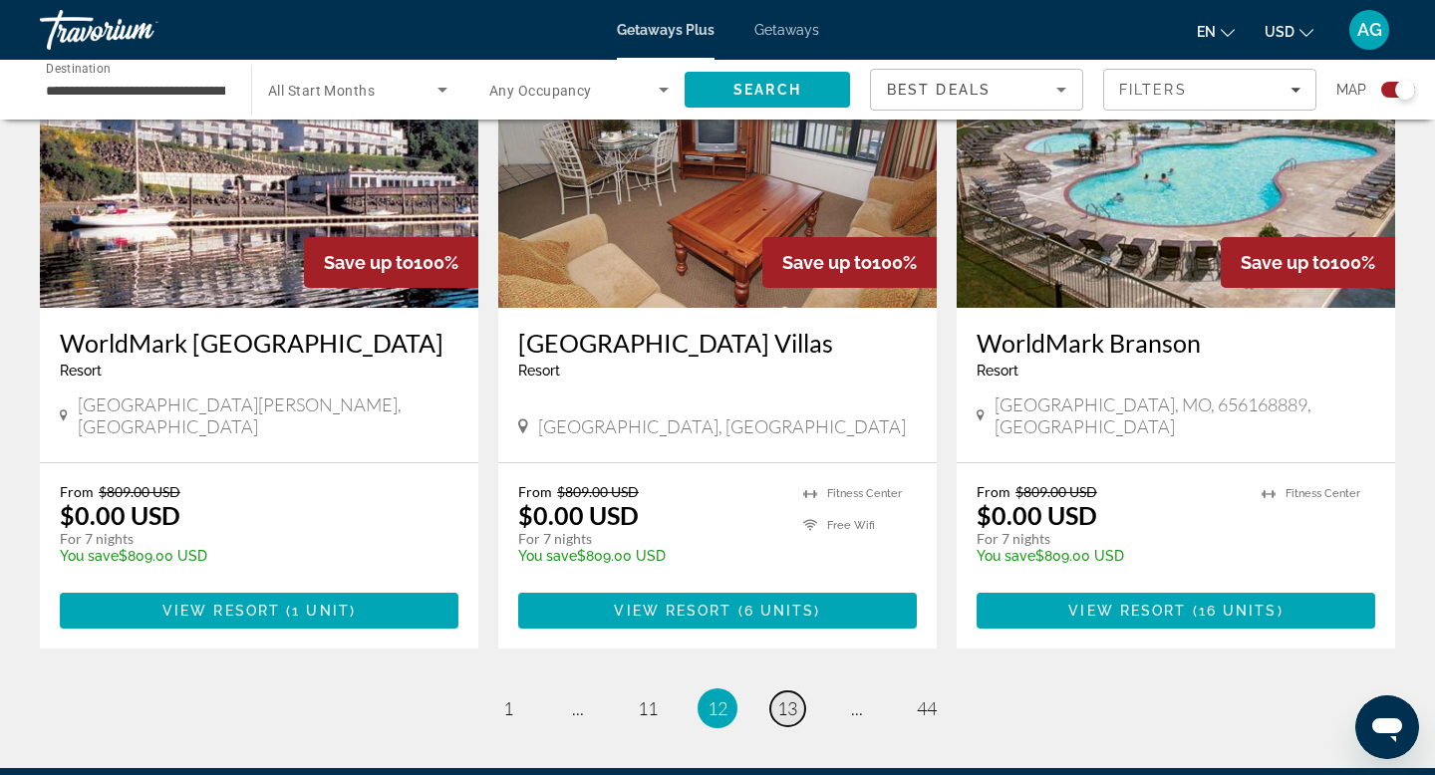
click at [773, 692] on link "page 13" at bounding box center [788, 709] width 35 height 35
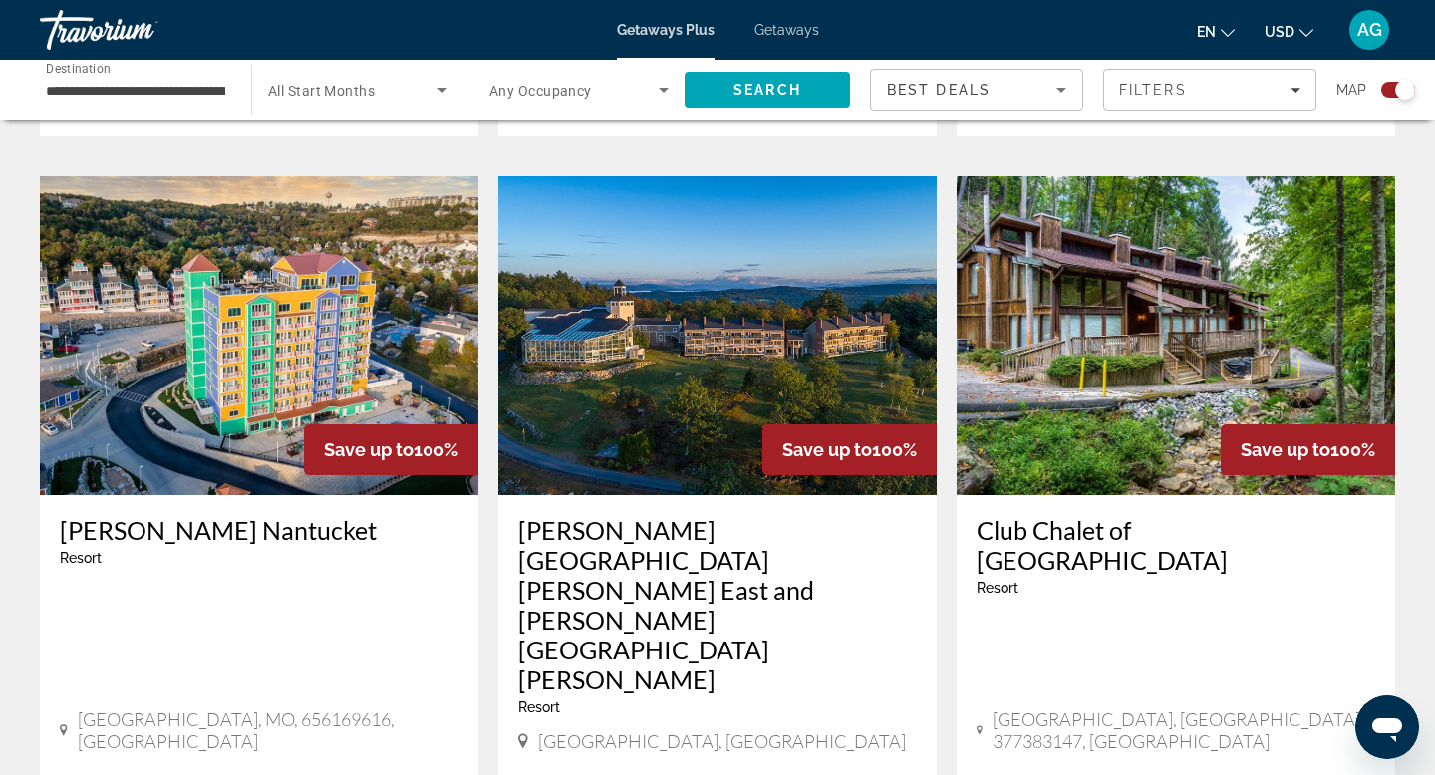
scroll to position [1388, 0]
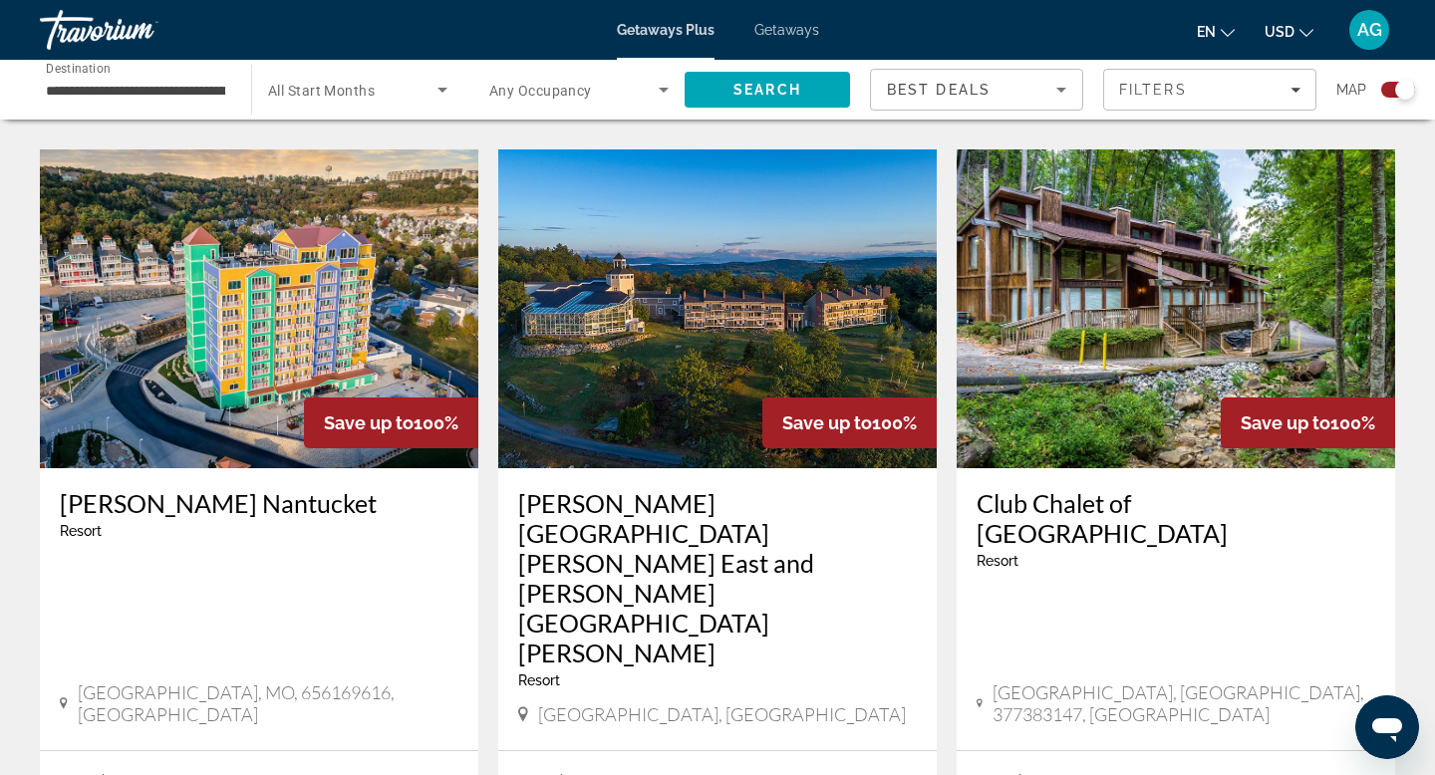
click at [1044, 362] on img "Main content" at bounding box center [1176, 309] width 439 height 319
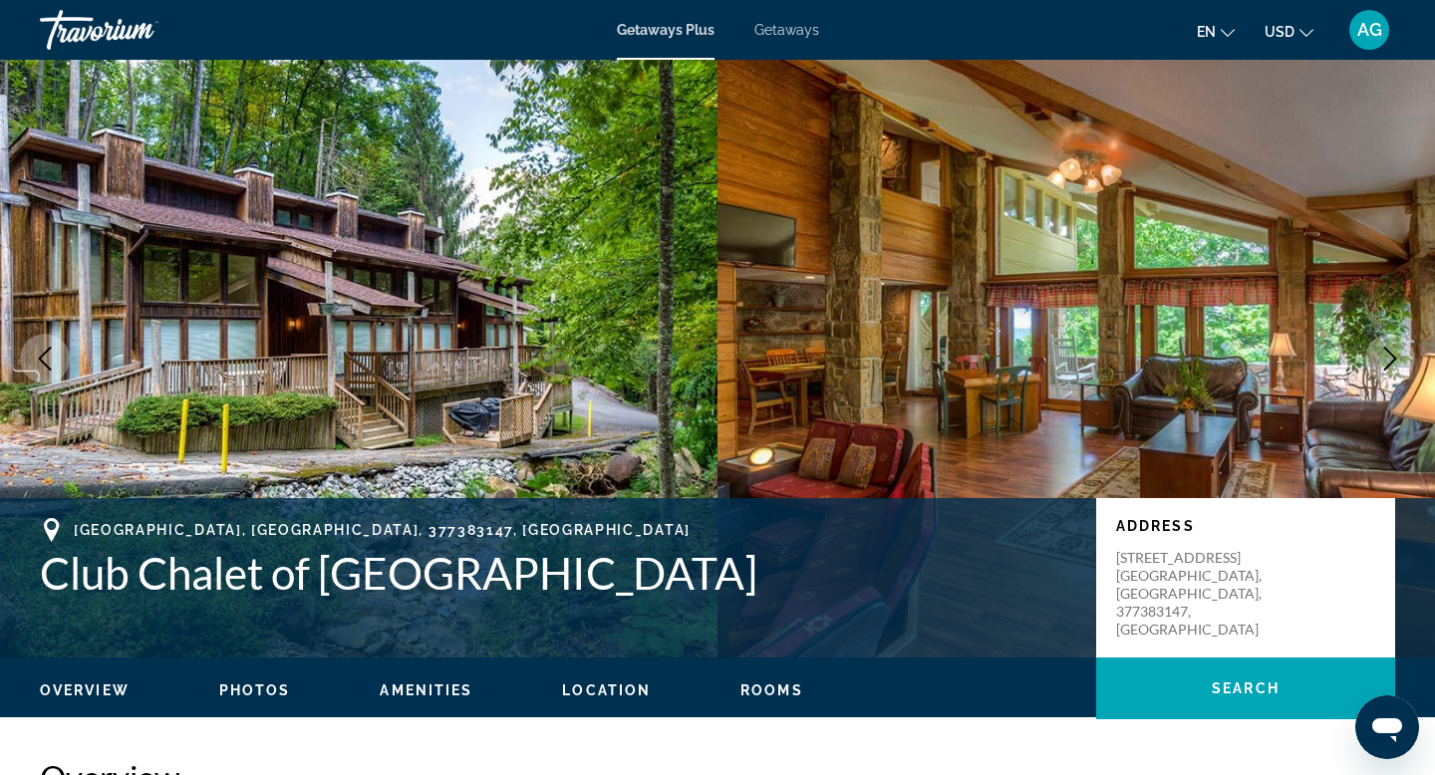
click at [1385, 363] on icon "Next image" at bounding box center [1391, 359] width 24 height 24
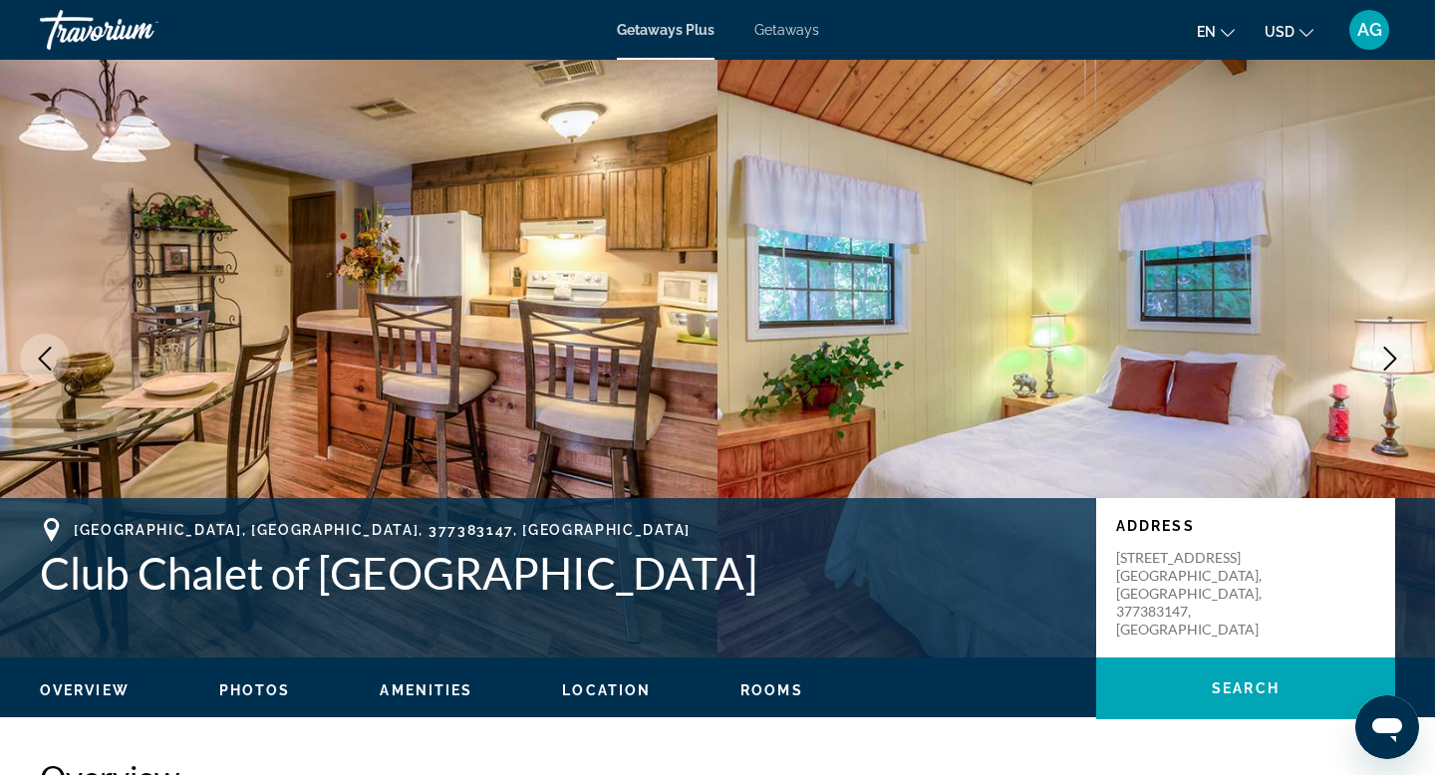
click at [1385, 363] on icon "Next image" at bounding box center [1391, 359] width 24 height 24
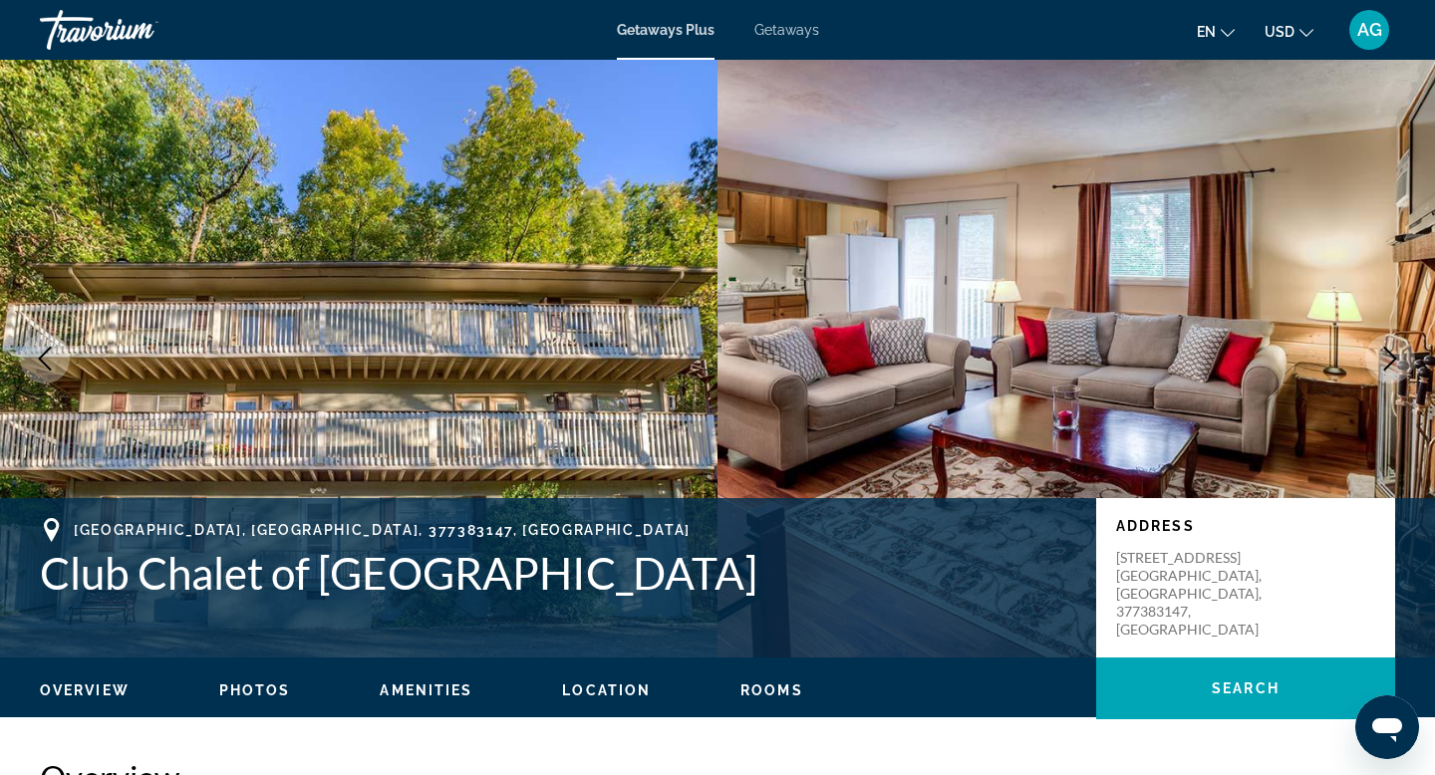
click at [1385, 363] on icon "Next image" at bounding box center [1391, 359] width 24 height 24
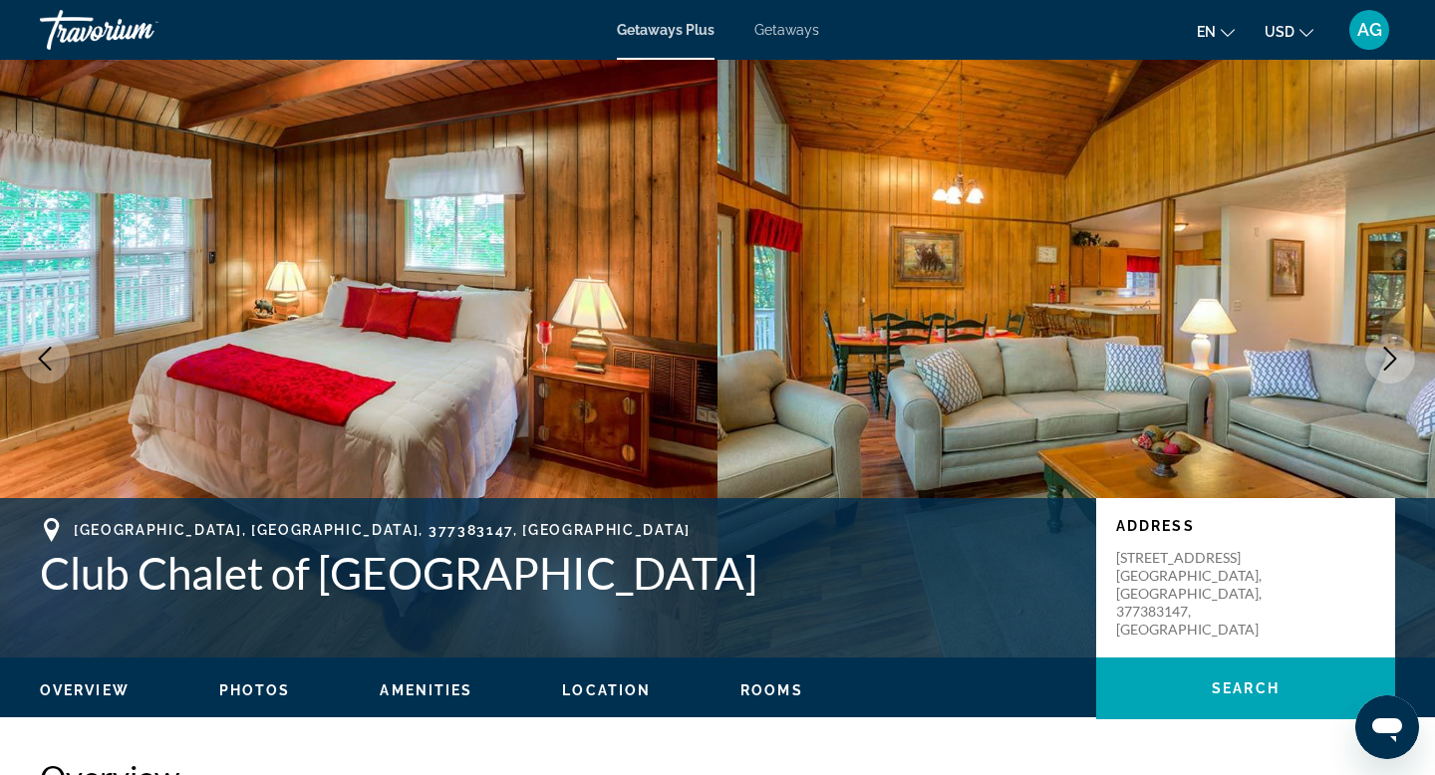
click at [1385, 363] on icon "Next image" at bounding box center [1391, 359] width 24 height 24
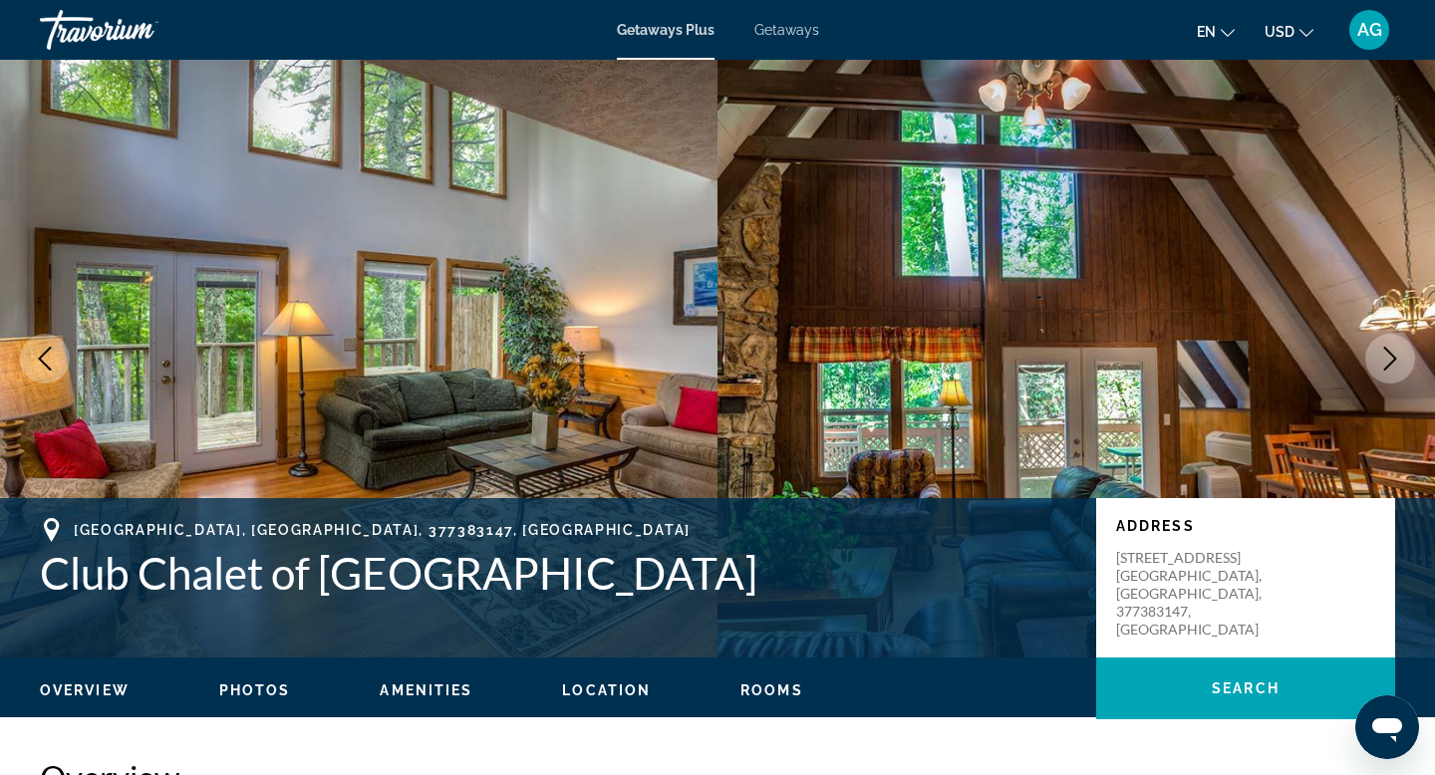
click at [1385, 363] on icon "Next image" at bounding box center [1391, 359] width 24 height 24
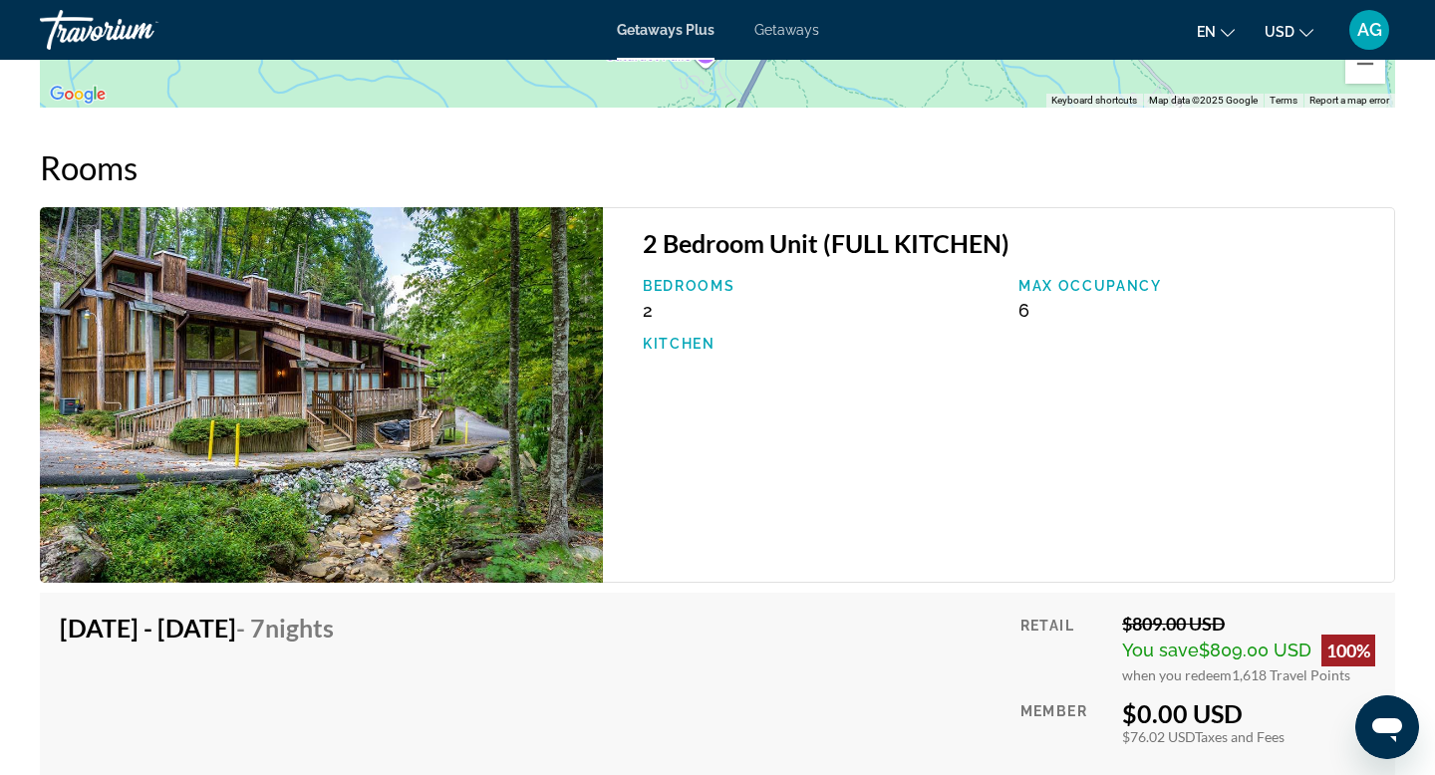
scroll to position [2657, 0]
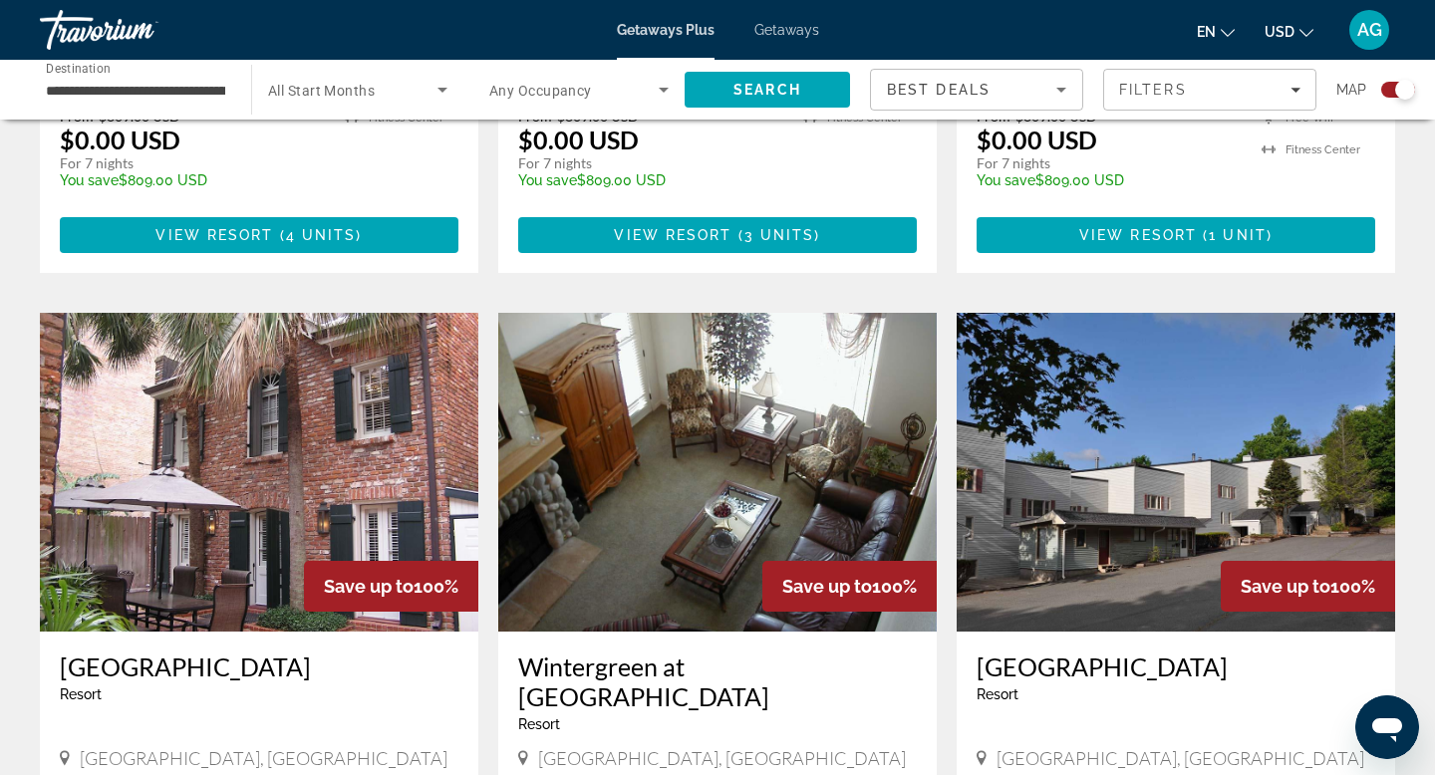
scroll to position [2784, 0]
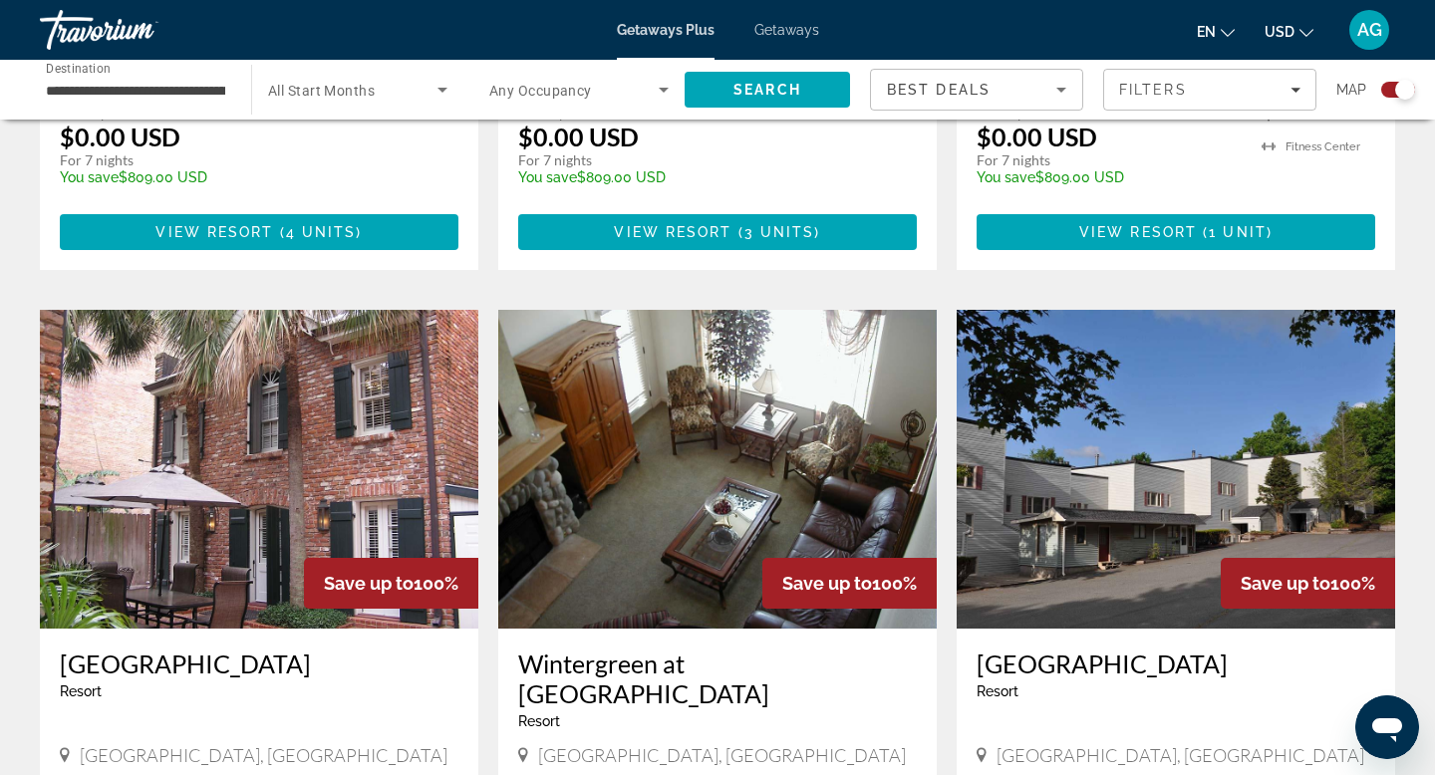
click at [207, 379] on img "Main content" at bounding box center [259, 469] width 439 height 319
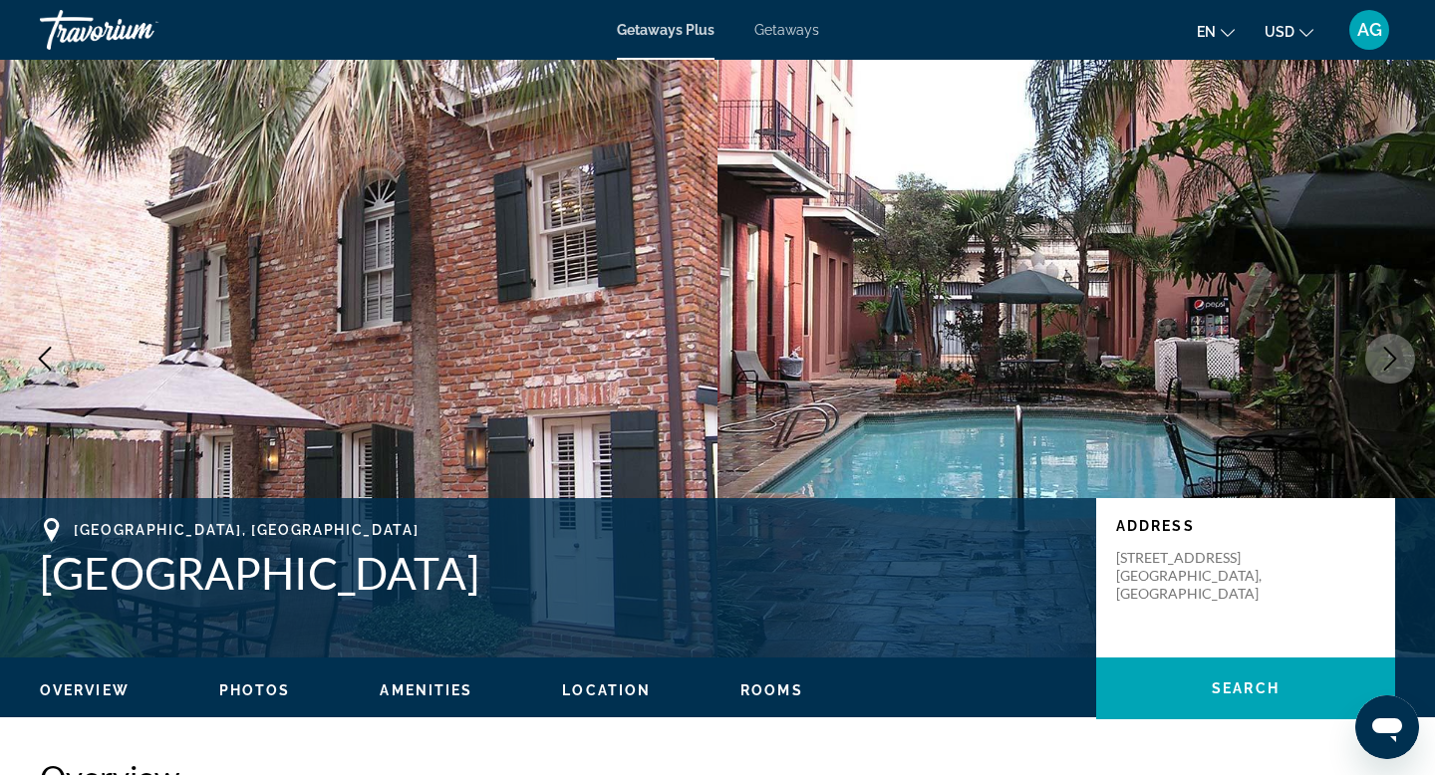
click at [1382, 354] on icon "Next image" at bounding box center [1391, 359] width 24 height 24
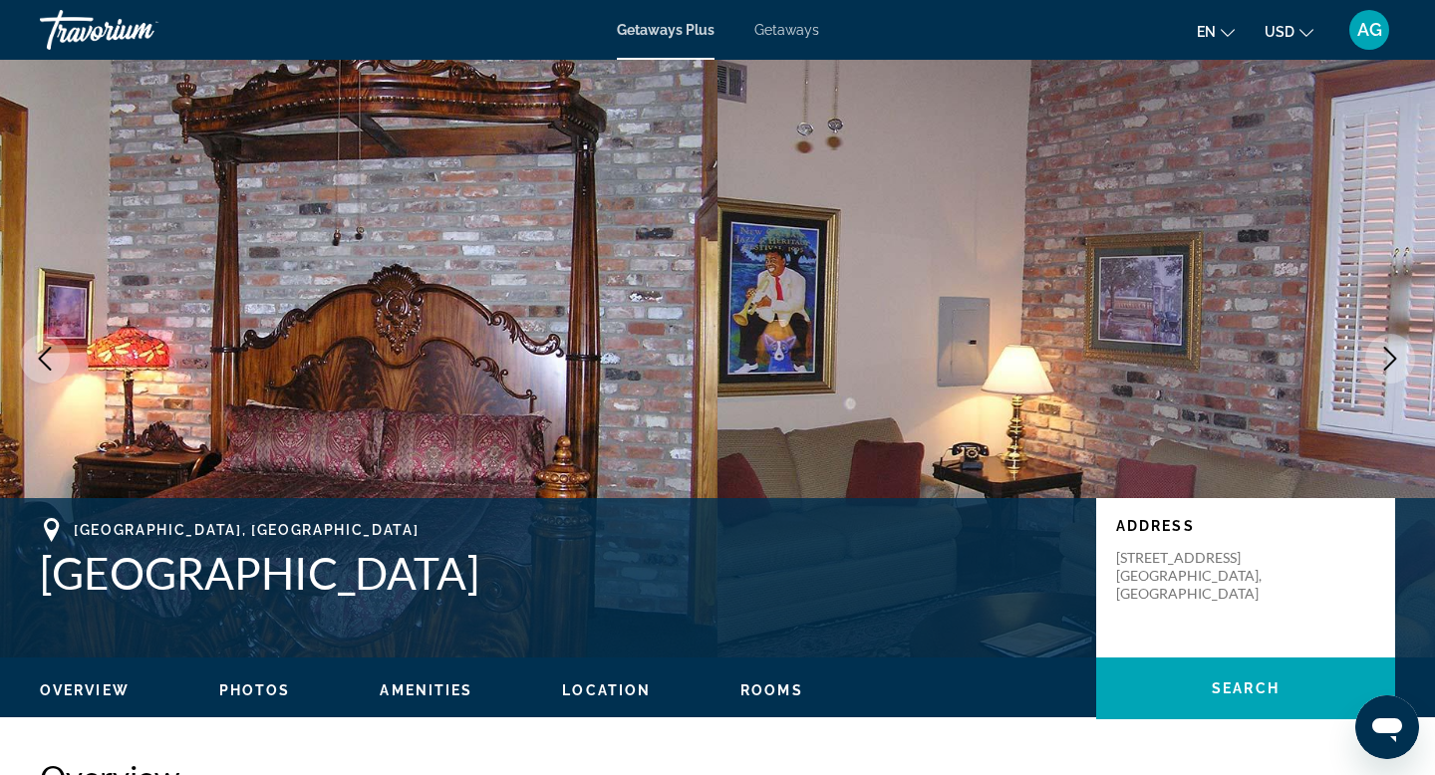
click at [1382, 354] on icon "Next image" at bounding box center [1391, 359] width 24 height 24
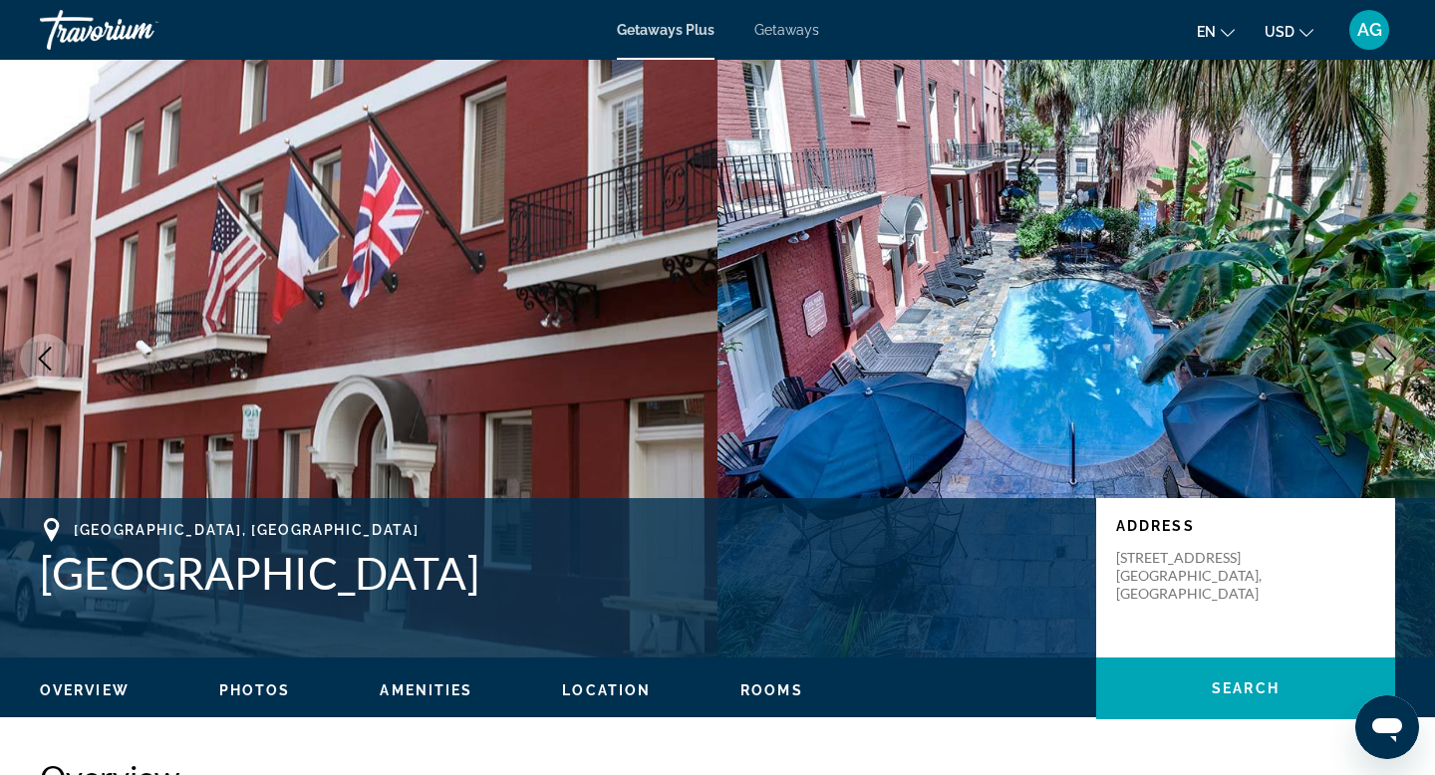
click at [1382, 354] on icon "Next image" at bounding box center [1391, 359] width 24 height 24
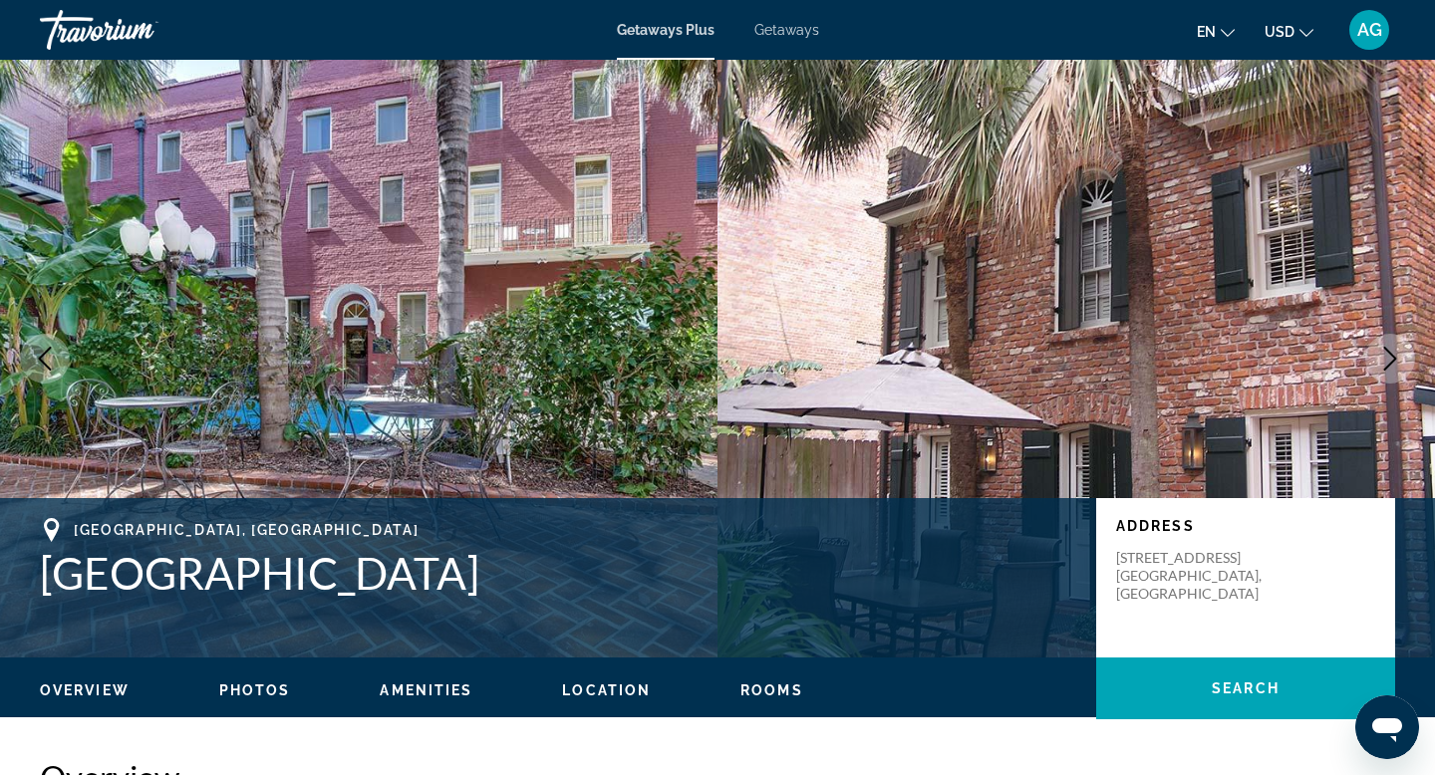
click at [1382, 354] on icon "Next image" at bounding box center [1391, 359] width 24 height 24
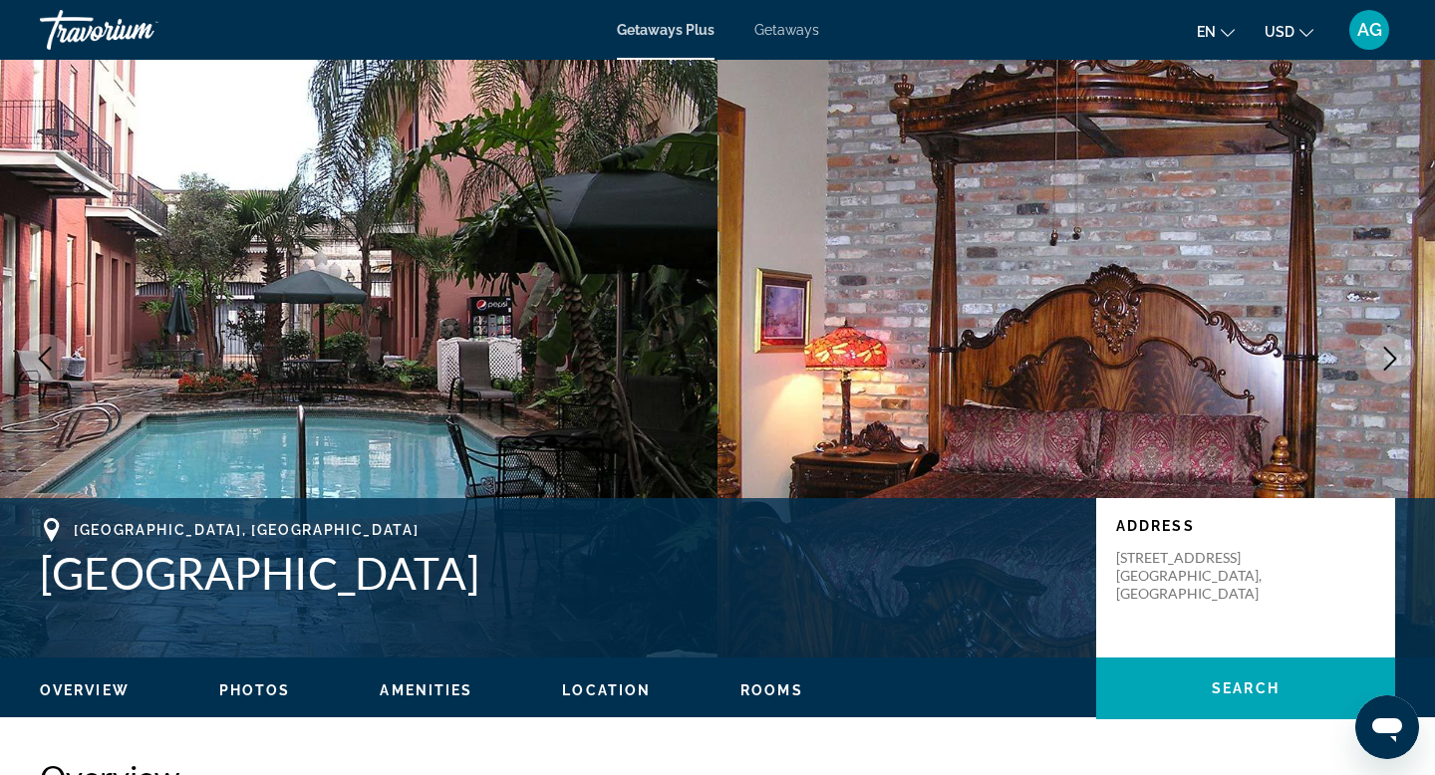
click at [1382, 354] on icon "Next image" at bounding box center [1391, 359] width 24 height 24
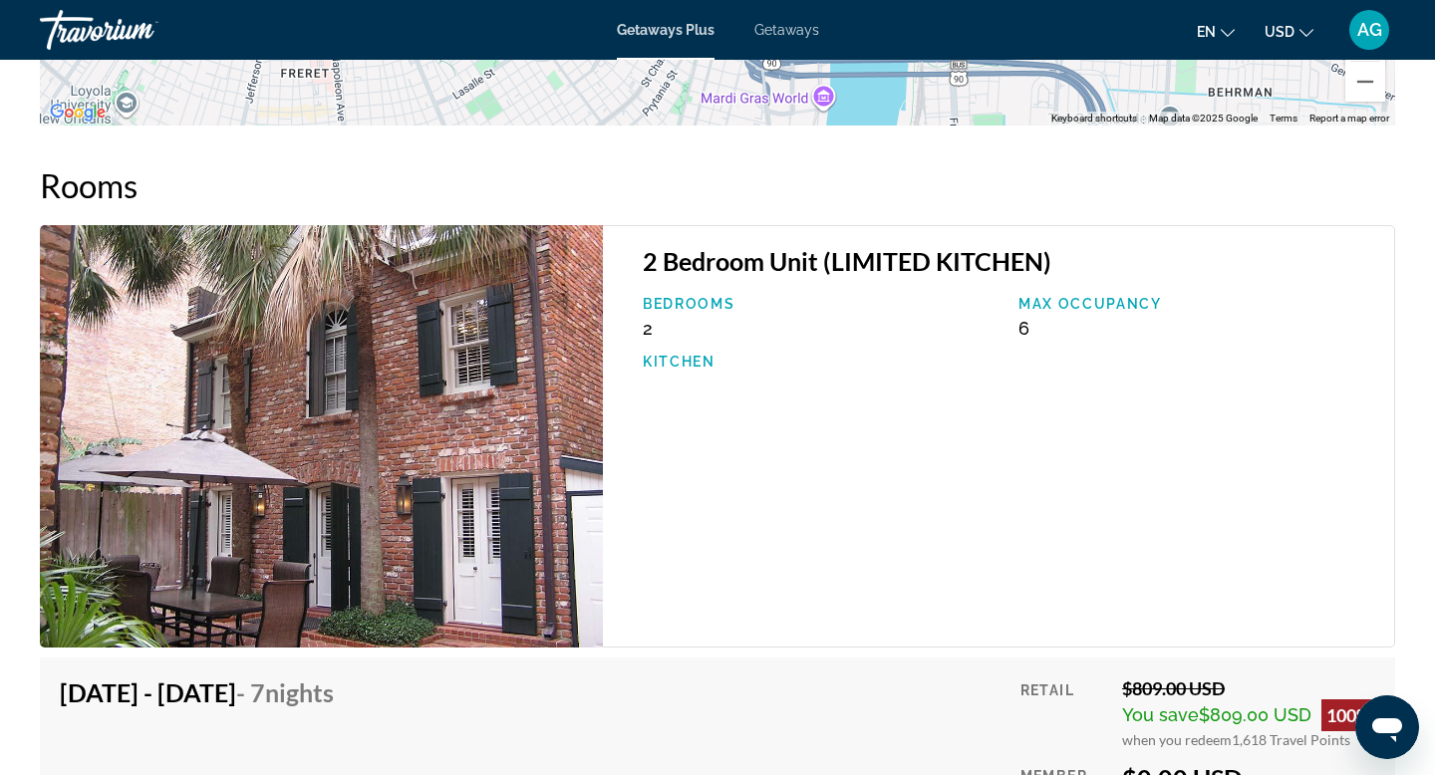
scroll to position [2555, 0]
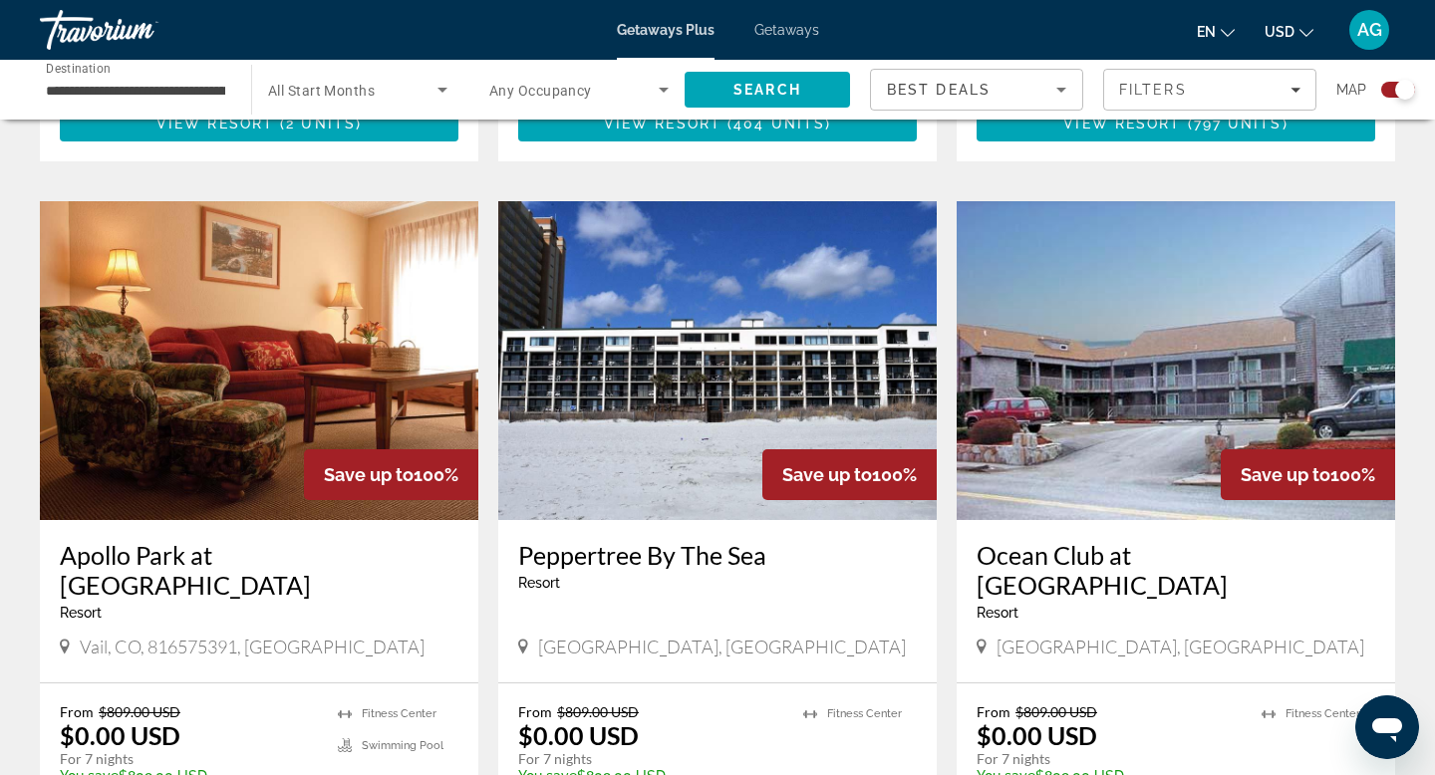
scroll to position [2747, 0]
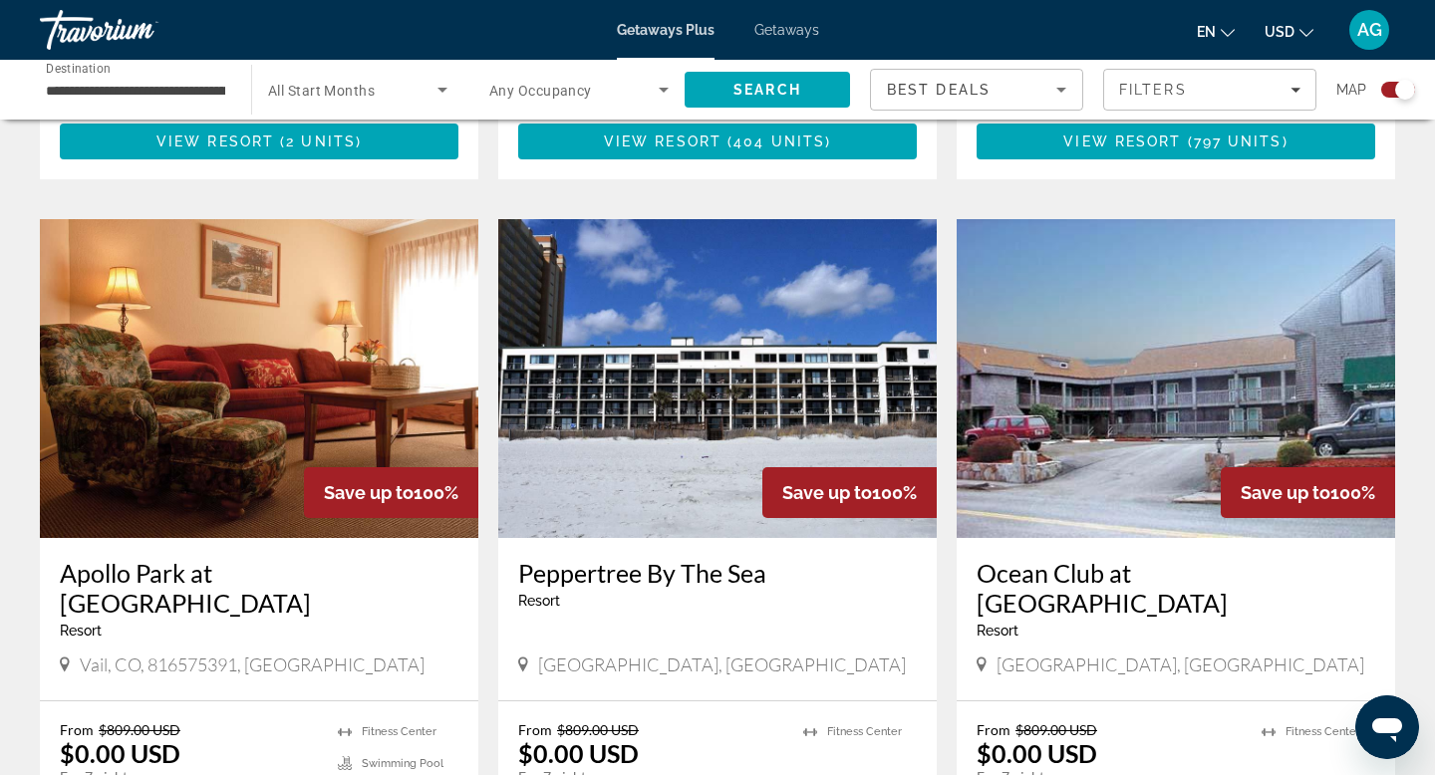
click at [350, 328] on img "Main content" at bounding box center [259, 378] width 439 height 319
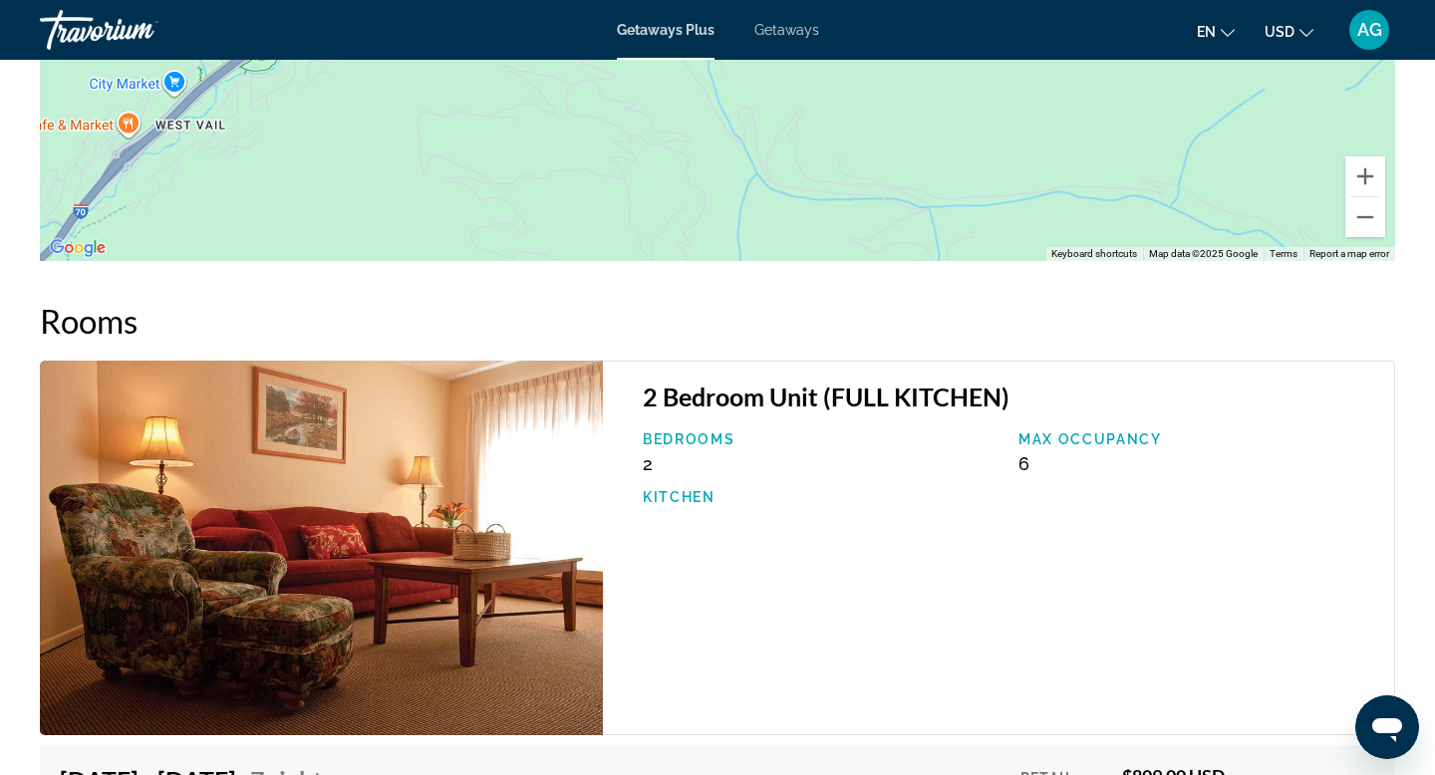
scroll to position [2400, 0]
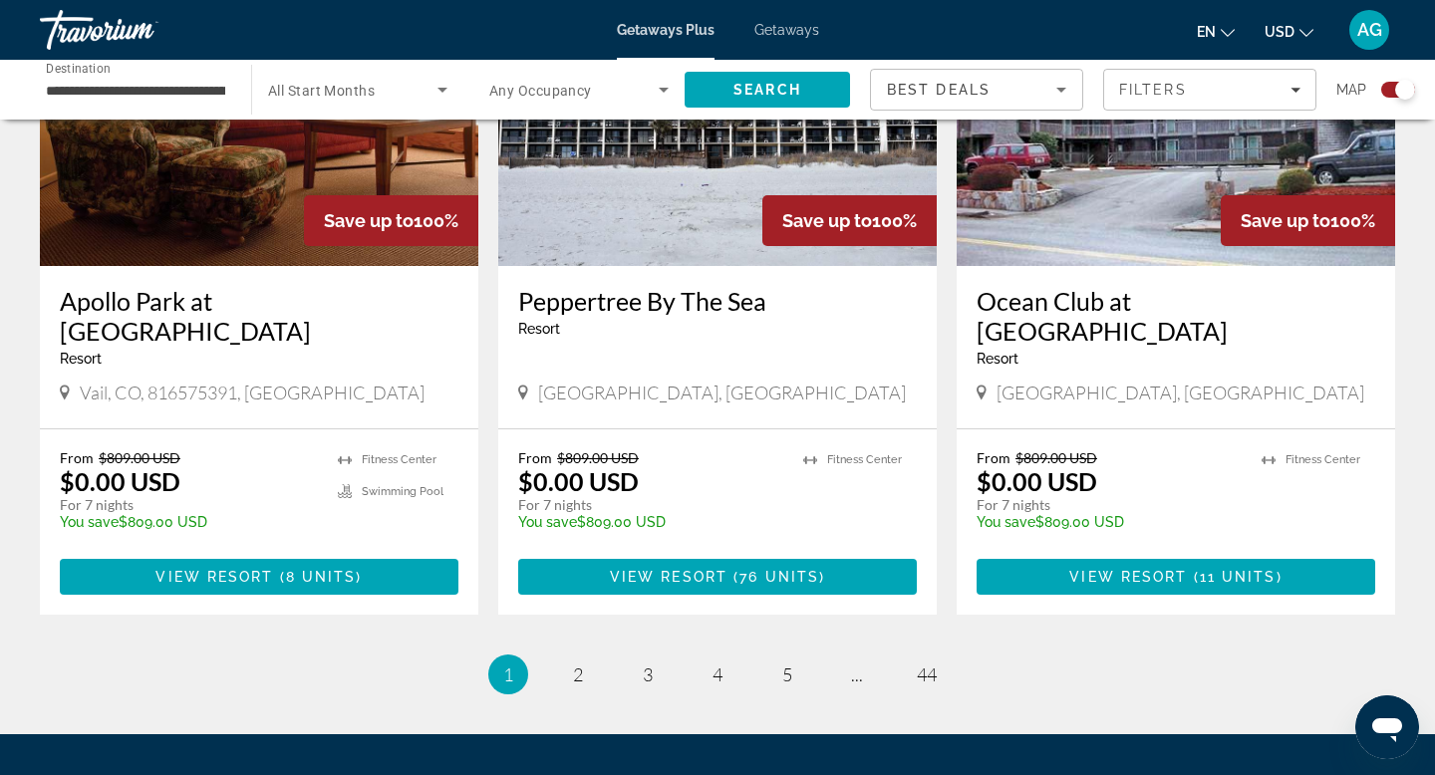
scroll to position [3097, 0]
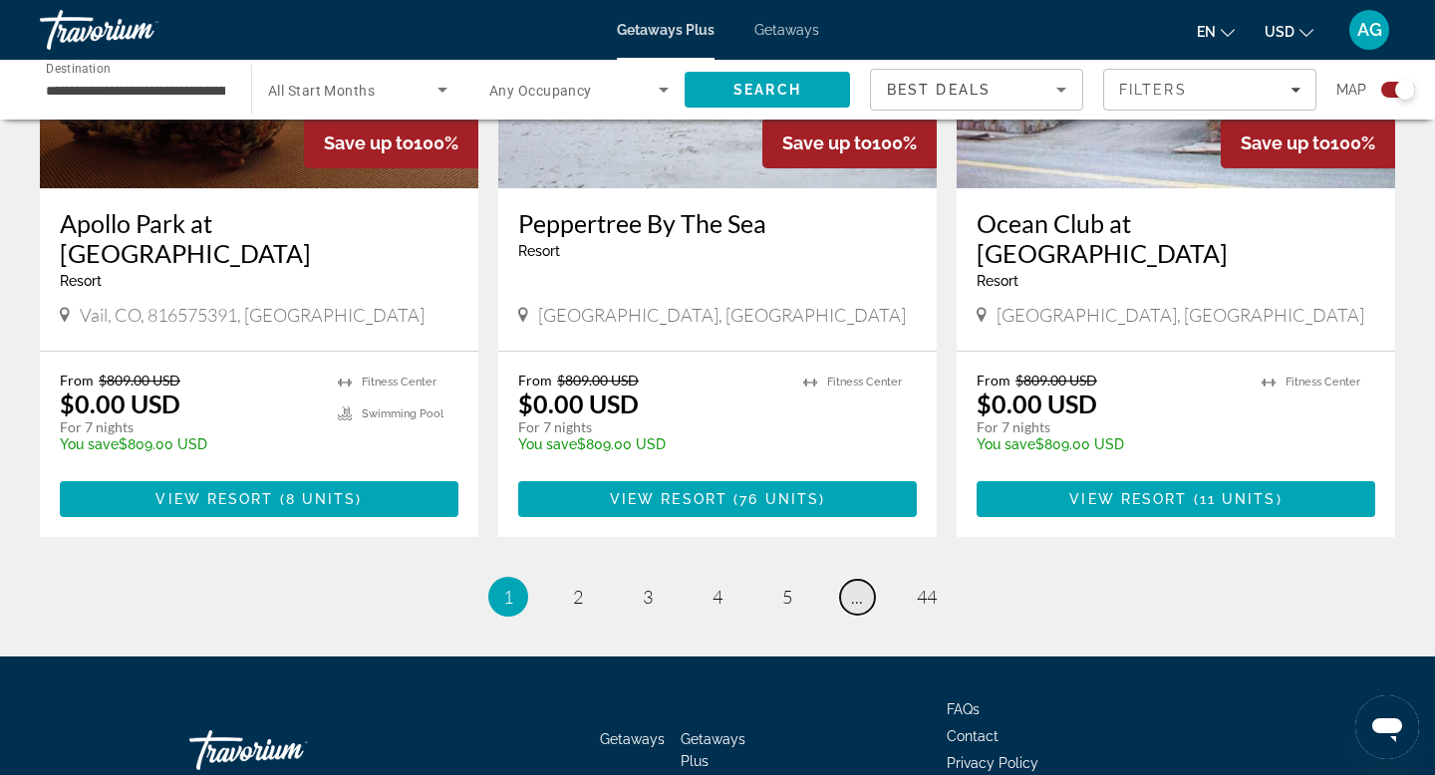
click at [854, 586] on span "..." at bounding box center [857, 597] width 12 height 22
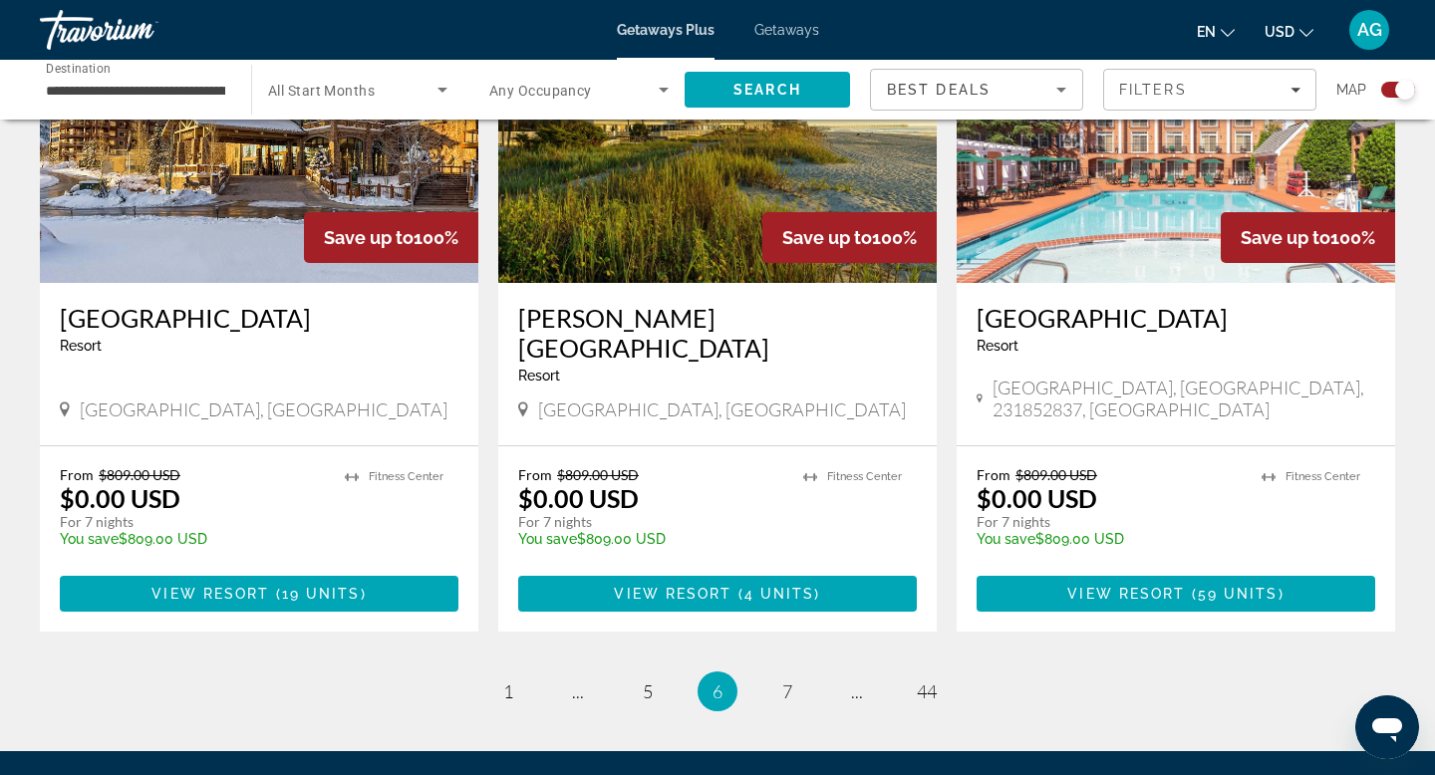
scroll to position [3157, 0]
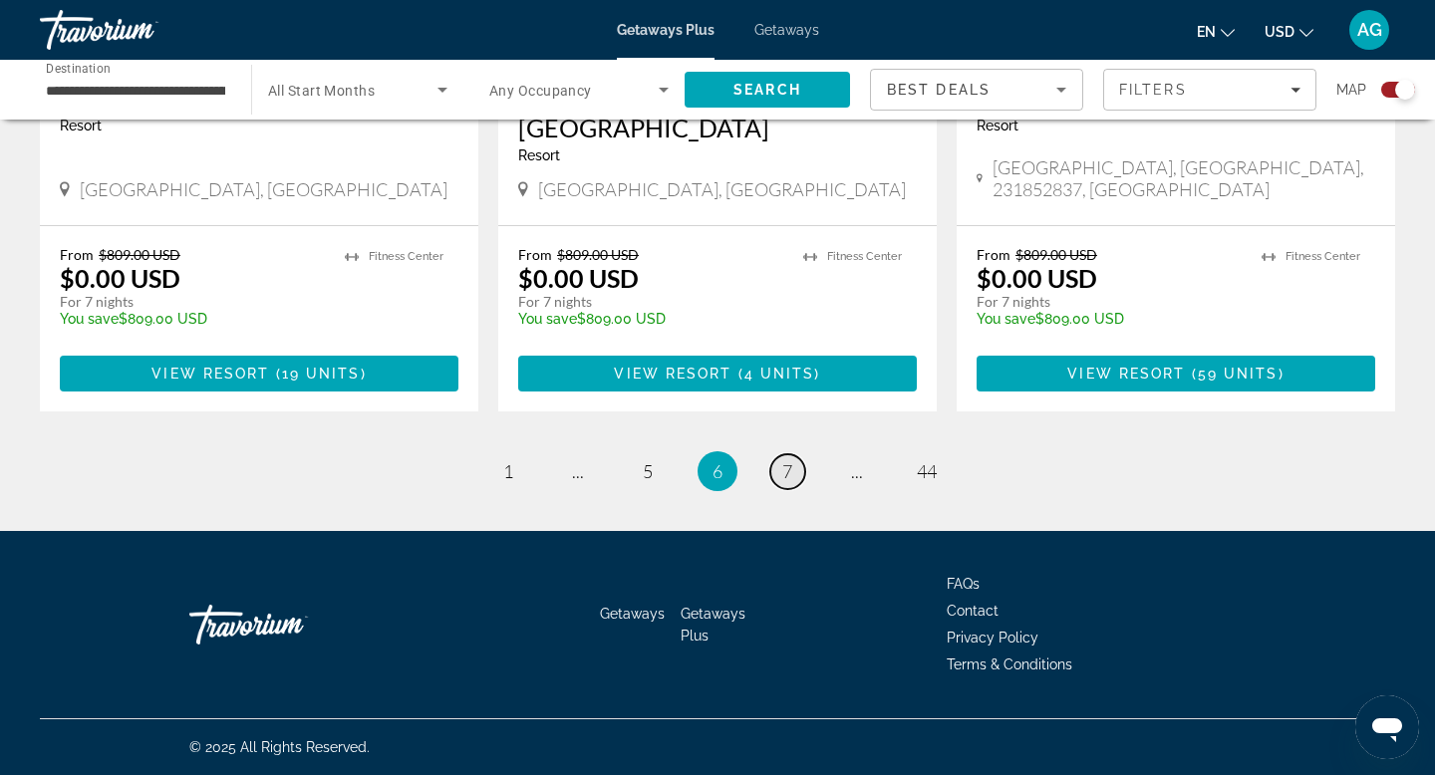
click at [778, 471] on link "page 7" at bounding box center [788, 472] width 35 height 35
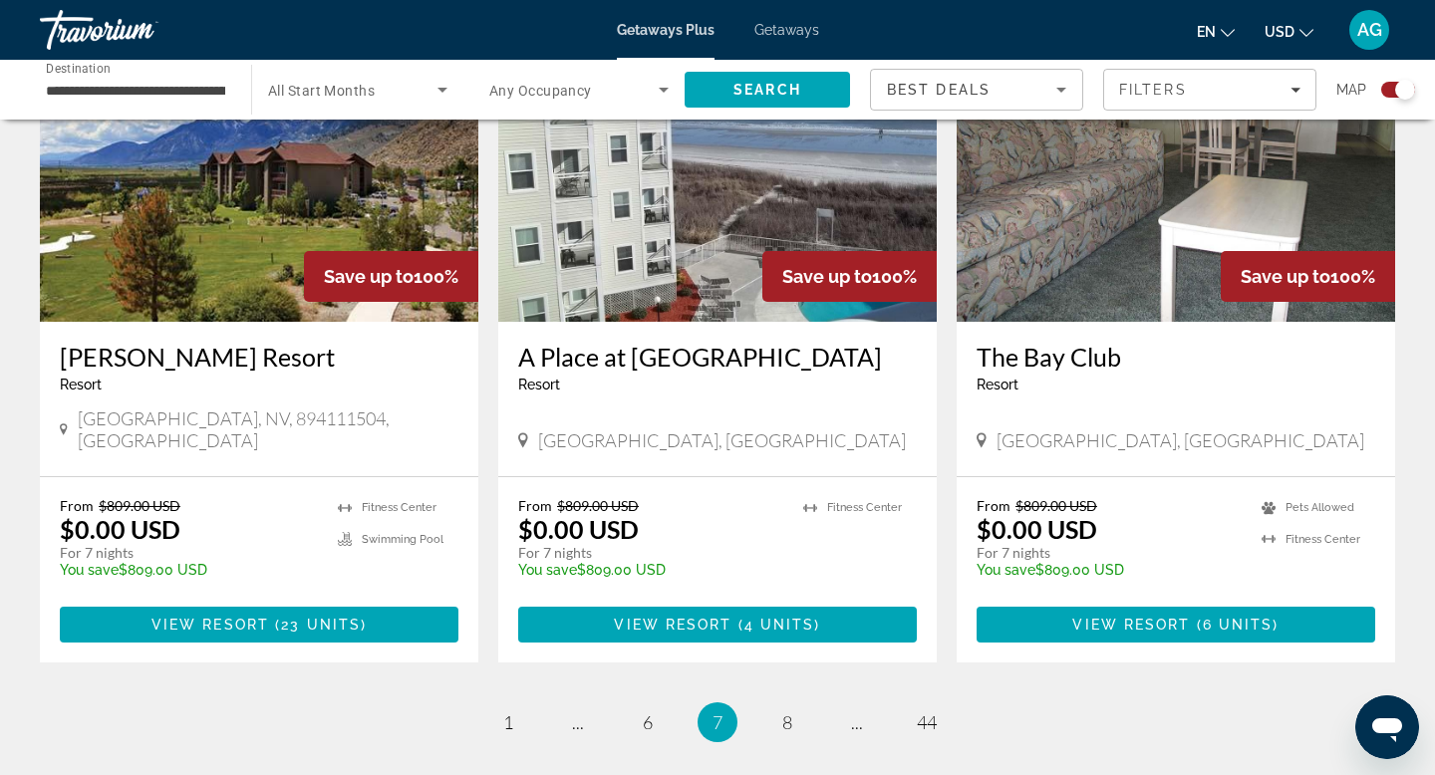
scroll to position [2934, 0]
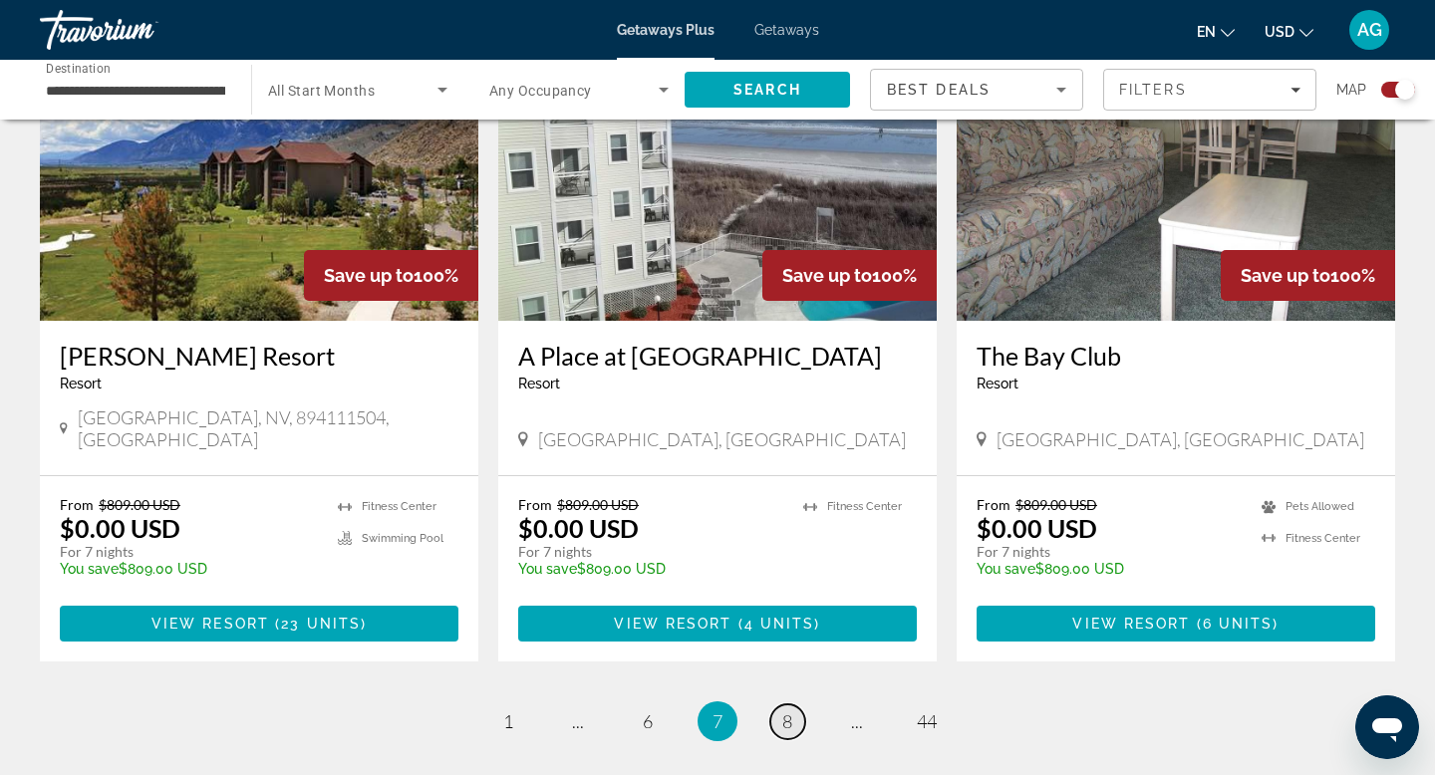
click at [784, 711] on span "8" at bounding box center [787, 722] width 10 height 22
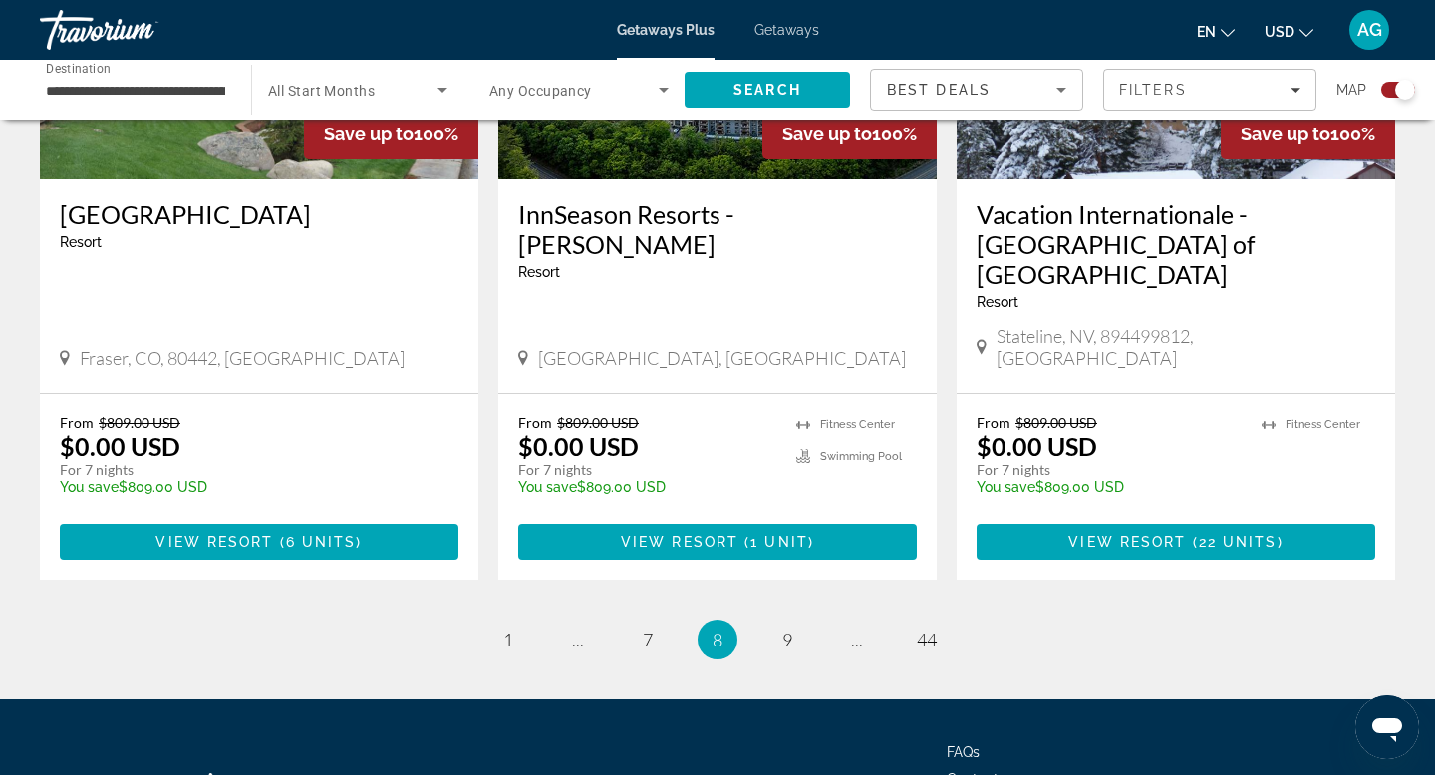
scroll to position [3127, 0]
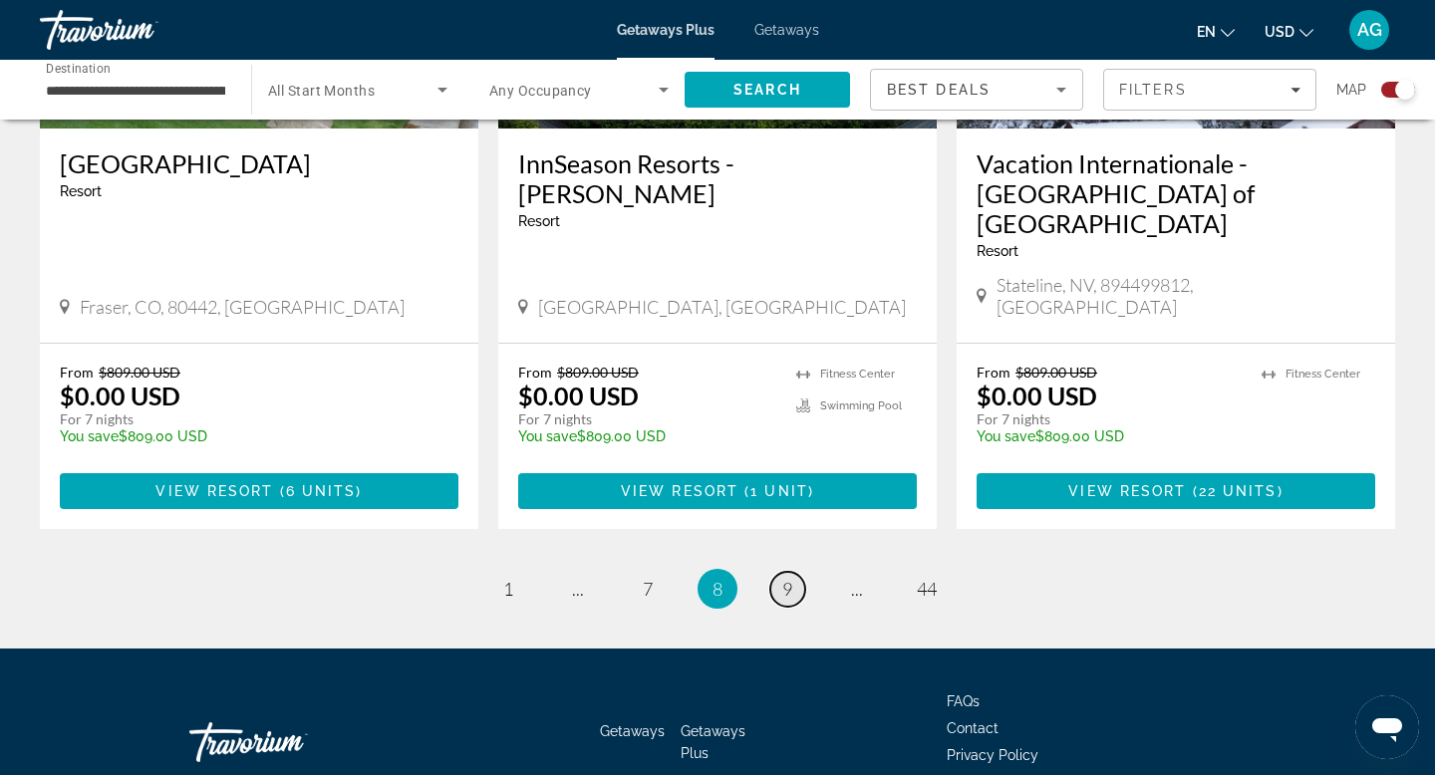
click at [780, 572] on link "page 9" at bounding box center [788, 589] width 35 height 35
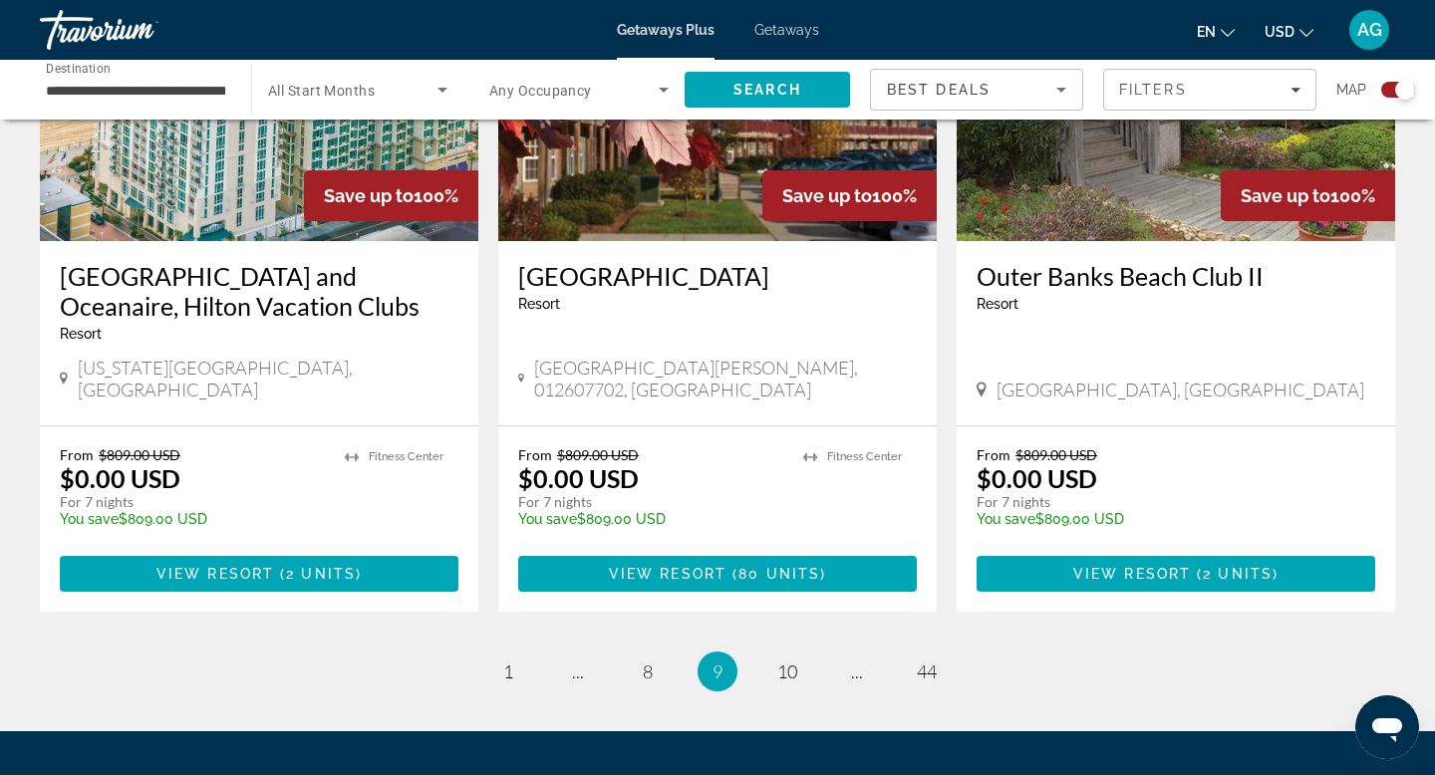
scroll to position [3187, 0]
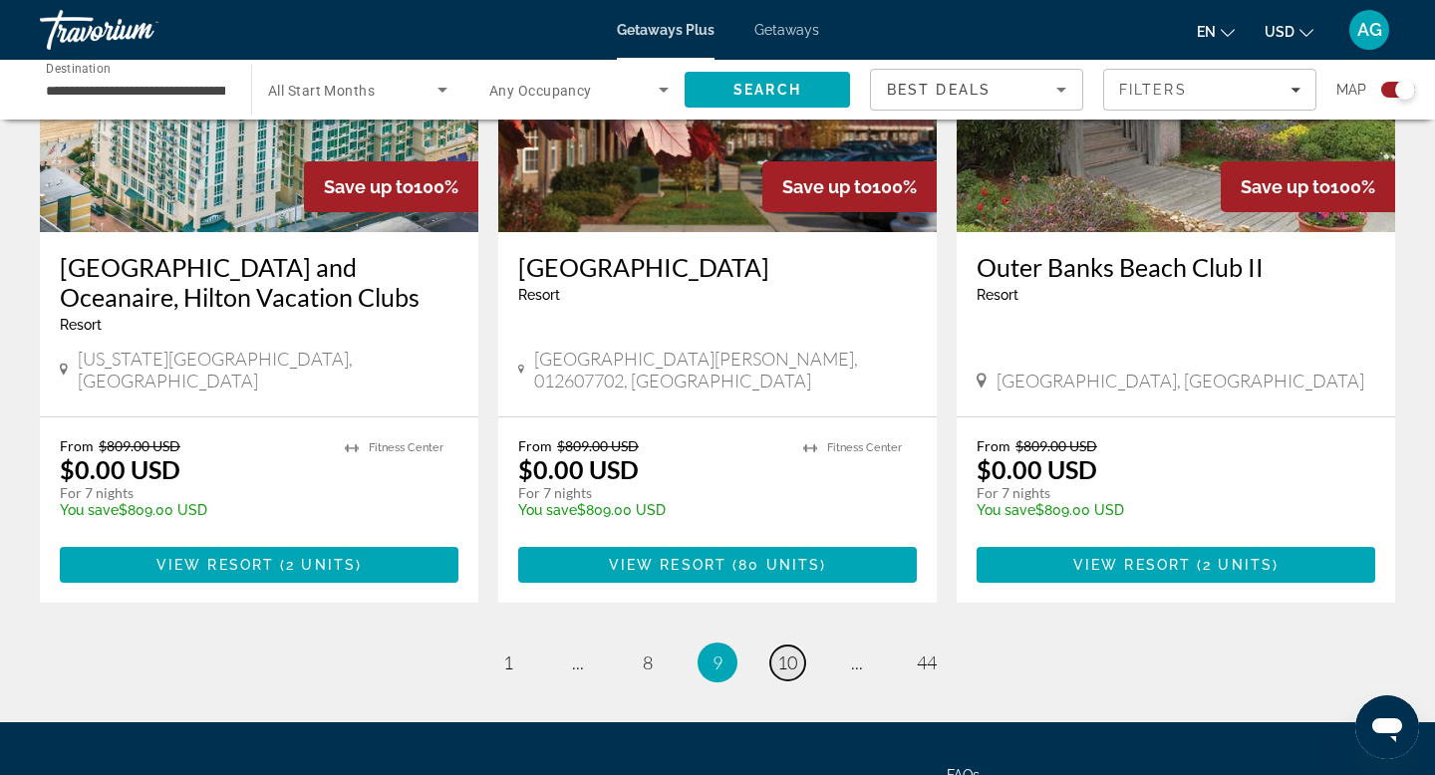
click at [789, 652] on span "10" at bounding box center [787, 663] width 20 height 22
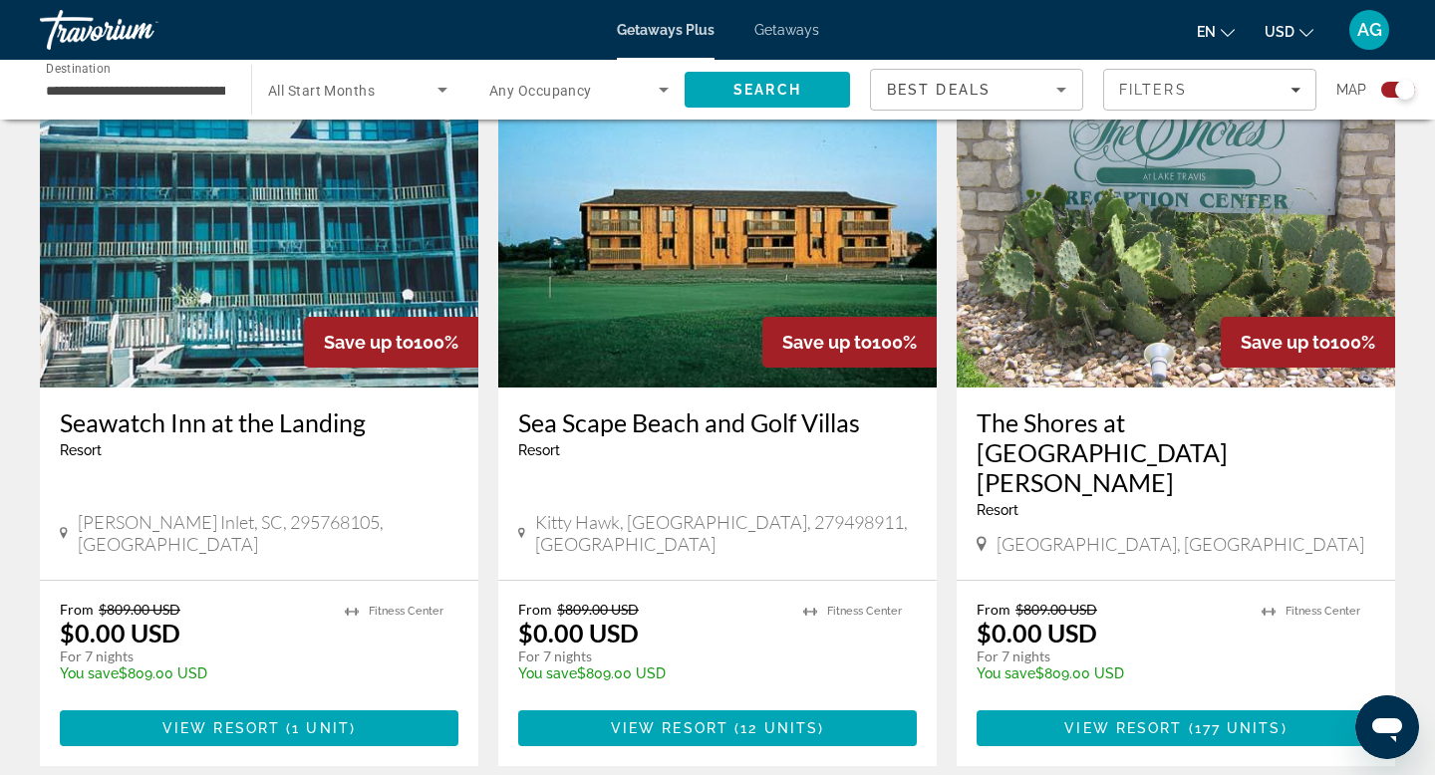
scroll to position [2858, 0]
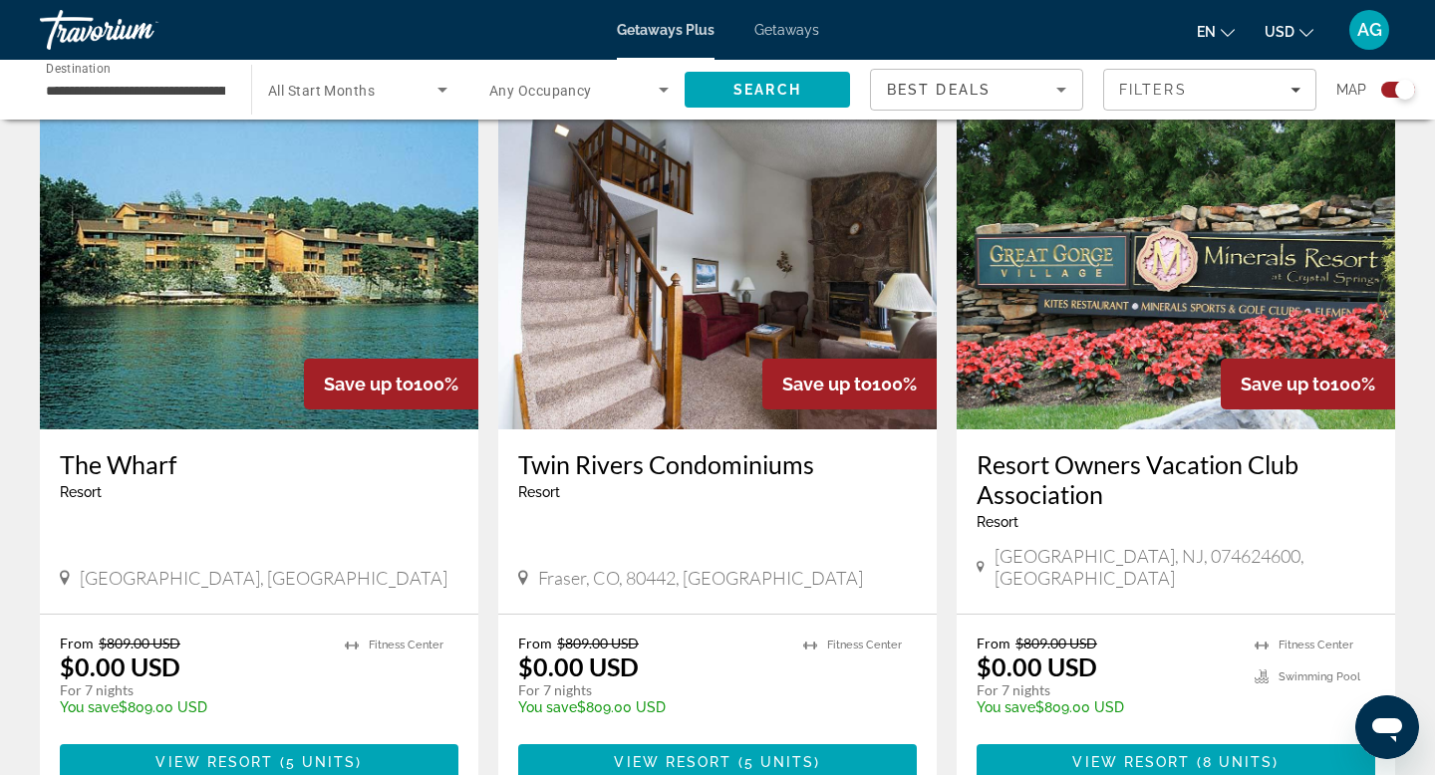
scroll to position [2739, 0]
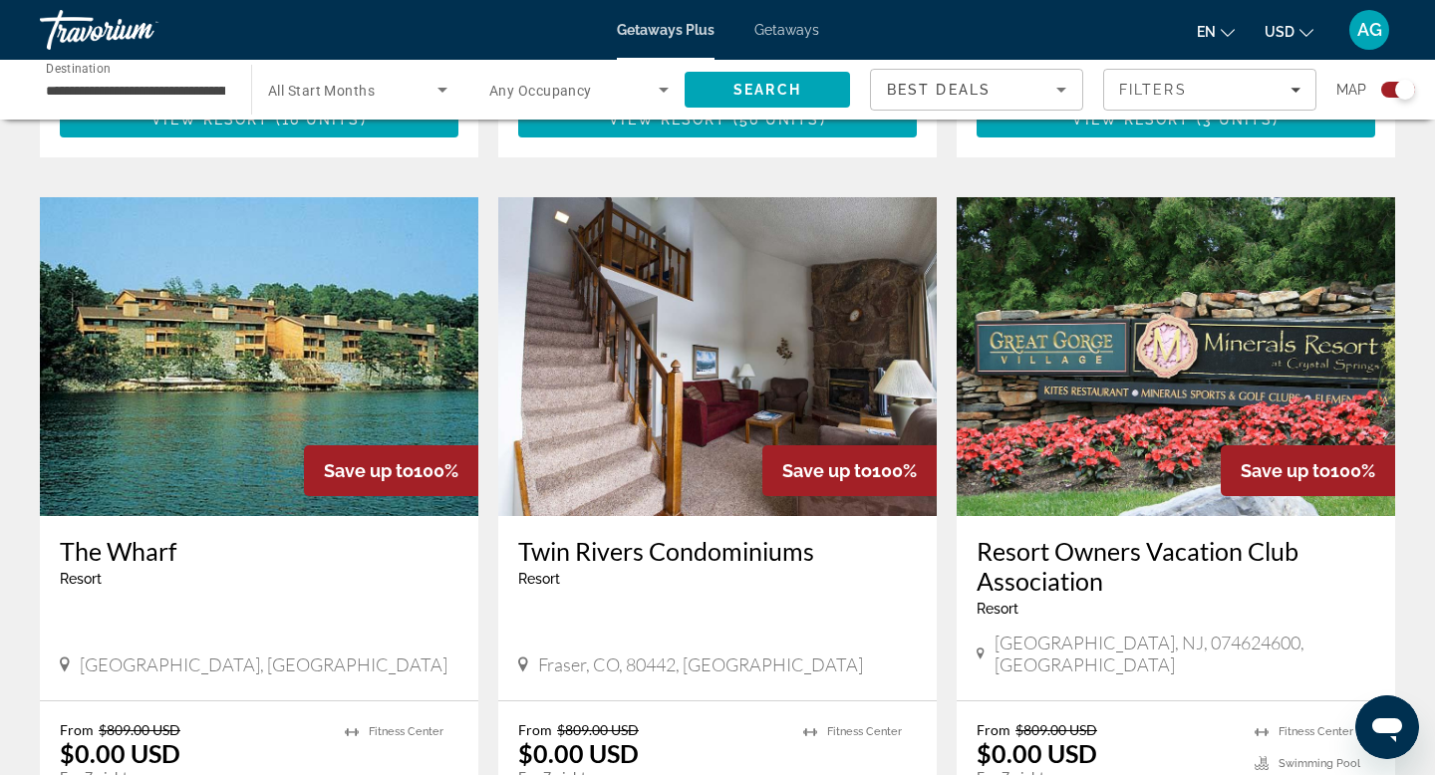
click at [1047, 343] on img "Main content" at bounding box center [1176, 356] width 439 height 319
